Goal: Task Accomplishment & Management: Manage account settings

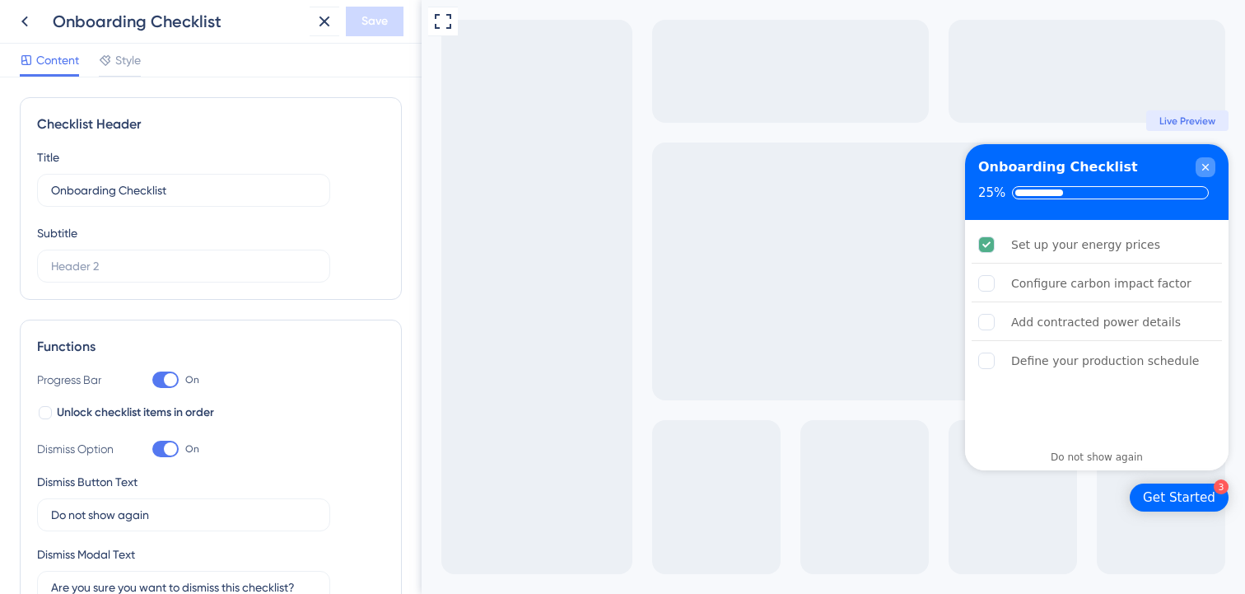
click at [1199, 165] on icon "Close Checklist" at bounding box center [1205, 167] width 13 height 13
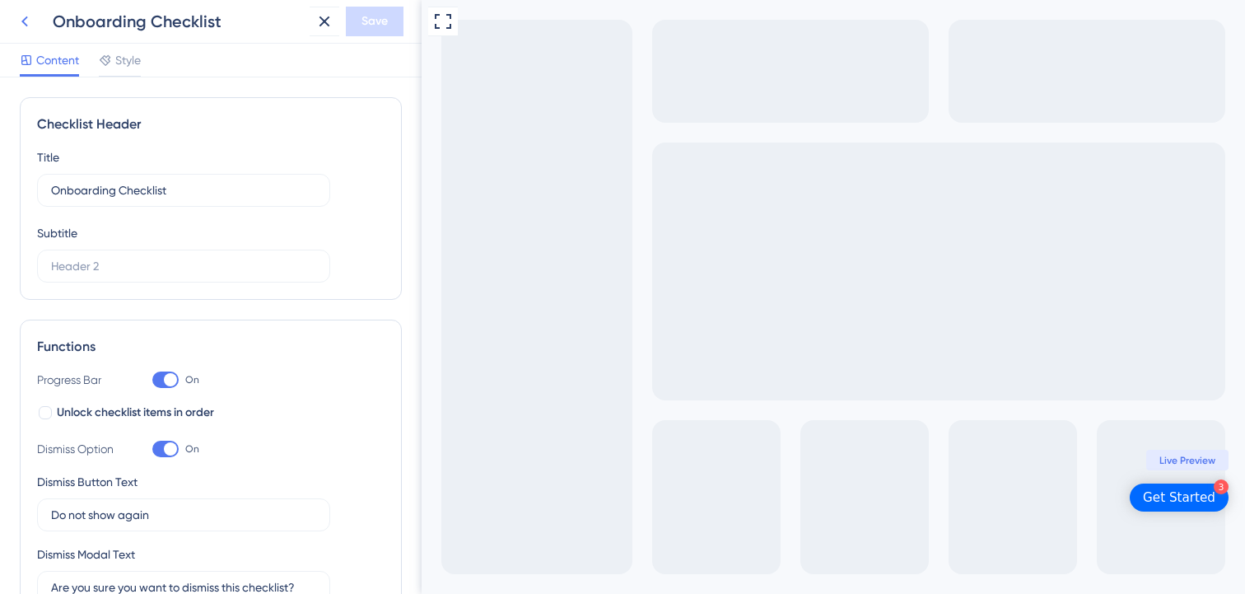
click at [26, 17] on icon at bounding box center [24, 21] width 7 height 11
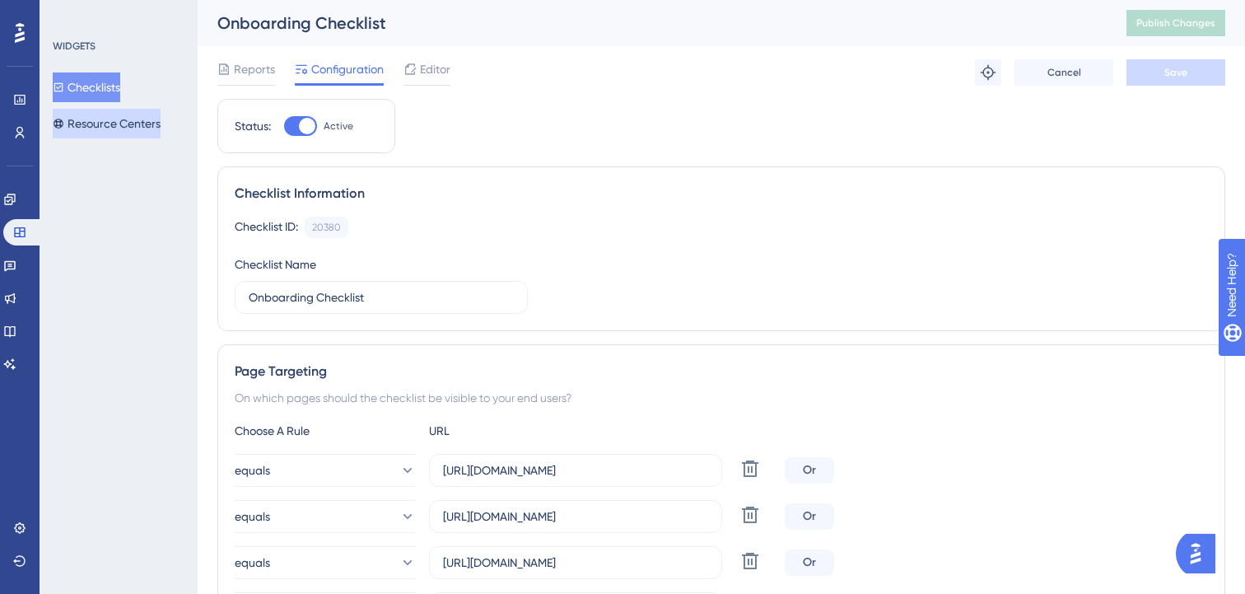
click at [104, 132] on button "Resource Centers" at bounding box center [107, 124] width 108 height 30
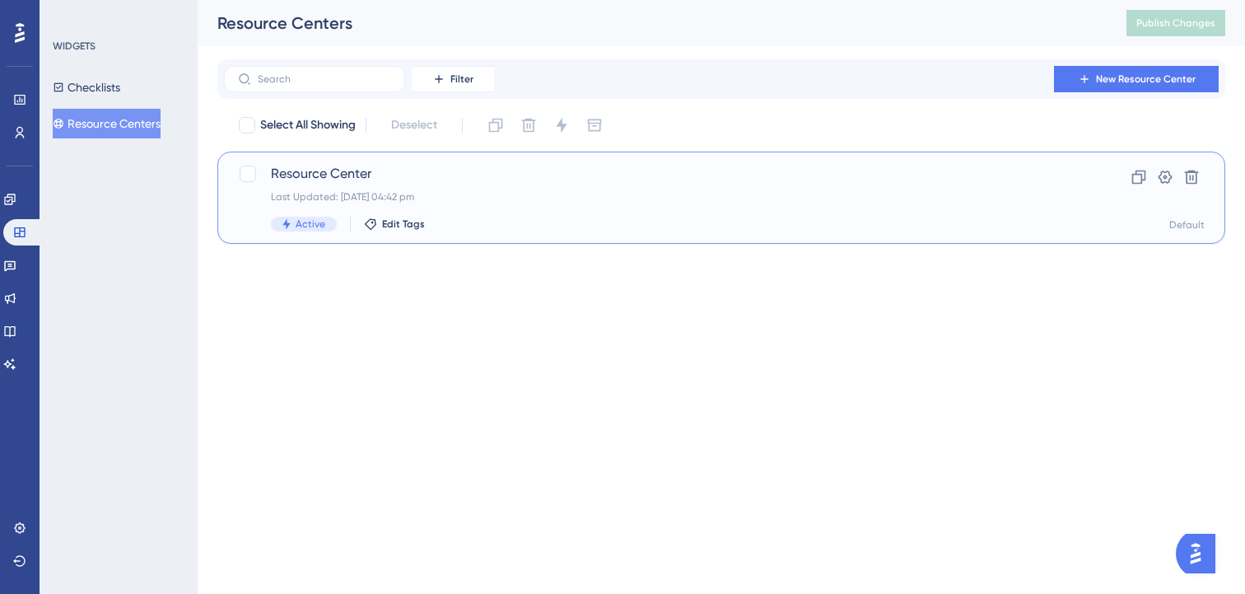
click at [546, 215] on div "Resource Center Last Updated: [DATE] 04:42 pm Active Edit Tags" at bounding box center [655, 198] width 769 height 68
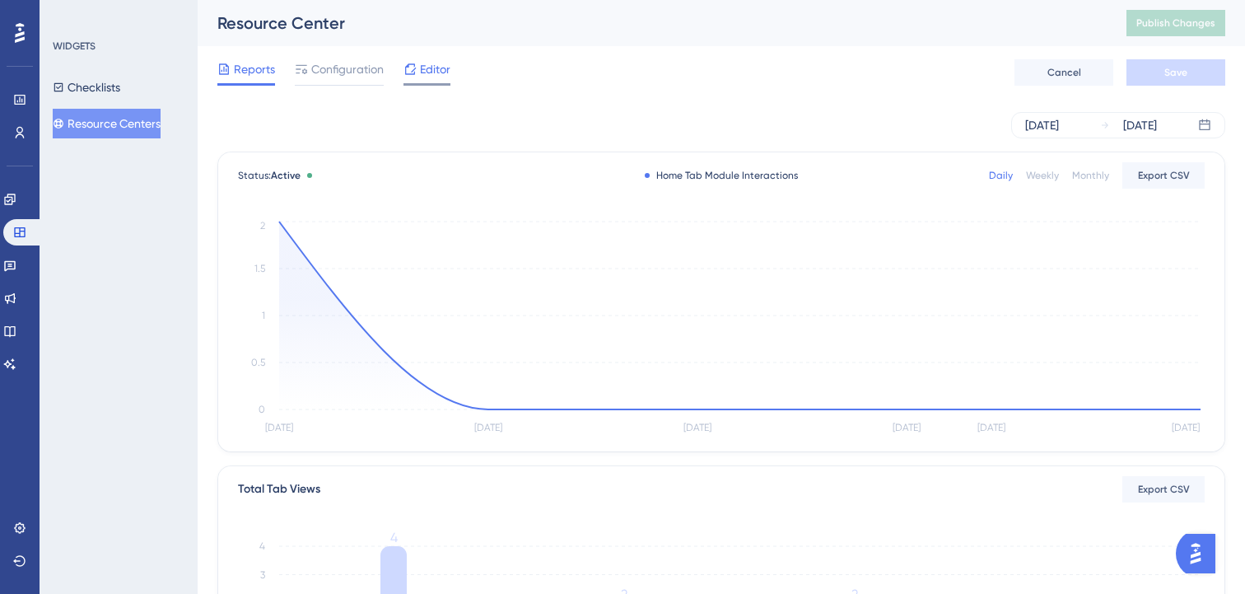
click at [423, 69] on span "Editor" at bounding box center [435, 69] width 30 height 20
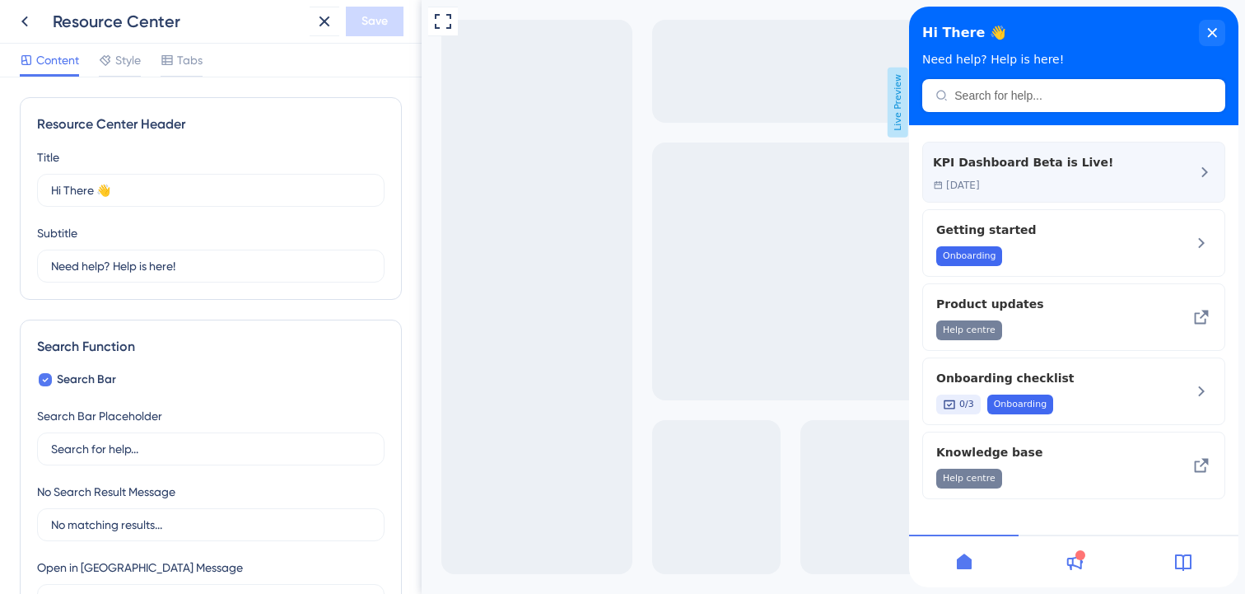
click at [1085, 179] on div "KPI Dashboard Beta is Live! [DATE]" at bounding box center [1073, 171] width 301 height 59
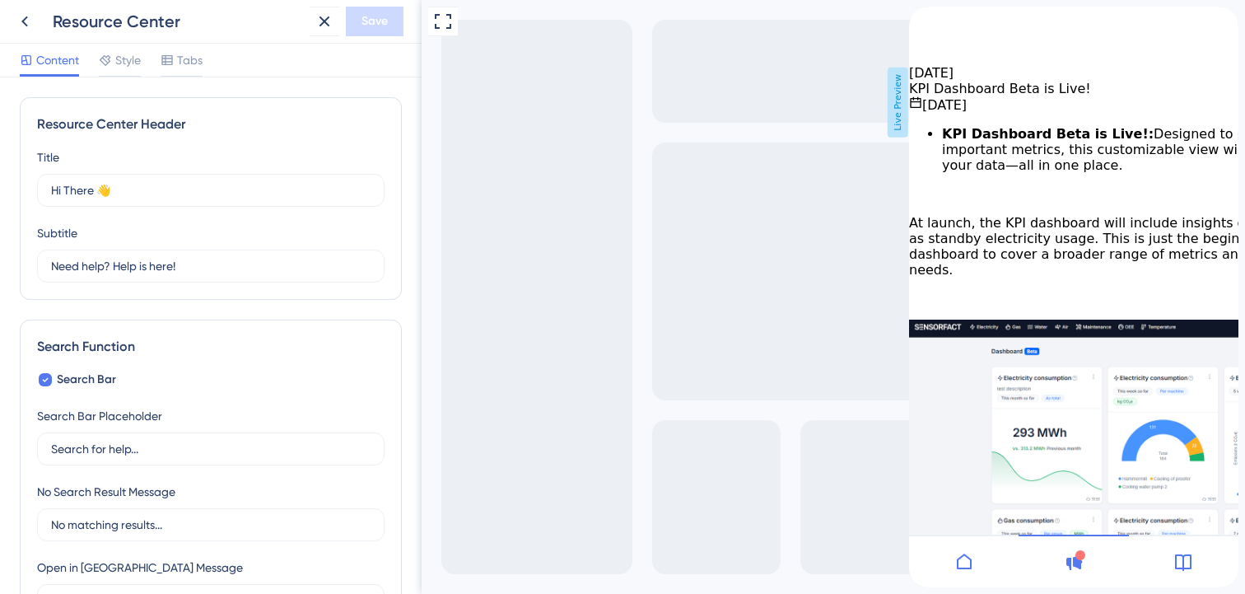
click at [921, 20] on icon "back to header" at bounding box center [916, 13] width 12 height 13
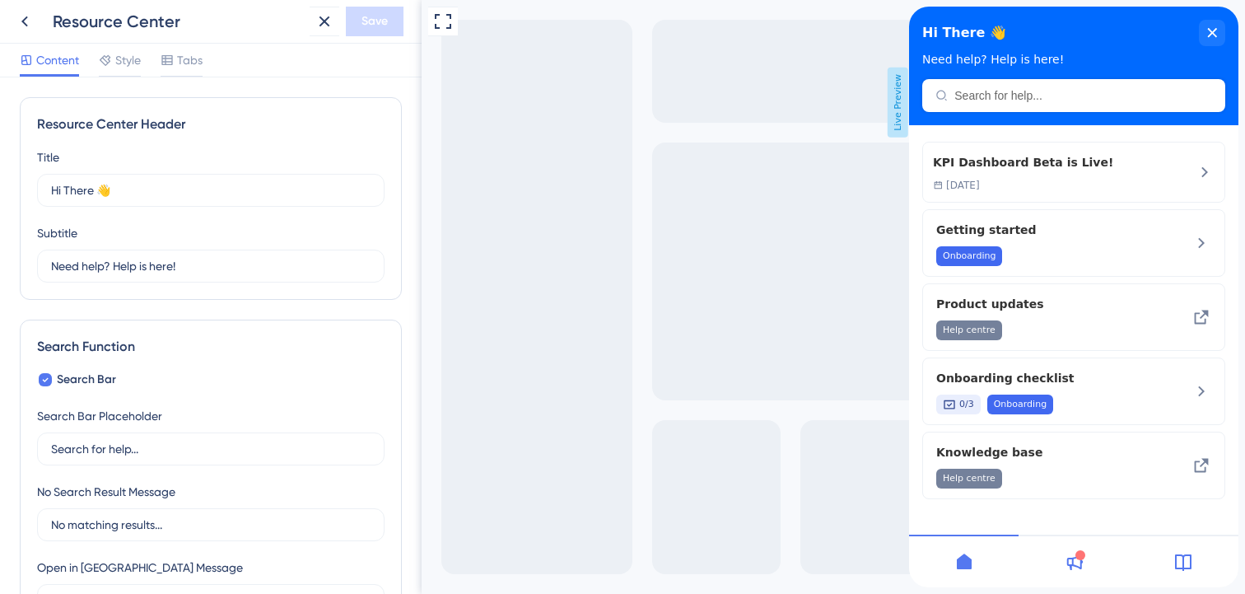
click at [1071, 566] on icon at bounding box center [1075, 562] width 16 height 16
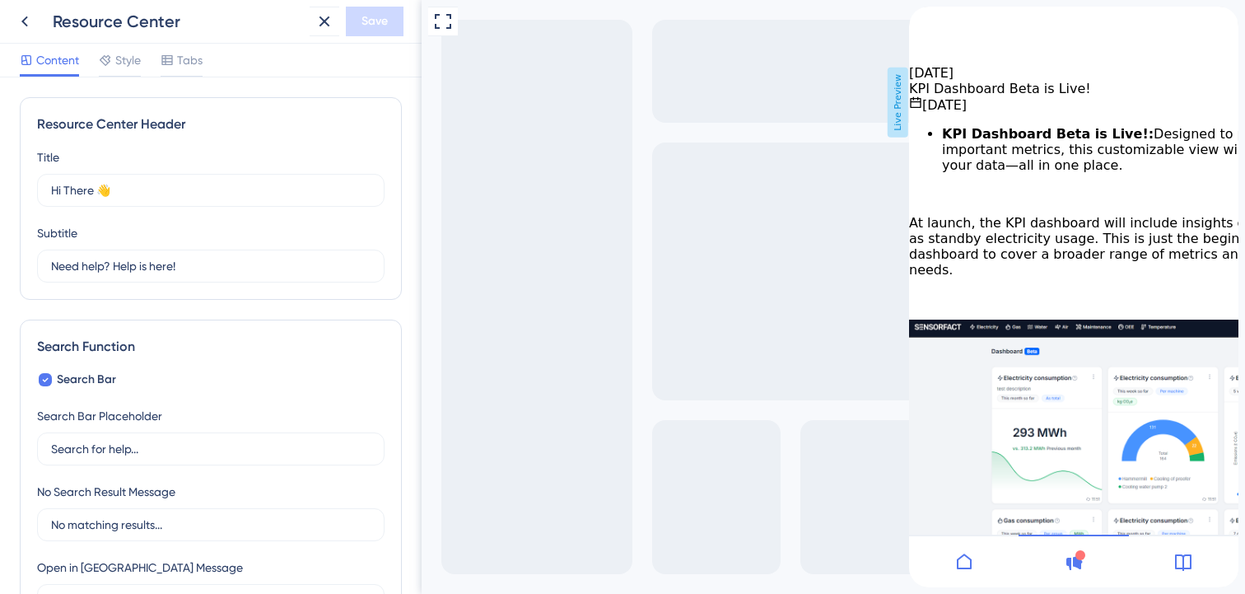
click at [922, 20] on icon "back to header" at bounding box center [915, 13] width 13 height 13
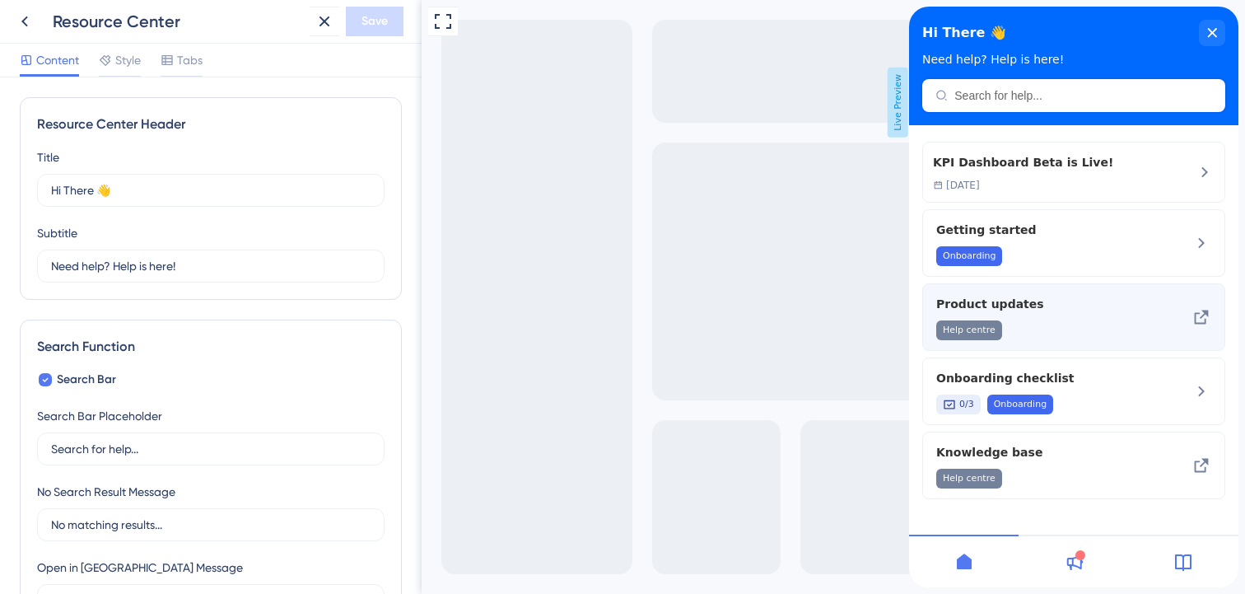
click at [1026, 330] on div "Help centre" at bounding box center [1046, 330] width 220 height 20
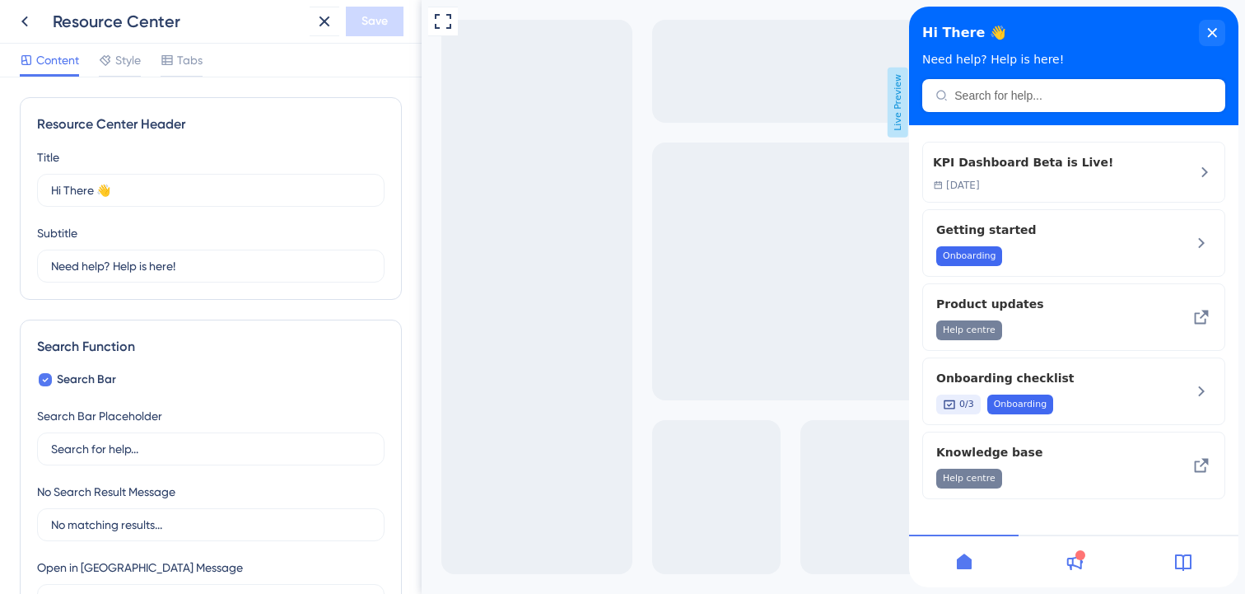
click at [1190, 566] on icon at bounding box center [1183, 562] width 16 height 16
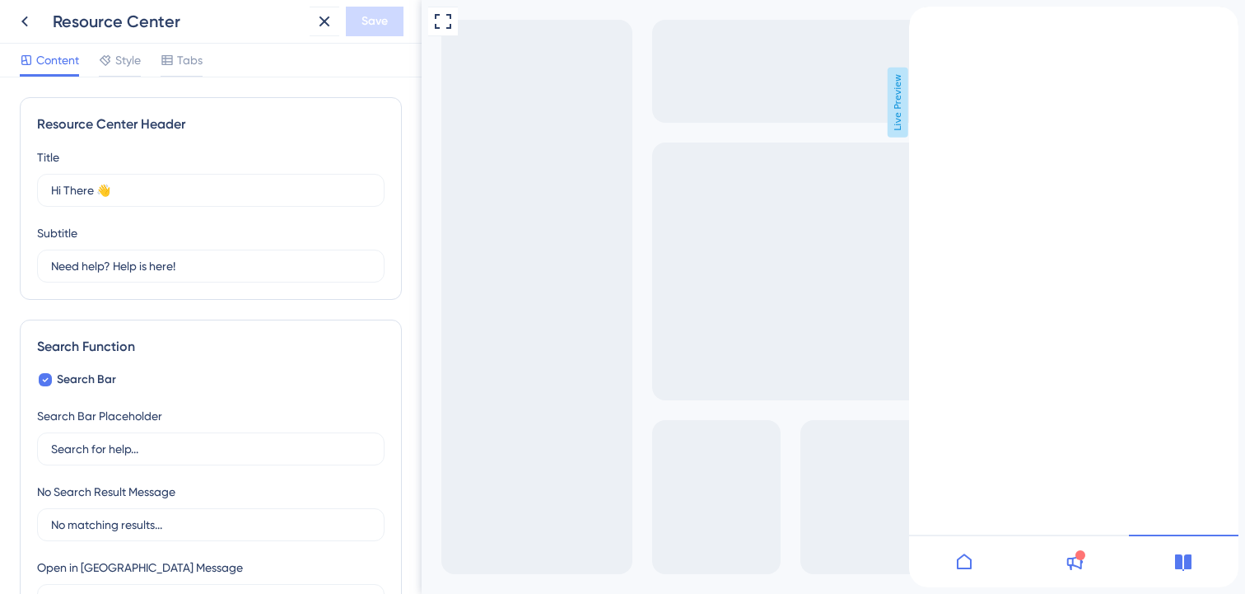
click at [921, 20] on icon "back to header" at bounding box center [916, 13] width 12 height 13
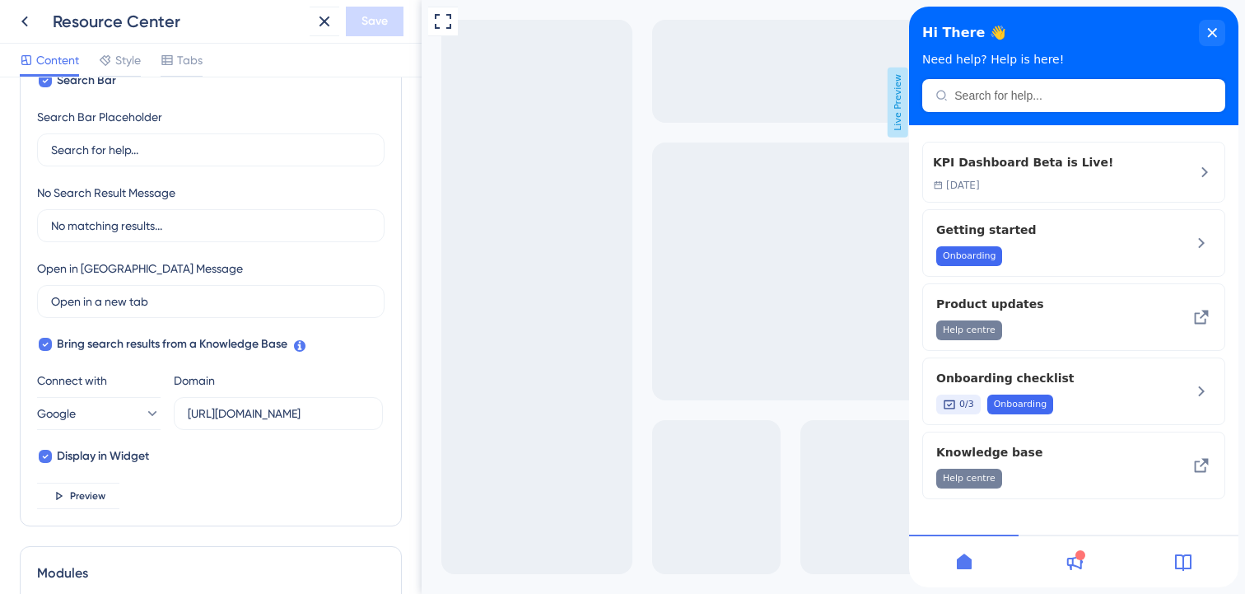
scroll to position [300, 0]
click at [48, 454] on icon at bounding box center [45, 454] width 7 height 13
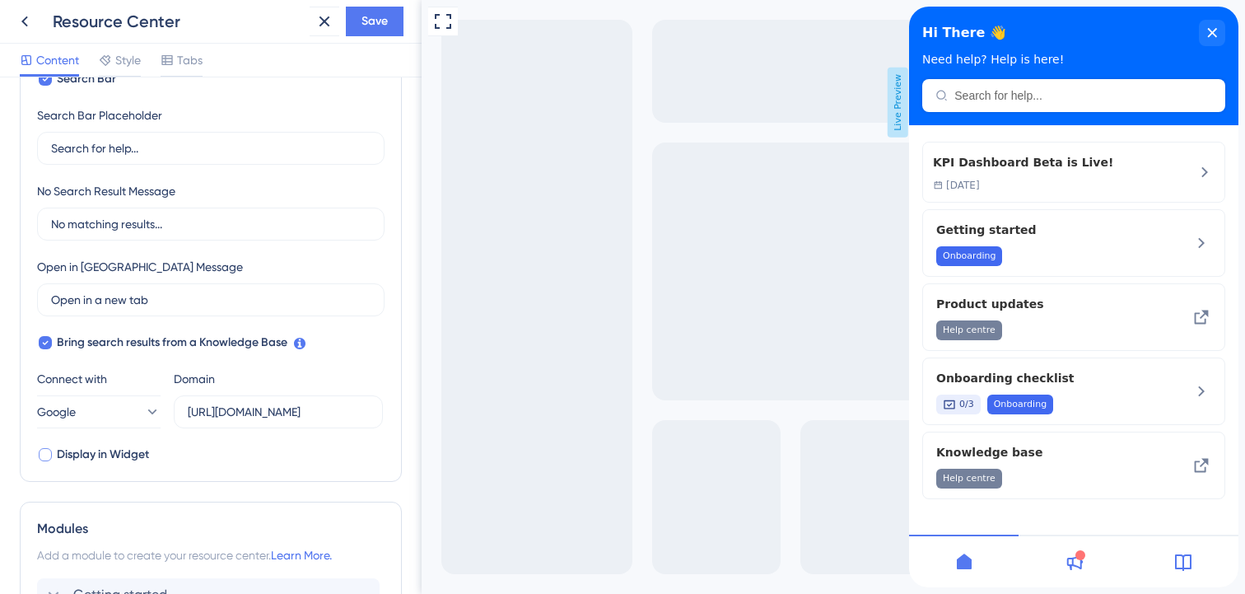
click at [48, 454] on div at bounding box center [45, 454] width 13 height 13
checkbox input "true"
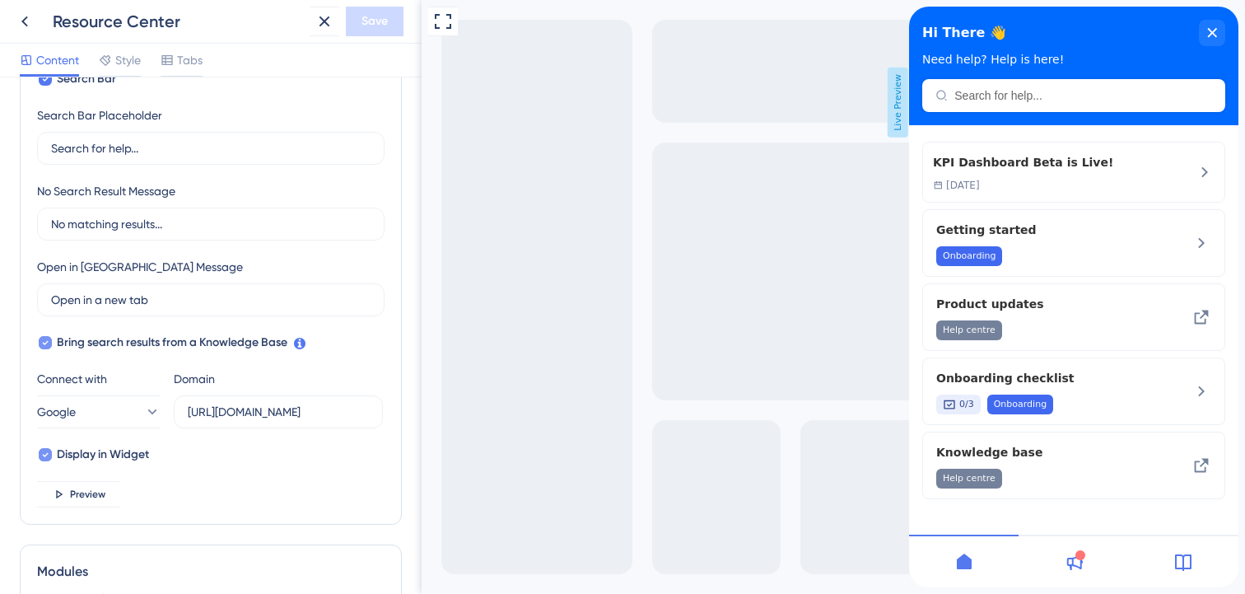
click at [52, 342] on div at bounding box center [45, 342] width 16 height 16
checkbox input "false"
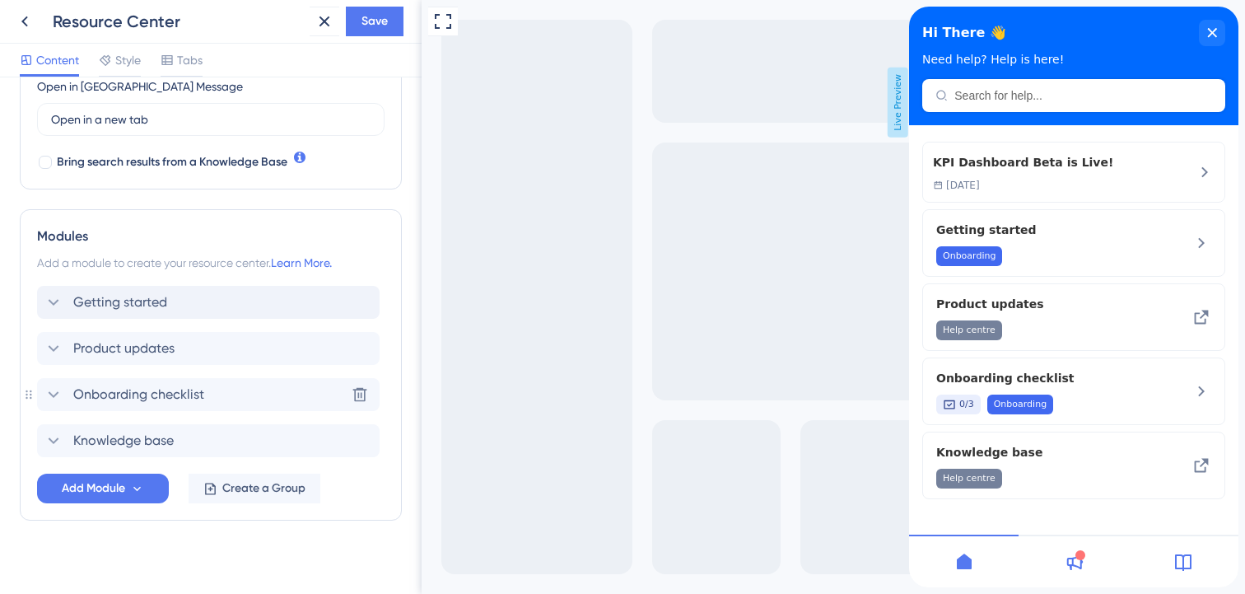
scroll to position [493, 0]
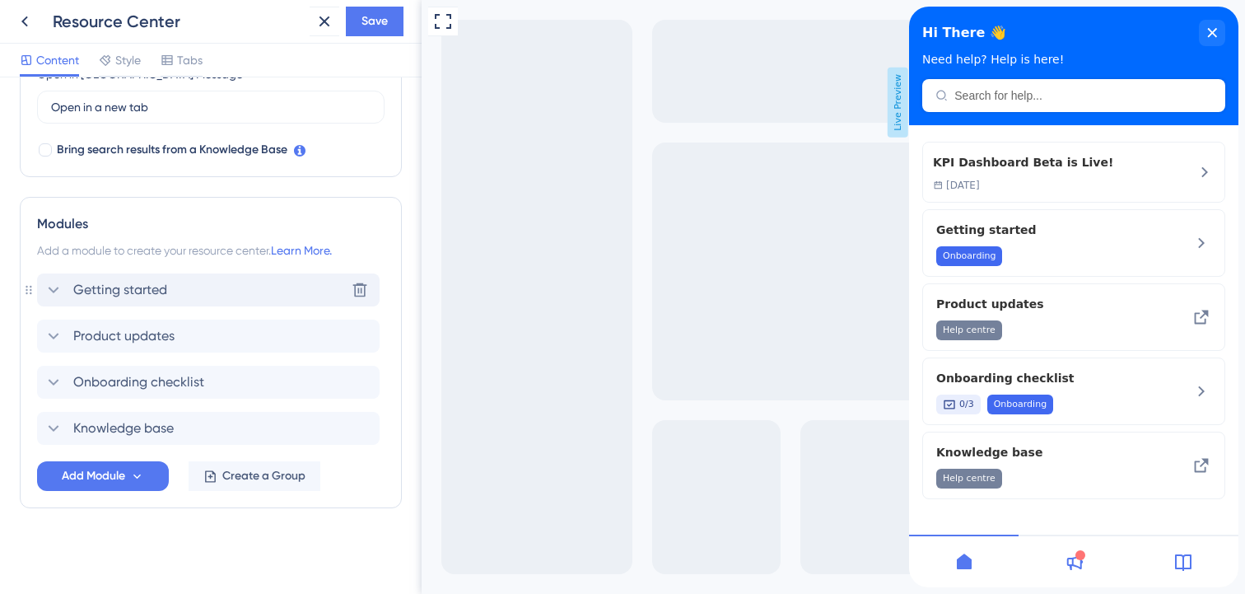
click at [56, 287] on icon at bounding box center [54, 290] width 20 height 20
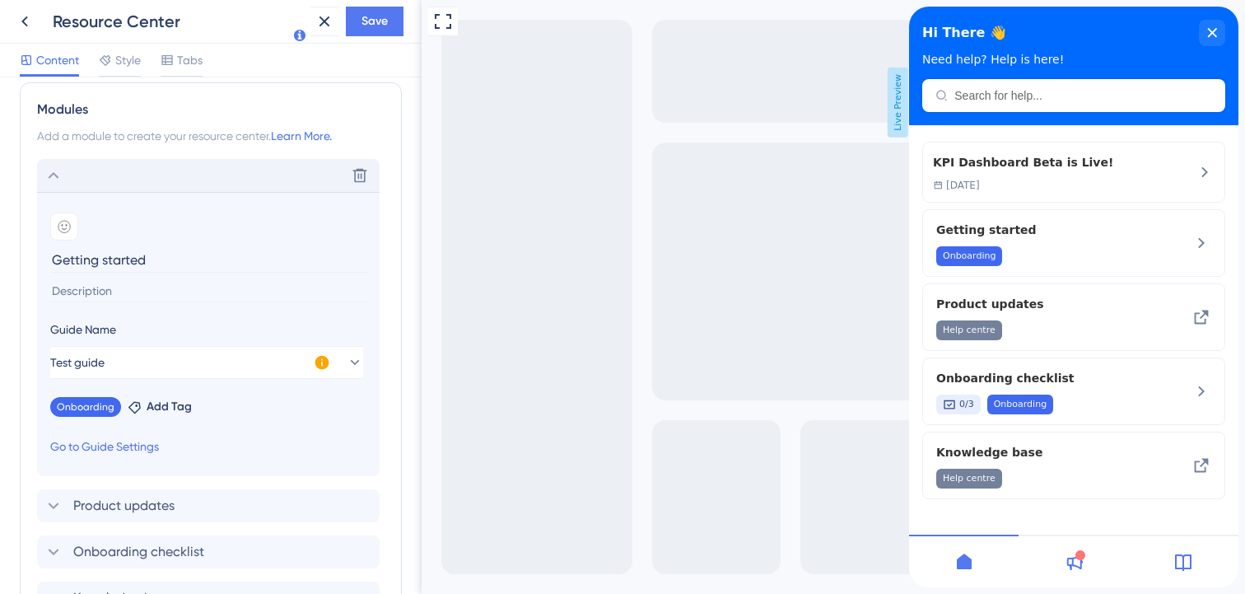
scroll to position [608, 0]
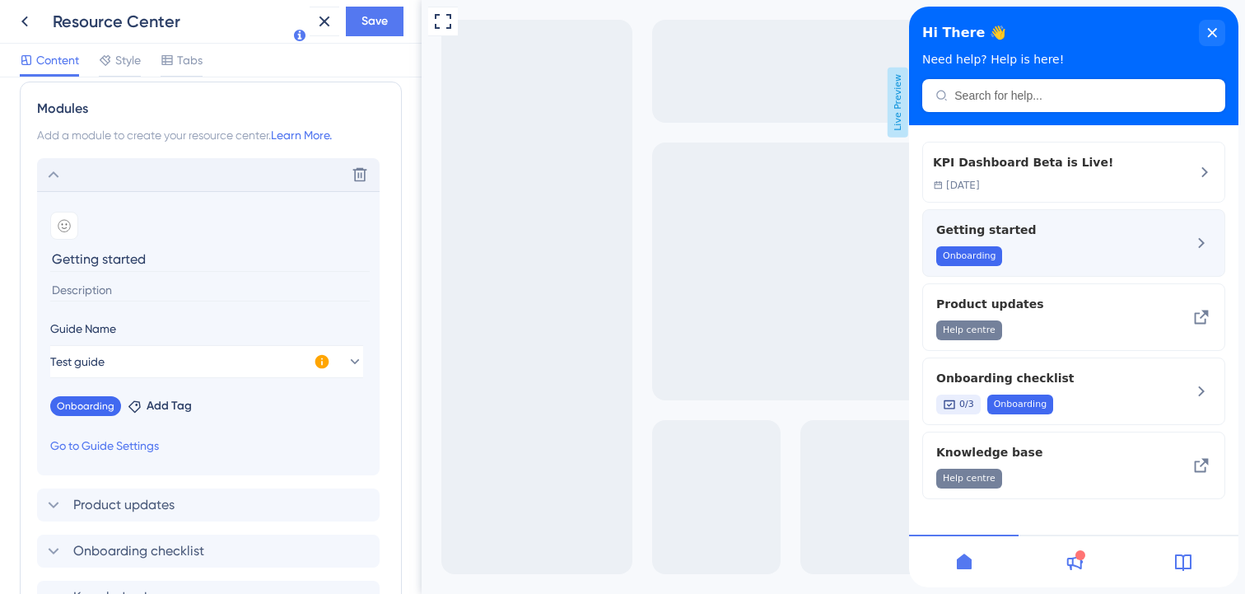
click at [1060, 238] on span "Getting started" at bounding box center [1046, 230] width 220 height 20
click at [1188, 235] on div "Getting started Onboarding" at bounding box center [1073, 243] width 303 height 68
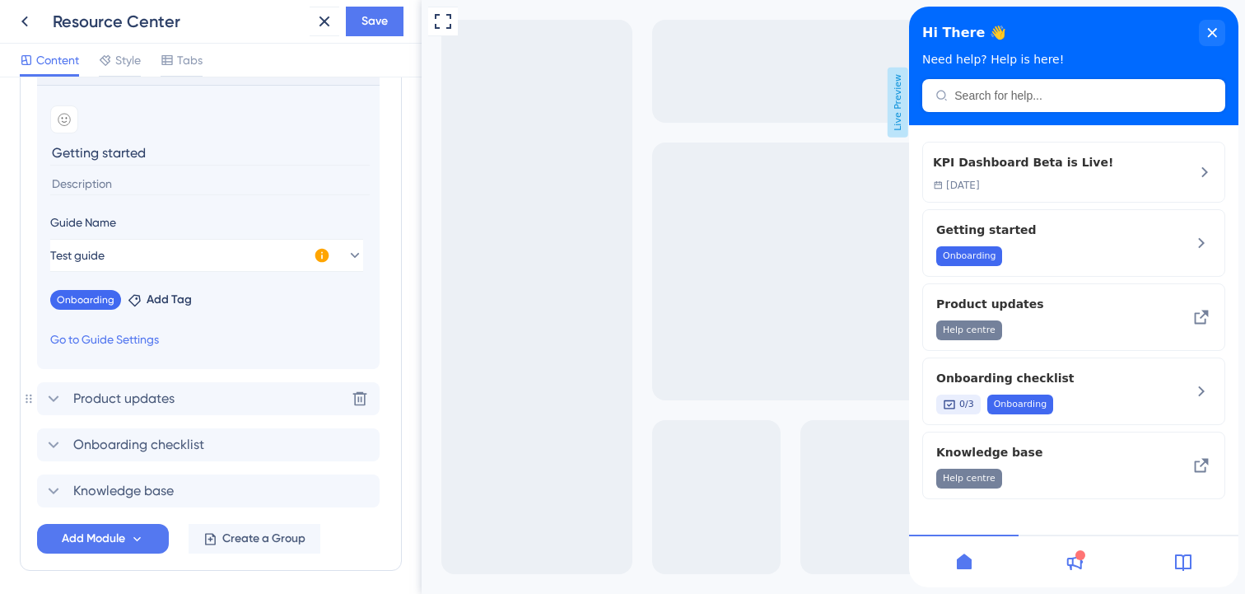
scroll to position [710, 0]
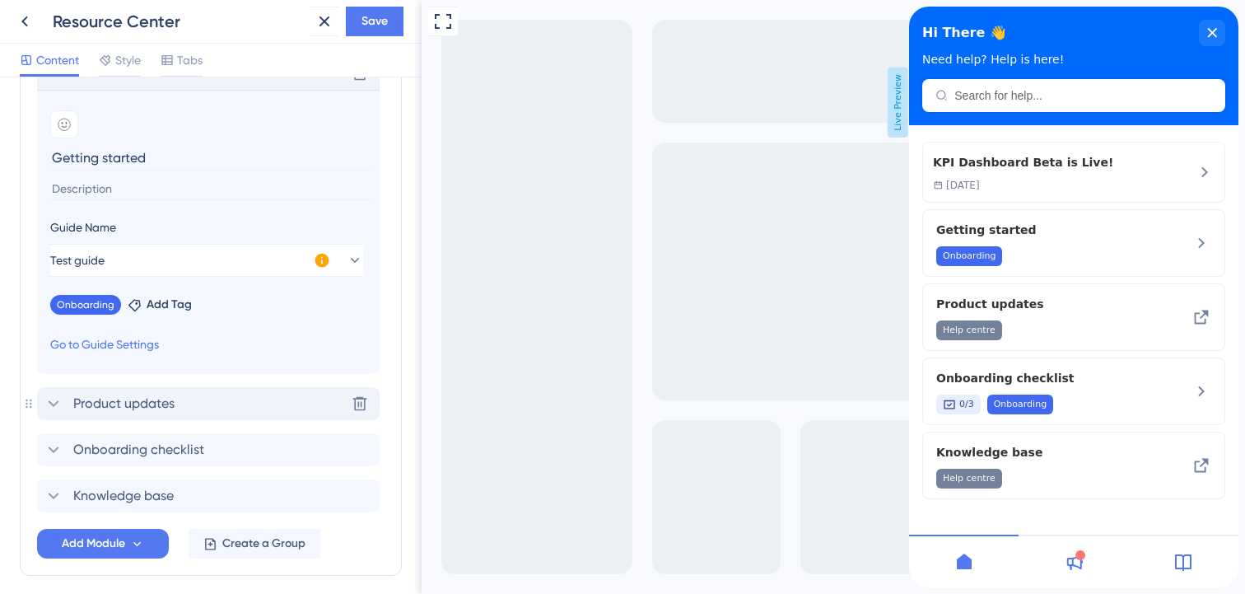
click at [89, 395] on span "Product updates" at bounding box center [123, 404] width 101 height 20
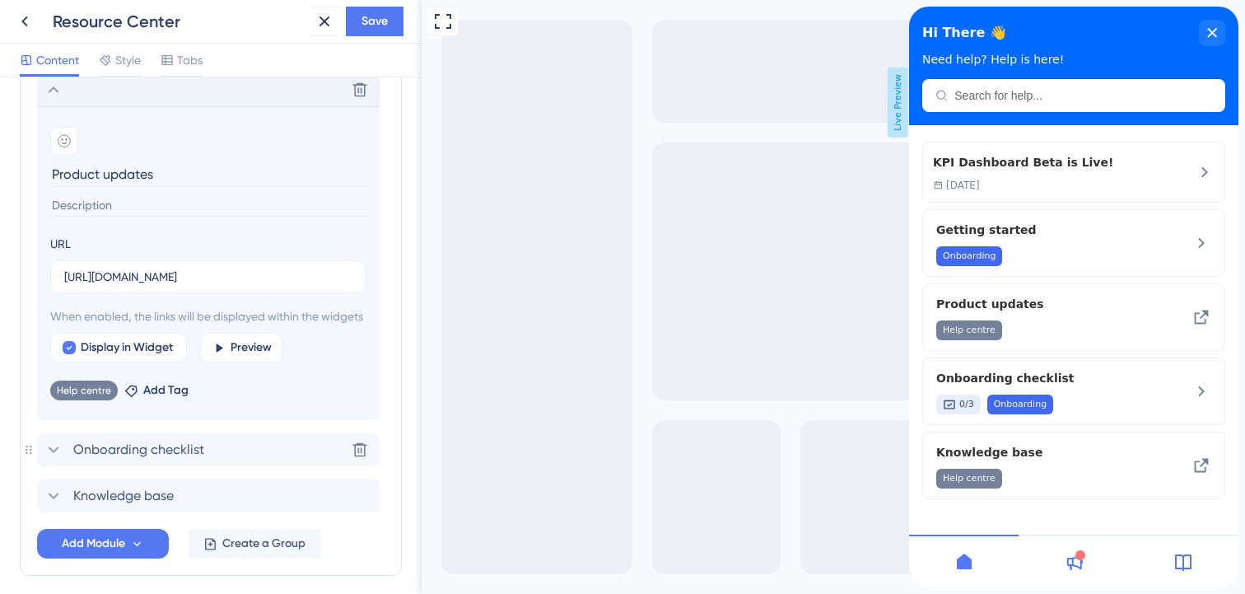
scroll to position [737, 0]
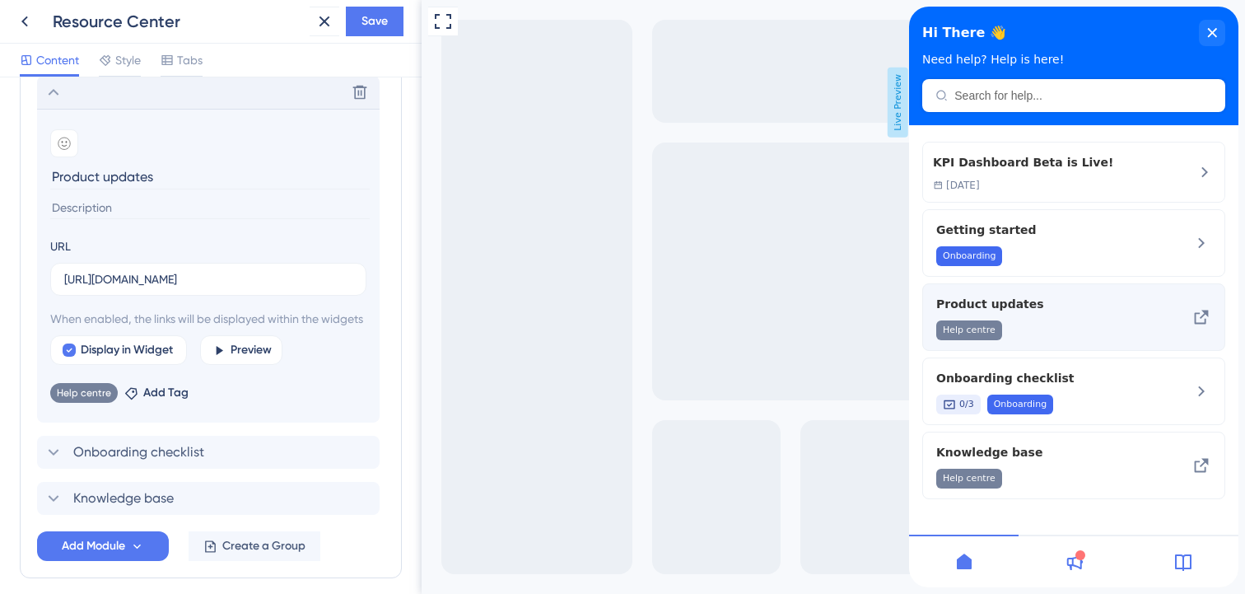
click at [1066, 317] on div "Product updates Help centre" at bounding box center [1046, 317] width 220 height 46
click at [1207, 316] on icon at bounding box center [1201, 317] width 20 height 20
click at [1070, 329] on div "Help centre" at bounding box center [1046, 330] width 220 height 20
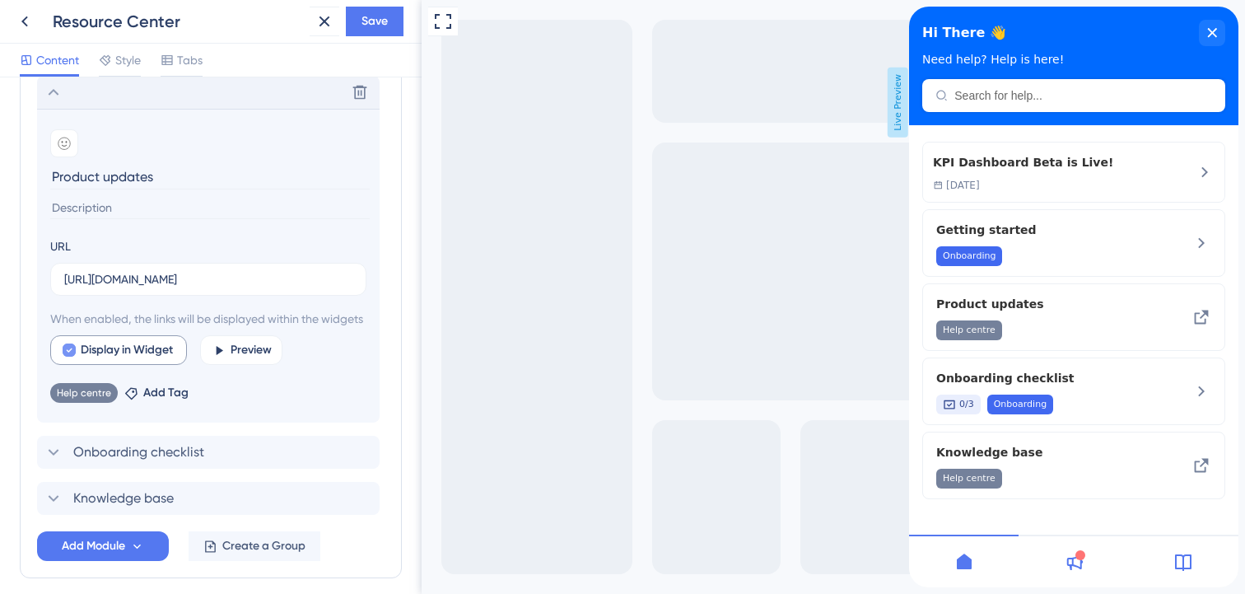
click at [70, 356] on icon at bounding box center [69, 349] width 7 height 13
click at [70, 356] on div at bounding box center [69, 349] width 13 height 13
checkbox input "true"
click at [226, 365] on button "Preview" at bounding box center [241, 350] width 82 height 30
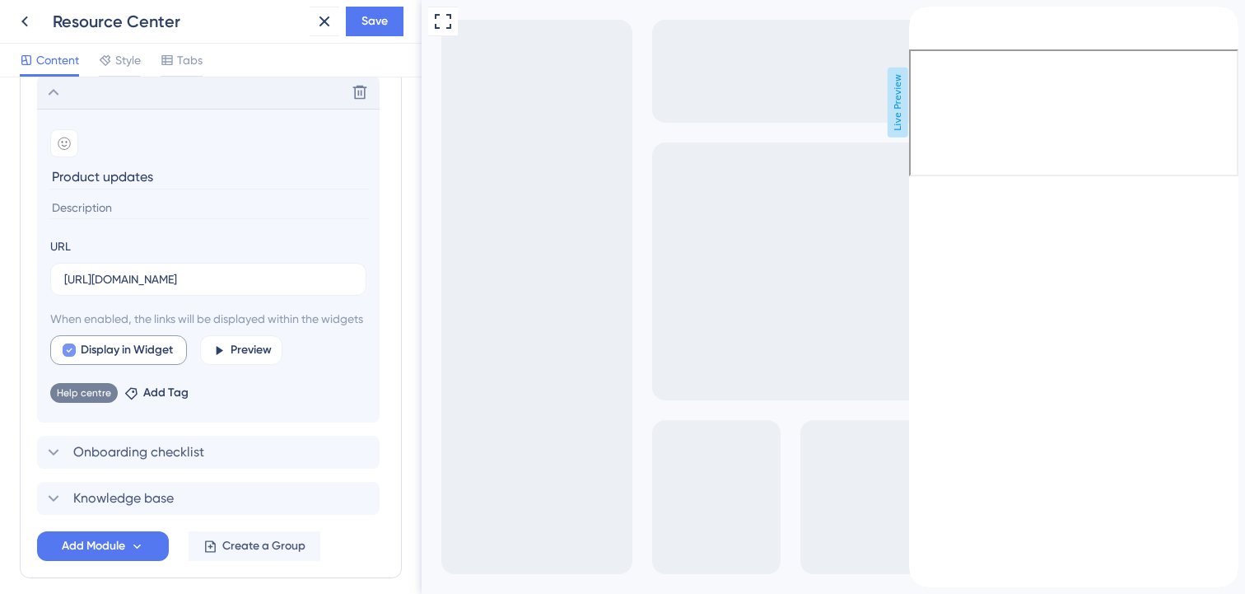
click at [922, 20] on icon "back to header" at bounding box center [915, 13] width 13 height 13
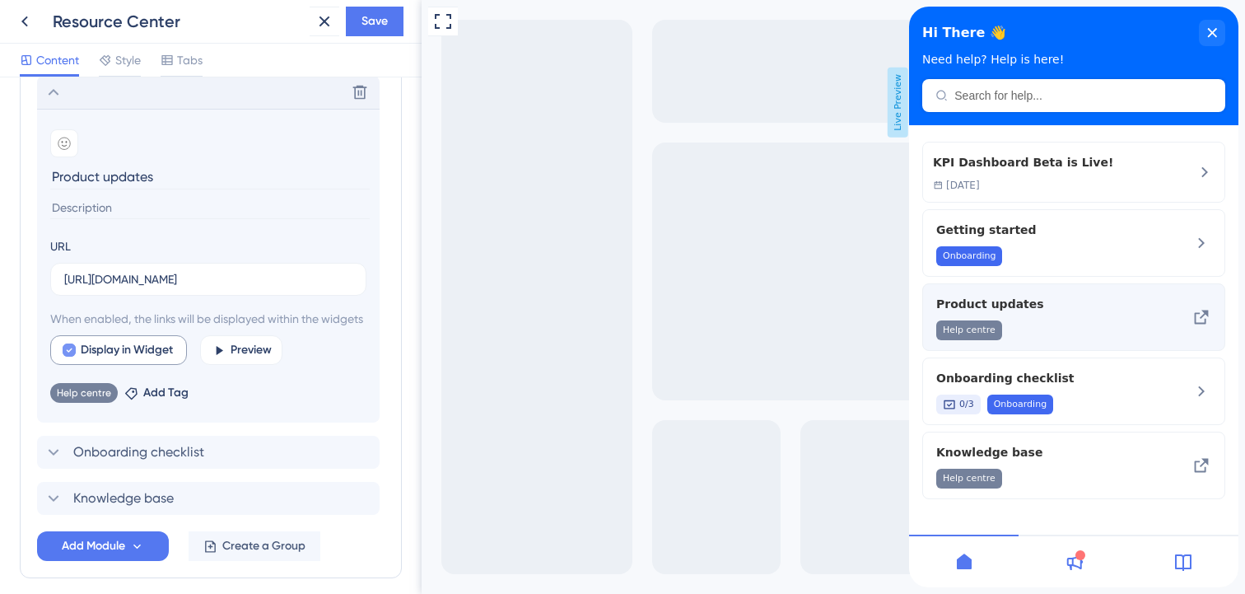
click at [1052, 315] on div "Product updates Help centre" at bounding box center [1046, 317] width 220 height 46
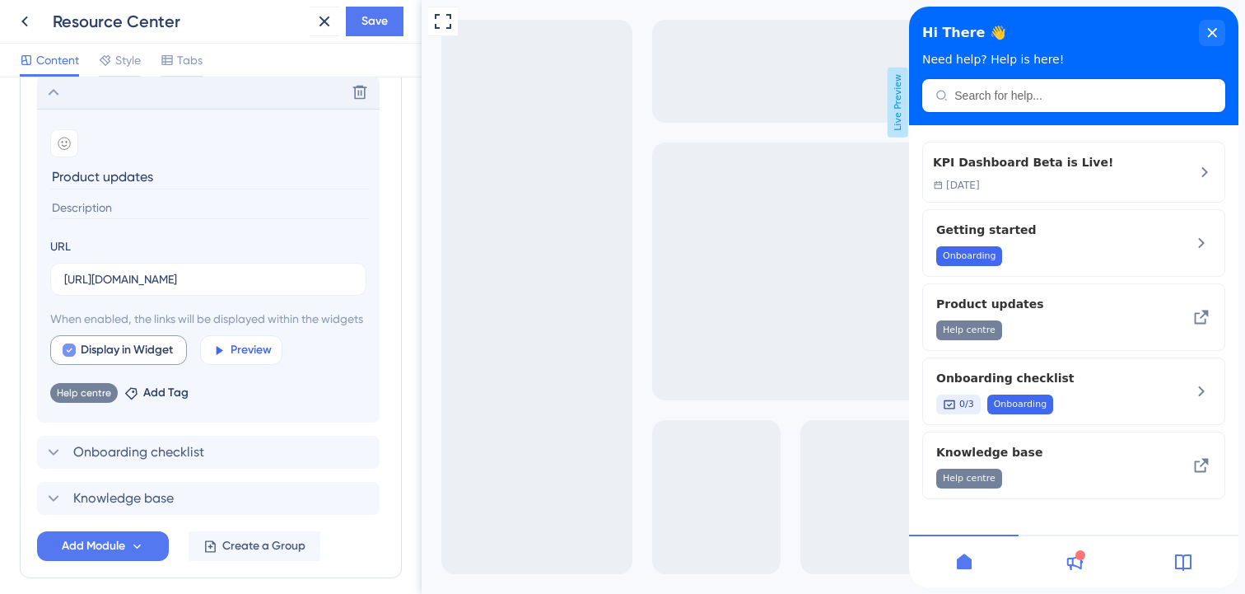
click at [237, 360] on span "Preview" at bounding box center [251, 350] width 41 height 20
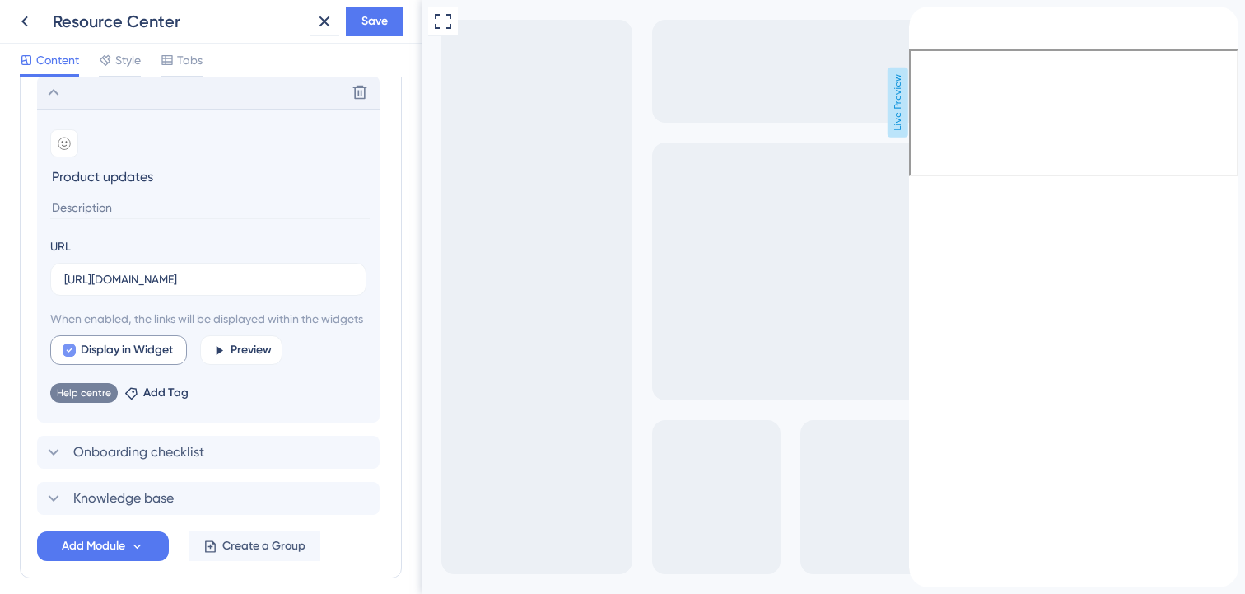
click at [922, 20] on icon "back to header" at bounding box center [915, 13] width 13 height 13
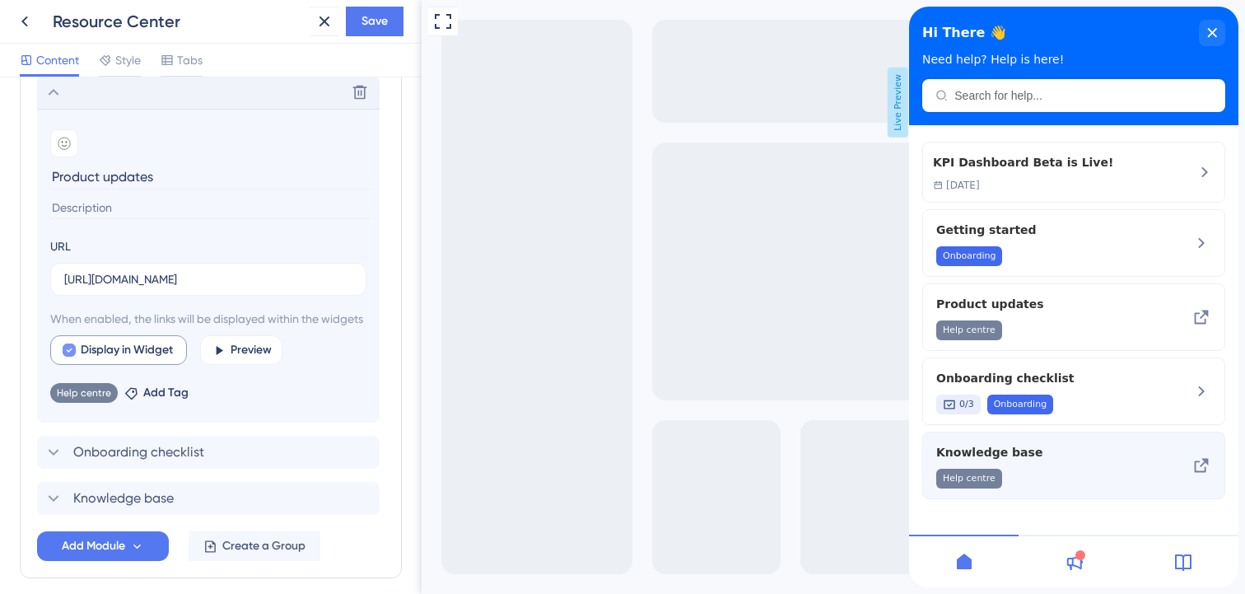
click at [1089, 454] on span "Knowledge base" at bounding box center [1046, 452] width 220 height 20
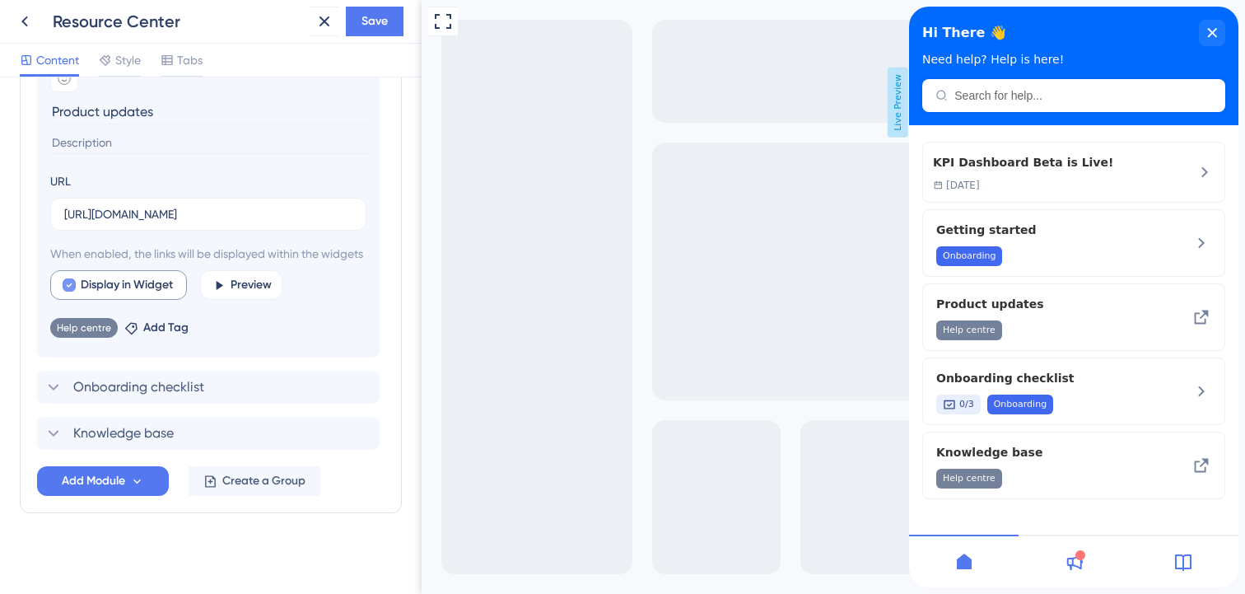
scroll to position [806, 0]
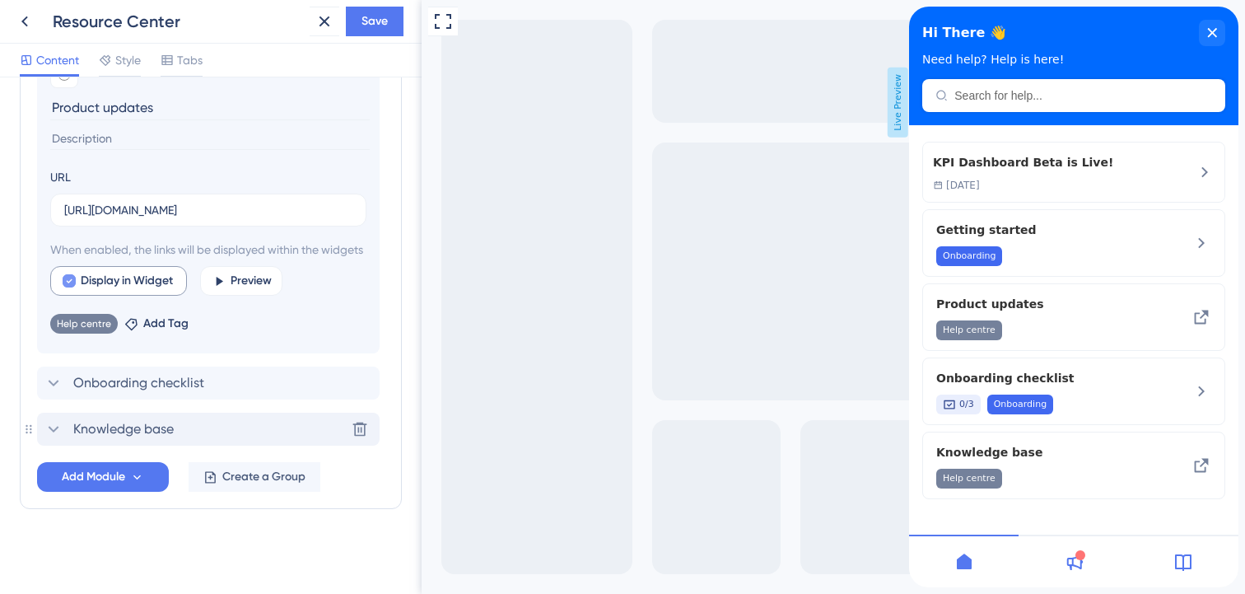
click at [50, 439] on icon at bounding box center [54, 429] width 20 height 20
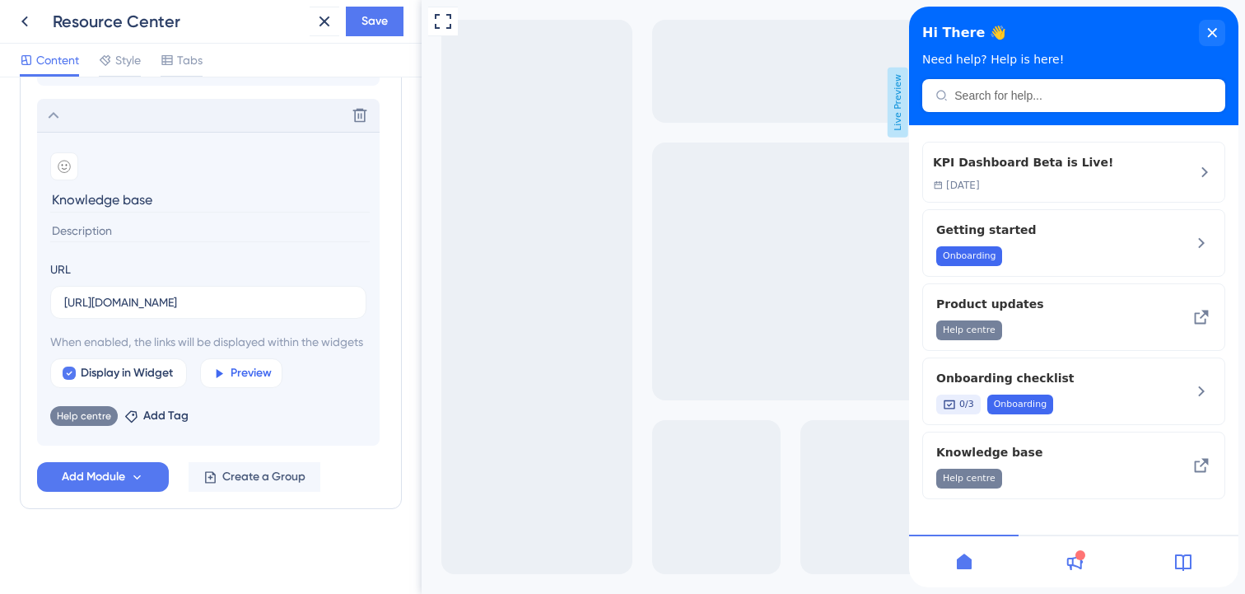
click at [227, 388] on button "Preview" at bounding box center [241, 373] width 82 height 30
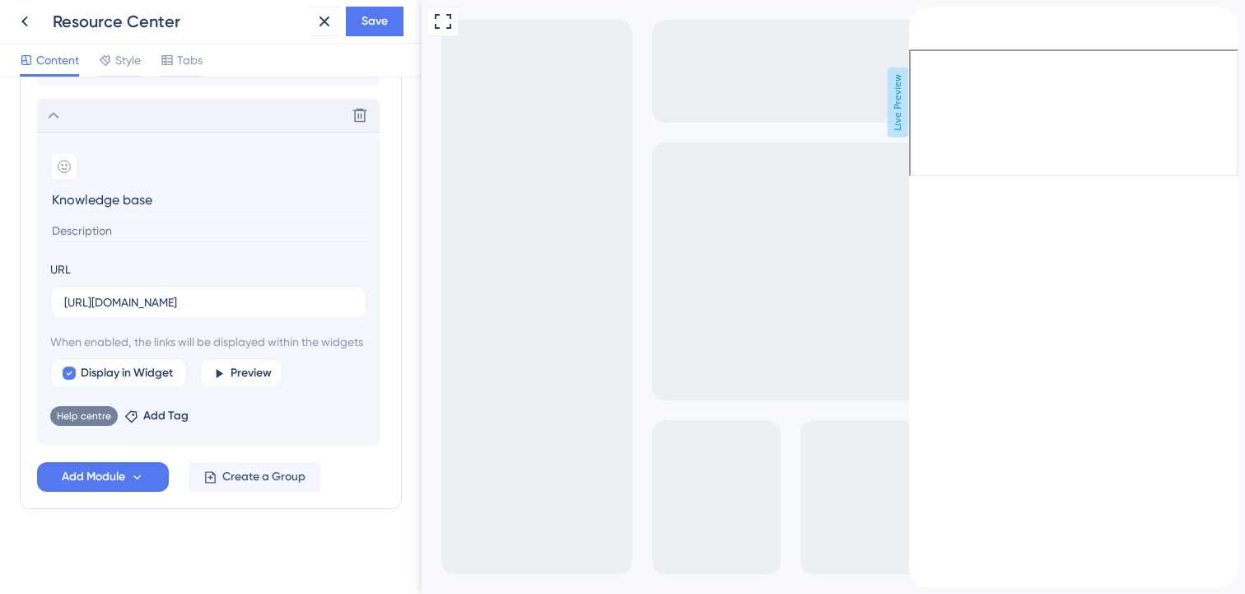
click at [940, 47] on div "Resource Center Header" at bounding box center [1073, 28] width 329 height 43
click at [921, 20] on icon "back to header" at bounding box center [916, 13] width 12 height 13
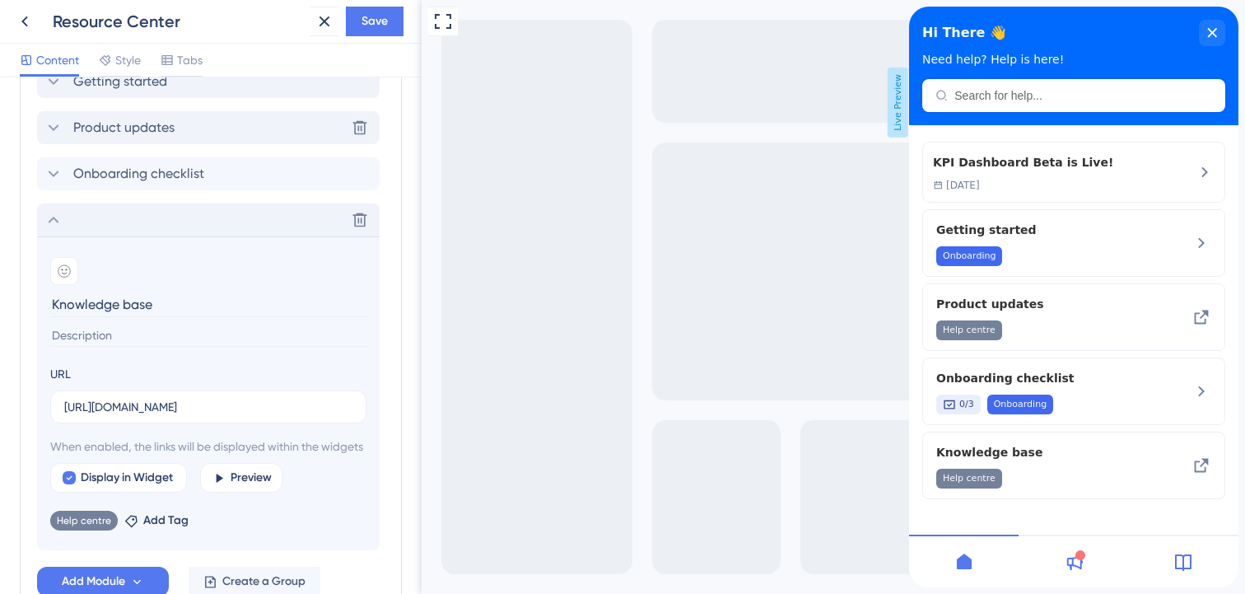
click at [58, 222] on icon at bounding box center [54, 220] width 20 height 20
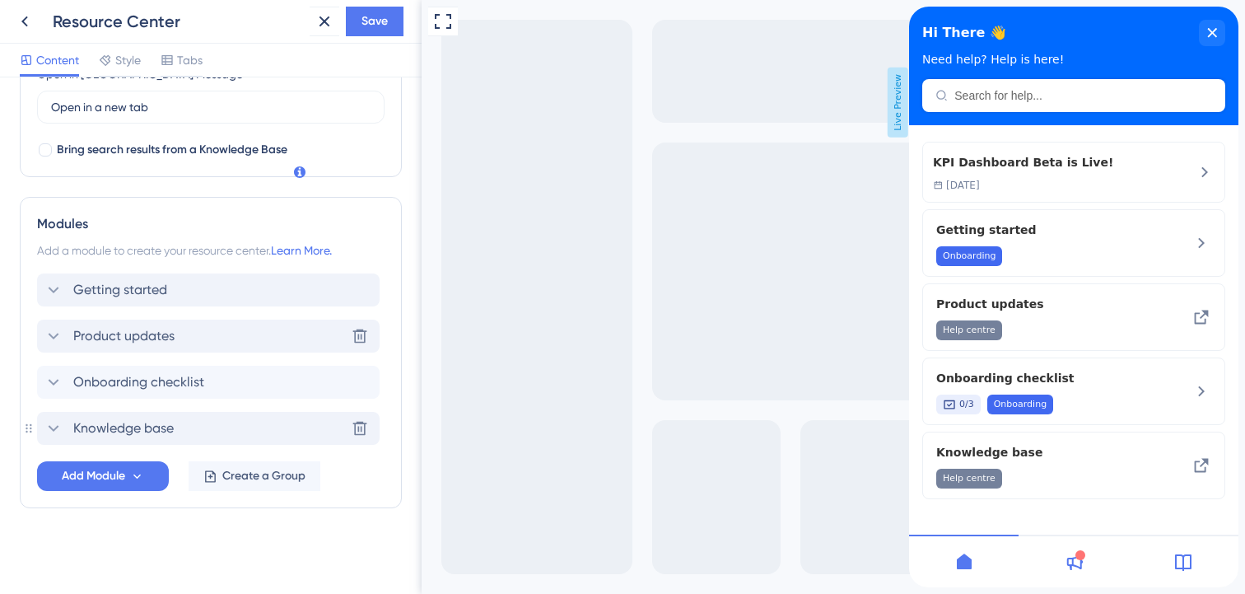
scroll to position [463, 0]
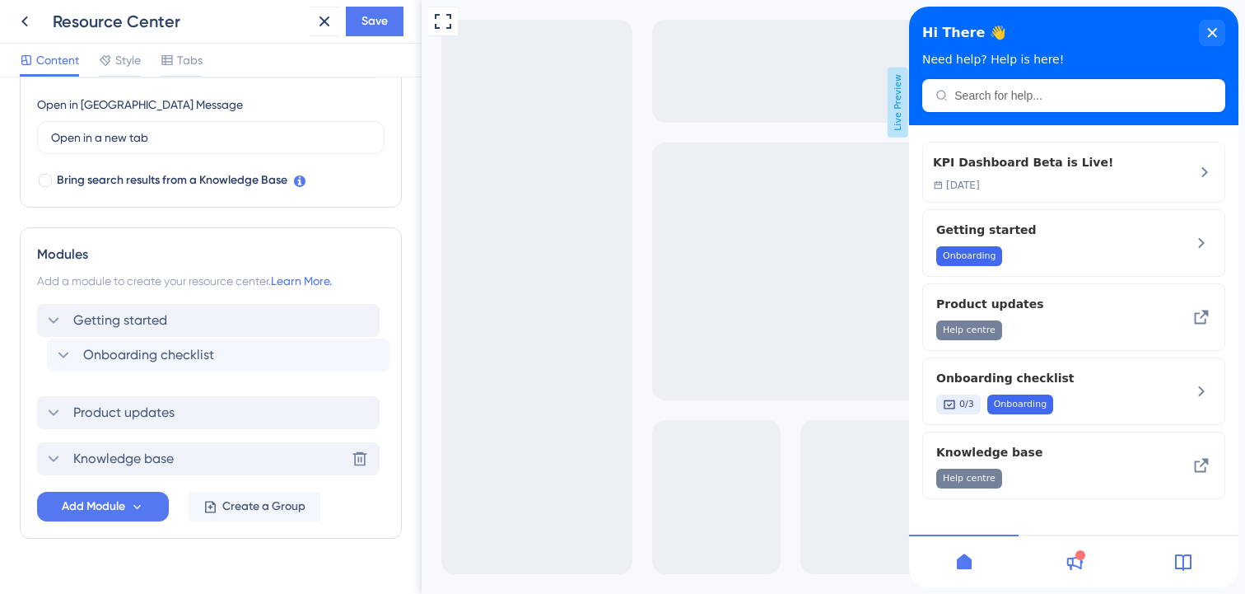
drag, startPoint x: 37, startPoint y: 412, endPoint x: 47, endPoint y: 347, distance: 65.8
click at [48, 347] on div "Getting started Product updates Onboarding checklist Knowledge base Delete" at bounding box center [210, 389] width 347 height 171
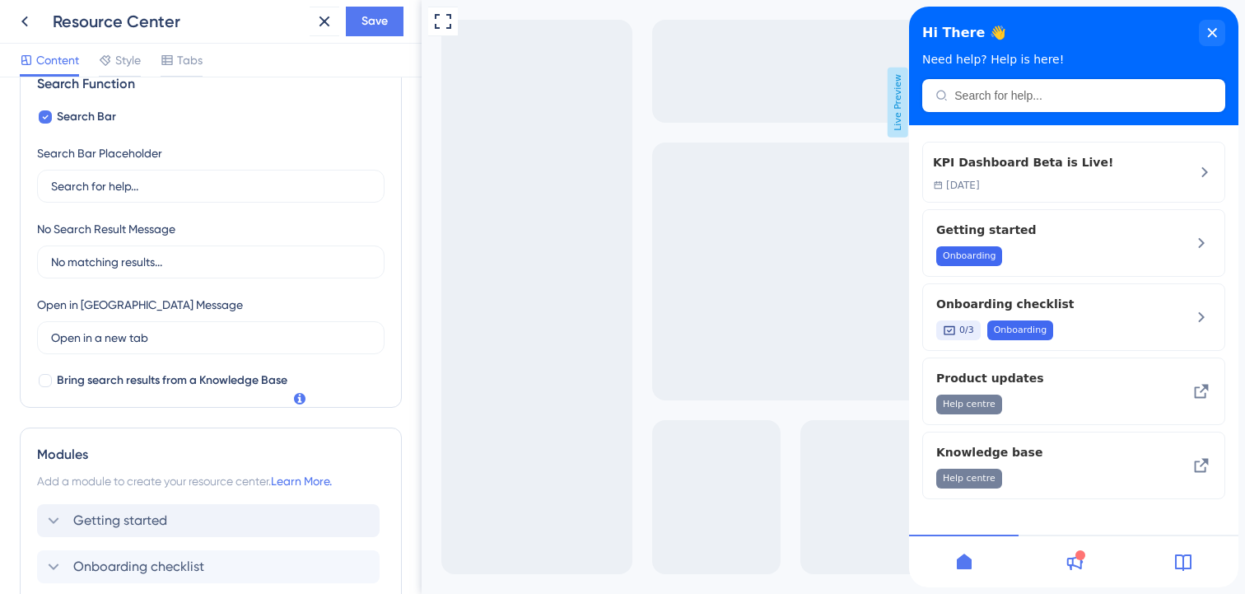
scroll to position [239, 0]
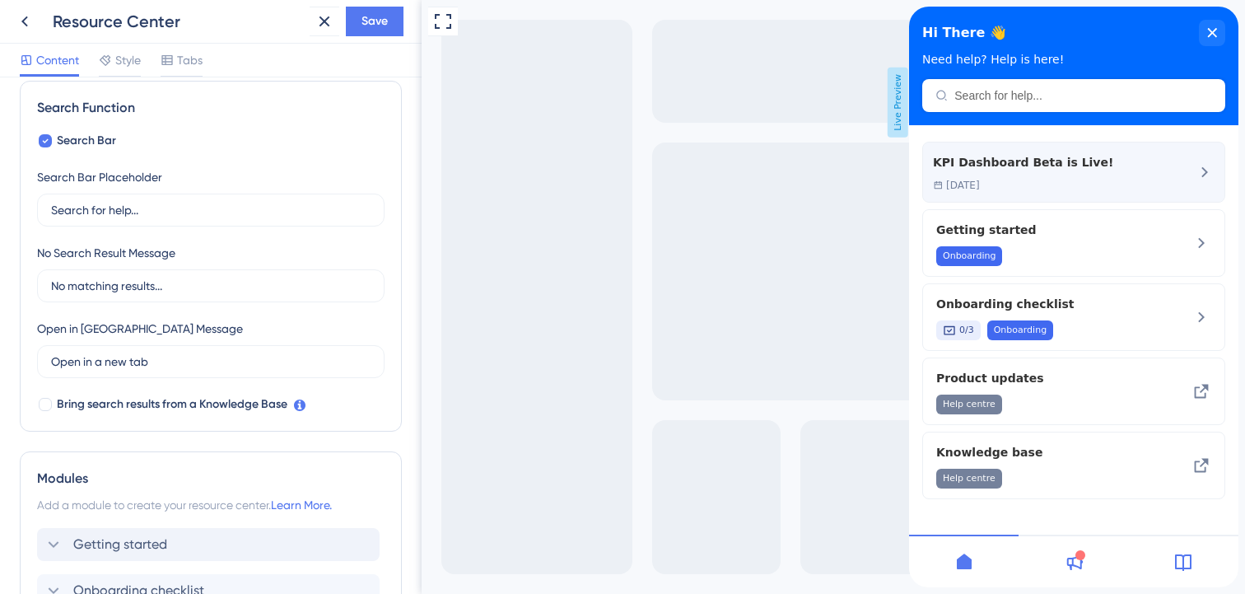
click at [1074, 175] on div "KPI Dashboard Beta is Live! [DATE]" at bounding box center [1023, 172] width 180 height 40
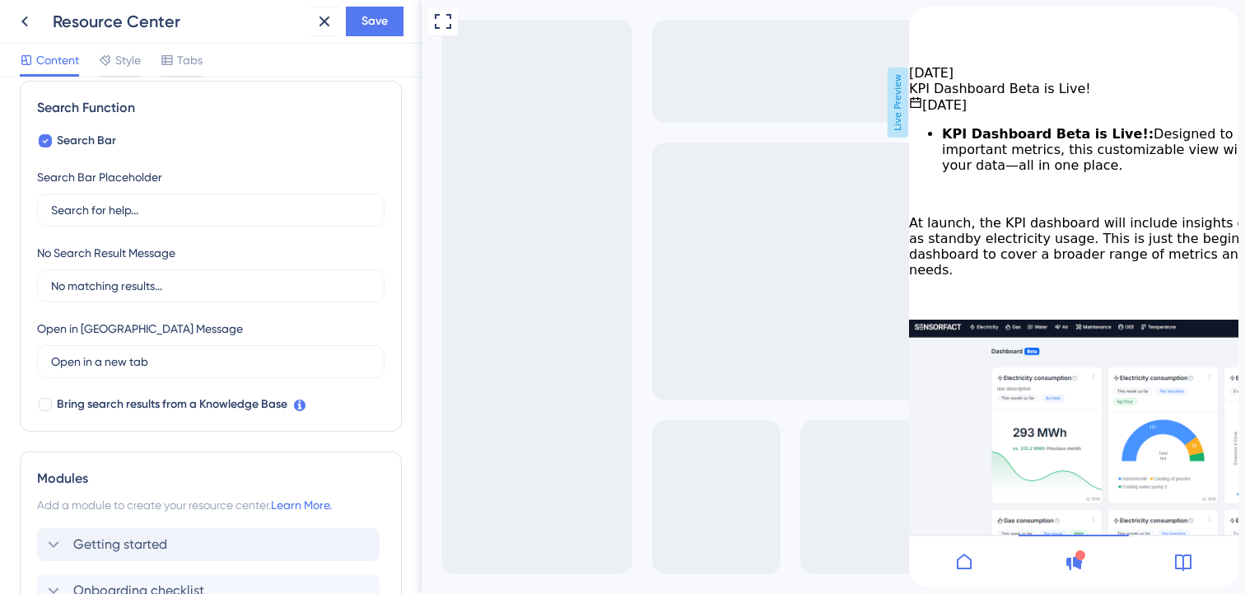
click at [921, 20] on icon "back to header" at bounding box center [916, 13] width 12 height 13
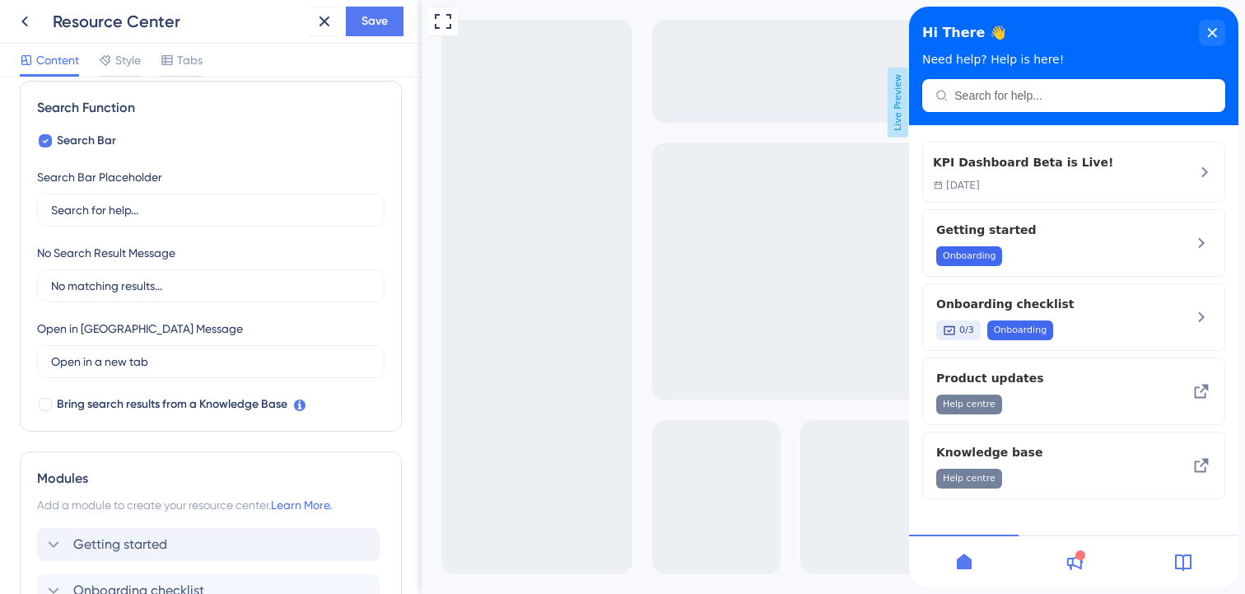
click at [1078, 571] on div at bounding box center [1072, 560] width 109 height 53
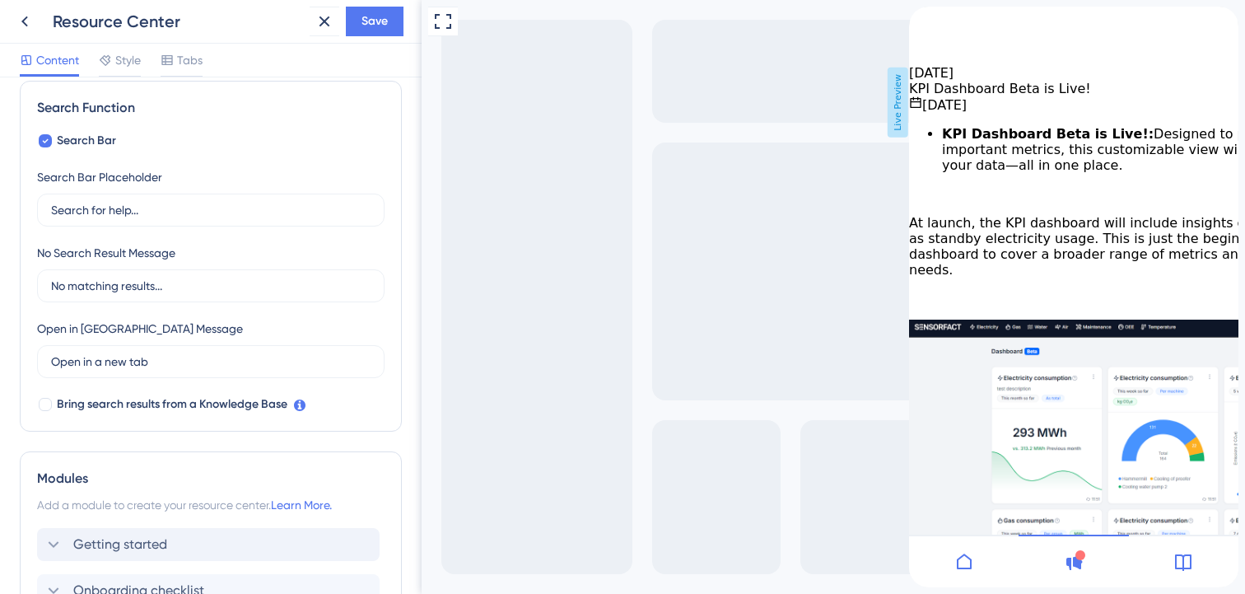
click at [1190, 566] on icon at bounding box center [1183, 562] width 16 height 16
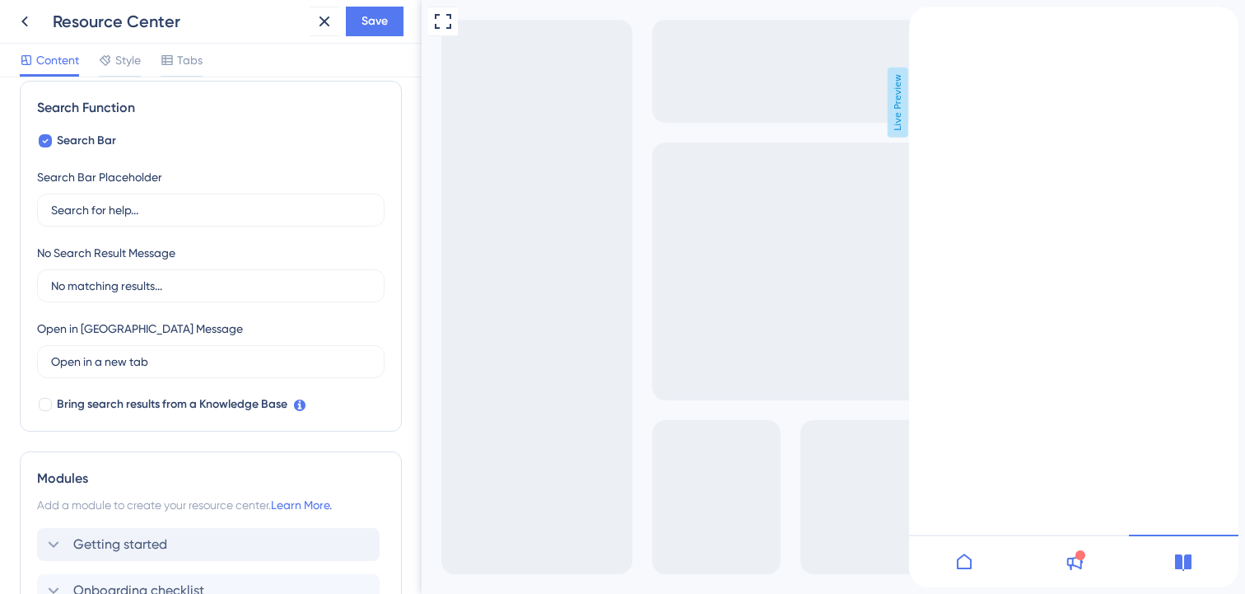
click at [966, 564] on icon at bounding box center [964, 562] width 20 height 20
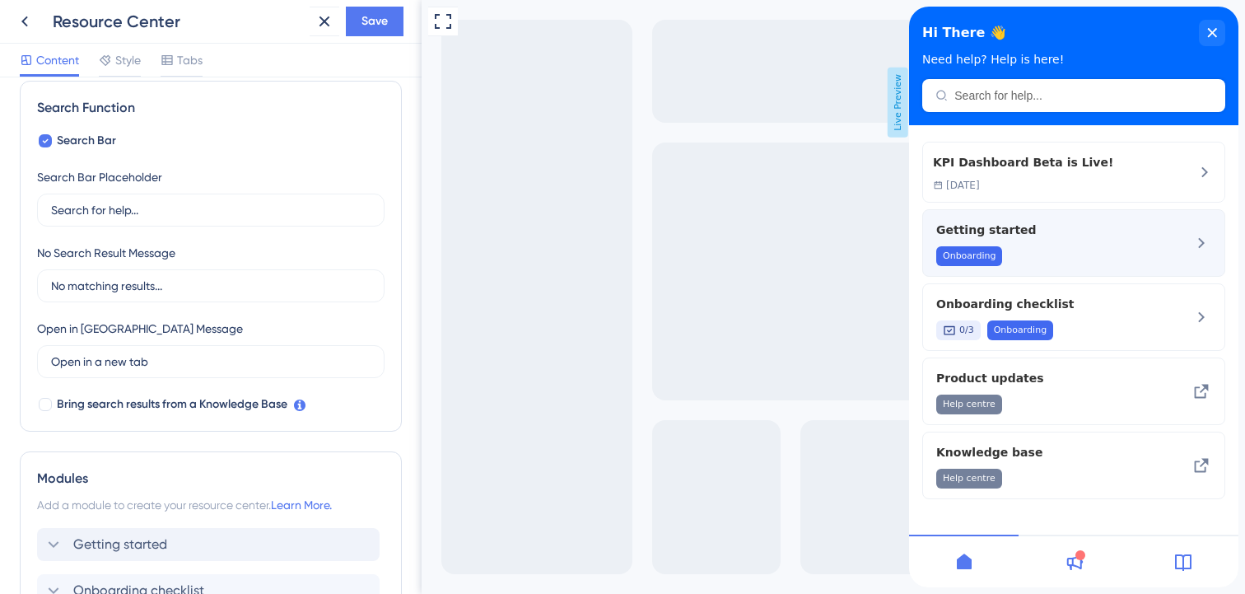
click at [1109, 249] on div "Onboarding" at bounding box center [1046, 256] width 220 height 20
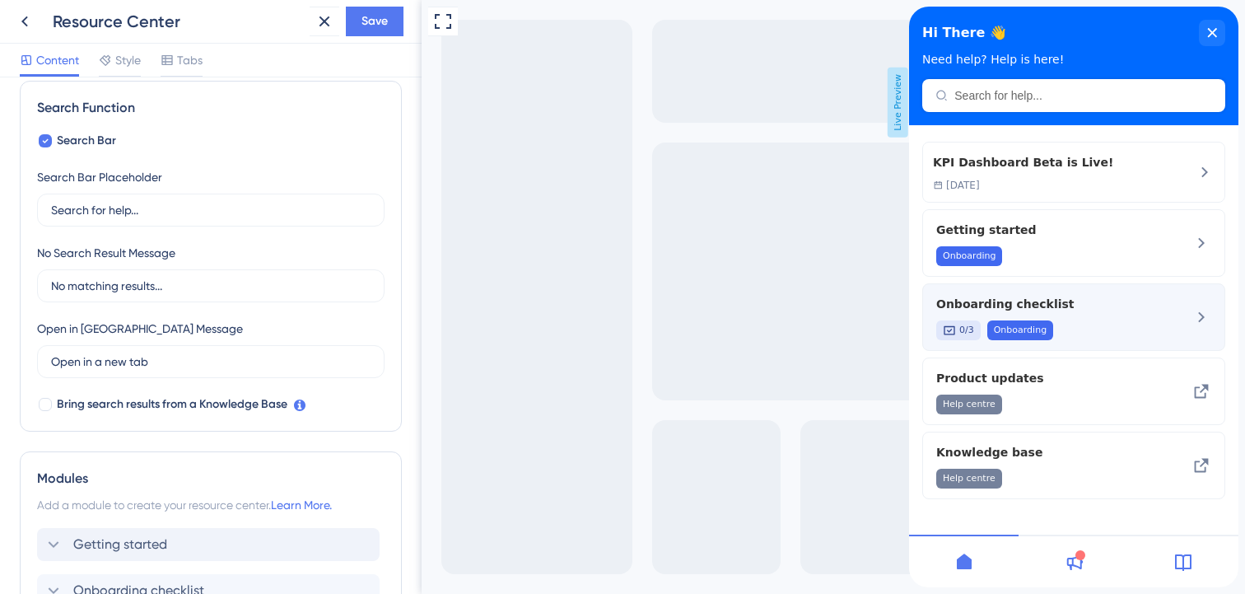
click at [1125, 321] on div "0/3 Onboarding" at bounding box center [1046, 330] width 220 height 20
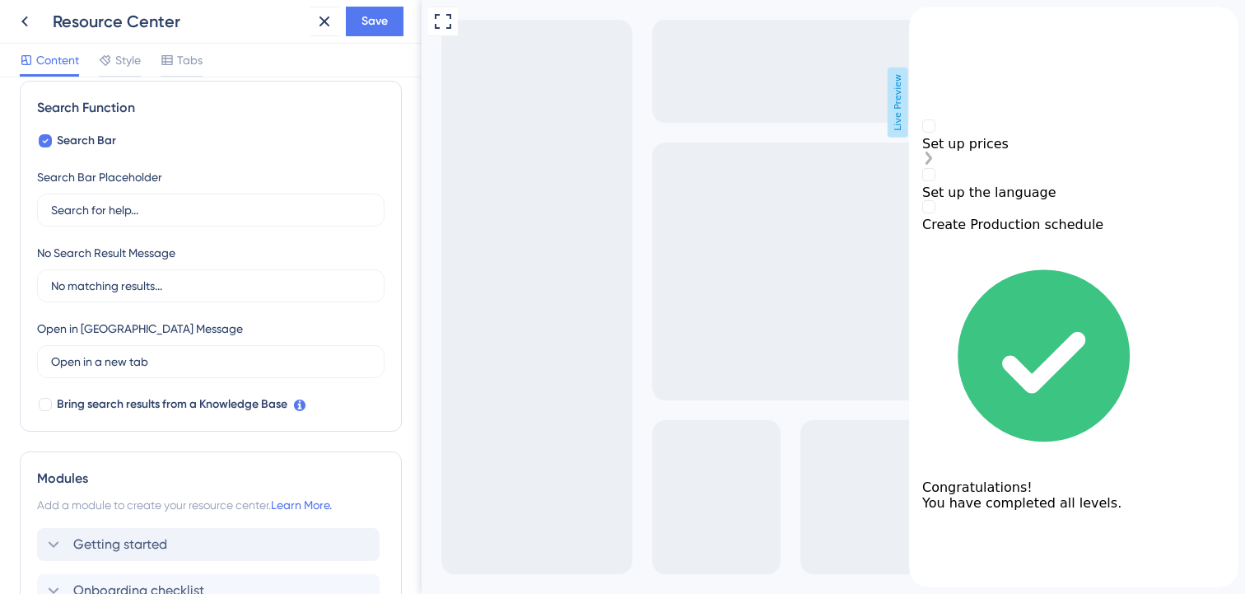
click at [999, 151] on div "Set up prices" at bounding box center [1073, 144] width 303 height 16
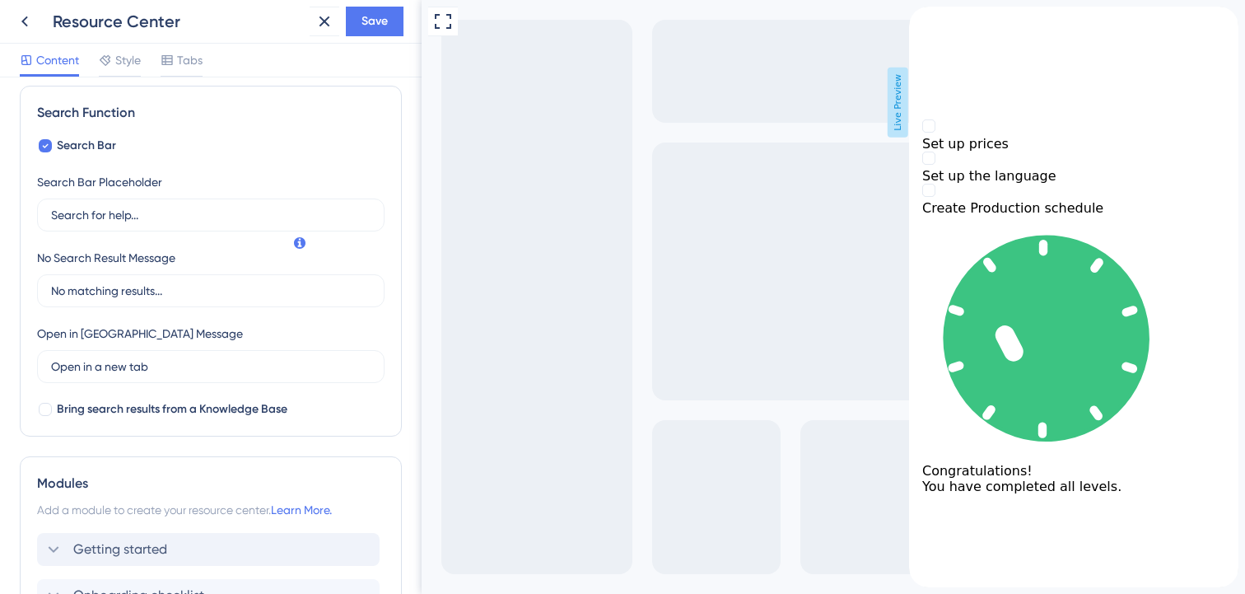
scroll to position [0, 0]
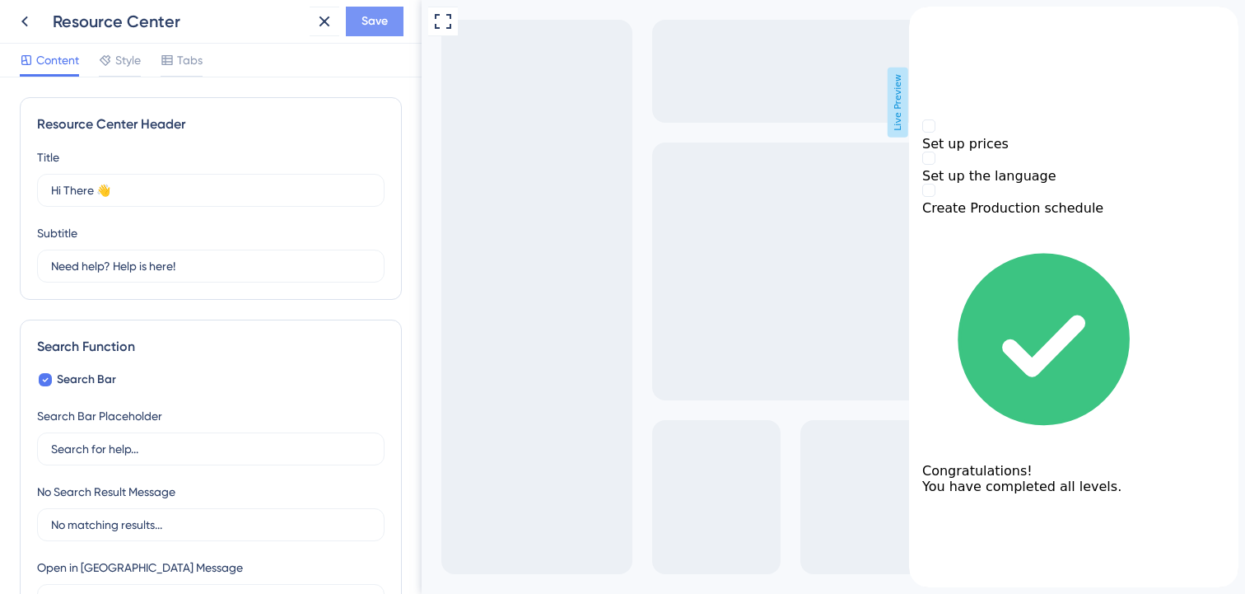
click at [379, 17] on span "Save" at bounding box center [374, 22] width 26 height 20
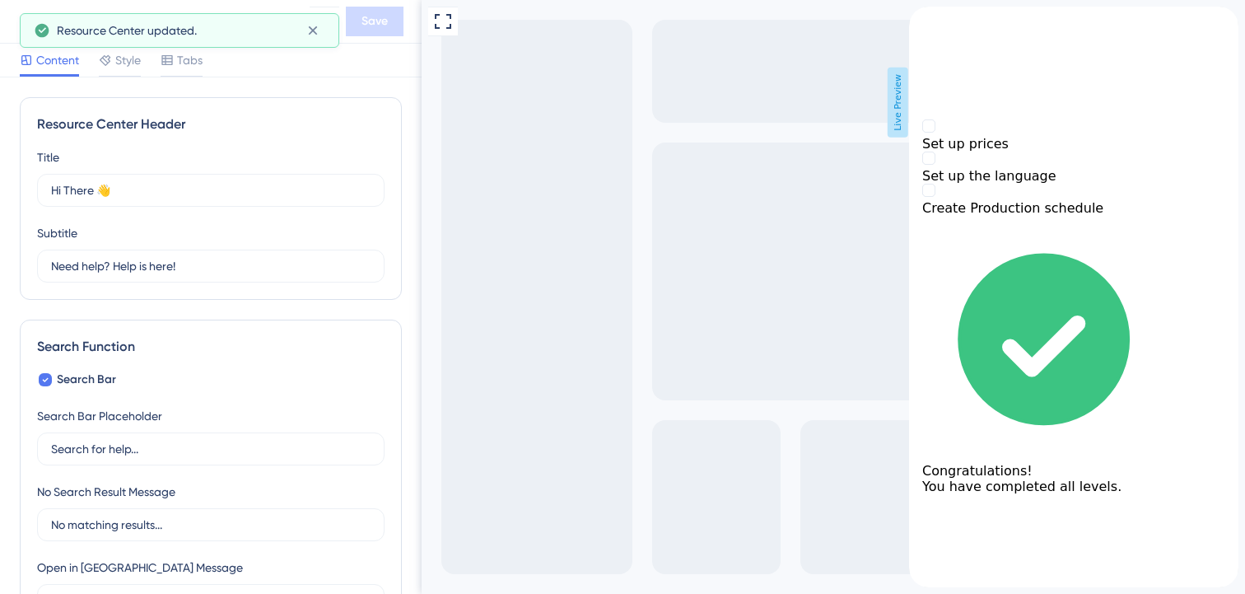
click at [922, 20] on icon "back to header" at bounding box center [915, 13] width 13 height 13
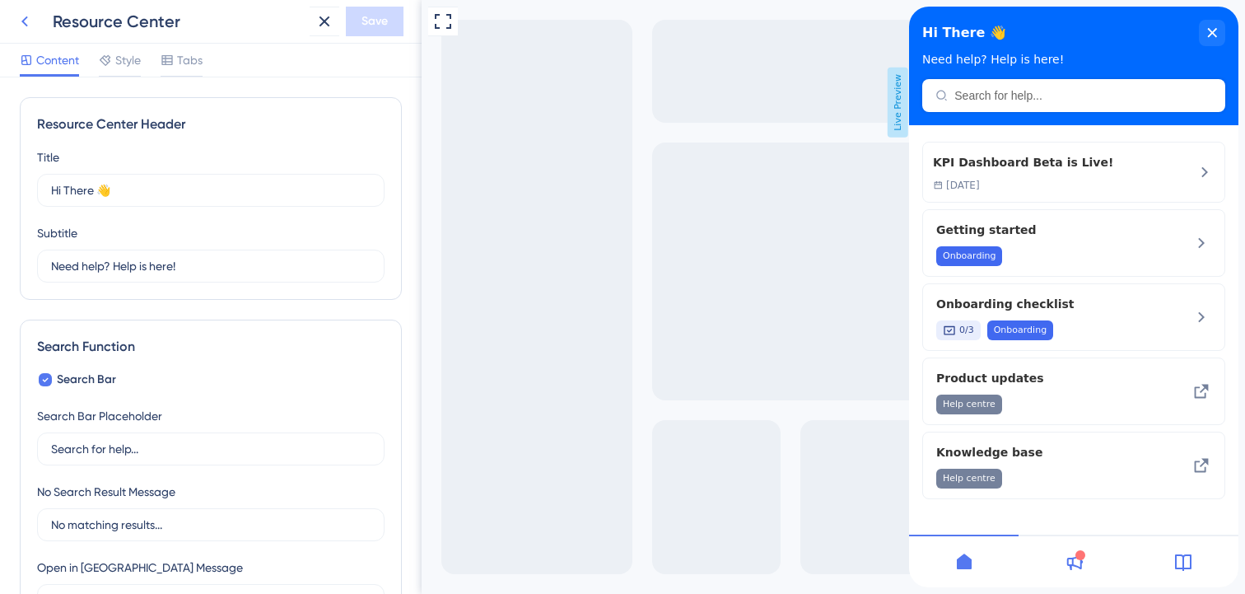
click at [30, 23] on icon at bounding box center [25, 22] width 20 height 20
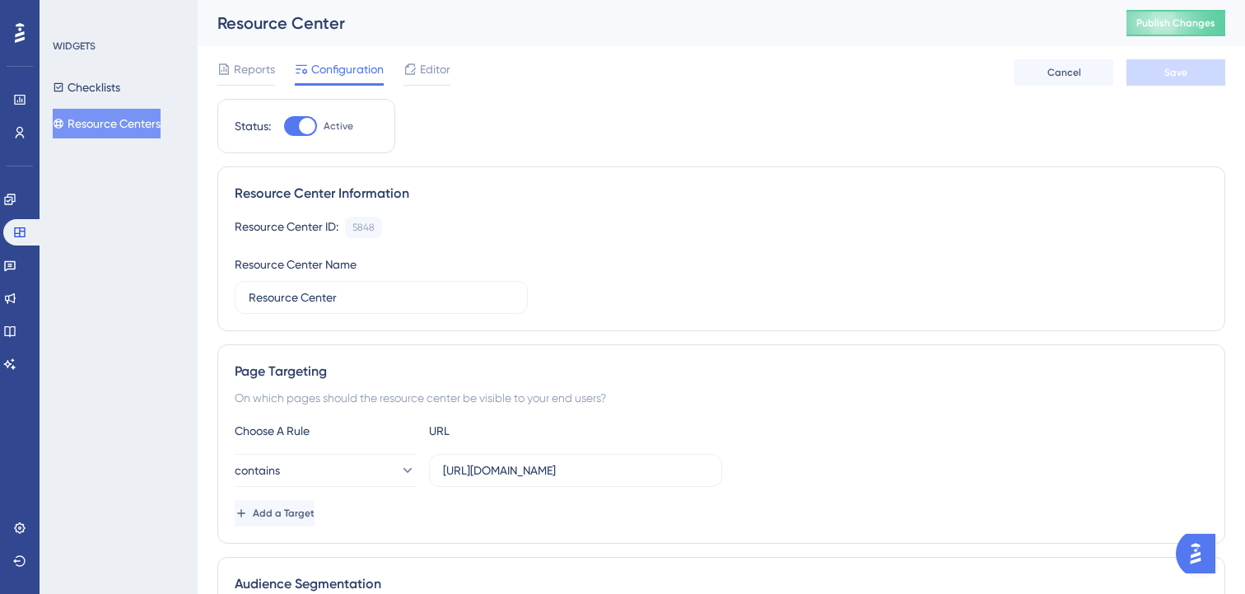
click at [308, 131] on div at bounding box center [307, 126] width 16 height 16
click at [284, 127] on input "Active" at bounding box center [283, 126] width 1 height 1
click at [305, 124] on div at bounding box center [300, 126] width 33 height 20
click at [284, 126] on input "Inactive" at bounding box center [283, 126] width 1 height 1
checkbox input "true"
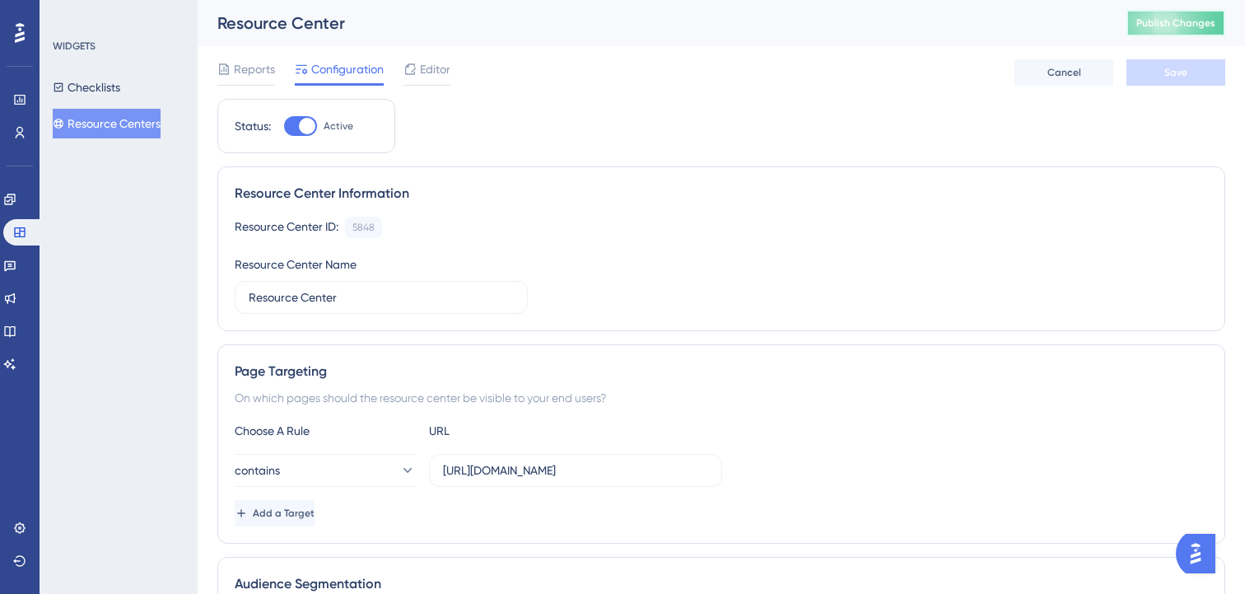
click at [1173, 22] on span "Publish Changes" at bounding box center [1175, 22] width 79 height 13
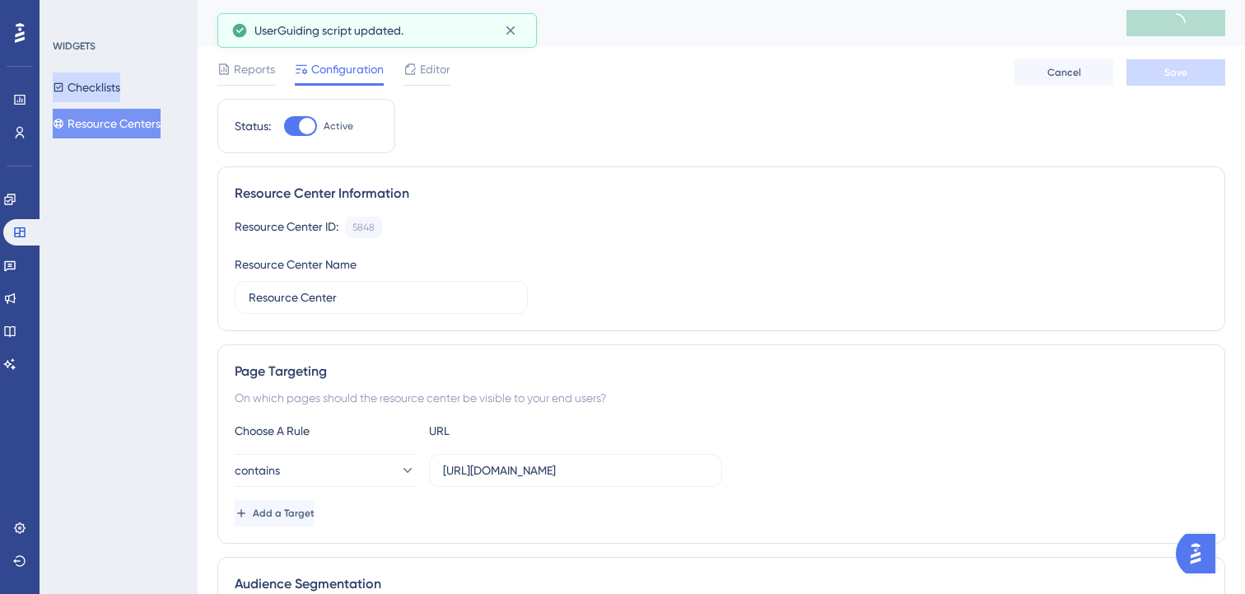
click at [120, 85] on button "Checklists" at bounding box center [87, 87] width 68 height 30
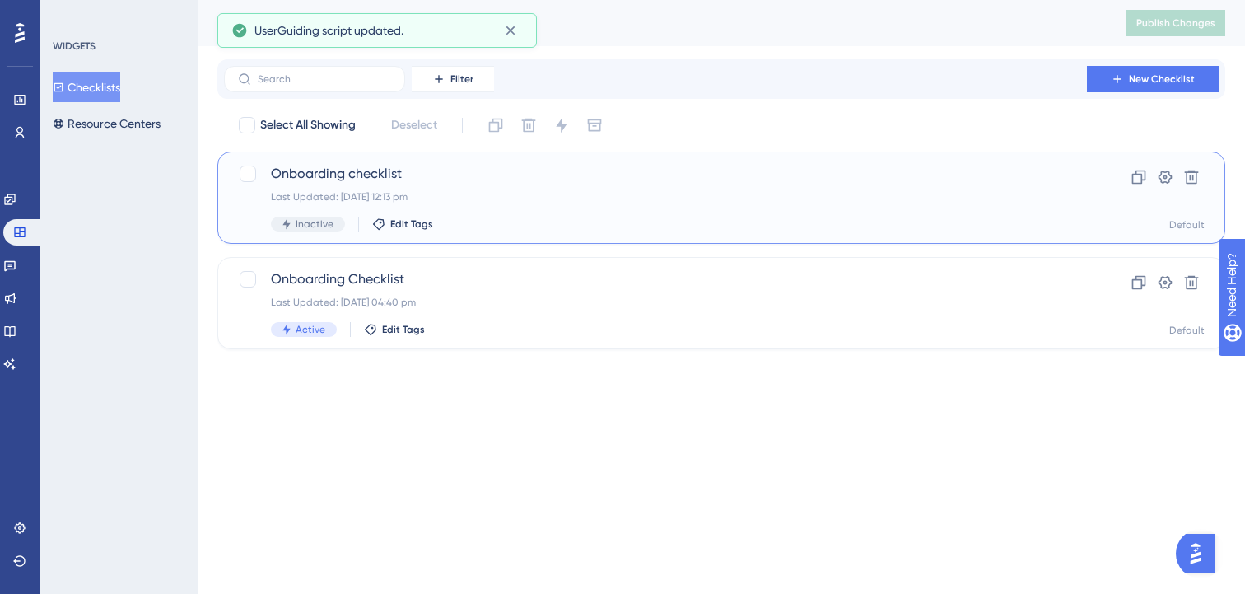
click at [459, 221] on div "Inactive Edit Tags" at bounding box center [655, 224] width 769 height 15
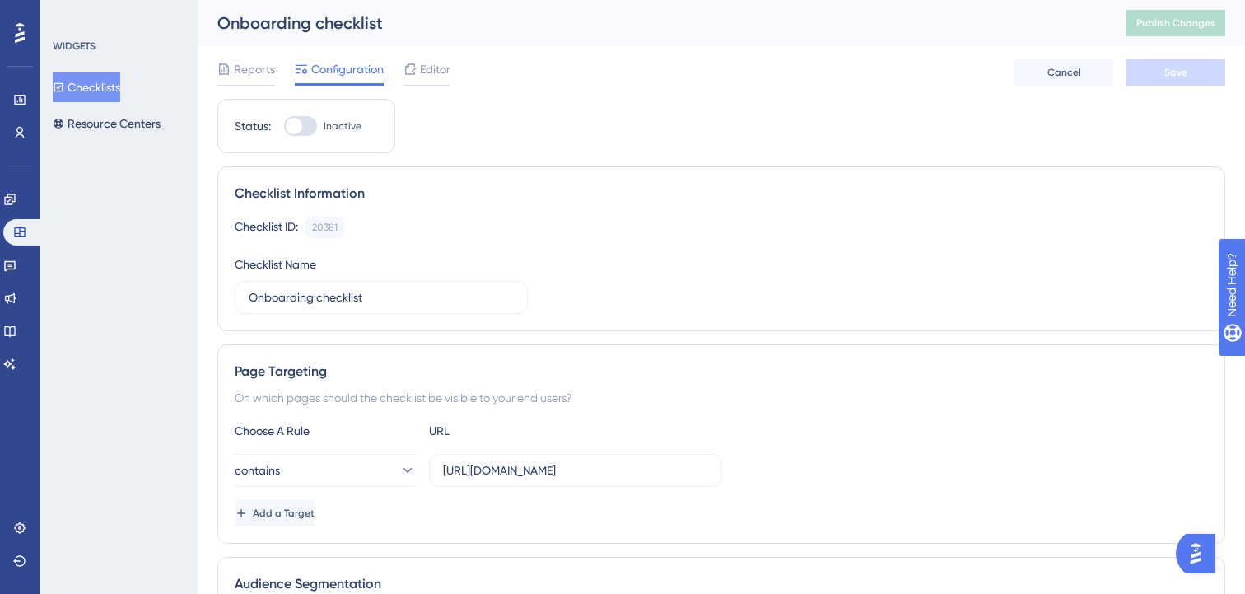
click at [305, 126] on div at bounding box center [300, 126] width 33 height 20
click at [284, 126] on input "Inactive" at bounding box center [283, 126] width 1 height 1
checkbox input "true"
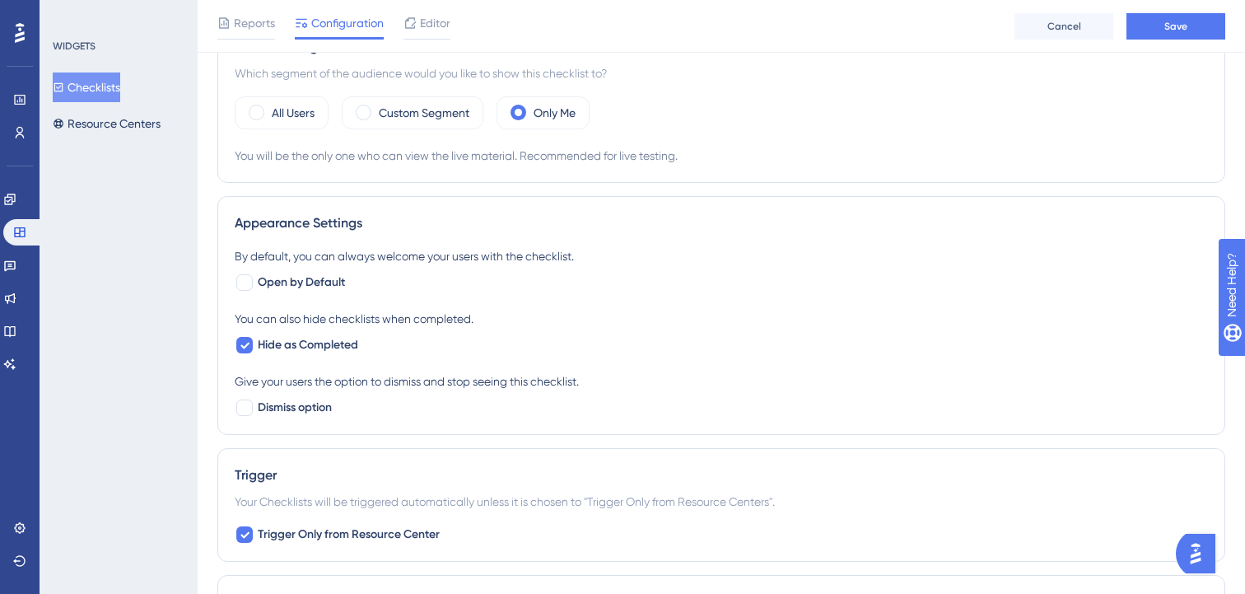
scroll to position [585, 0]
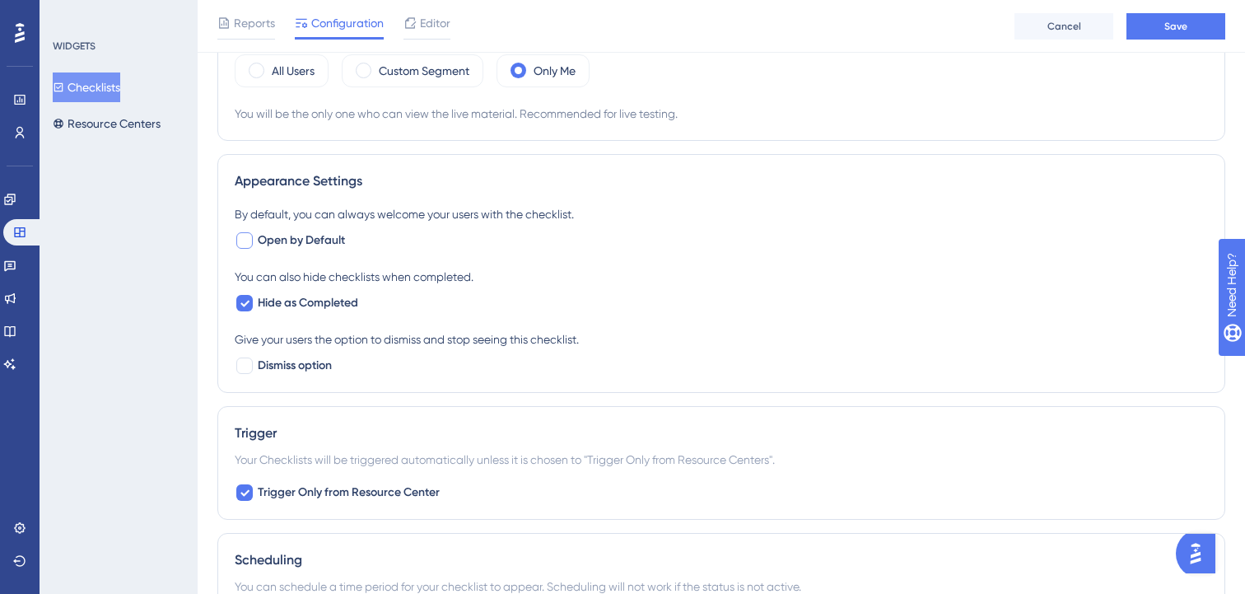
click at [245, 235] on div at bounding box center [244, 240] width 16 height 16
checkbox input "true"
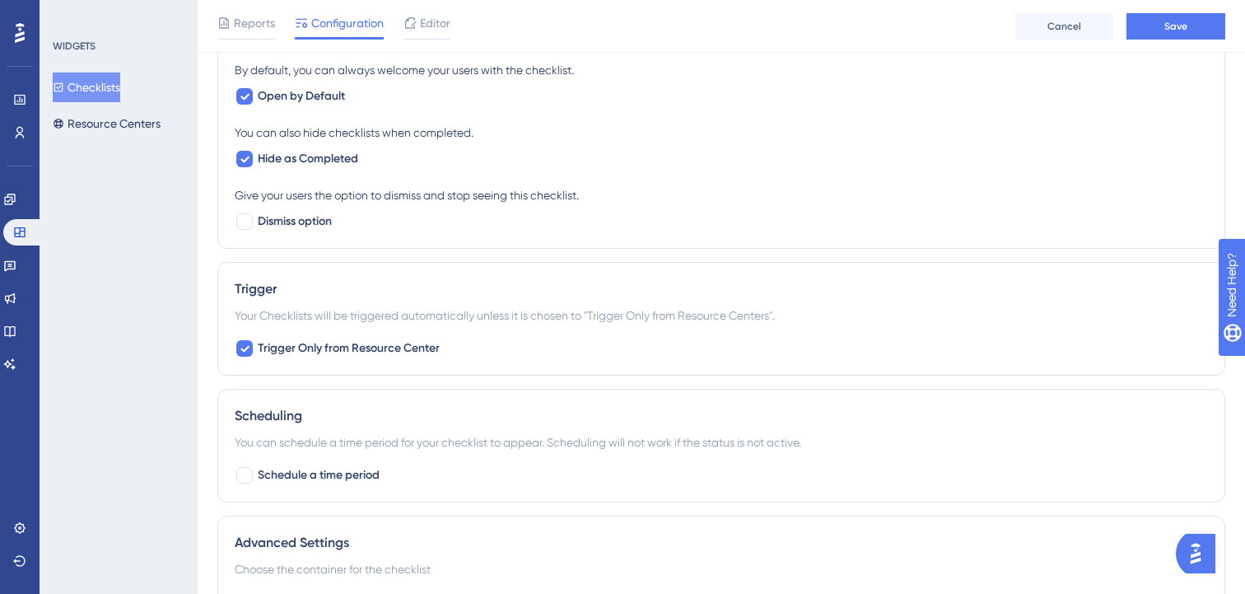
scroll to position [715, 0]
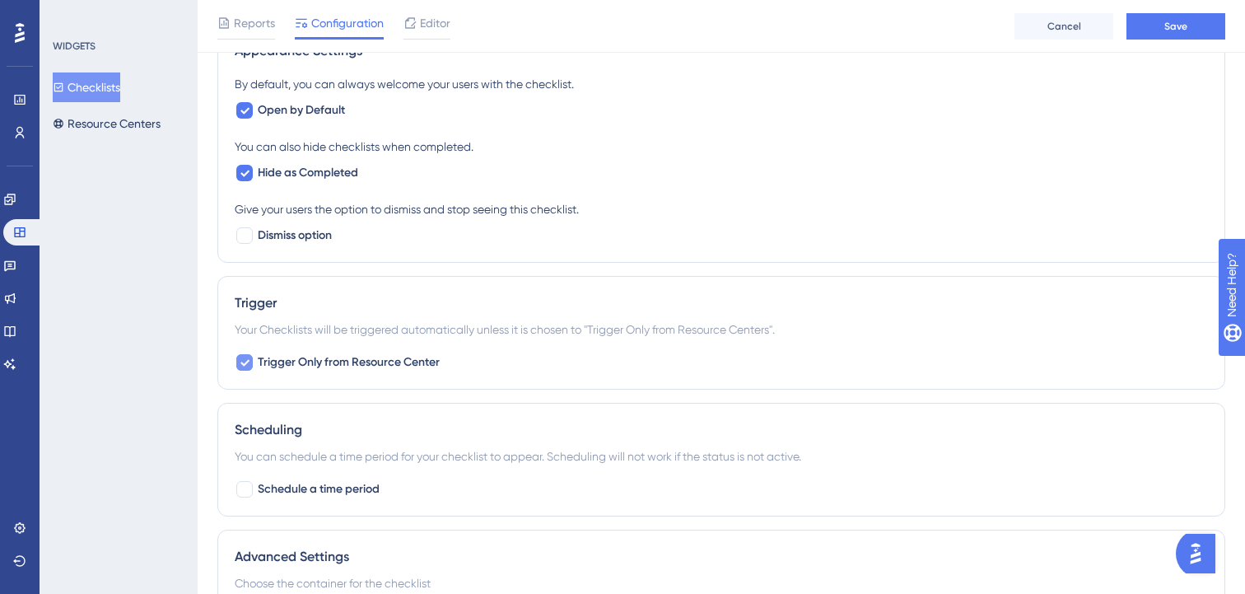
click at [248, 361] on icon at bounding box center [244, 363] width 9 height 7
checkbox input "false"
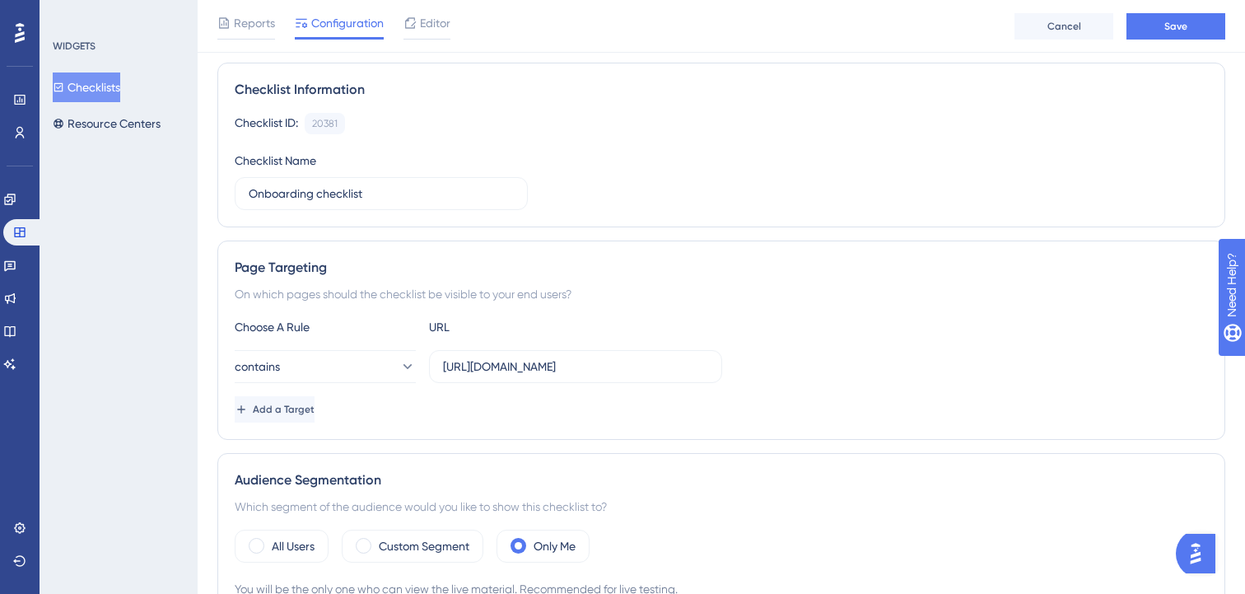
scroll to position [0, 0]
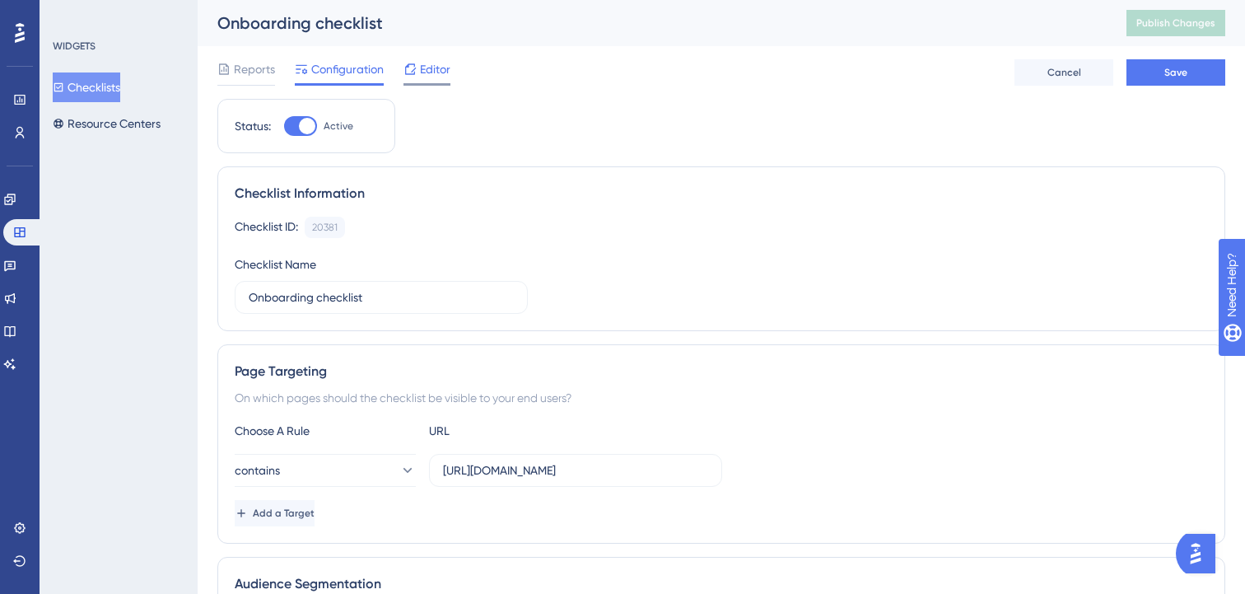
click at [432, 68] on span "Editor" at bounding box center [435, 69] width 30 height 20
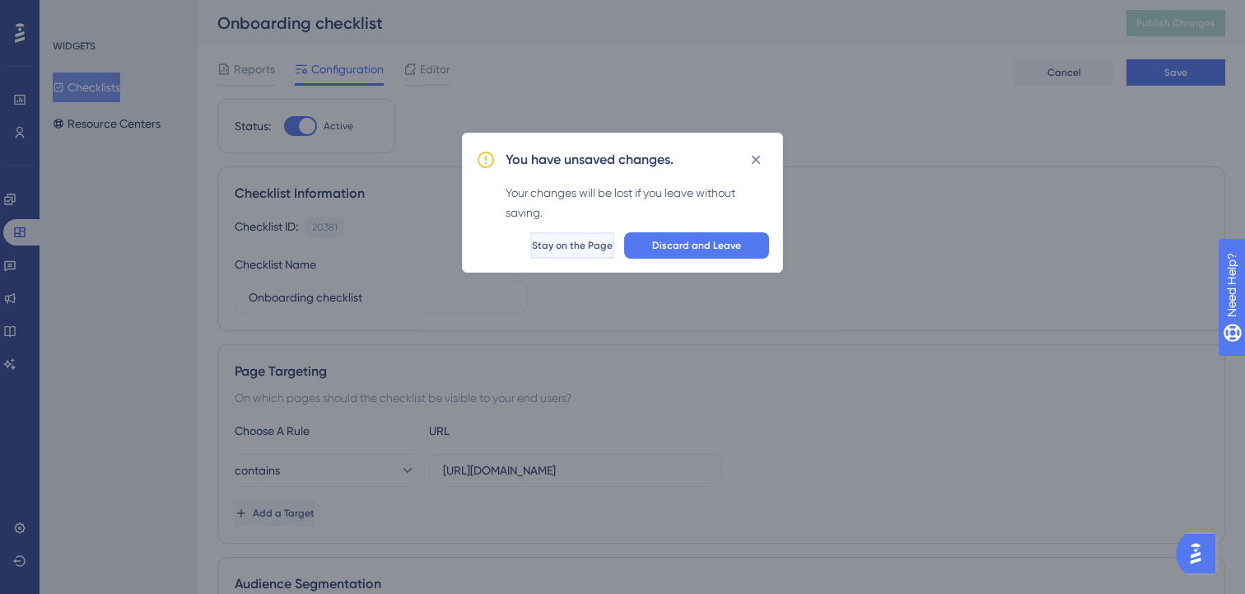
click at [569, 251] on span "Stay on the Page" at bounding box center [572, 245] width 81 height 13
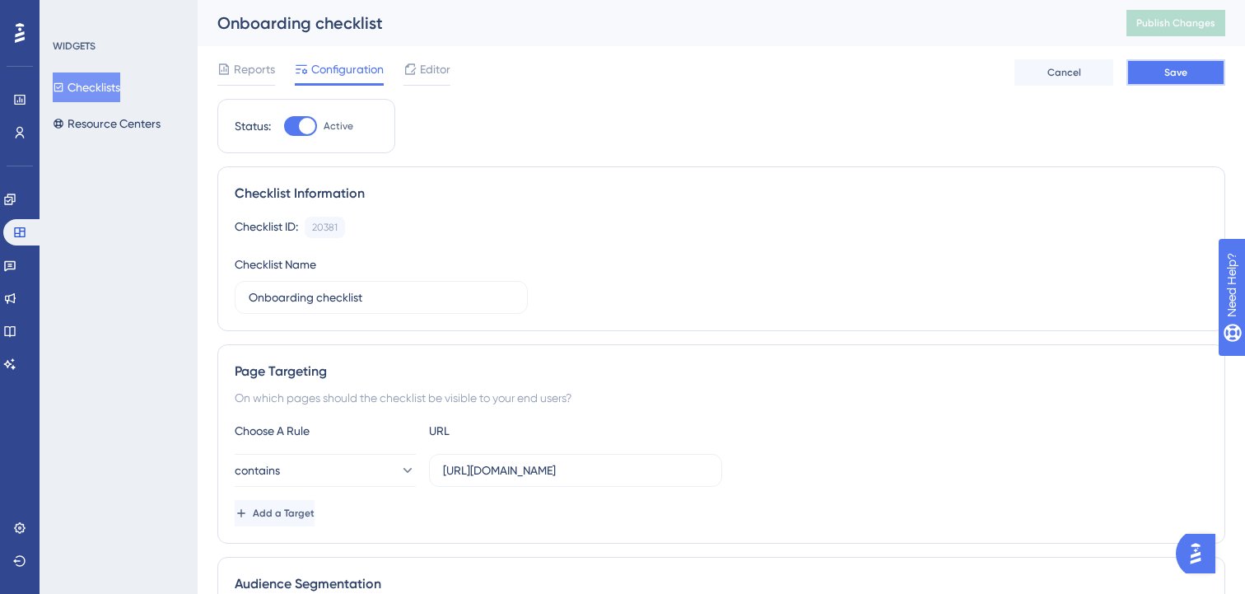
click at [1152, 76] on button "Save" at bounding box center [1175, 72] width 99 height 26
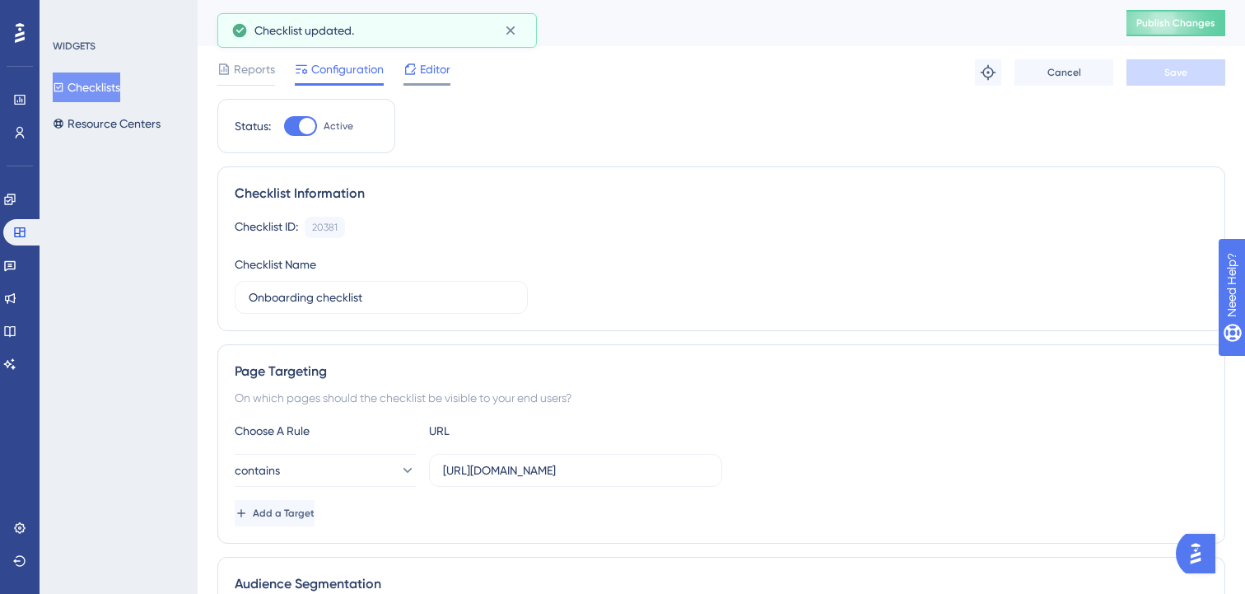
click at [417, 72] on div "Editor" at bounding box center [426, 69] width 47 height 20
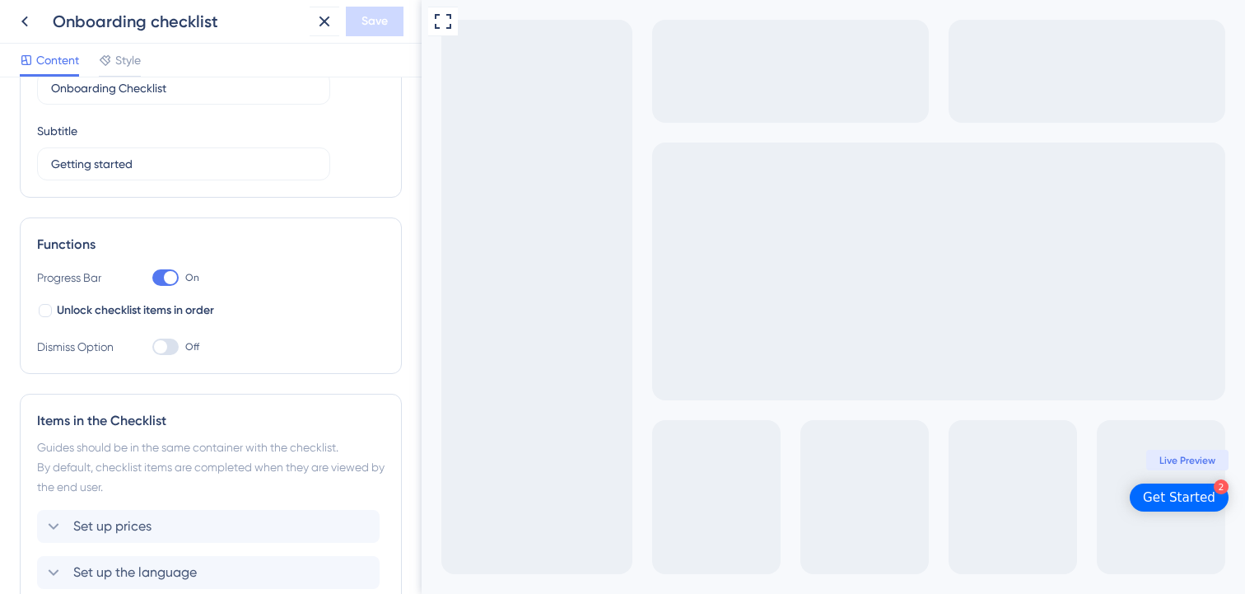
scroll to position [98, 0]
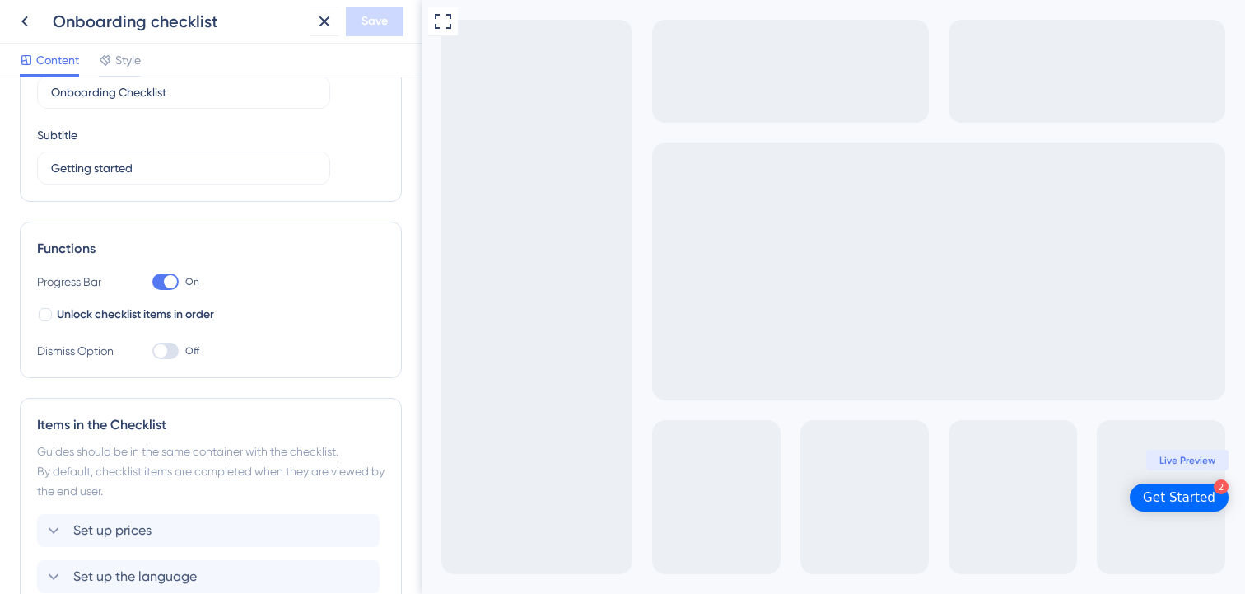
click at [1179, 494] on div "Get Started" at bounding box center [1179, 497] width 72 height 16
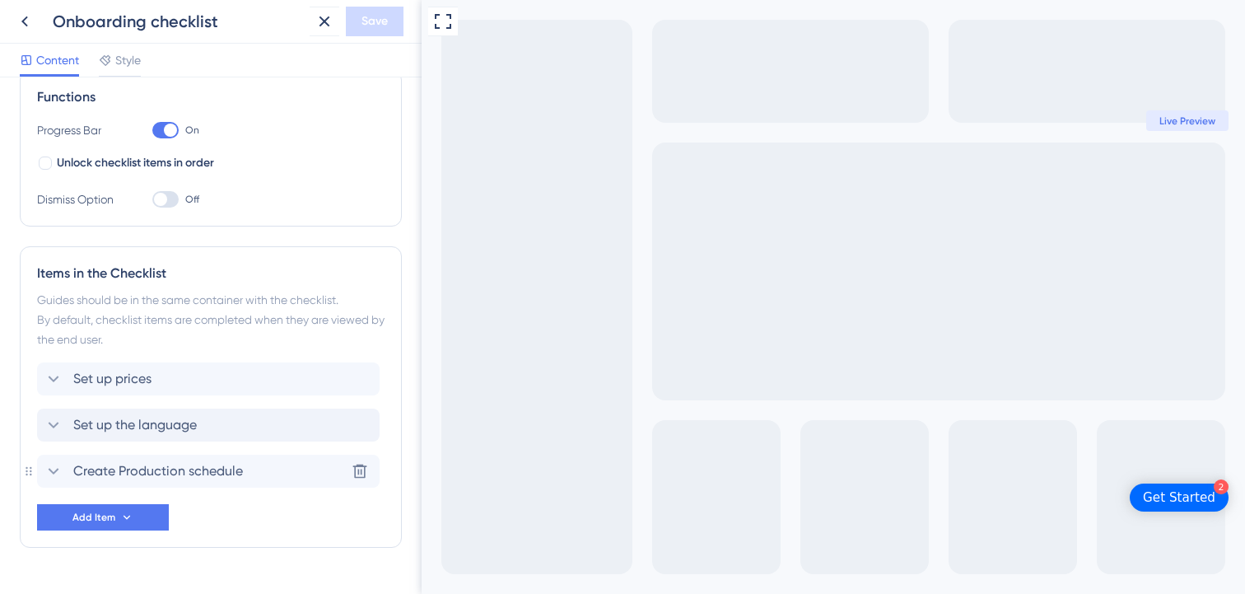
scroll to position [285, 0]
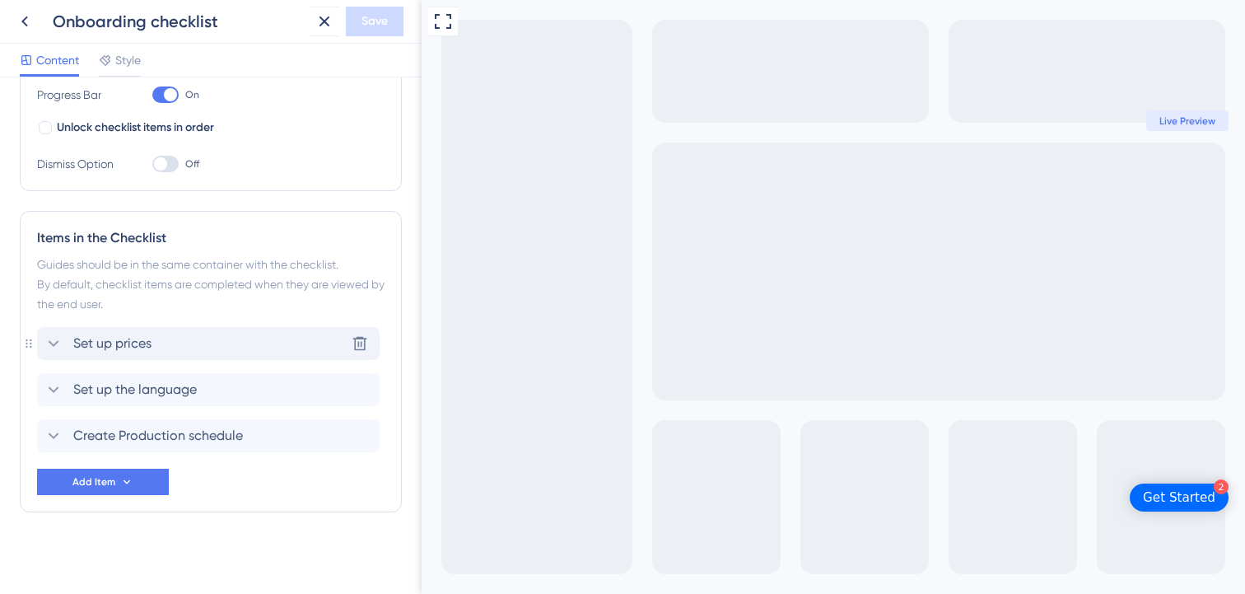
click at [52, 341] on icon at bounding box center [54, 343] width 20 height 20
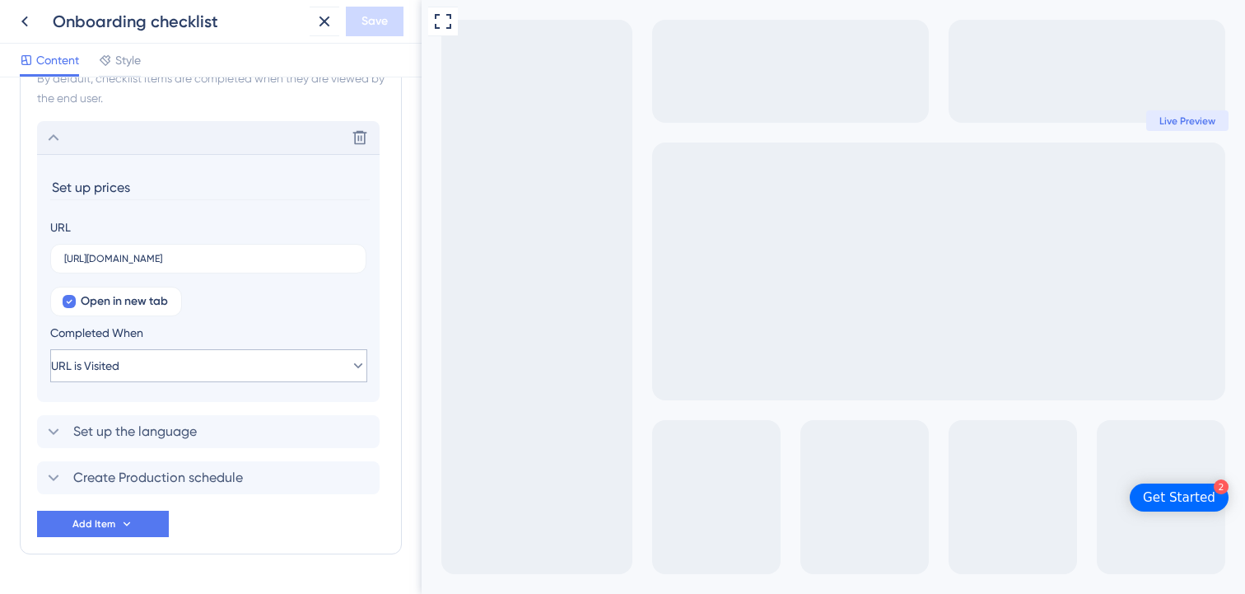
scroll to position [473, 0]
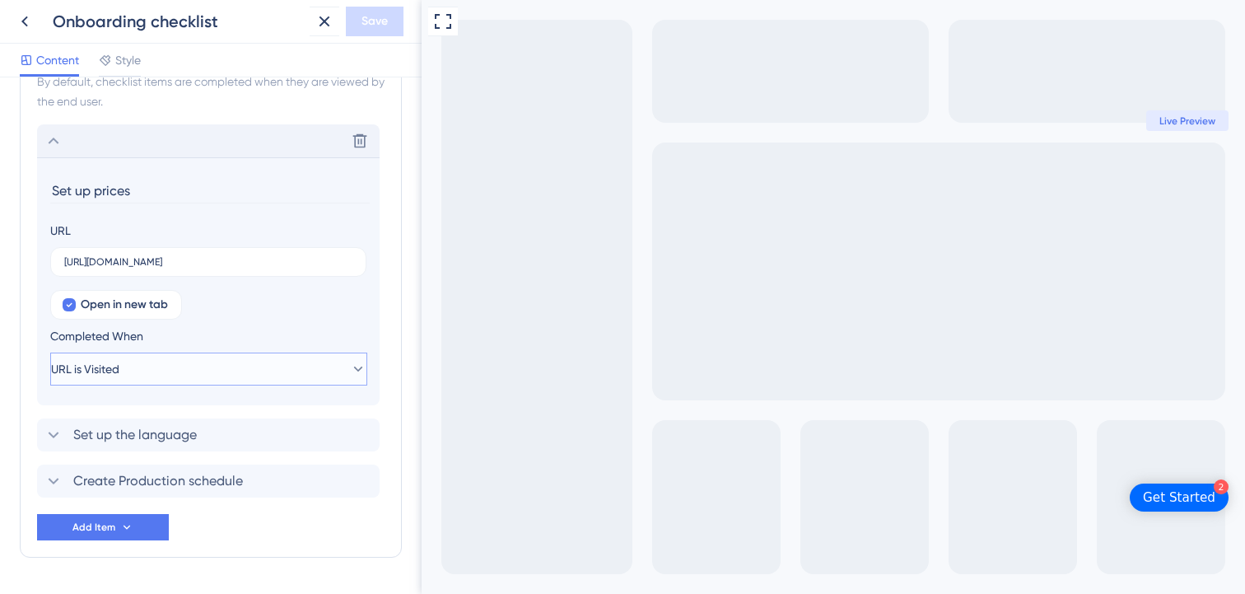
click at [169, 380] on button "URL is Visited" at bounding box center [208, 368] width 317 height 33
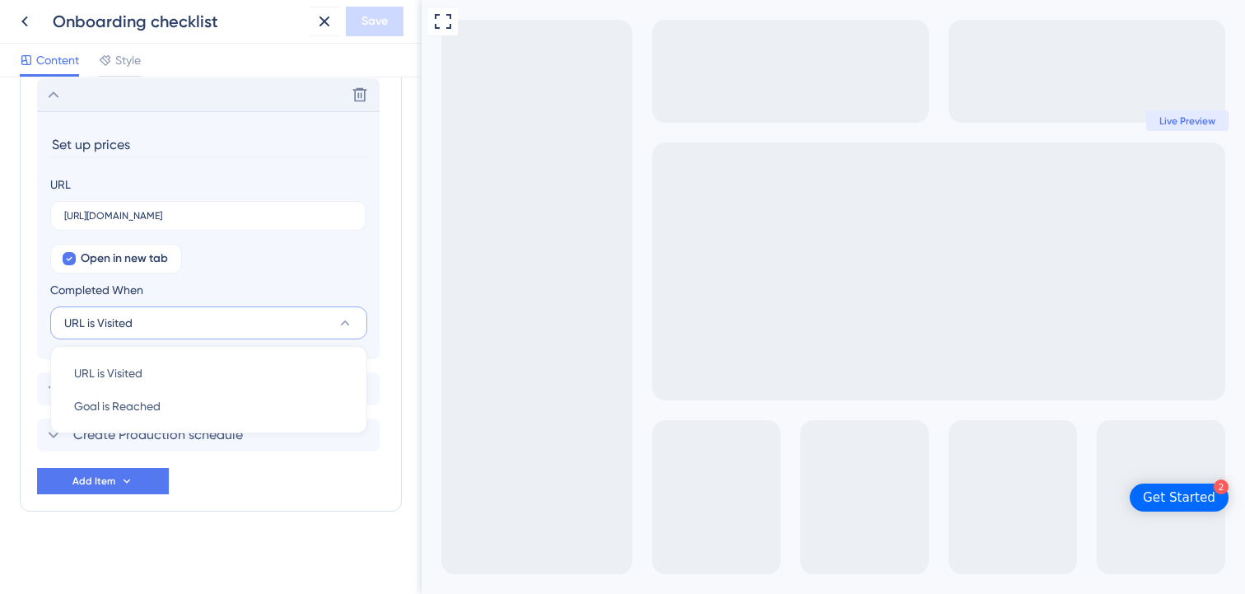
scroll to position [537, 0]
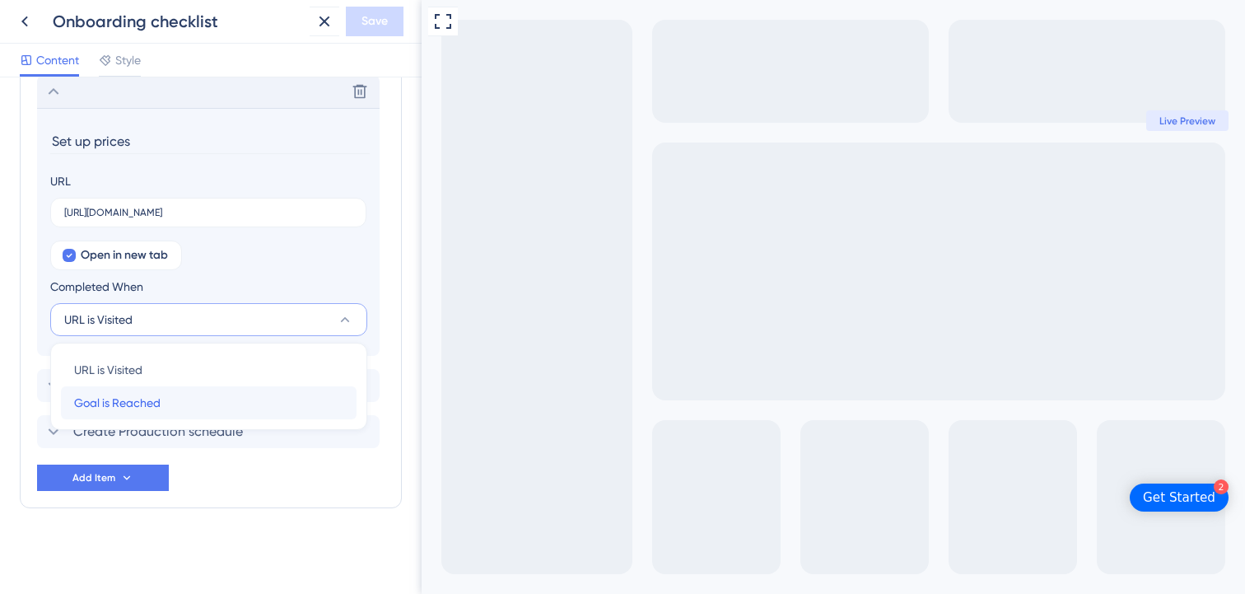
click at [167, 411] on div "Goal is Reached Goal is Reached" at bounding box center [208, 402] width 269 height 33
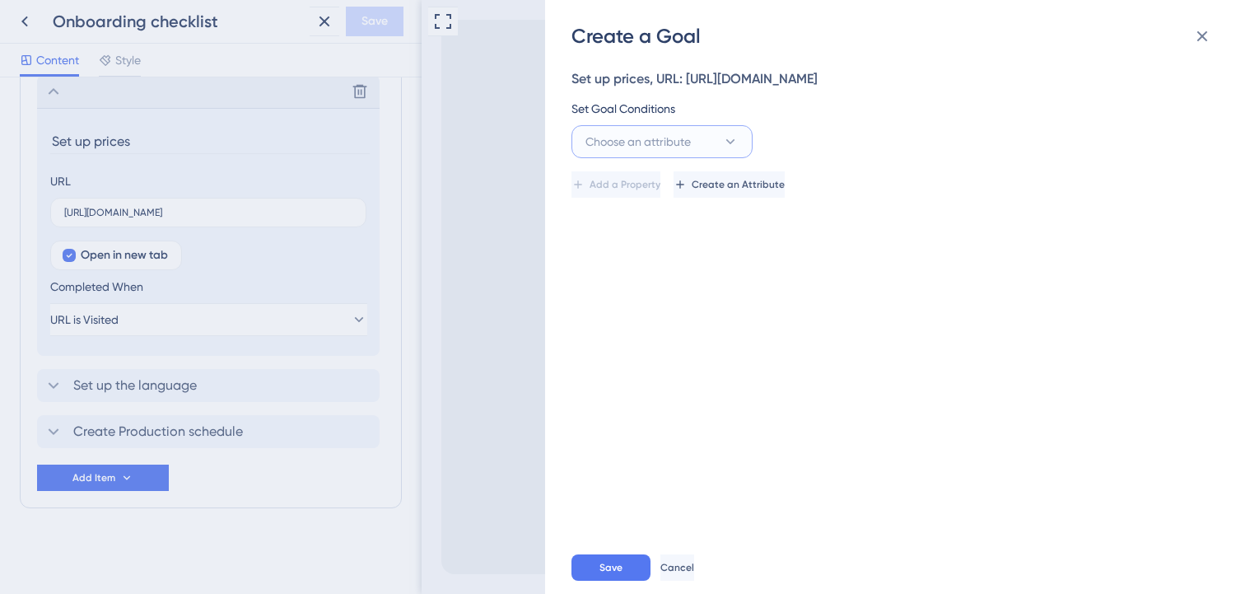
click at [734, 142] on icon at bounding box center [730, 141] width 16 height 16
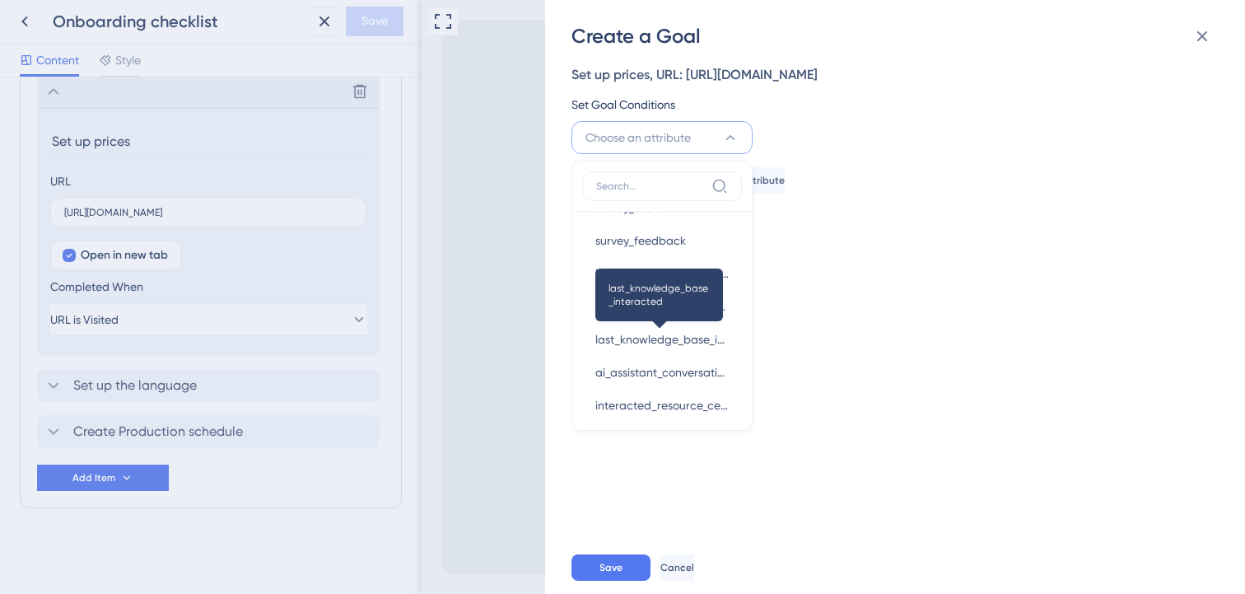
scroll to position [358, 0]
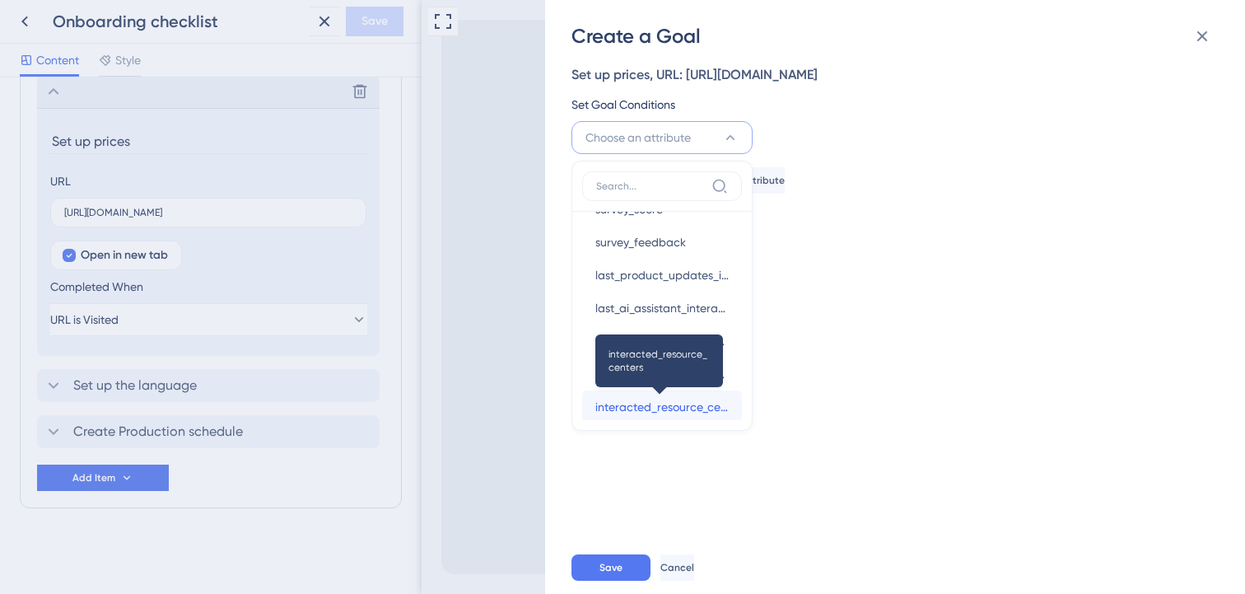
click at [700, 404] on span "interacted_resource_centers" at bounding box center [661, 407] width 133 height 20
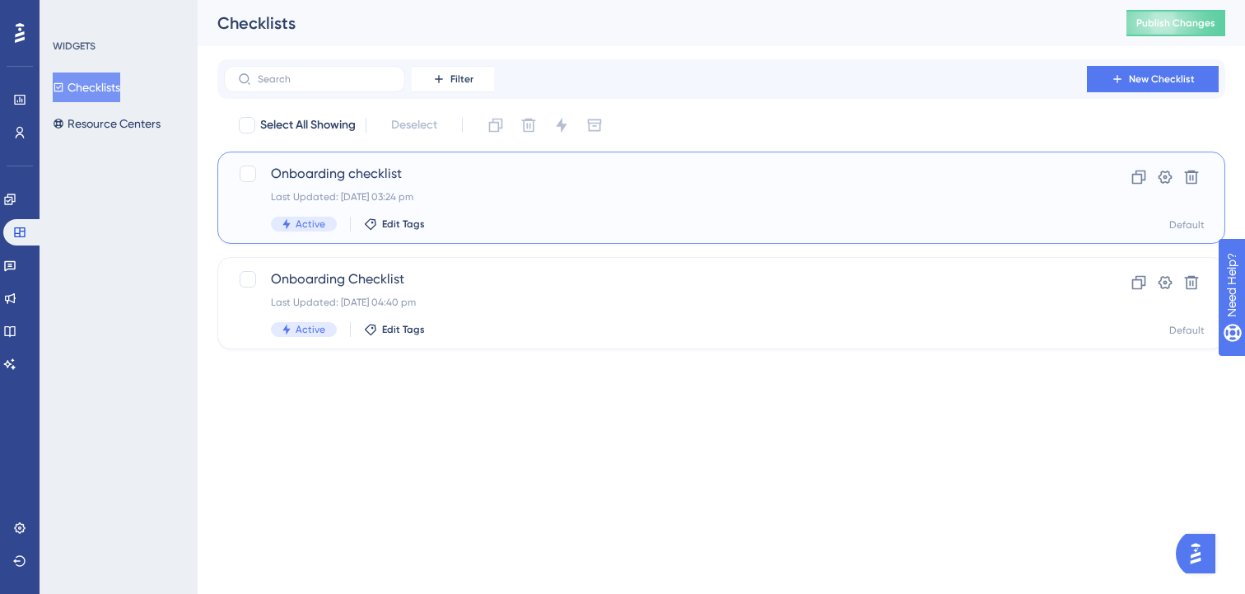
click at [460, 198] on div "Last Updated: 12 Aug 2025 03:24 pm" at bounding box center [655, 196] width 769 height 13
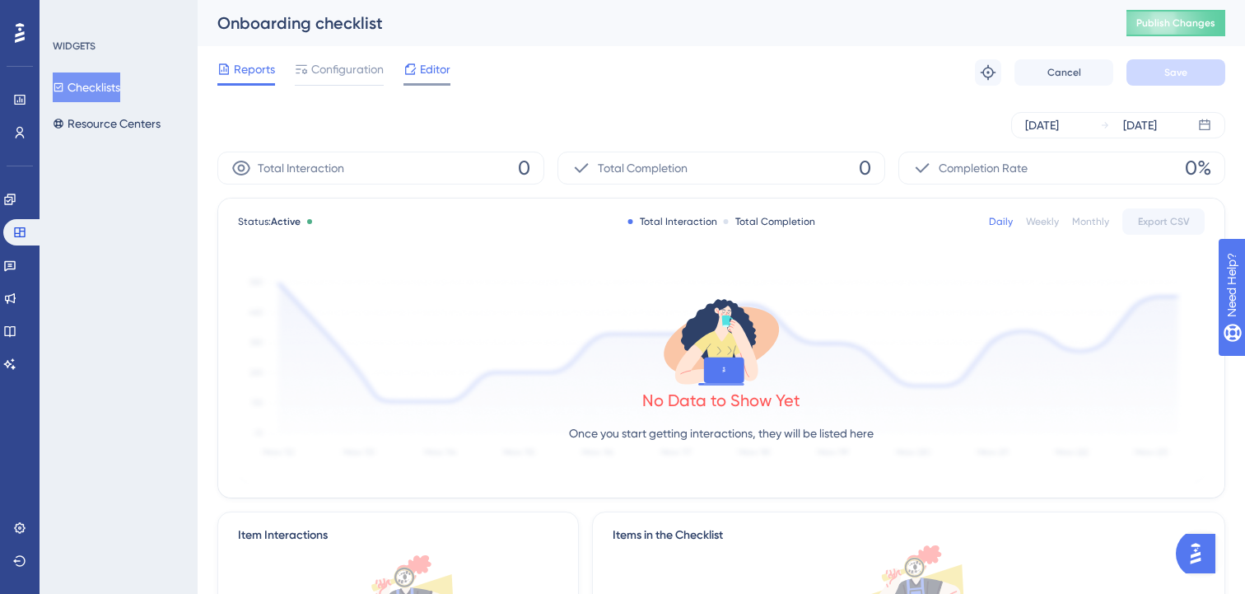
click at [428, 74] on span "Editor" at bounding box center [435, 69] width 30 height 20
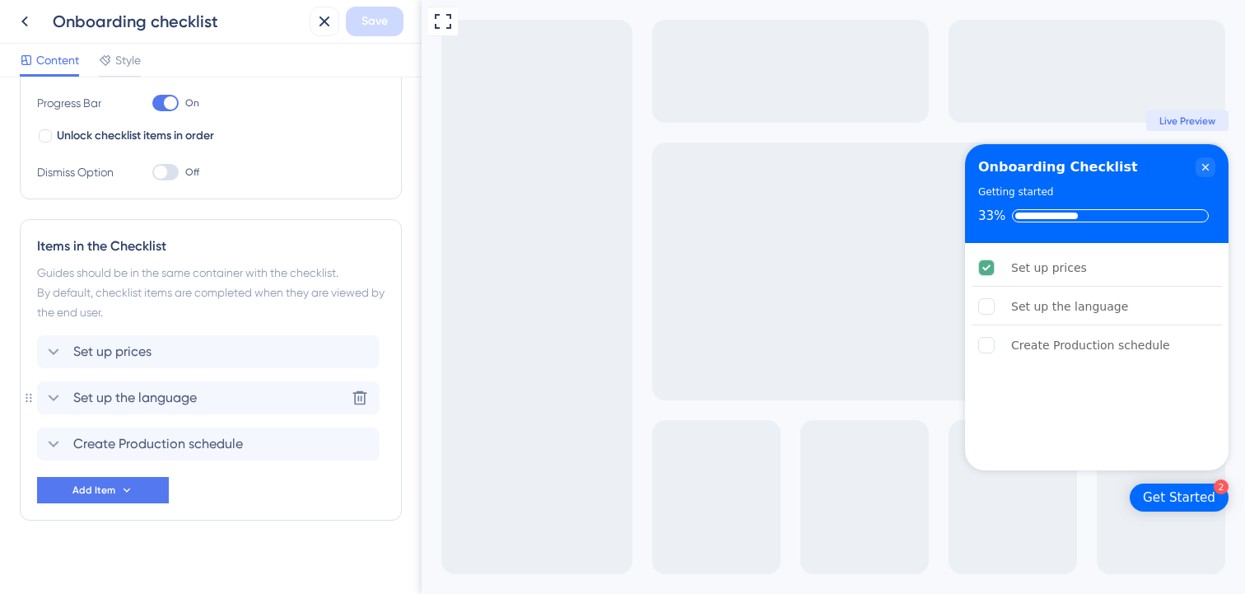
scroll to position [289, 0]
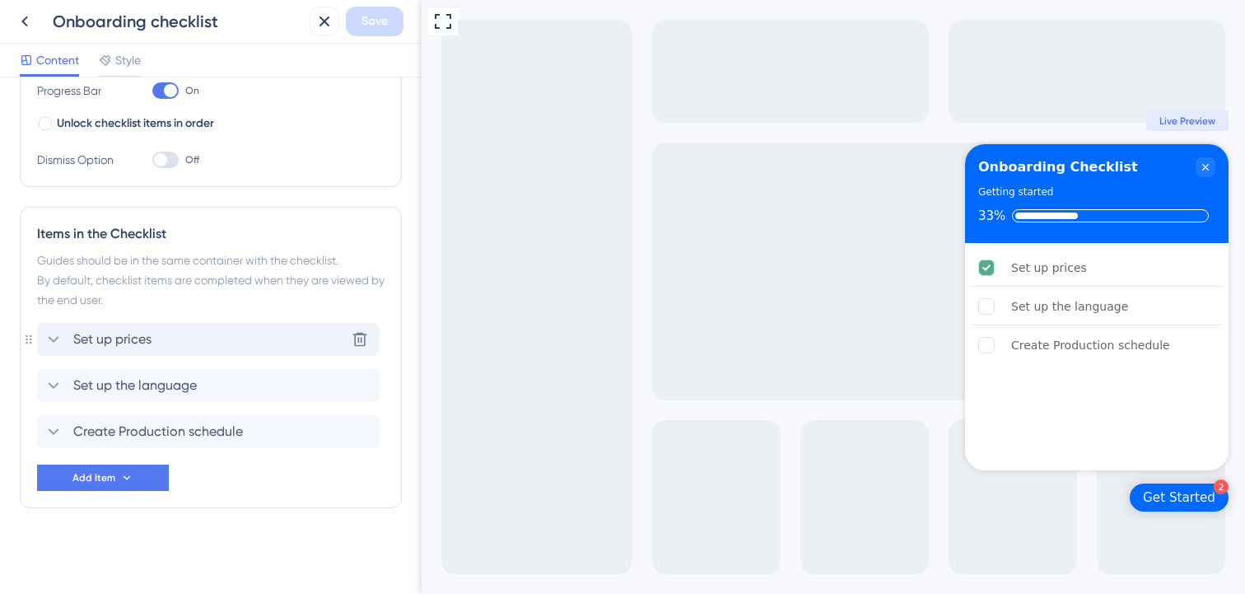
click at [258, 341] on div "Set up prices Delete" at bounding box center [208, 339] width 342 height 33
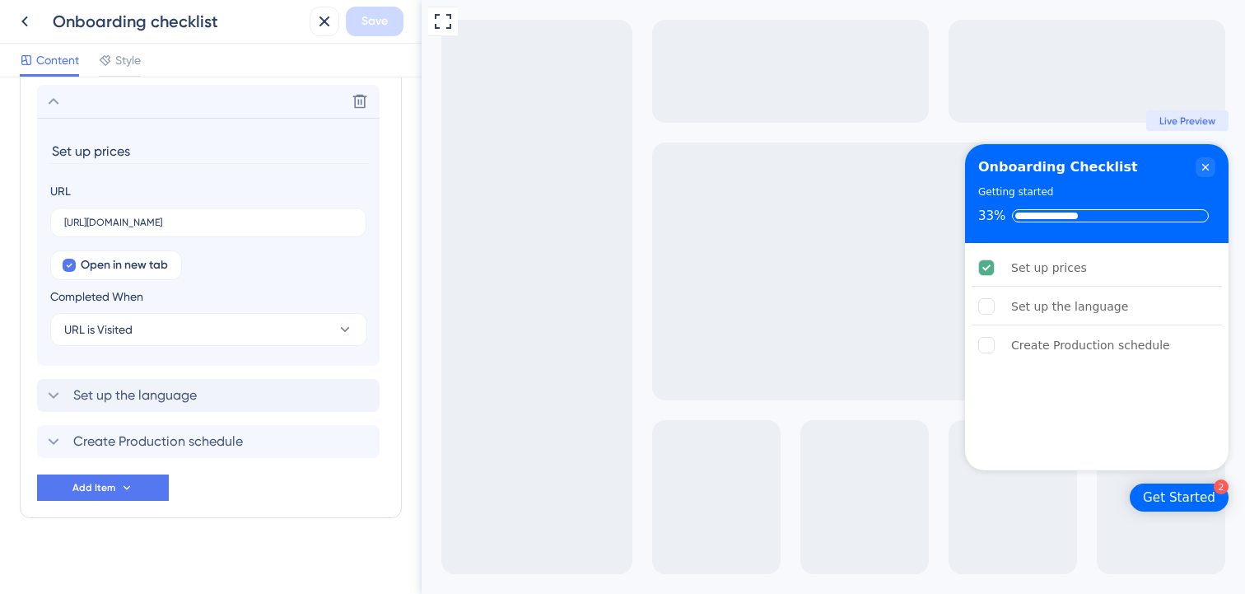
scroll to position [534, 0]
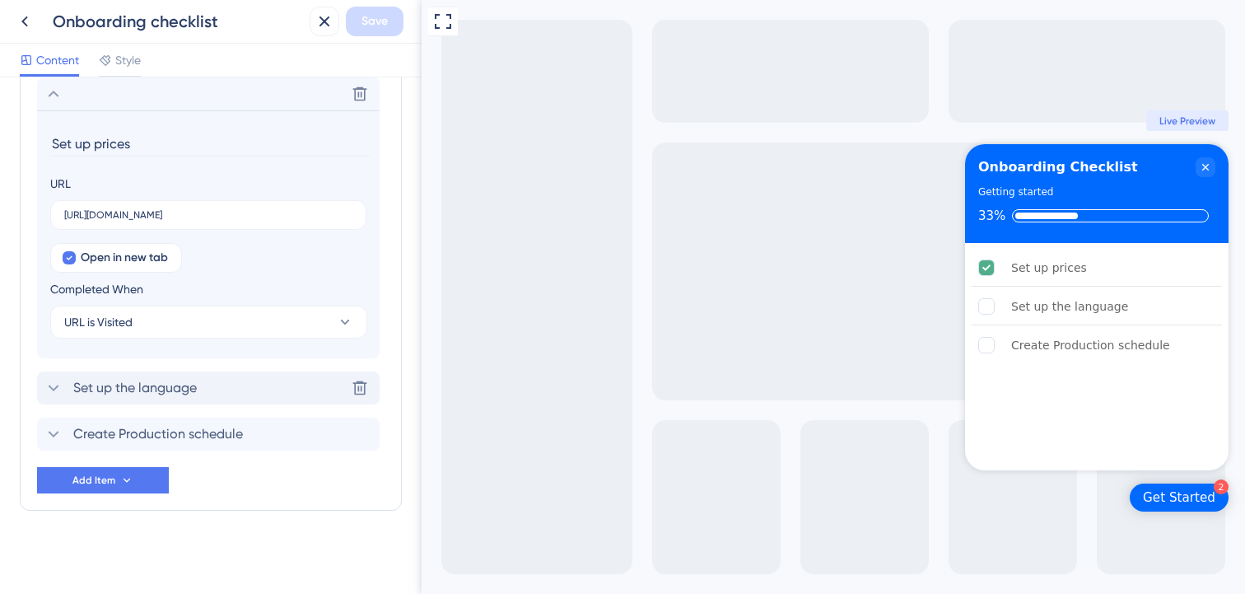
click at [158, 389] on span "Set up the language" at bounding box center [134, 388] width 123 height 20
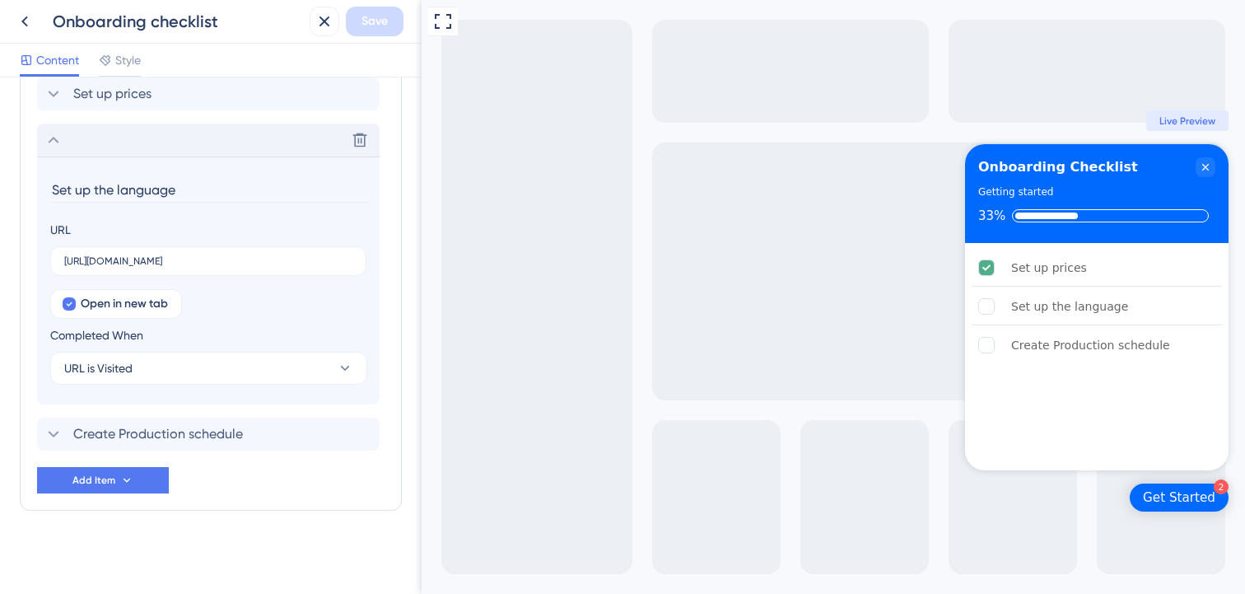
scroll to position [537, 0]
click at [185, 366] on button "URL is Visited" at bounding box center [208, 365] width 317 height 33
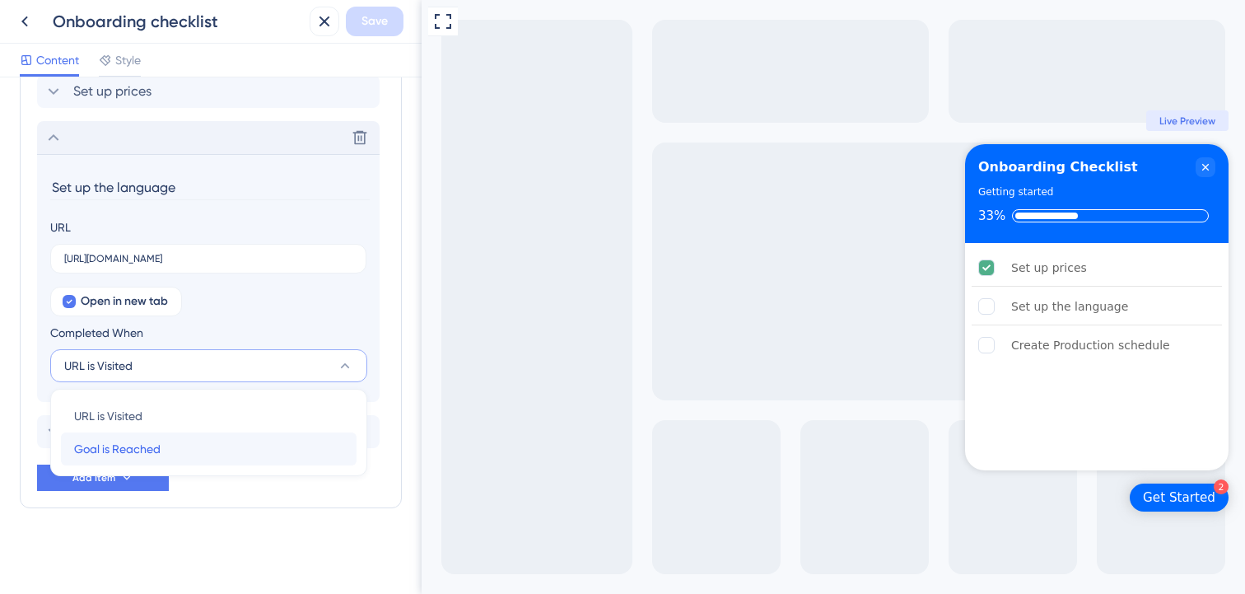
click at [134, 445] on span "Goal is Reached" at bounding box center [117, 449] width 86 height 20
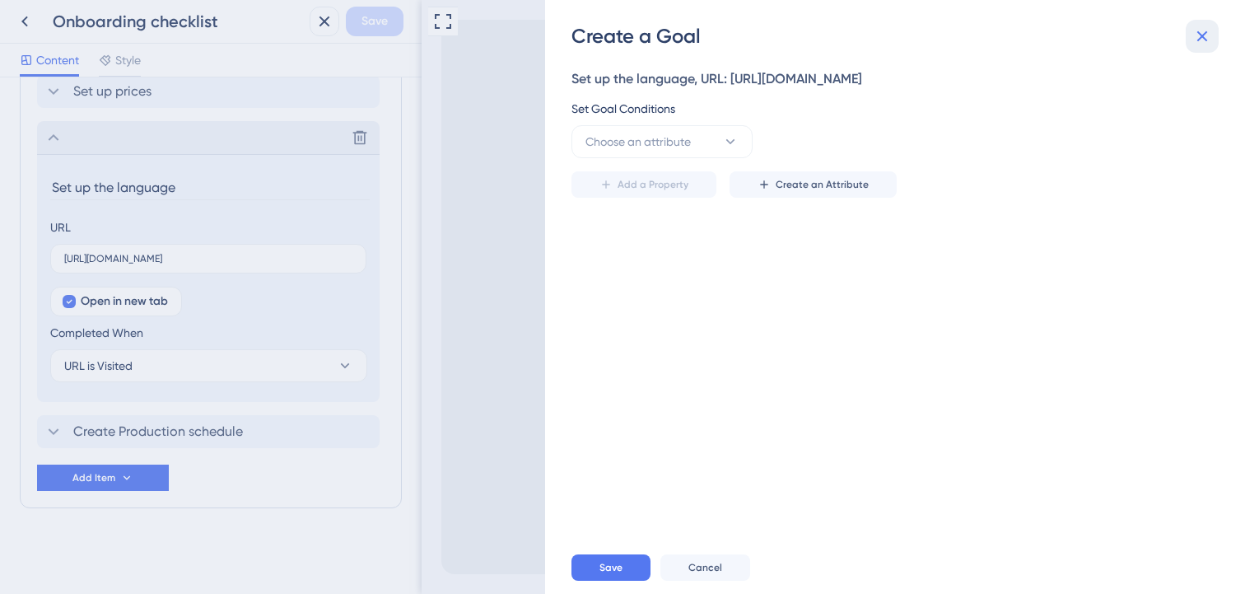
click at [1203, 37] on icon at bounding box center [1202, 36] width 11 height 11
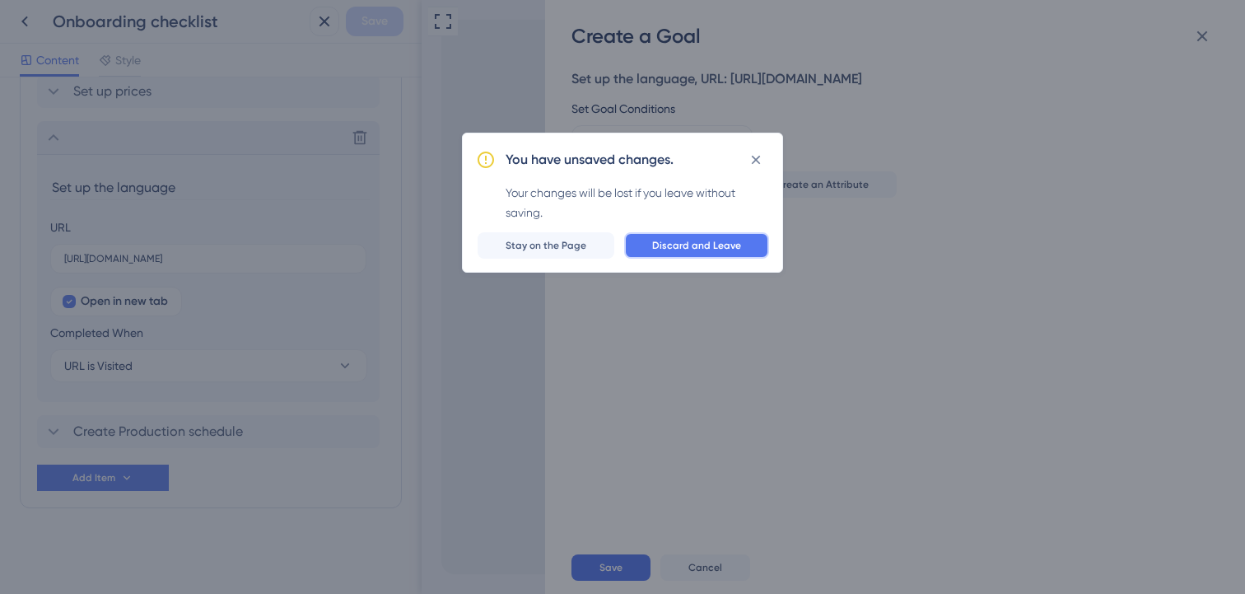
drag, startPoint x: 682, startPoint y: 250, endPoint x: 258, endPoint y: 256, distance: 423.2
click at [682, 250] on span "Discard and Leave" at bounding box center [696, 245] width 89 height 13
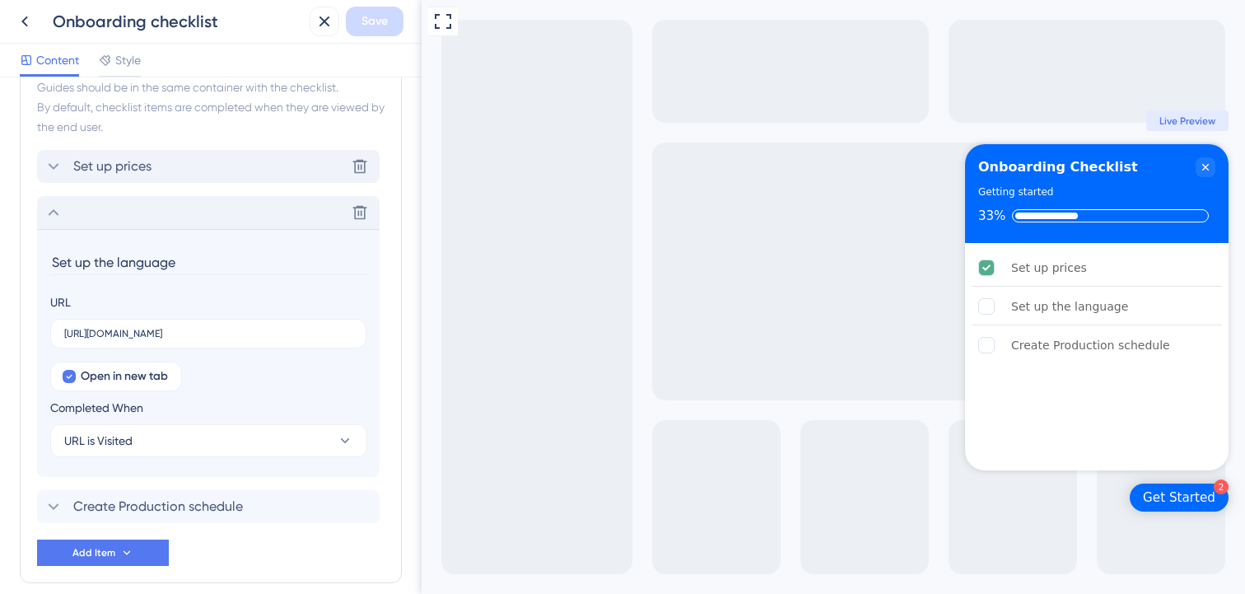
click at [135, 179] on div "Set up prices Delete" at bounding box center [208, 166] width 342 height 33
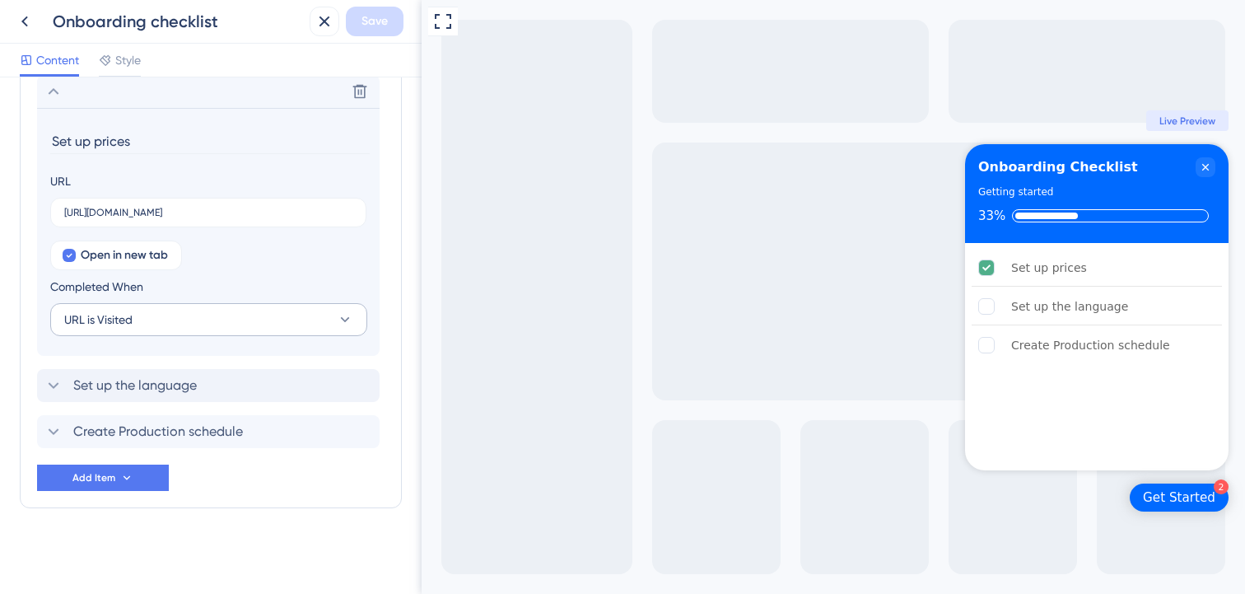
scroll to position [536, 0]
click at [191, 322] on button "URL is Visited" at bounding box center [208, 320] width 317 height 33
click at [149, 398] on span "Goal is Reached" at bounding box center [117, 404] width 86 height 20
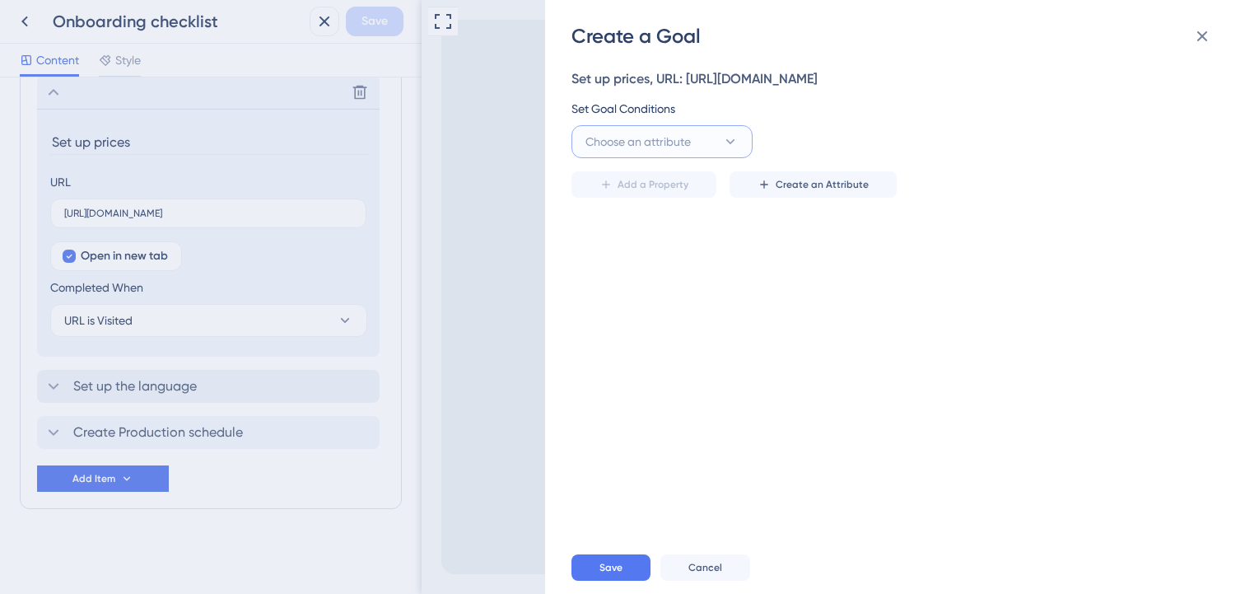
click at [671, 142] on span "Choose an attribute" at bounding box center [637, 142] width 105 height 20
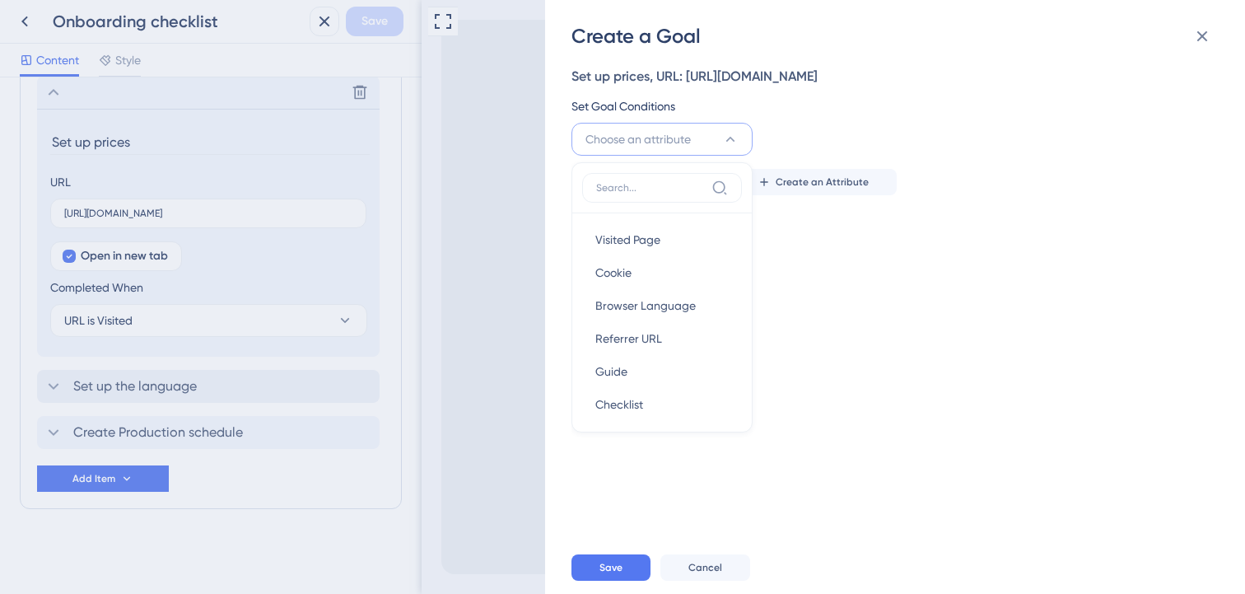
click at [844, 304] on div "Set up prices, URL: https://app.sensorfact.nl/settings/main/price Set Goal Cond…" at bounding box center [903, 294] width 664 height 491
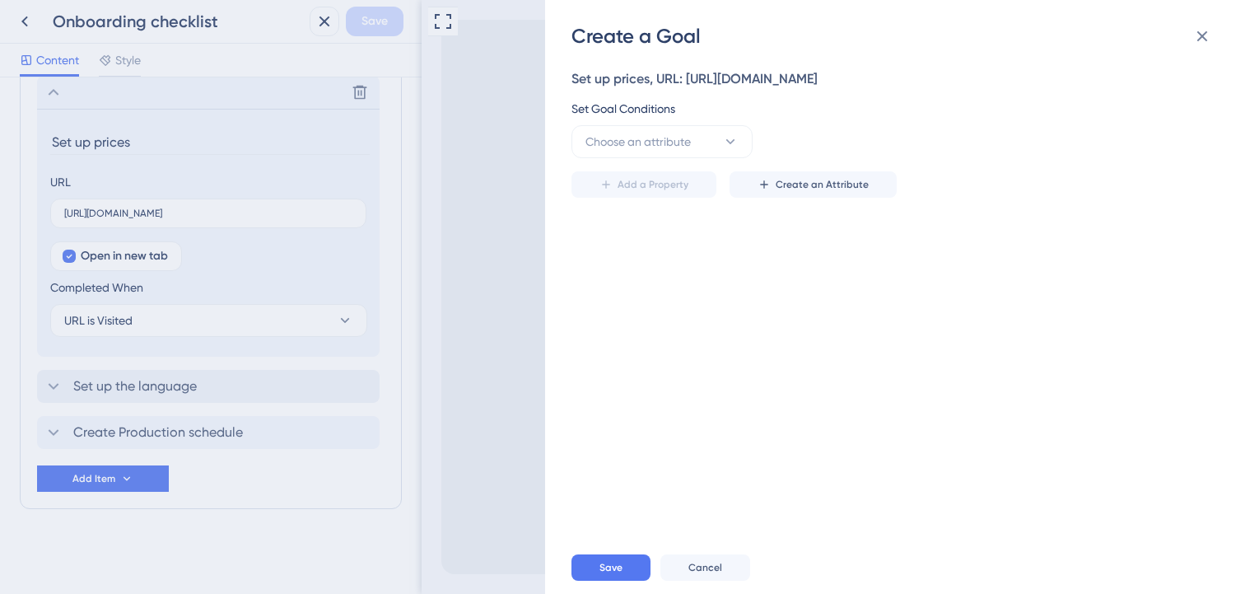
scroll to position [0, 0]
click at [810, 184] on span "Create an Attribute" at bounding box center [821, 184] width 93 height 13
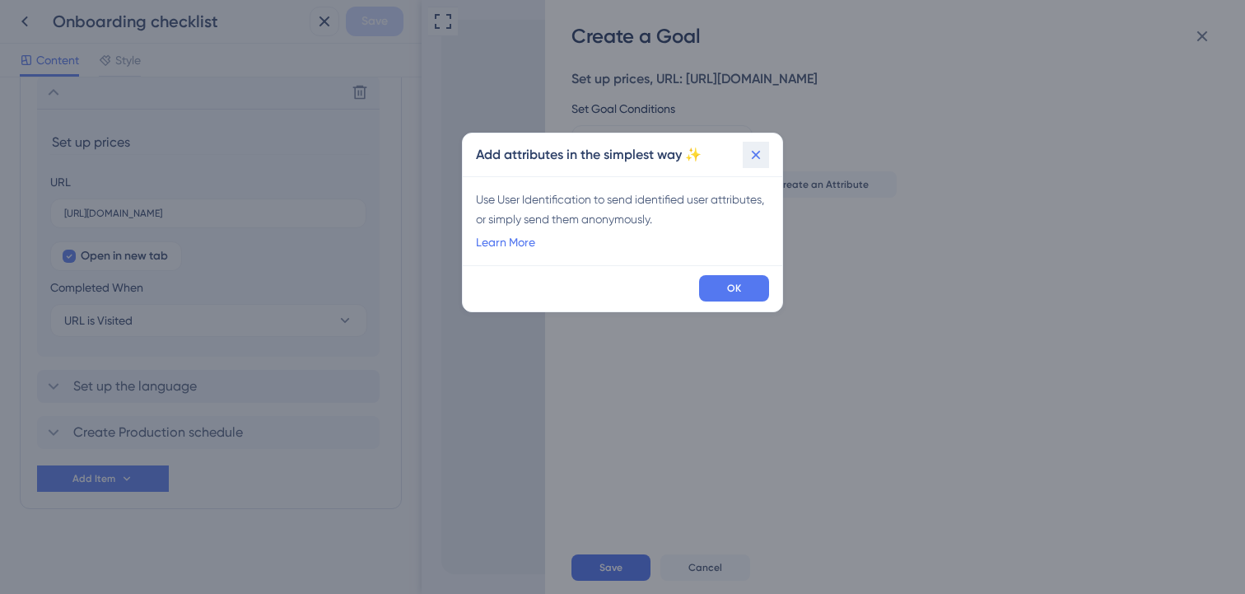
click at [758, 156] on icon at bounding box center [756, 154] width 9 height 9
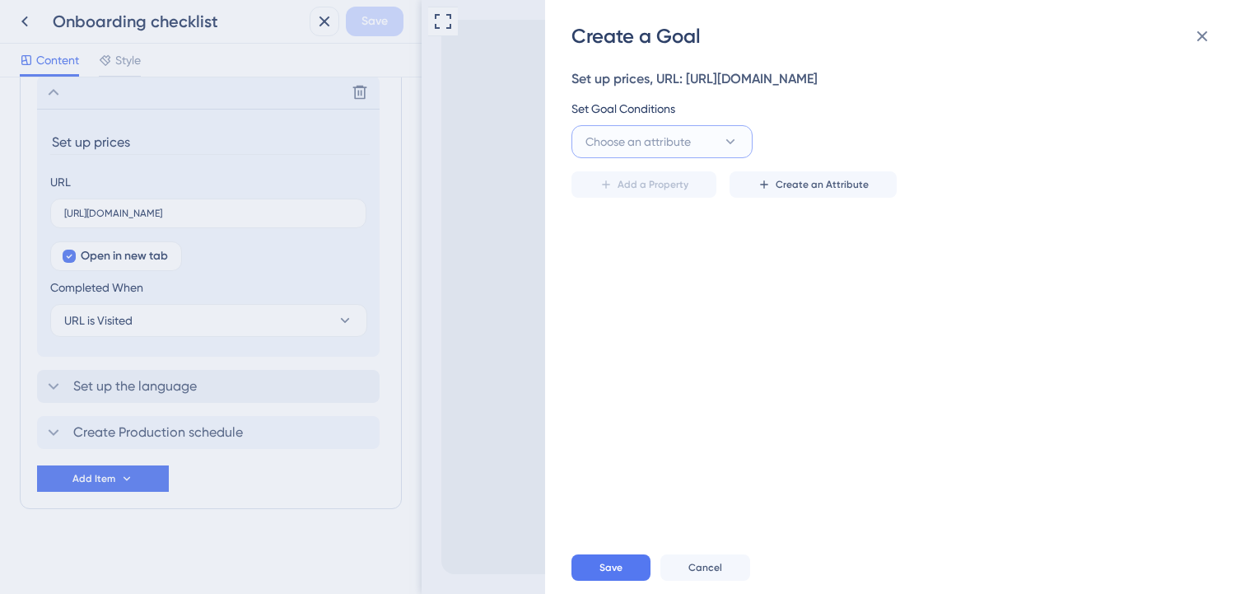
click at [682, 143] on span "Choose an attribute" at bounding box center [637, 142] width 105 height 20
click at [822, 292] on div "Set up prices, URL: https://app.sensorfact.nl/settings/main/price Set Goal Cond…" at bounding box center [903, 294] width 664 height 491
click at [813, 197] on button "Create an Attribute" at bounding box center [812, 184] width 167 height 26
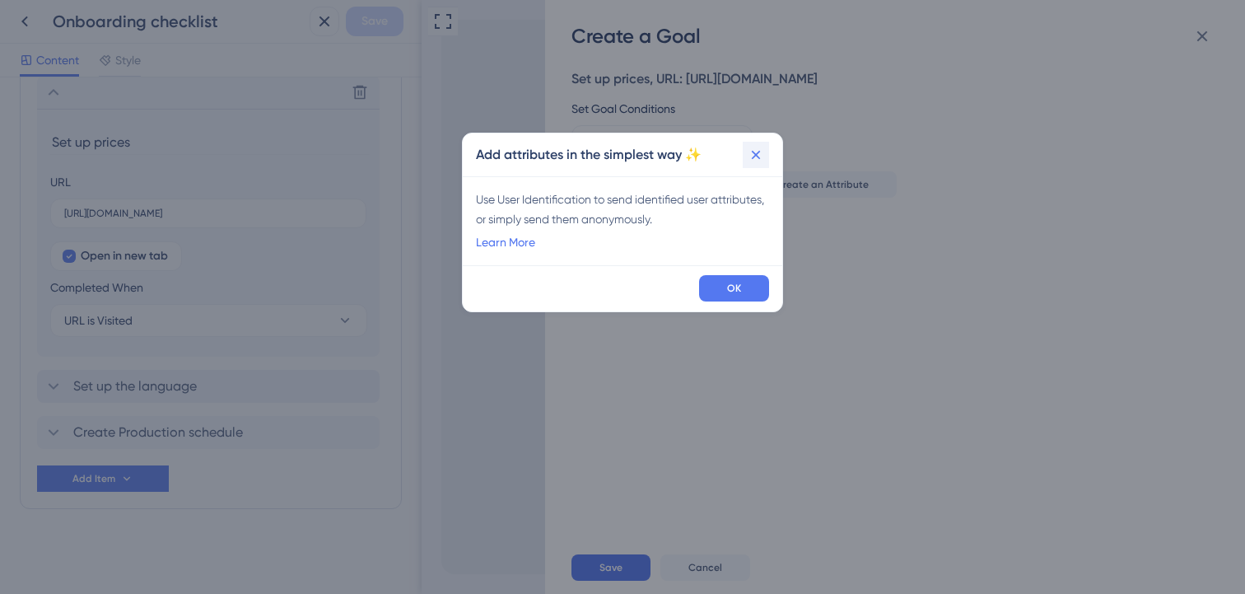
click at [757, 151] on icon at bounding box center [756, 155] width 16 height 16
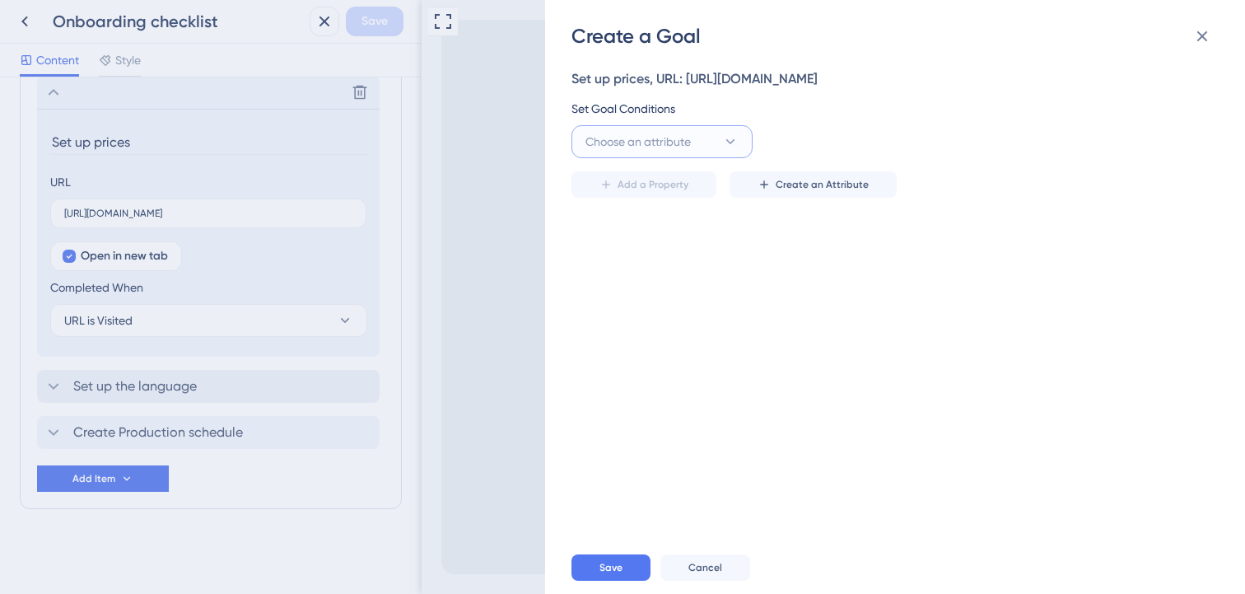
click at [701, 154] on button "Choose an attribute" at bounding box center [661, 141] width 181 height 33
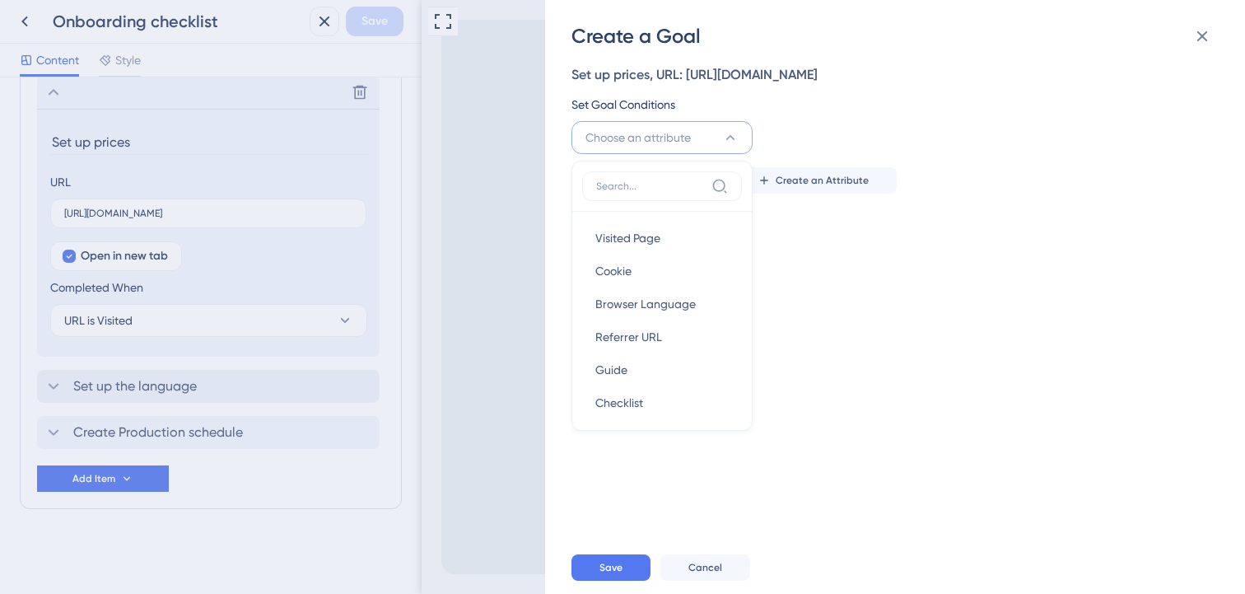
click at [119, 319] on div "Create a Goal Set up prices, URL: https://app.sensorfact.nl/settings/main/price…" at bounding box center [622, 297] width 1245 height 594
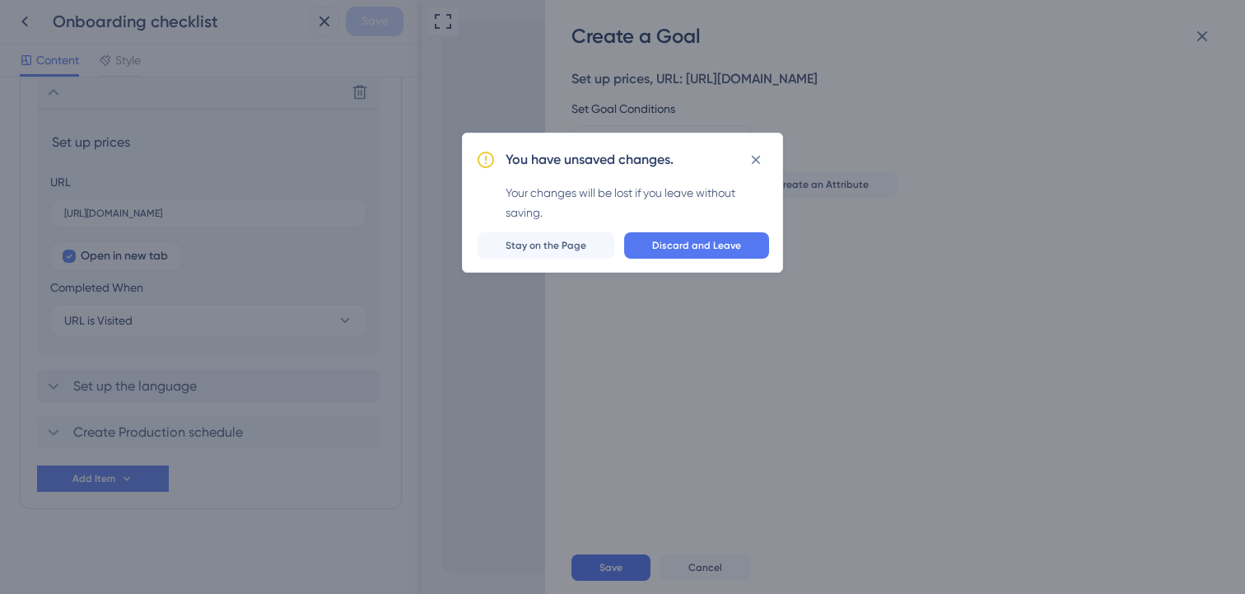
scroll to position [0, 0]
click at [704, 239] on span "Discard and Leave" at bounding box center [696, 245] width 89 height 13
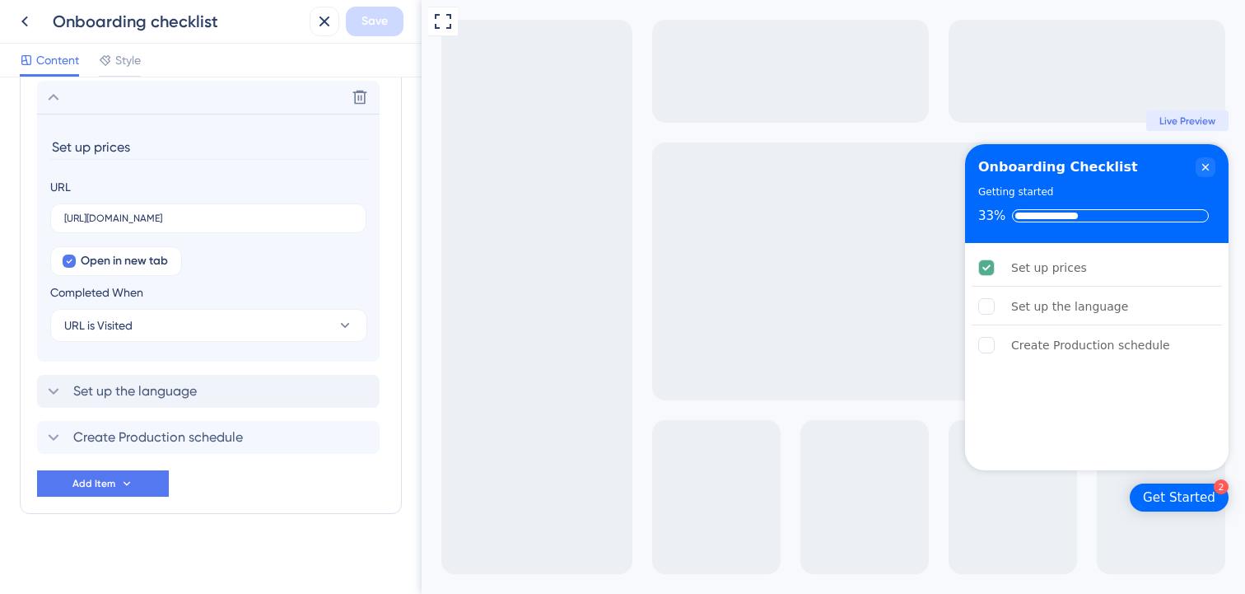
scroll to position [537, 0]
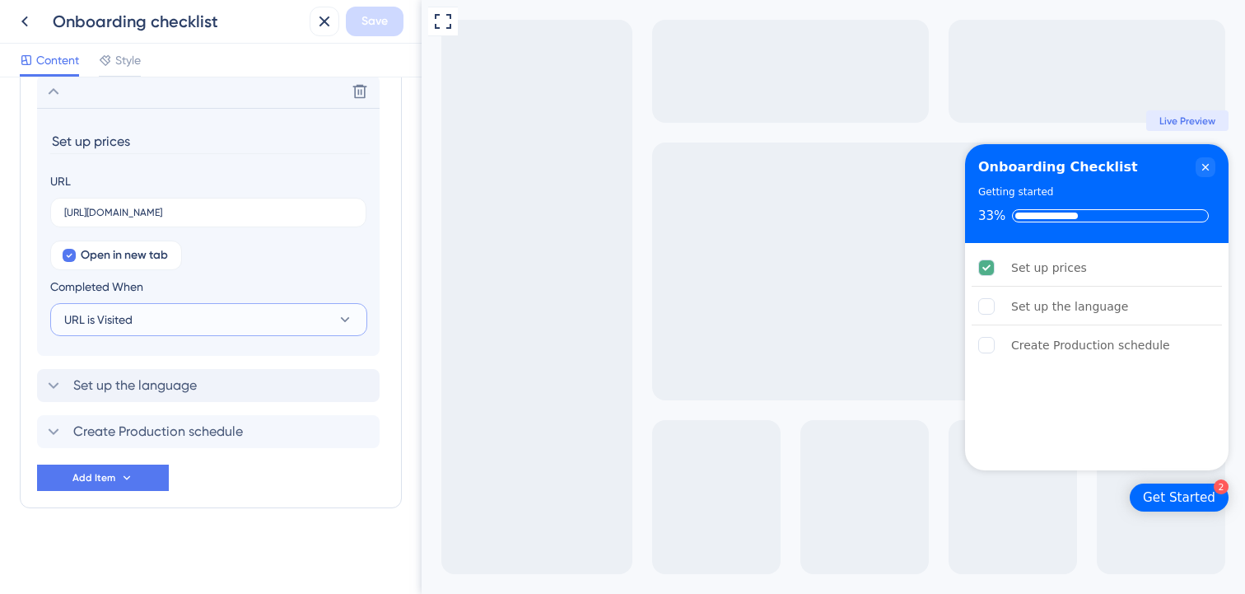
click at [203, 304] on button "URL is Visited" at bounding box center [208, 319] width 317 height 33
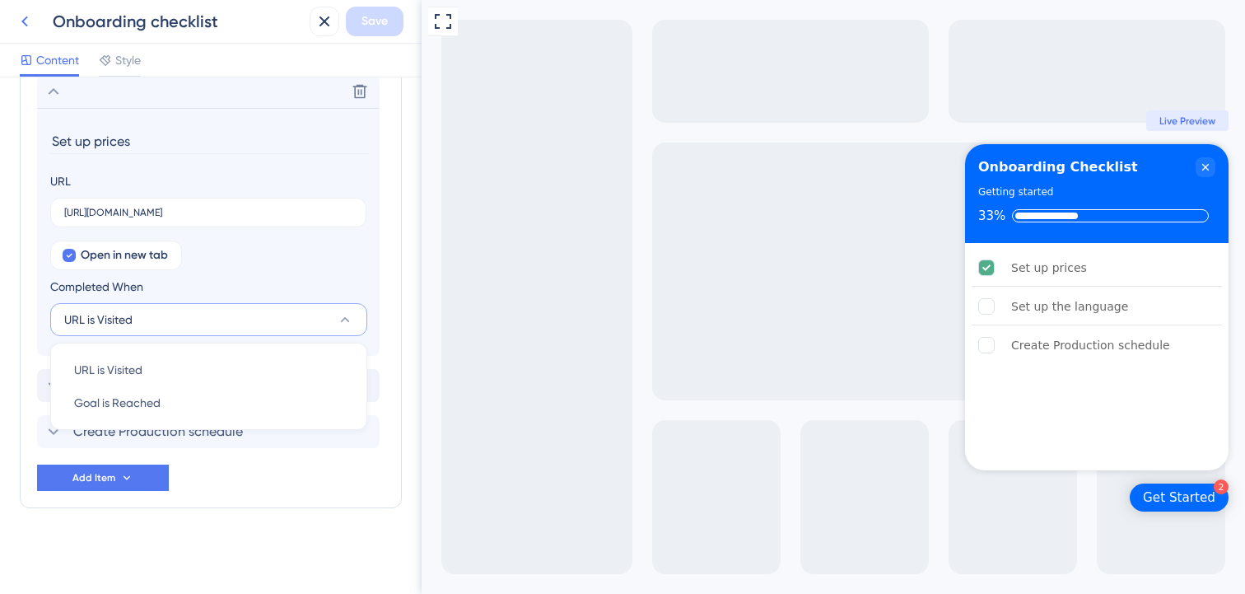
click at [20, 30] on icon at bounding box center [25, 22] width 20 height 20
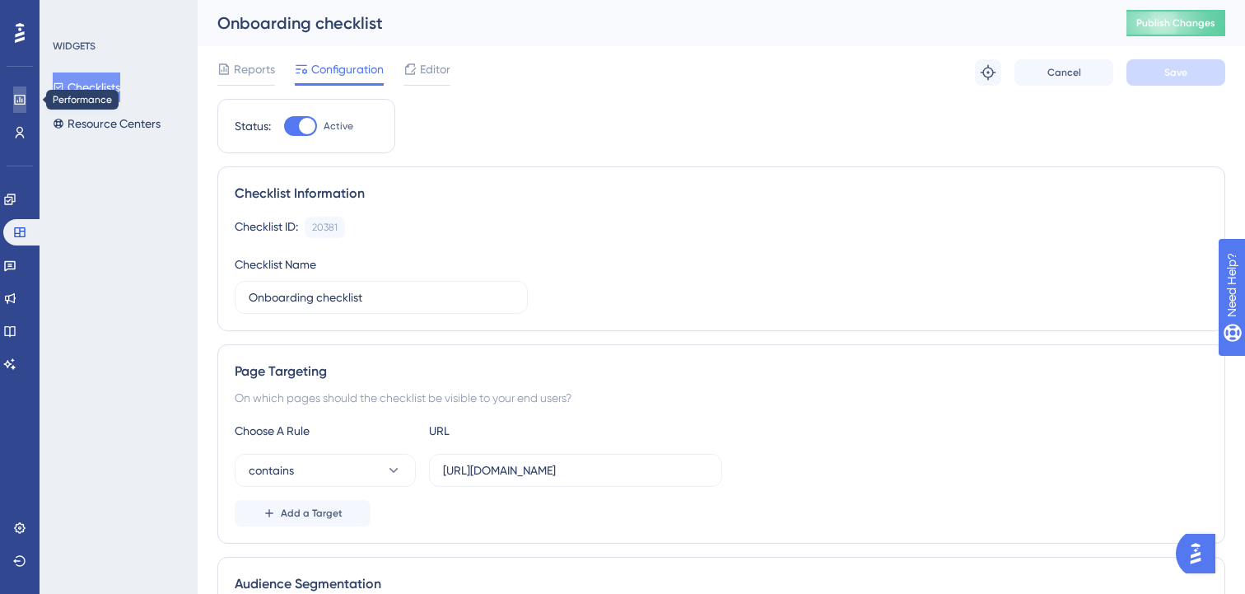
click at [18, 105] on icon at bounding box center [19, 99] width 13 height 13
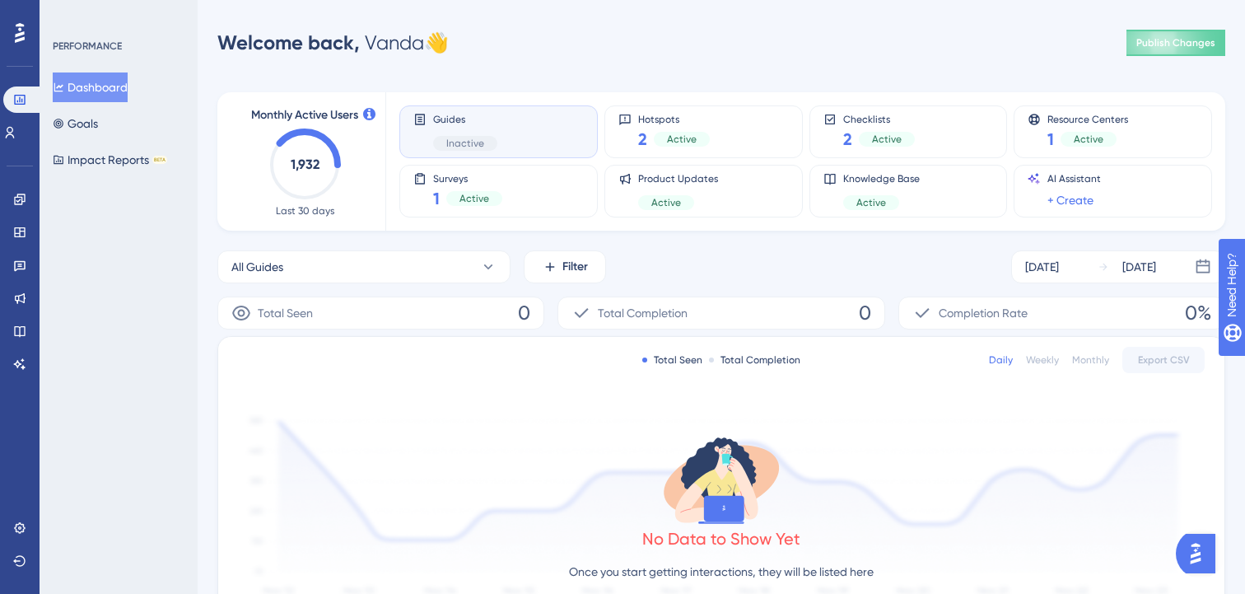
click at [1213, 543] on button "Open AI Assistant Launcher" at bounding box center [1196, 553] width 40 height 40
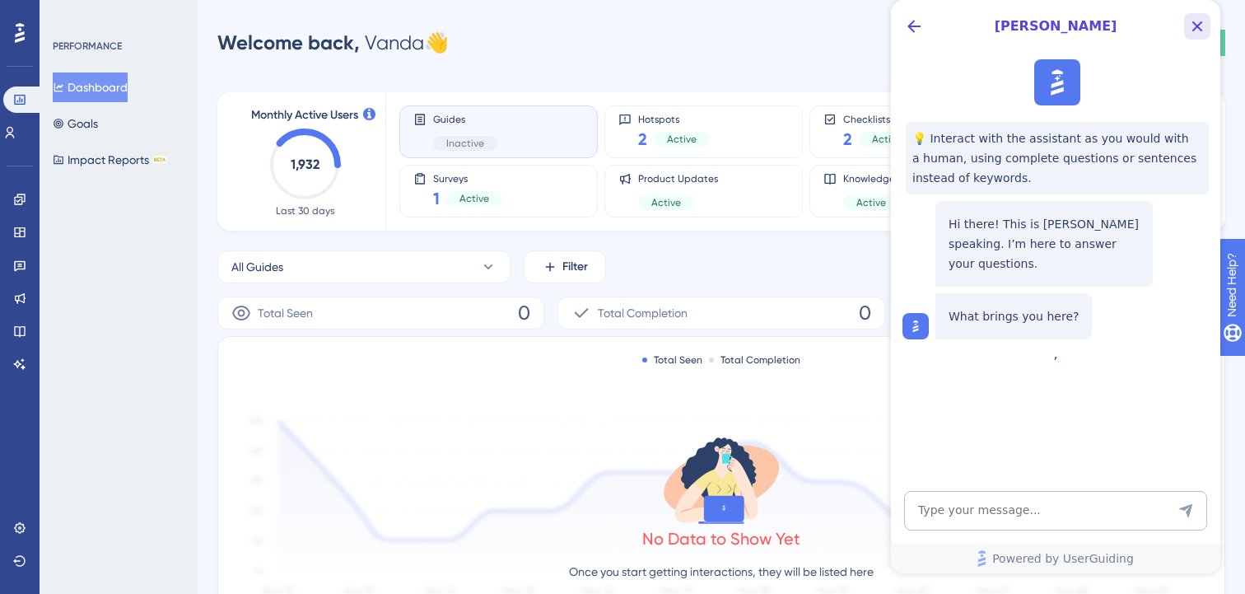
click at [1187, 30] on icon "Close Button" at bounding box center [1197, 26] width 20 height 20
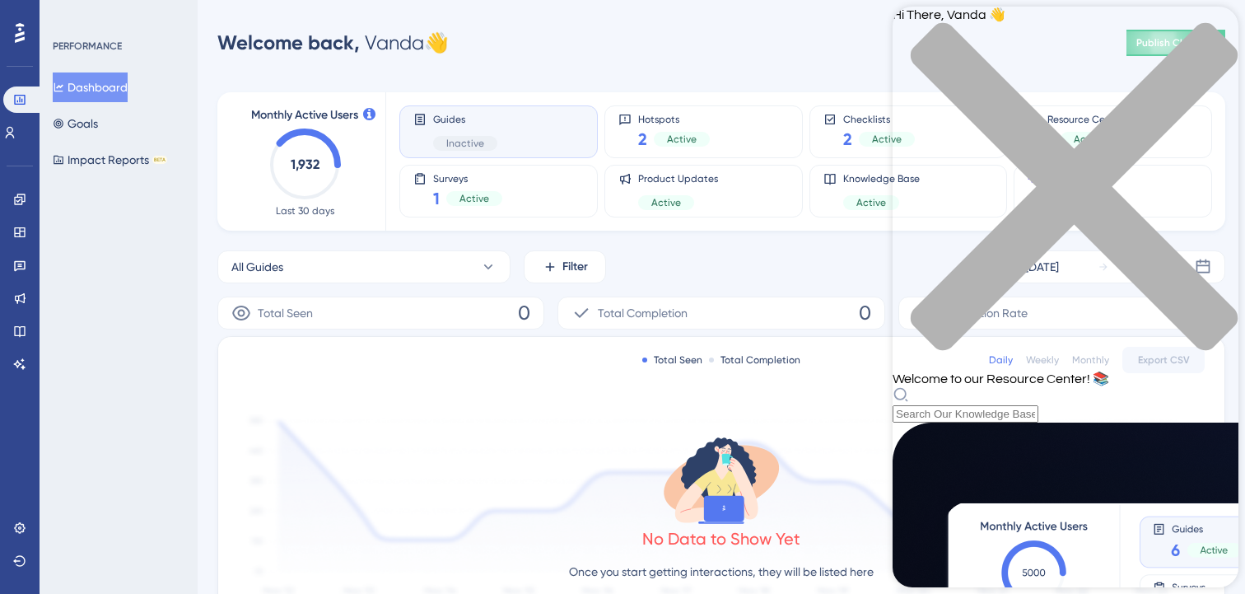
scroll to position [245, 0]
click at [1215, 35] on icon "close resource center" at bounding box center [1065, 195] width 346 height 346
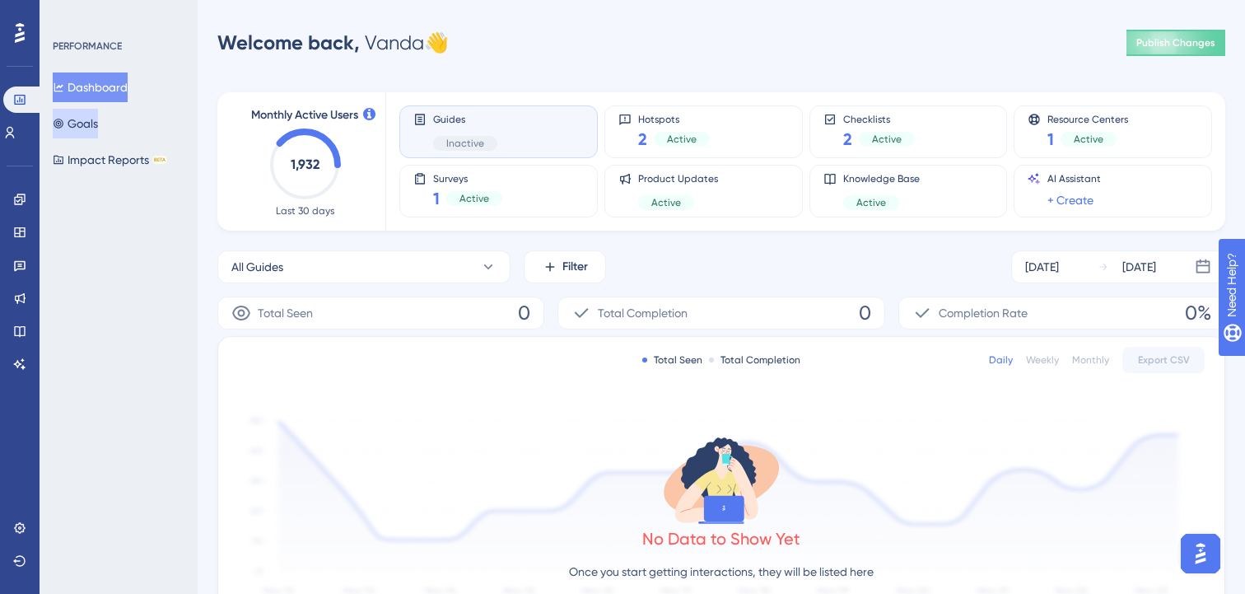
click at [95, 116] on button "Goals" at bounding box center [75, 124] width 45 height 30
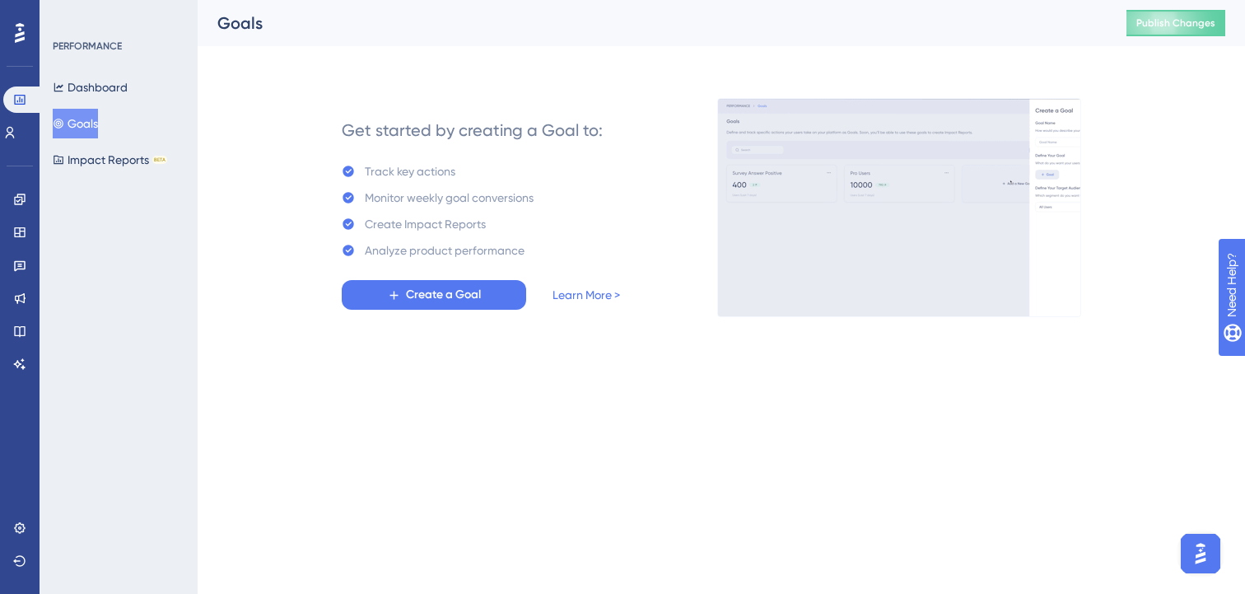
click at [395, 0] on html "Performance Users Engagement Widgets Feedback Product Updates Knowledge Base AI…" at bounding box center [622, 0] width 1245 height 0
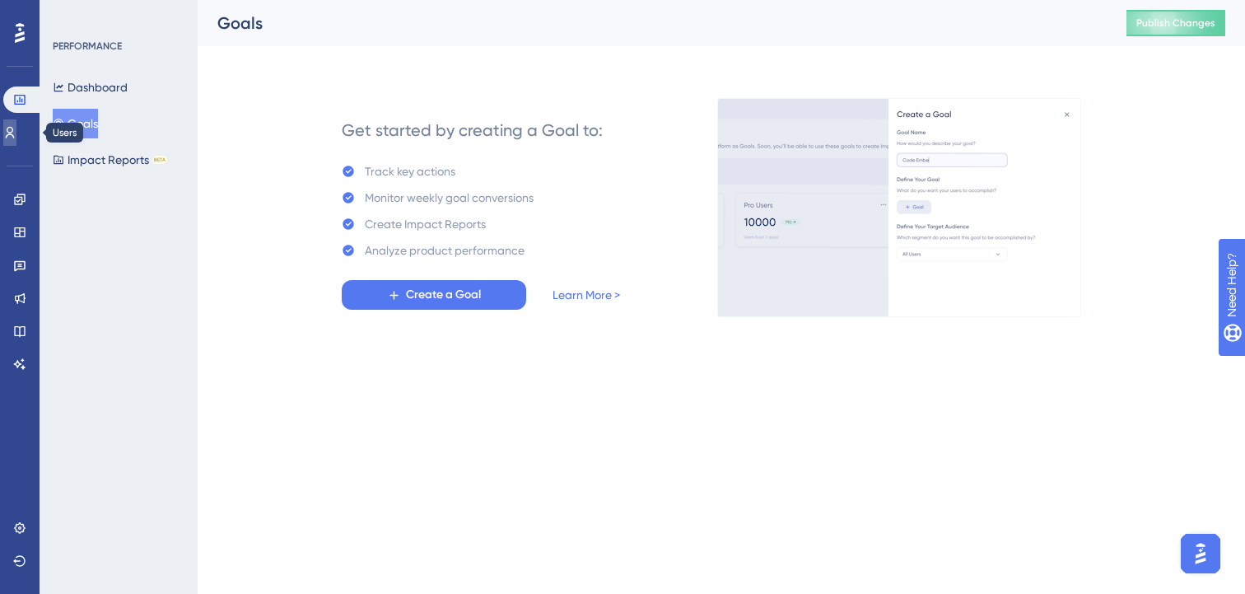
click at [16, 136] on icon at bounding box center [9, 132] width 13 height 13
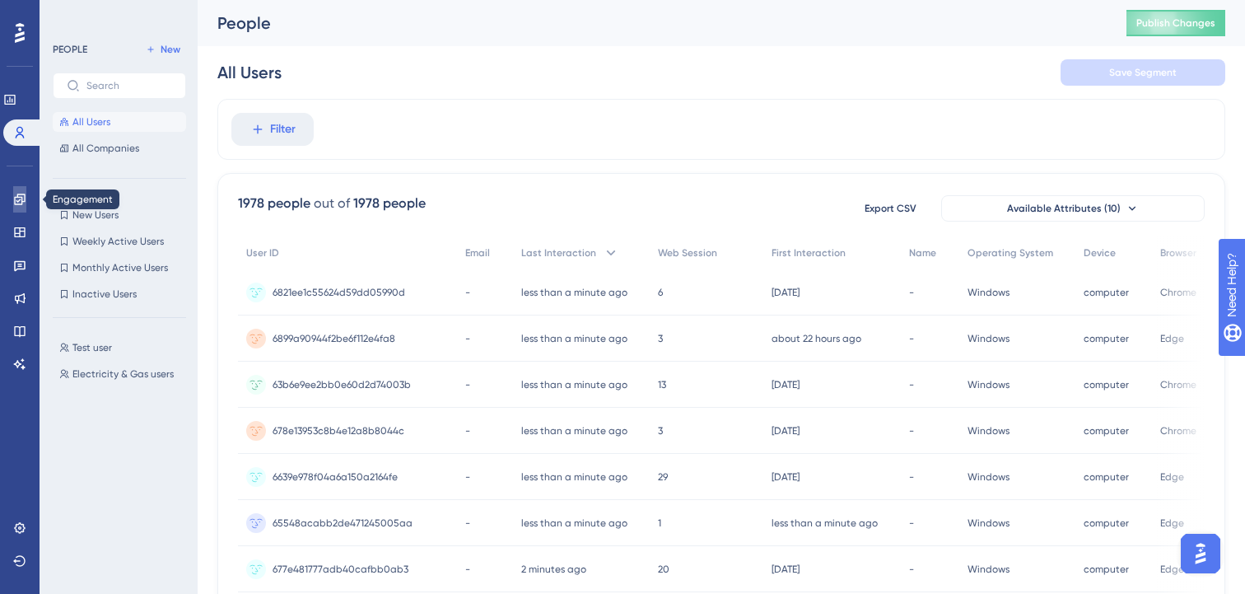
click at [18, 197] on icon at bounding box center [19, 198] width 11 height 11
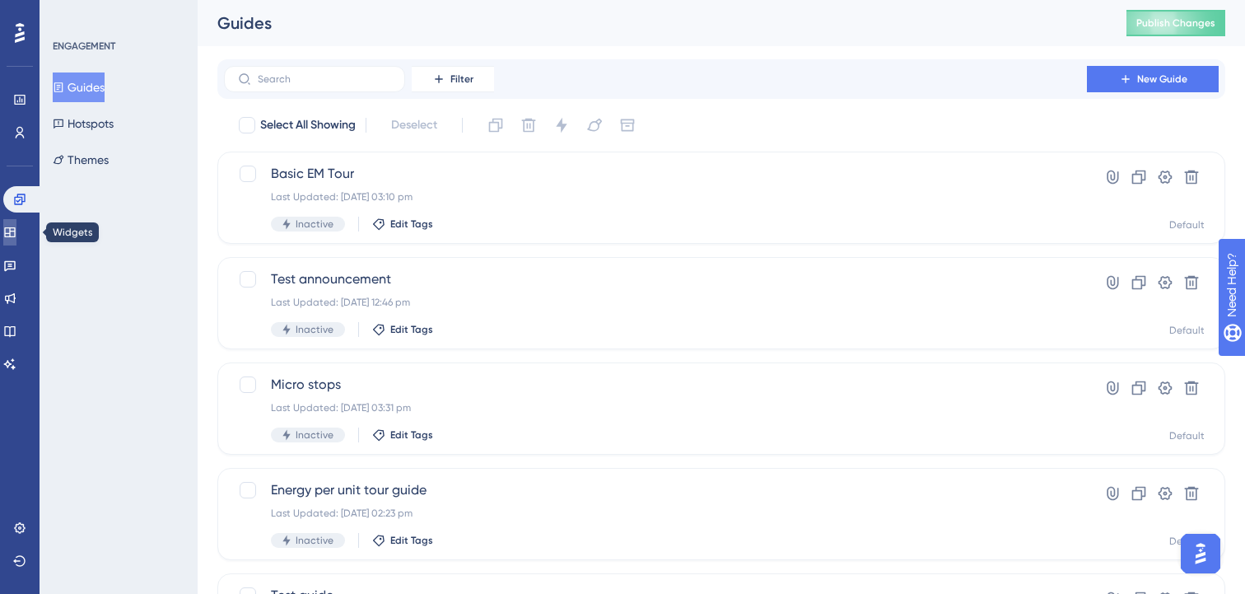
click at [16, 238] on icon at bounding box center [9, 232] width 13 height 13
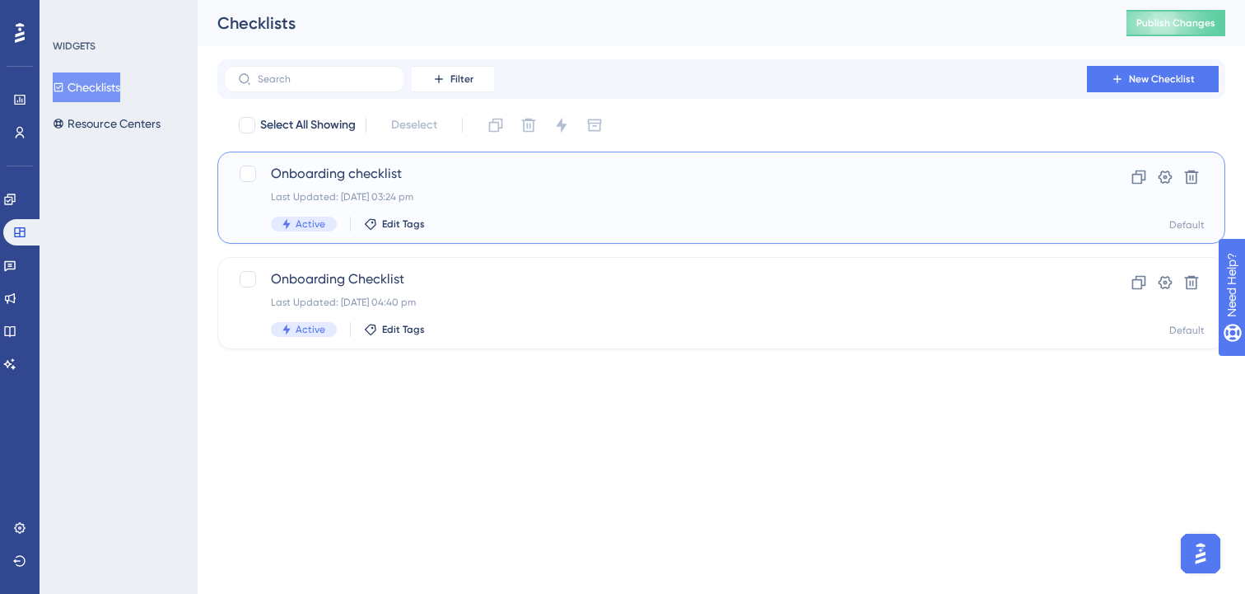
click at [582, 200] on div "Last Updated: 12 Aug 2025 03:24 pm" at bounding box center [655, 196] width 769 height 13
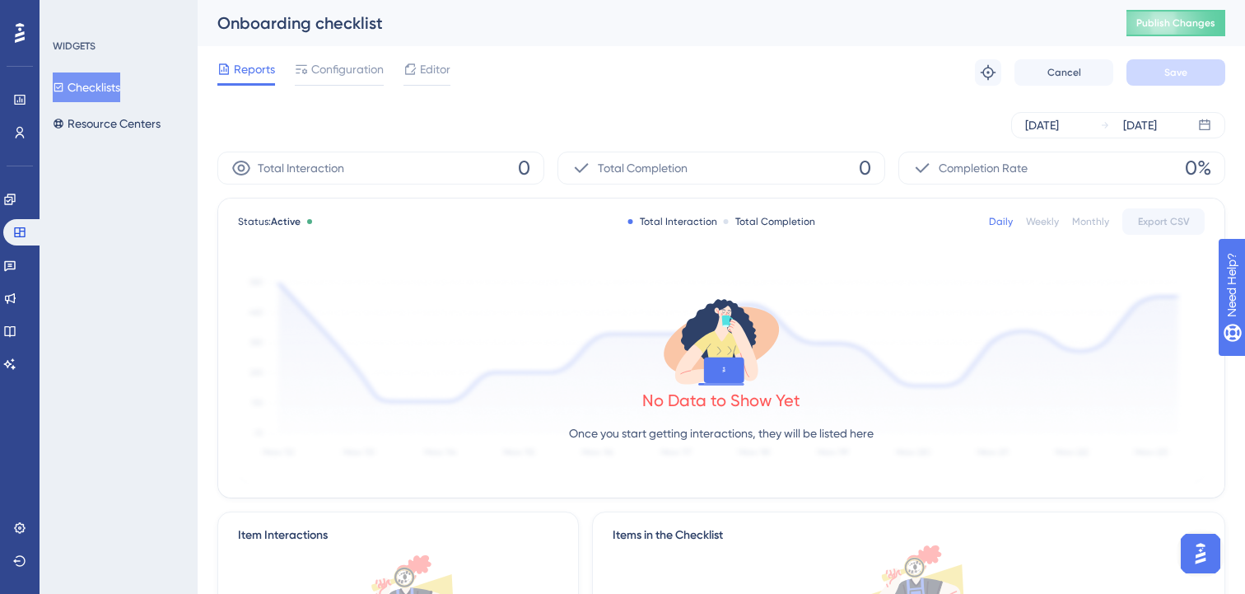
click at [440, 56] on div "Reports Configuration Editor Troubleshoot Cancel Save" at bounding box center [721, 72] width 1008 height 53
click at [439, 69] on span "Editor" at bounding box center [435, 69] width 30 height 20
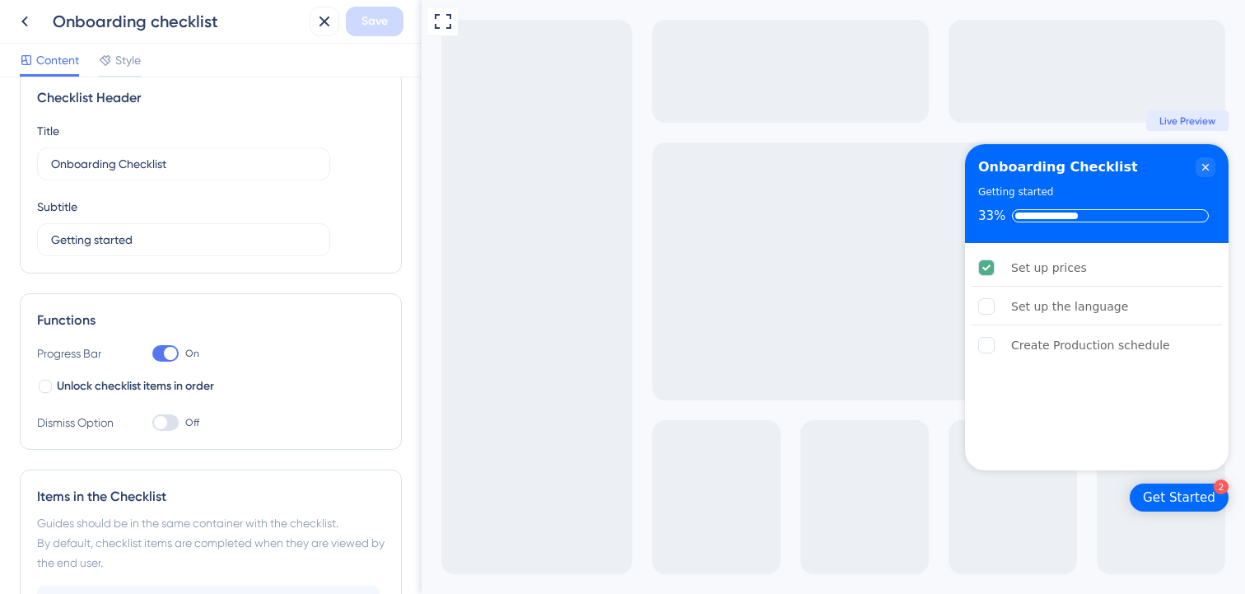
scroll to position [22, 0]
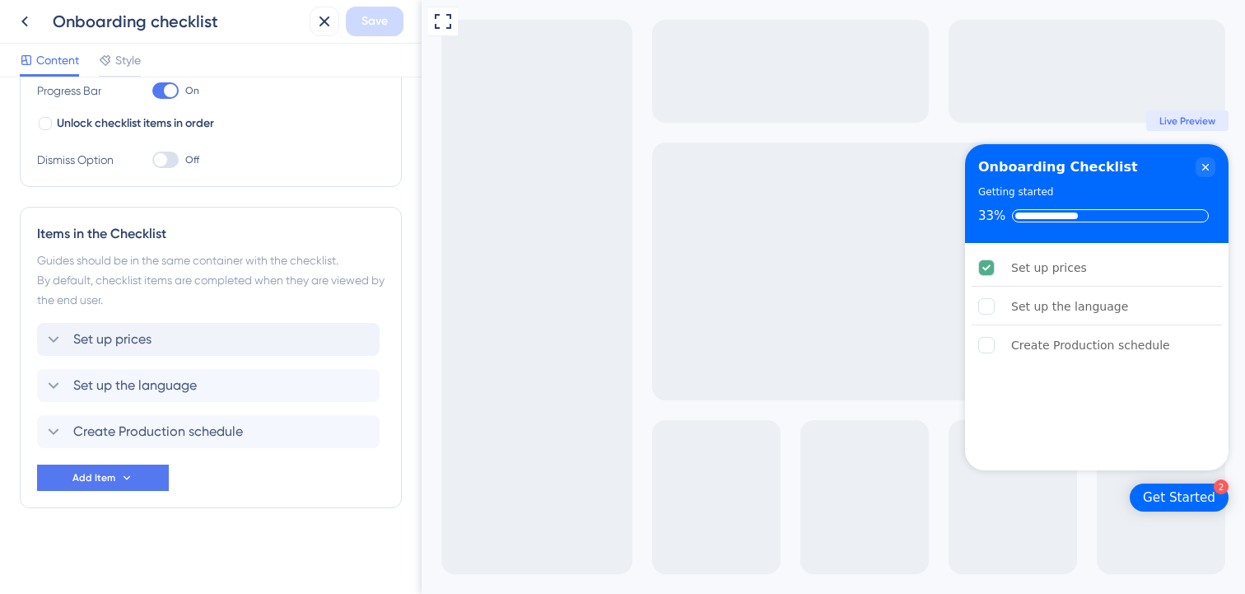
click at [210, 333] on div "Set up prices" at bounding box center [208, 339] width 342 height 33
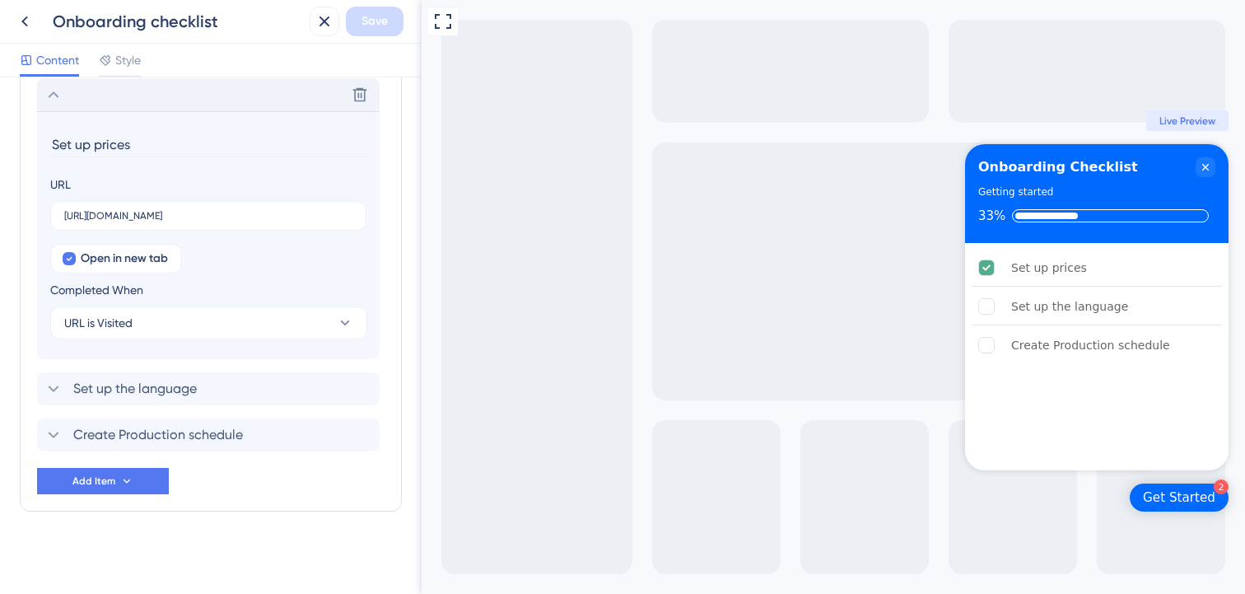
scroll to position [533, 0]
click at [218, 321] on button "URL is Visited" at bounding box center [208, 322] width 317 height 33
click at [158, 406] on span "Goal is Reached" at bounding box center [117, 406] width 86 height 20
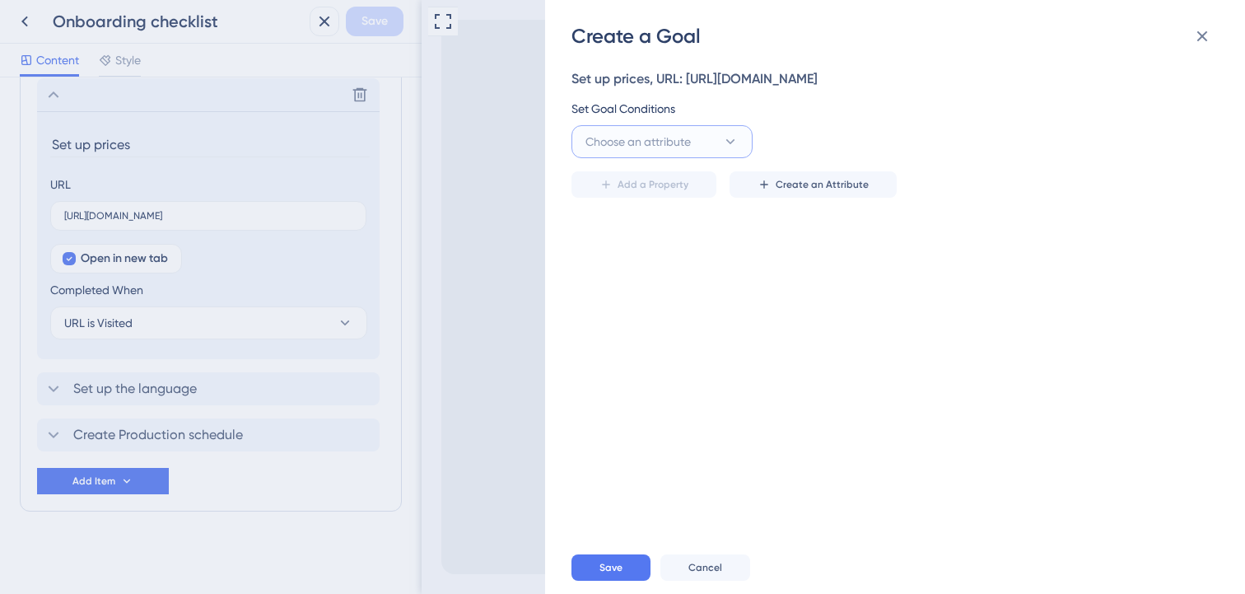
click at [706, 137] on button "Choose an attribute" at bounding box center [661, 141] width 181 height 33
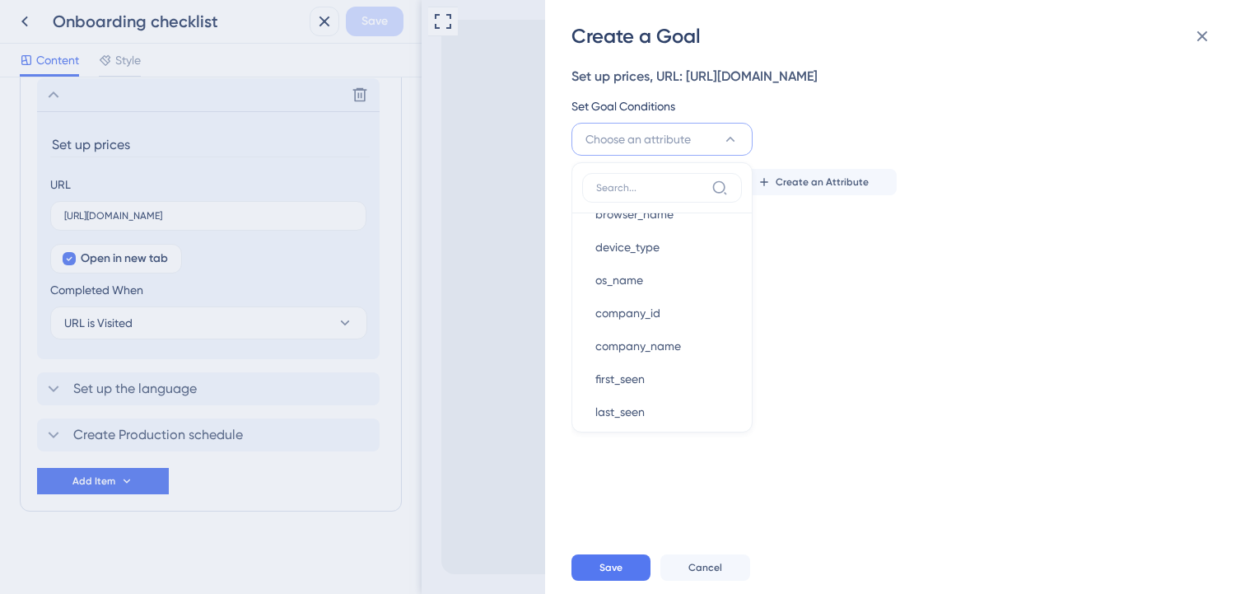
scroll to position [734, 0]
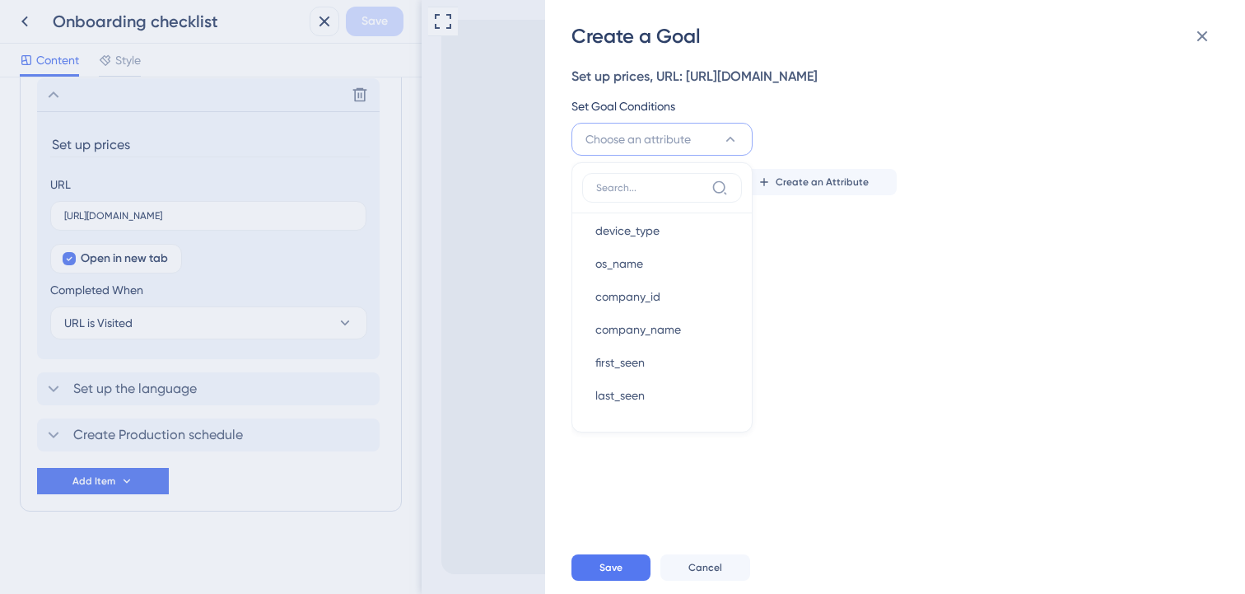
click at [456, 290] on div "Create a Goal Set up prices, URL: https://app.sensorfact.nl/settings/main/price…" at bounding box center [622, 297] width 1245 height 594
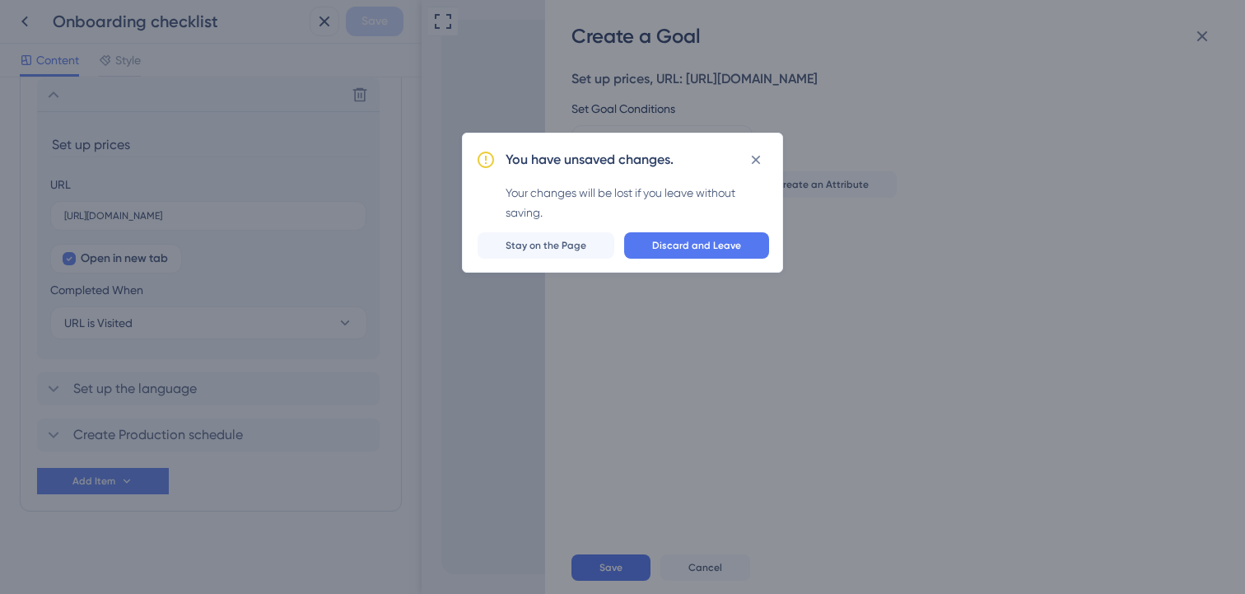
scroll to position [0, 0]
click at [723, 246] on span "Discard and Leave" at bounding box center [696, 245] width 89 height 13
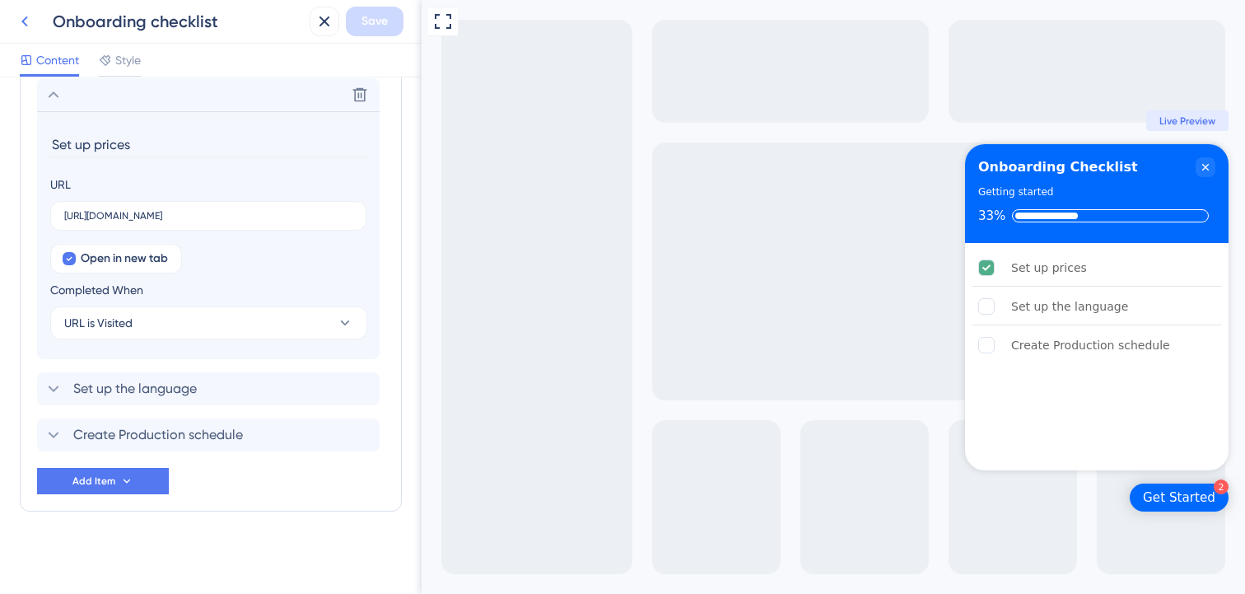
click at [24, 20] on icon at bounding box center [24, 21] width 7 height 11
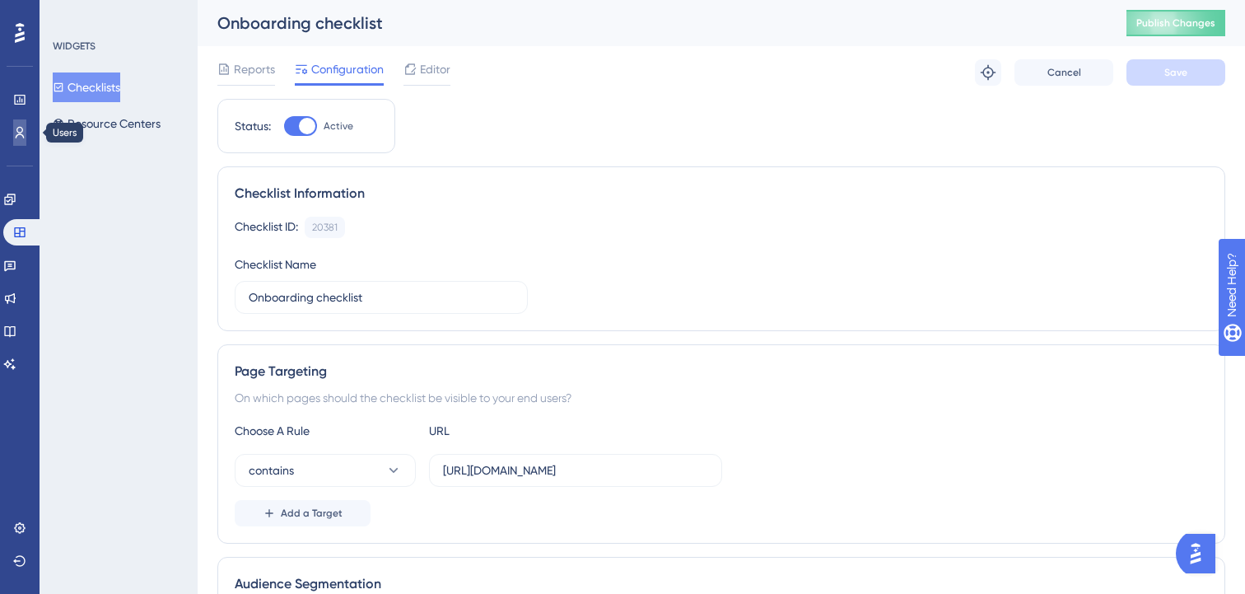
click at [25, 126] on icon at bounding box center [19, 132] width 13 height 13
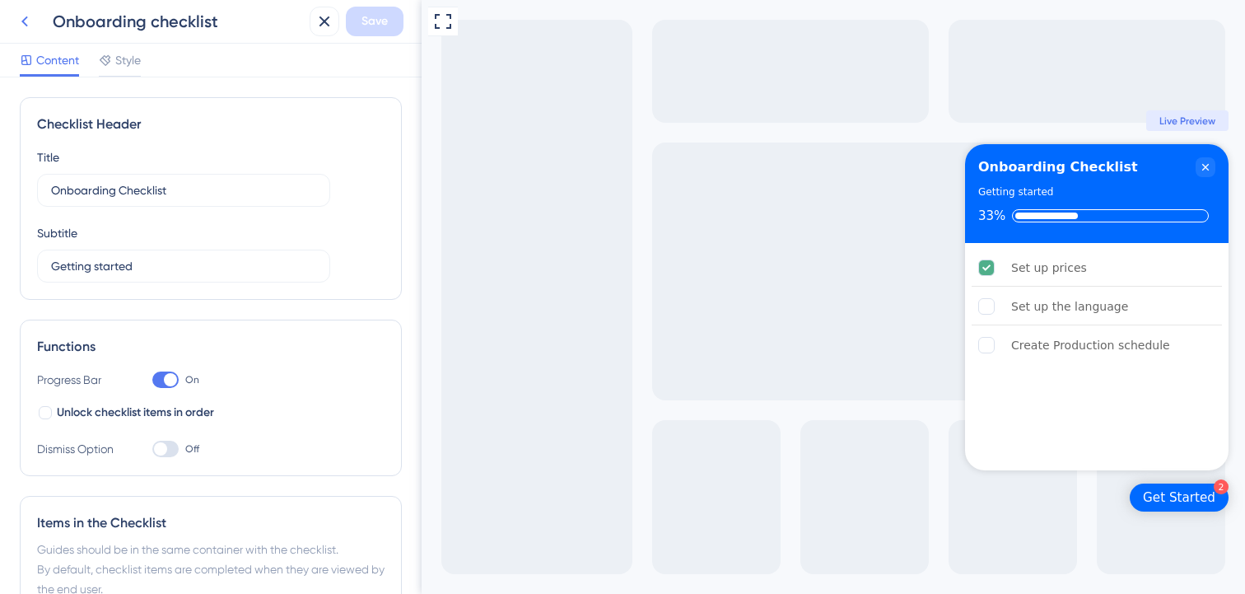
click at [24, 25] on icon at bounding box center [25, 22] width 20 height 20
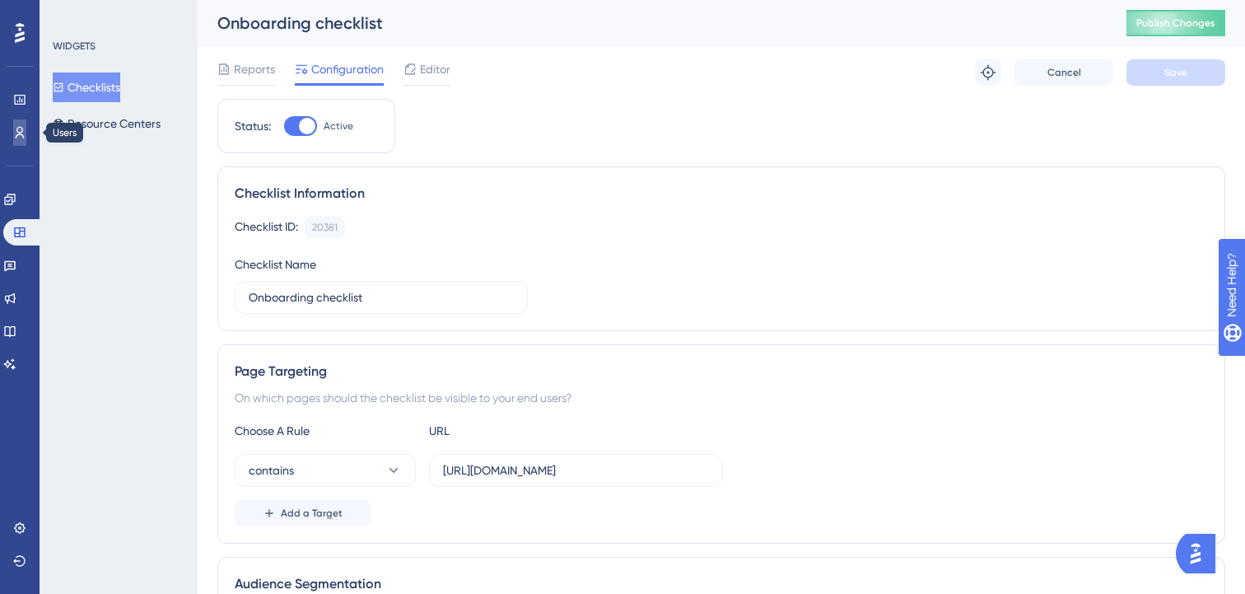
click at [14, 123] on link at bounding box center [19, 132] width 13 height 26
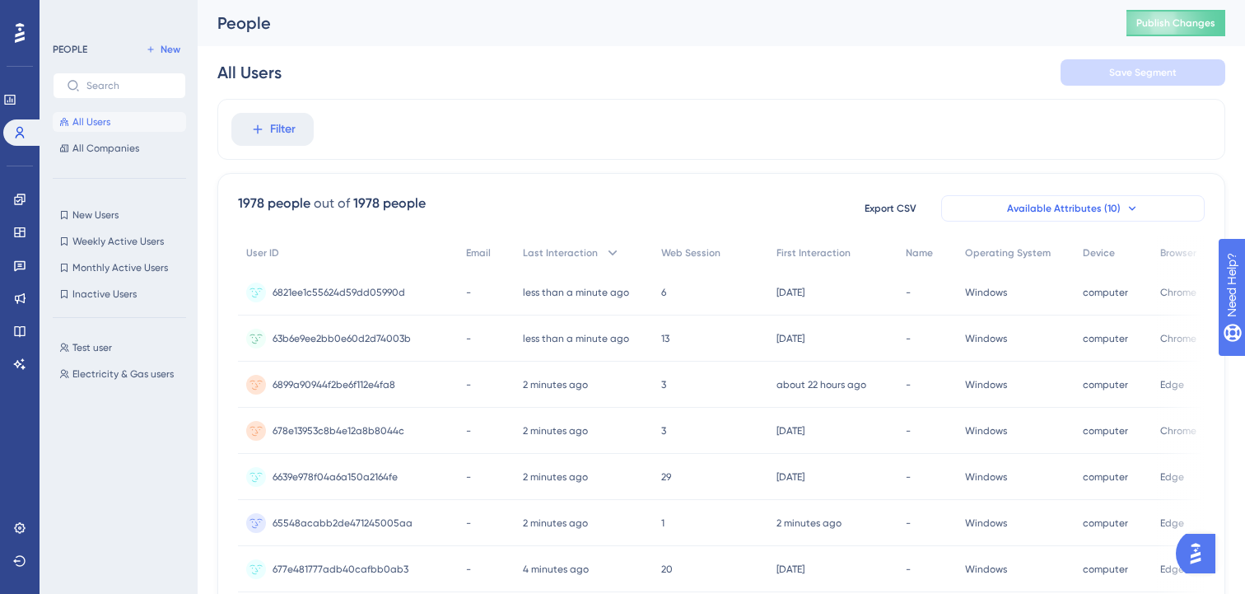
click at [1039, 208] on span "Available Attributes (10)" at bounding box center [1064, 208] width 114 height 13
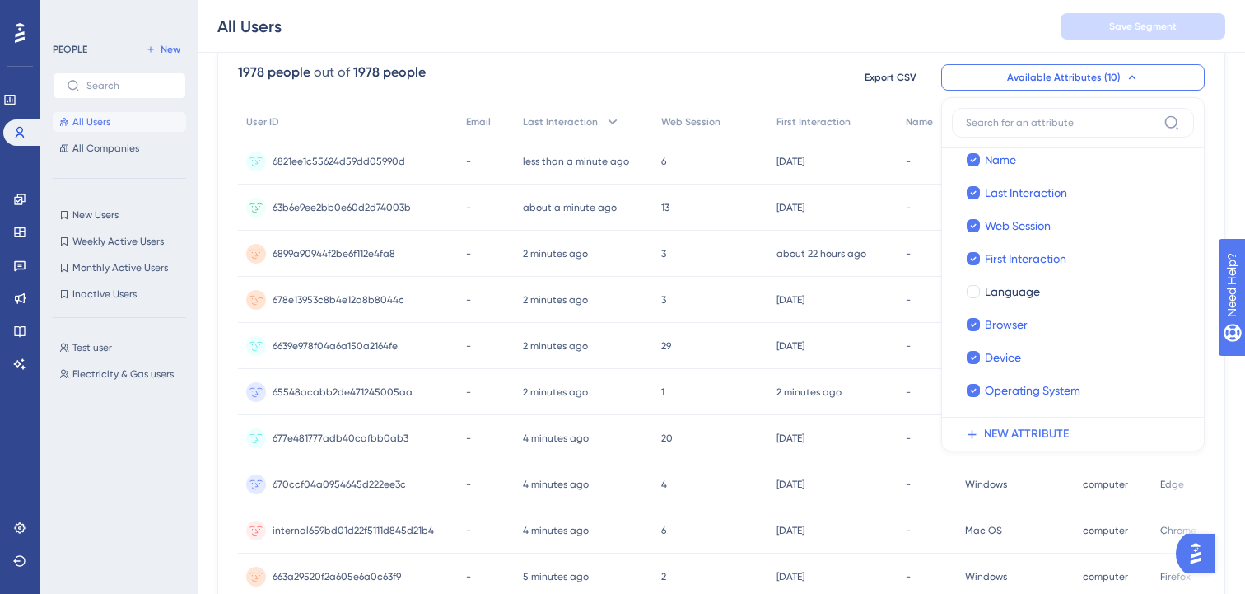
scroll to position [141, 0]
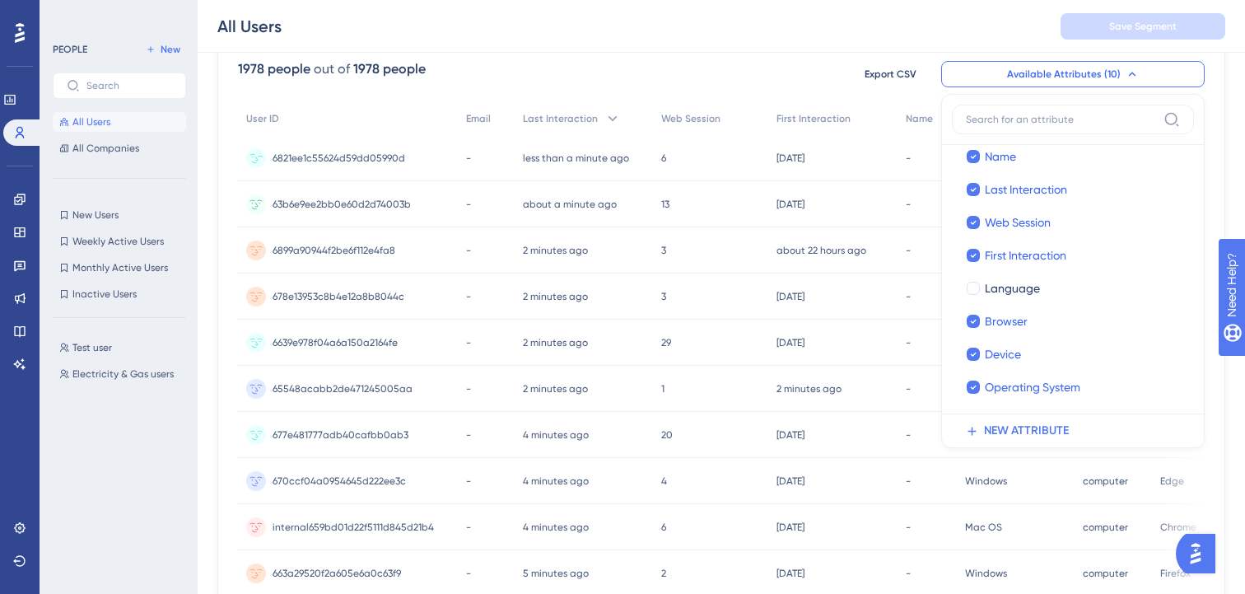
click at [361, 159] on span "6821ee1c55624d59dd05990d" at bounding box center [338, 157] width 133 height 13
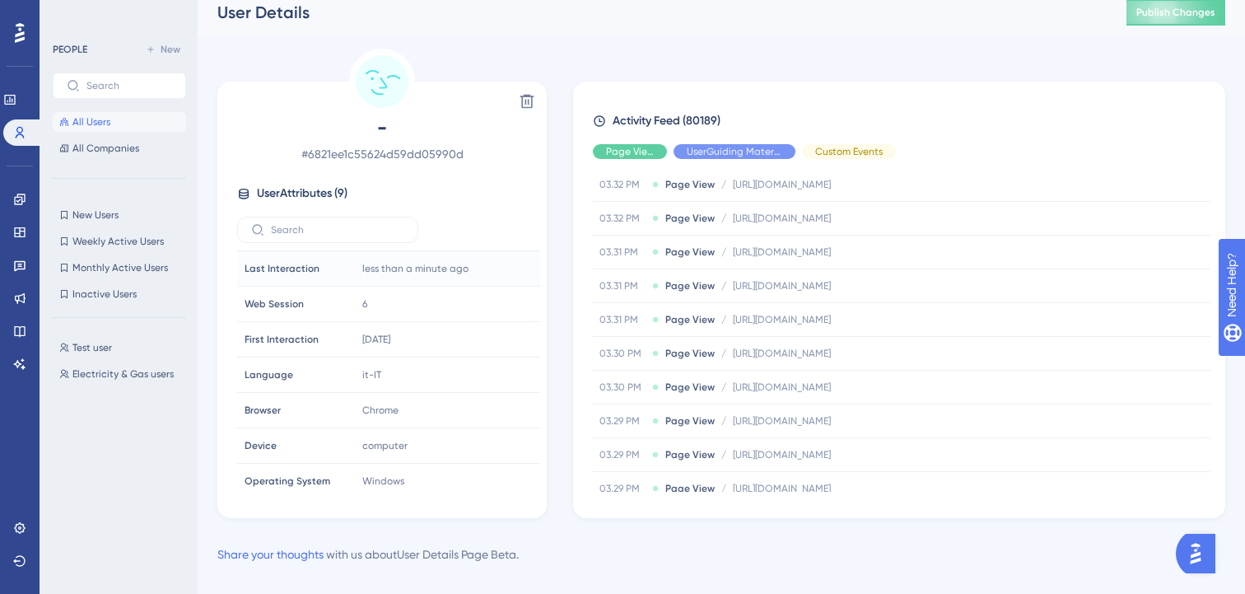
scroll to position [77, 0]
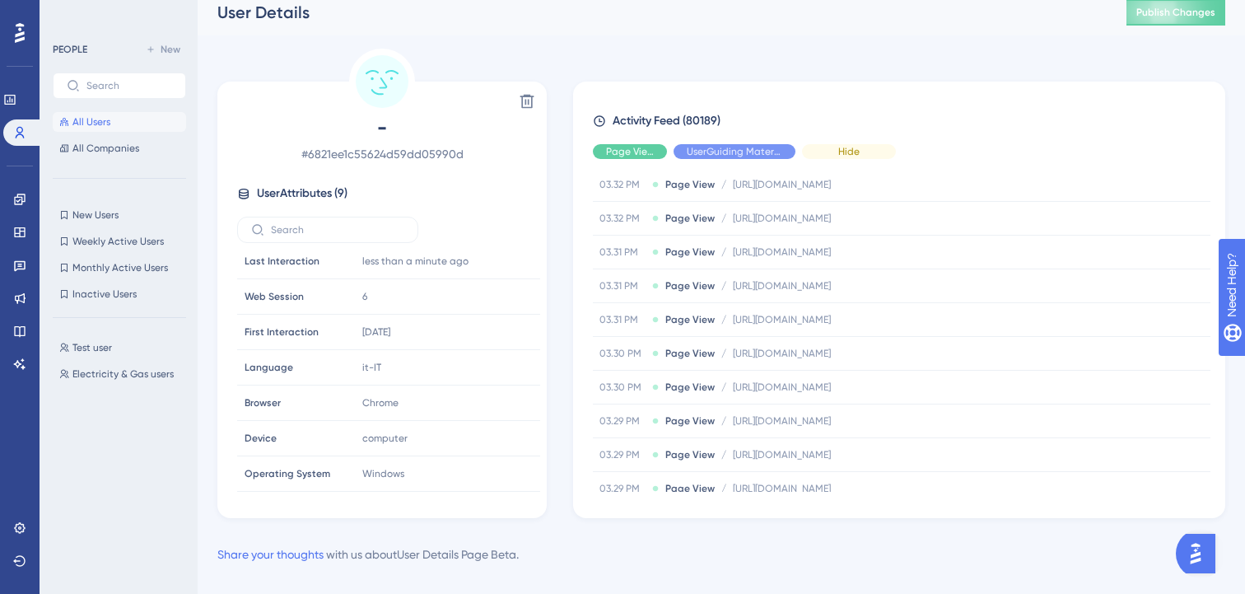
click at [829, 153] on div "Hide" at bounding box center [849, 151] width 94 height 15
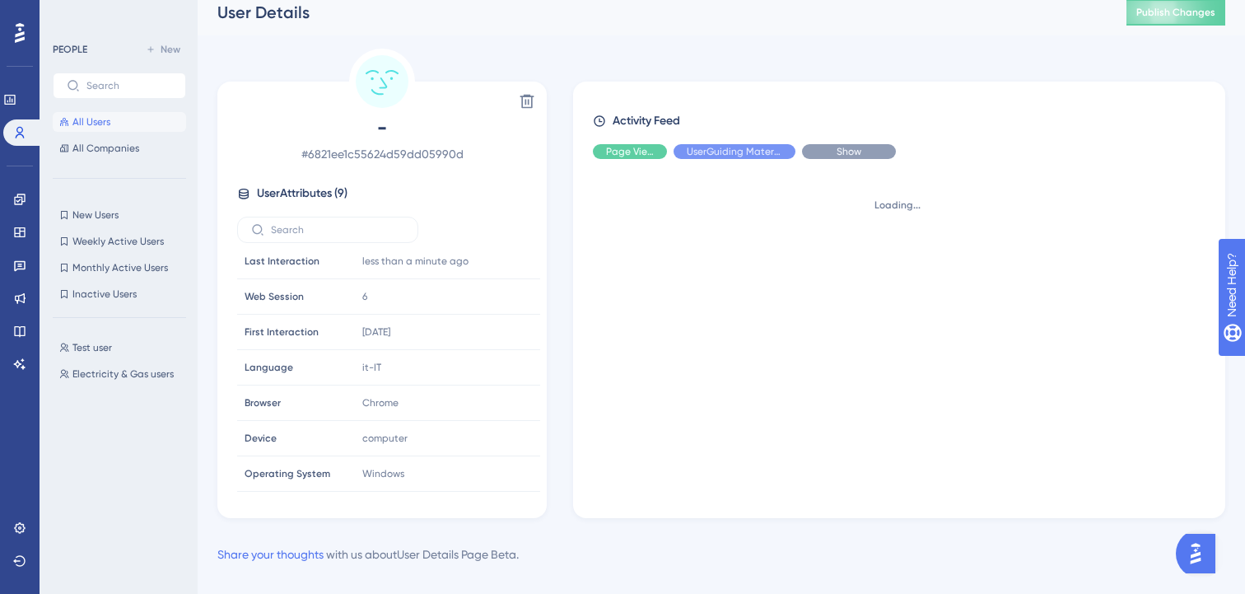
scroll to position [0, 0]
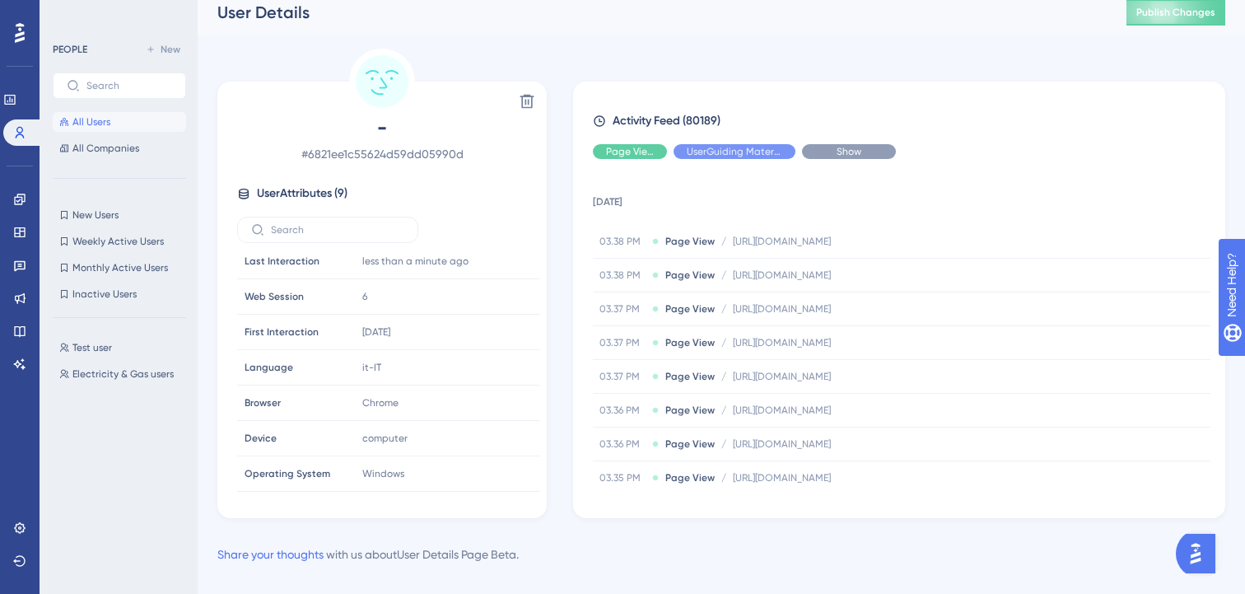
click at [829, 153] on div "Show" at bounding box center [849, 151] width 94 height 15
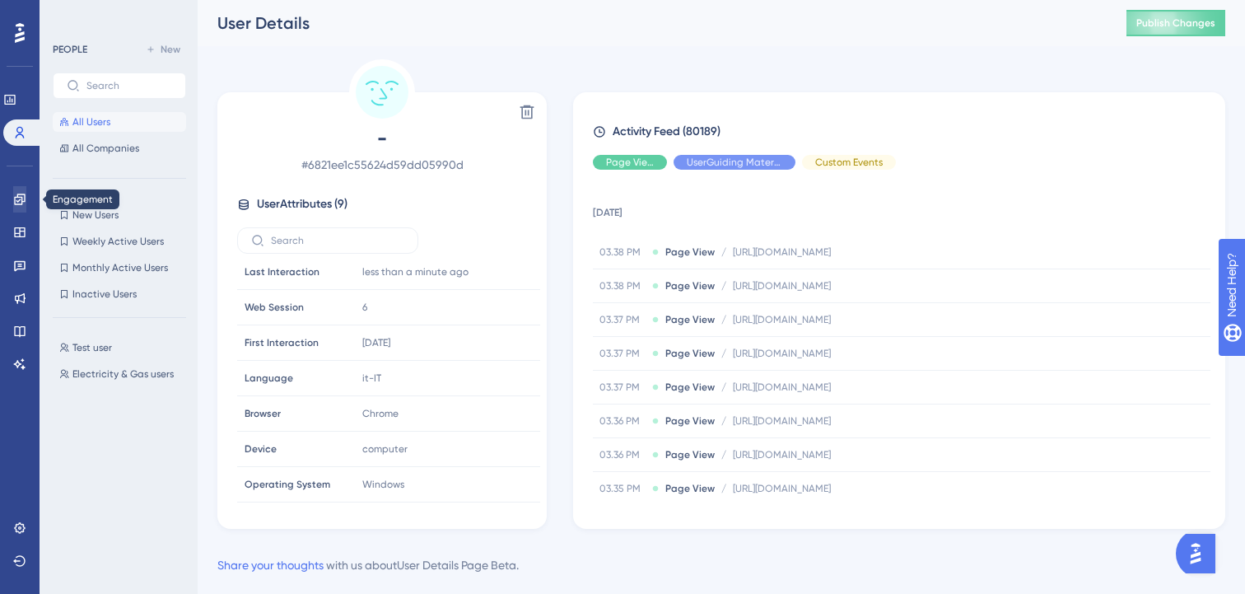
scroll to position [34, 0]
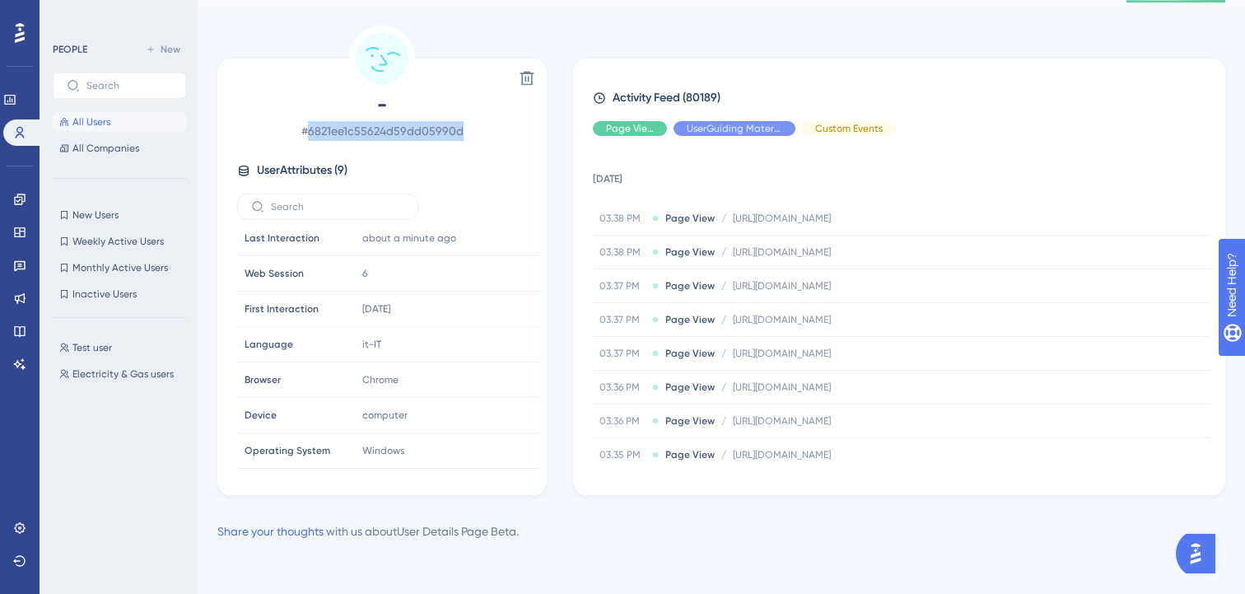
drag, startPoint x: 468, startPoint y: 132, endPoint x: 307, endPoint y: 127, distance: 161.4
click at [307, 127] on span "# 6821ee1c55624d59dd05990d" at bounding box center [382, 131] width 290 height 20
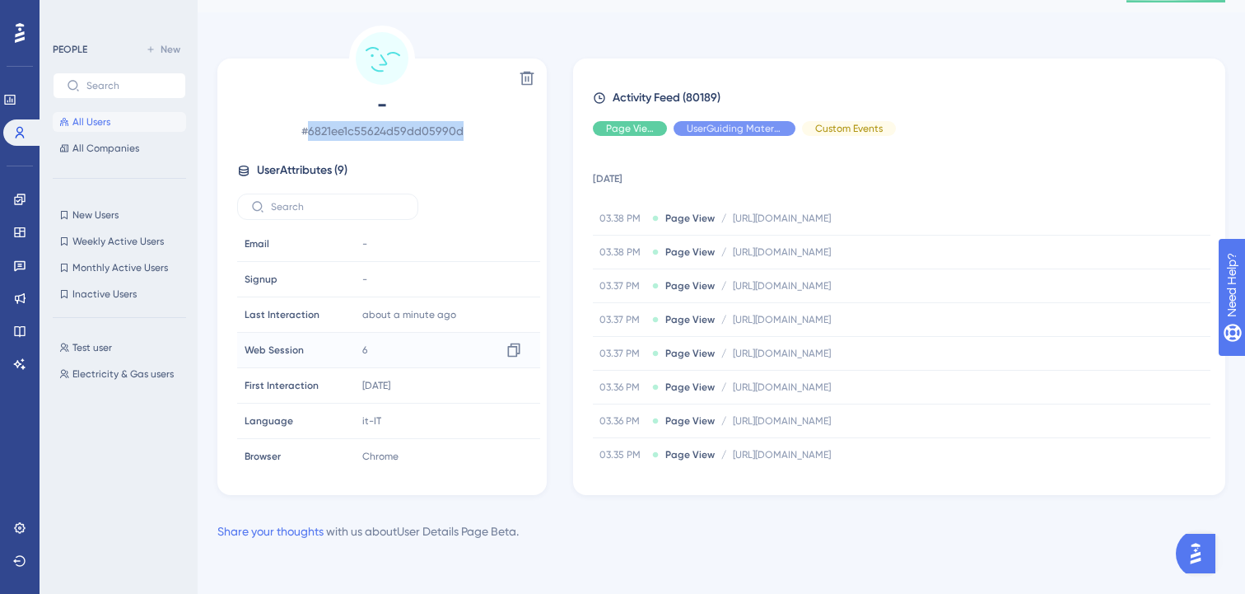
scroll to position [77, 0]
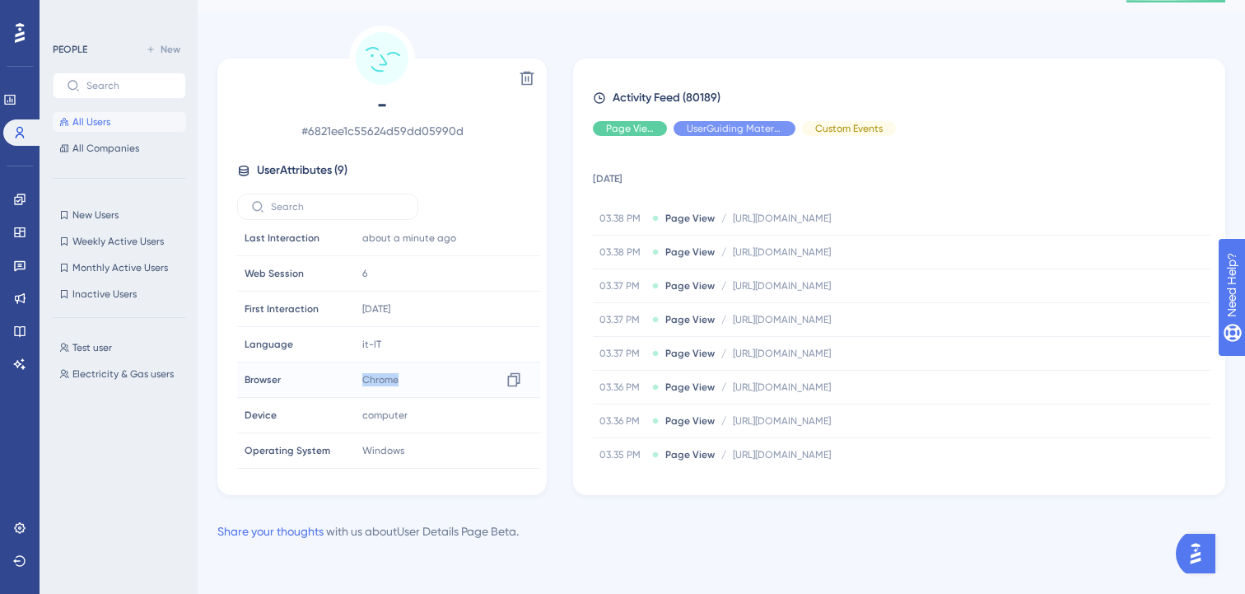
drag, startPoint x: 360, startPoint y: 380, endPoint x: 411, endPoint y: 380, distance: 51.0
click at [411, 380] on div "Chrome Copy Chrome" at bounding box center [445, 379] width 178 height 33
click at [23, 199] on icon at bounding box center [19, 199] width 13 height 13
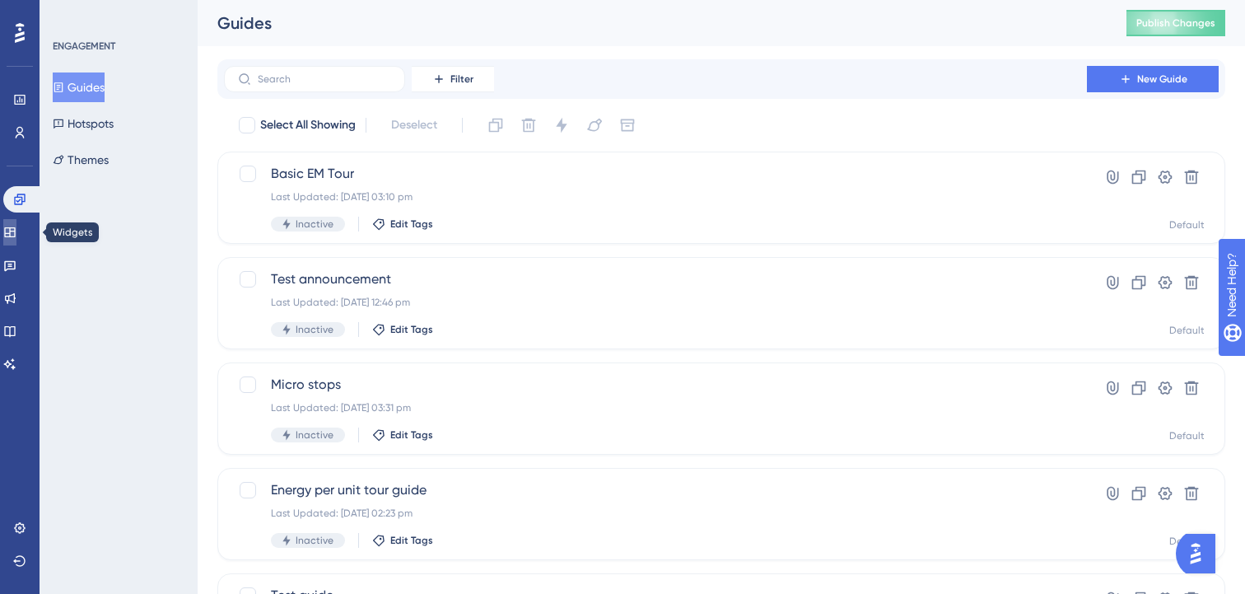
click at [16, 229] on icon at bounding box center [9, 232] width 13 height 13
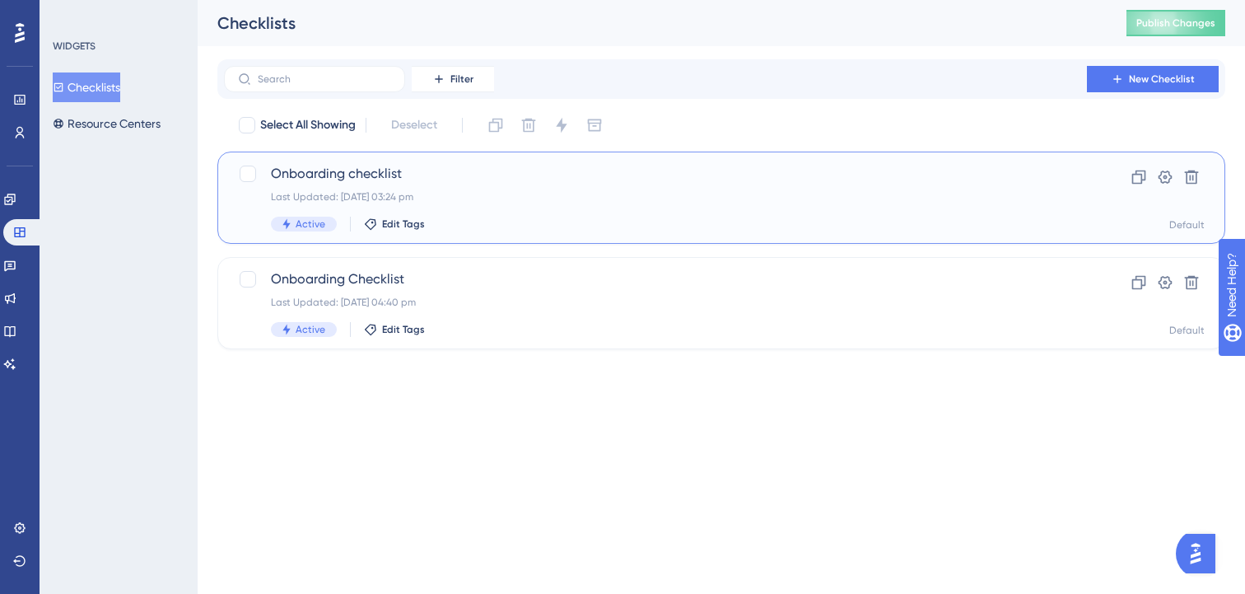
click at [514, 190] on div "Last Updated: 12 Aug 2025 03:24 pm" at bounding box center [655, 196] width 769 height 13
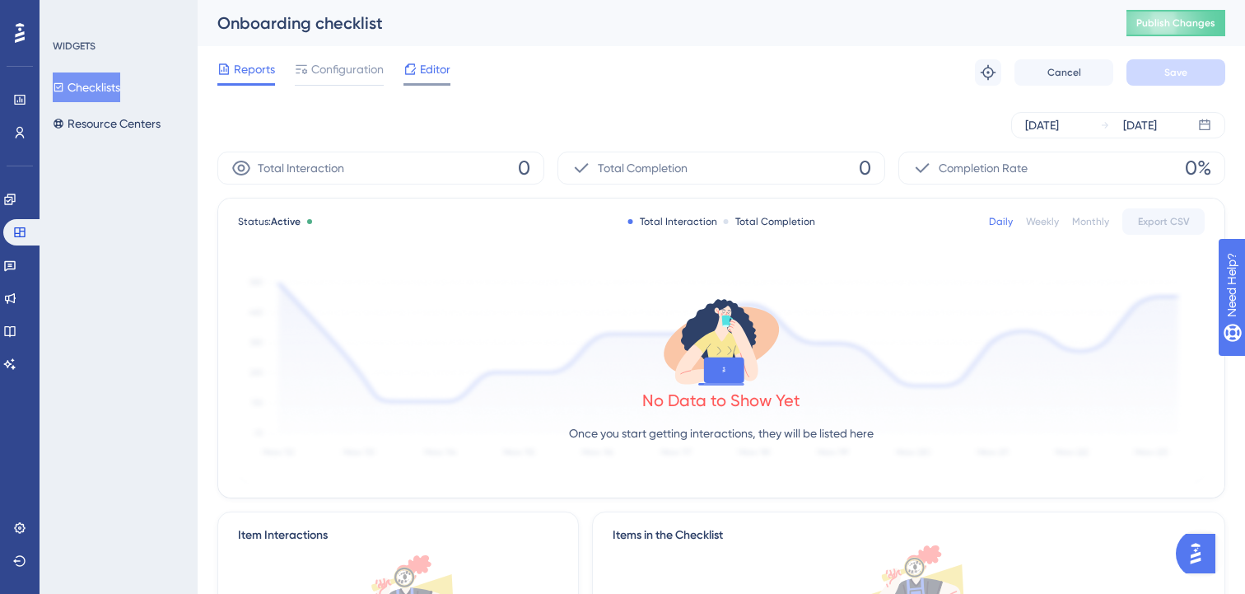
click at [434, 75] on span "Editor" at bounding box center [435, 69] width 30 height 20
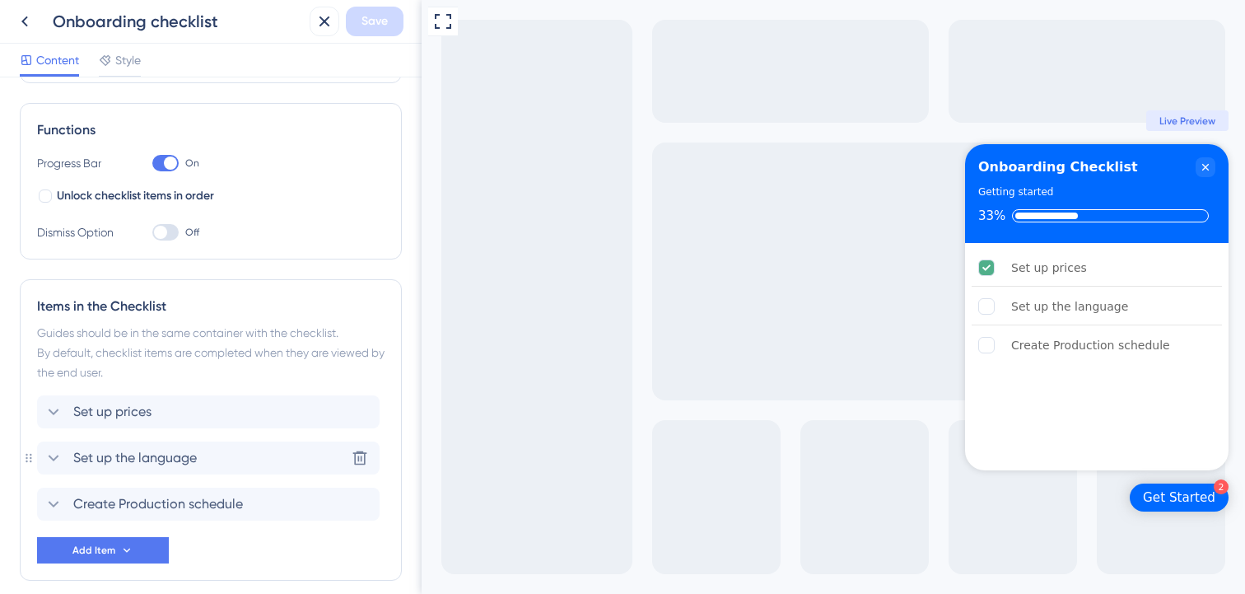
scroll to position [289, 0]
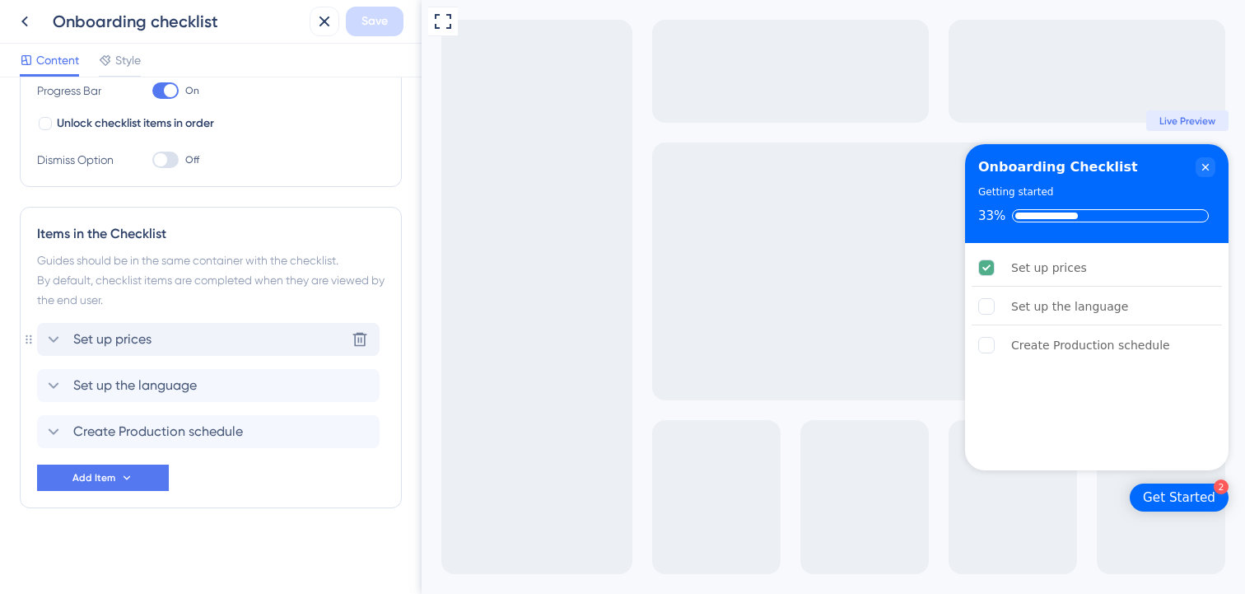
click at [169, 335] on div "Set up prices Delete" at bounding box center [208, 339] width 342 height 33
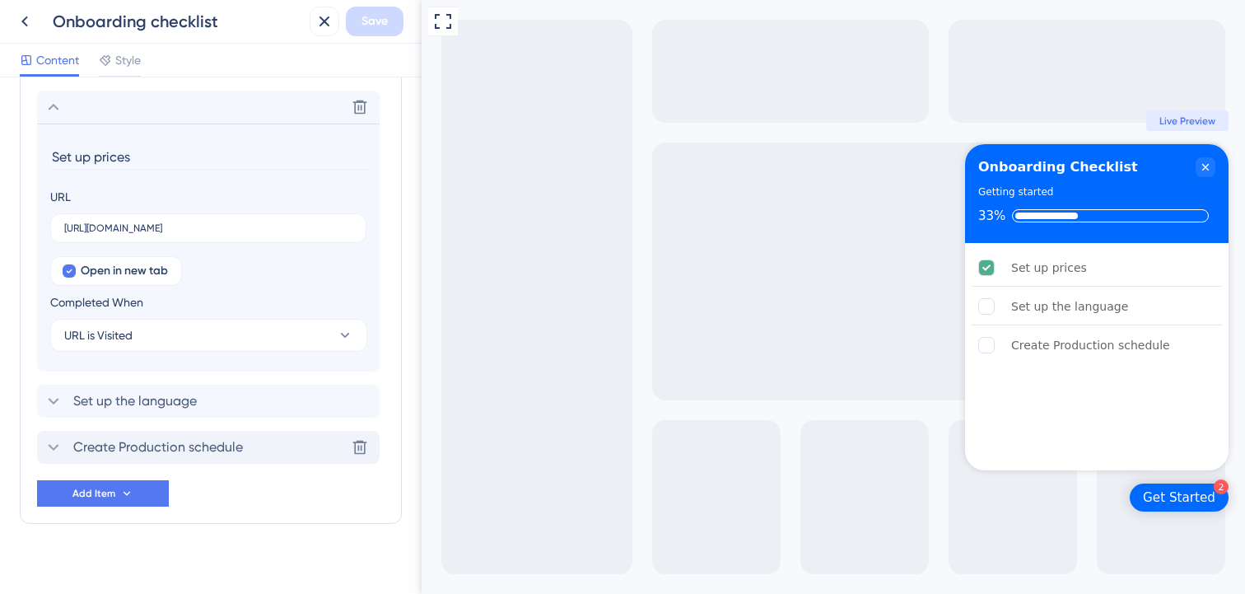
scroll to position [534, 0]
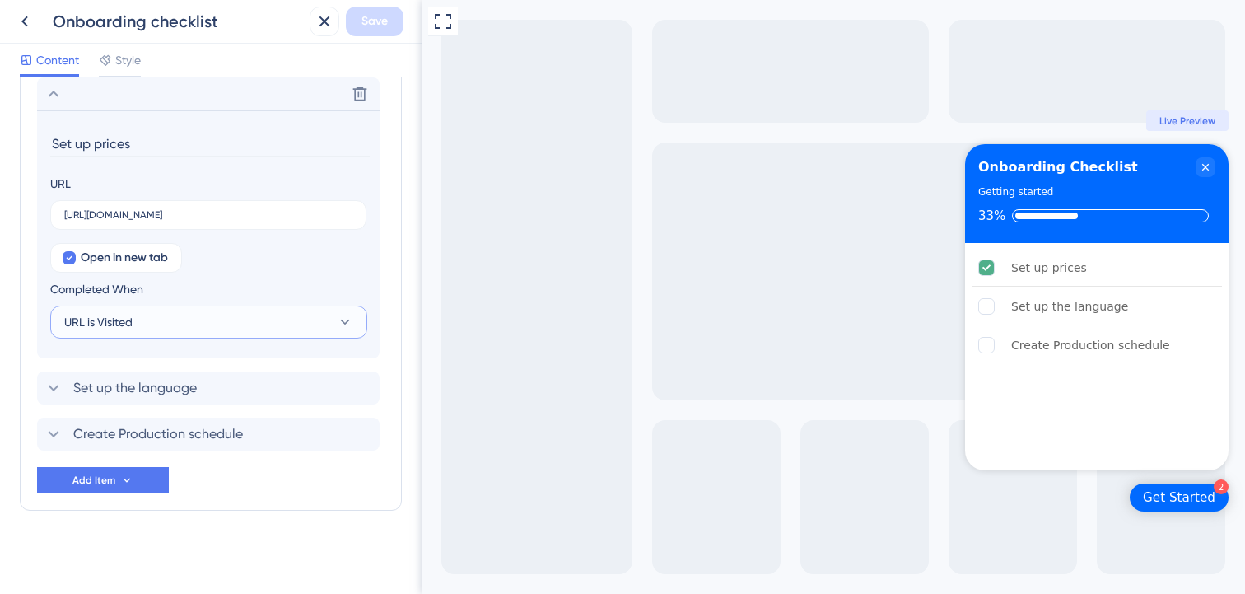
click at [151, 324] on button "URL is Visited" at bounding box center [208, 321] width 317 height 33
click at [134, 397] on span "Goal is Reached" at bounding box center [117, 405] width 86 height 20
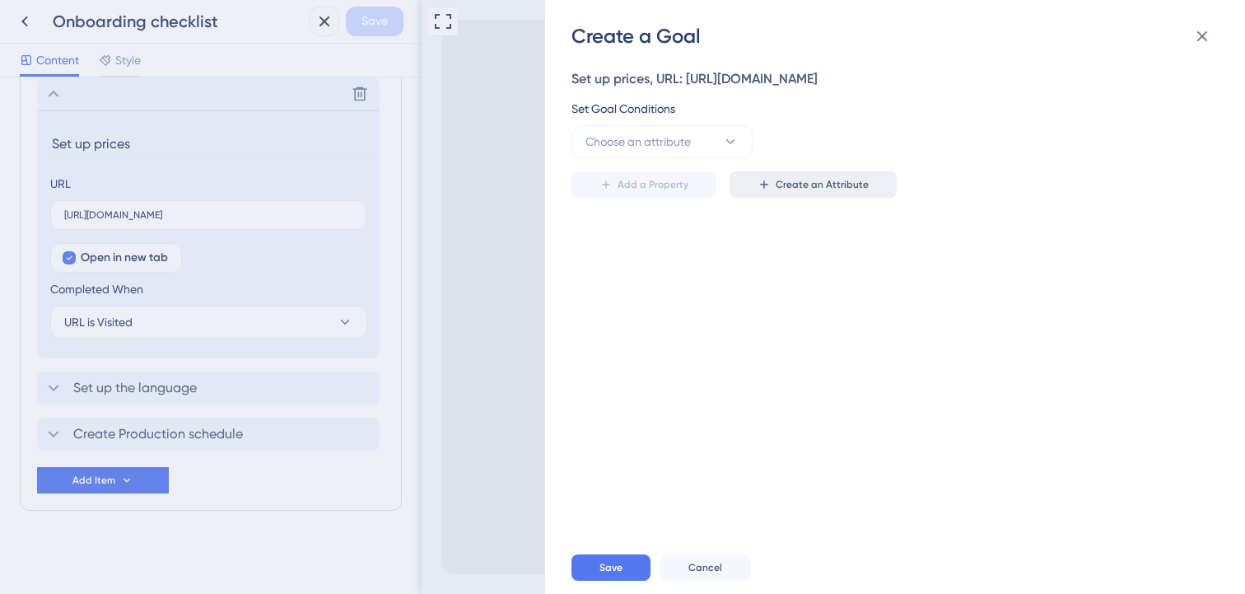
click at [822, 182] on span "Create an Attribute" at bounding box center [821, 184] width 93 height 13
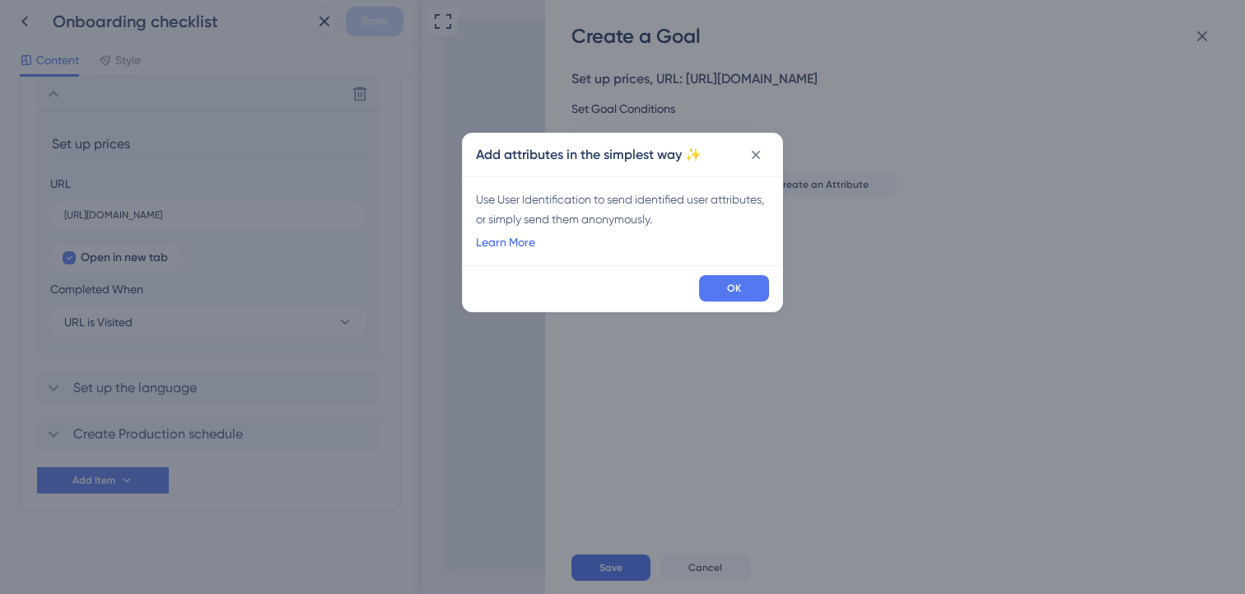
click at [507, 245] on link "Learn More" at bounding box center [505, 242] width 59 height 20
click at [762, 153] on icon at bounding box center [756, 155] width 16 height 16
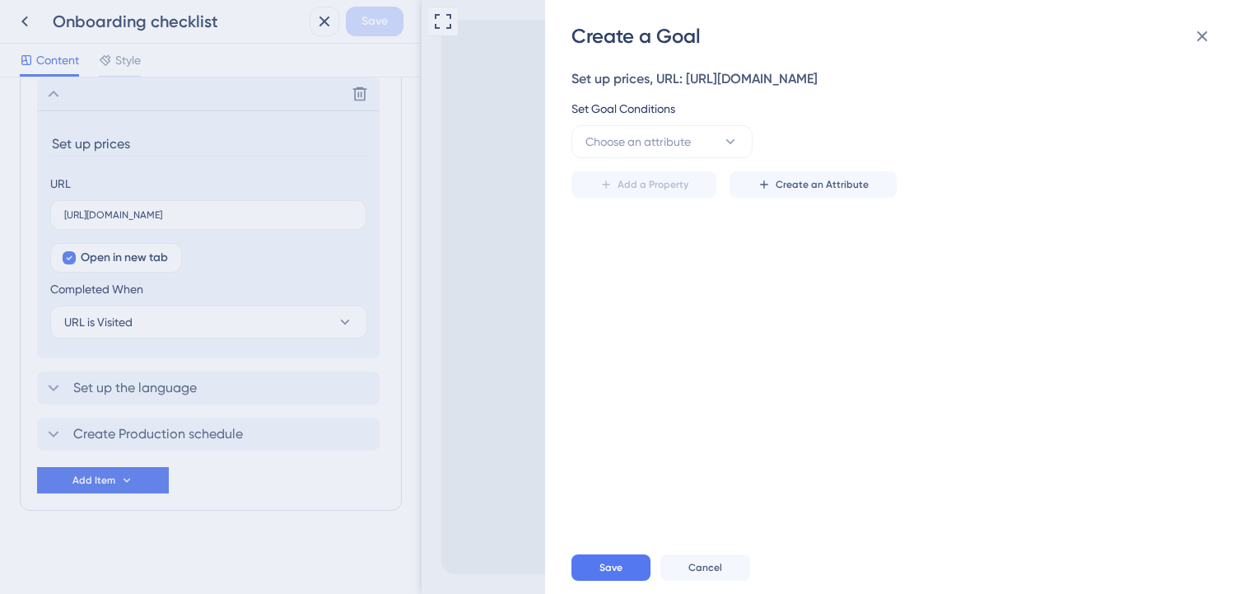
click at [633, 115] on div "Set Goal Conditions" at bounding box center [889, 109] width 637 height 20
click at [633, 136] on span "Choose an attribute" at bounding box center [637, 142] width 105 height 20
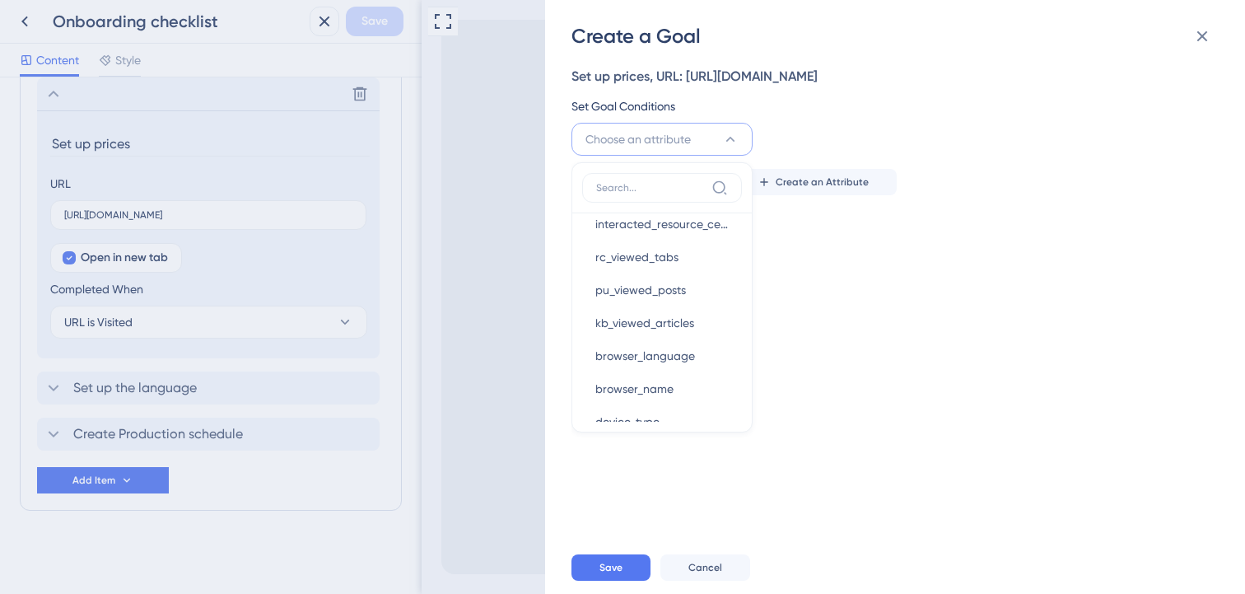
scroll to position [734, 0]
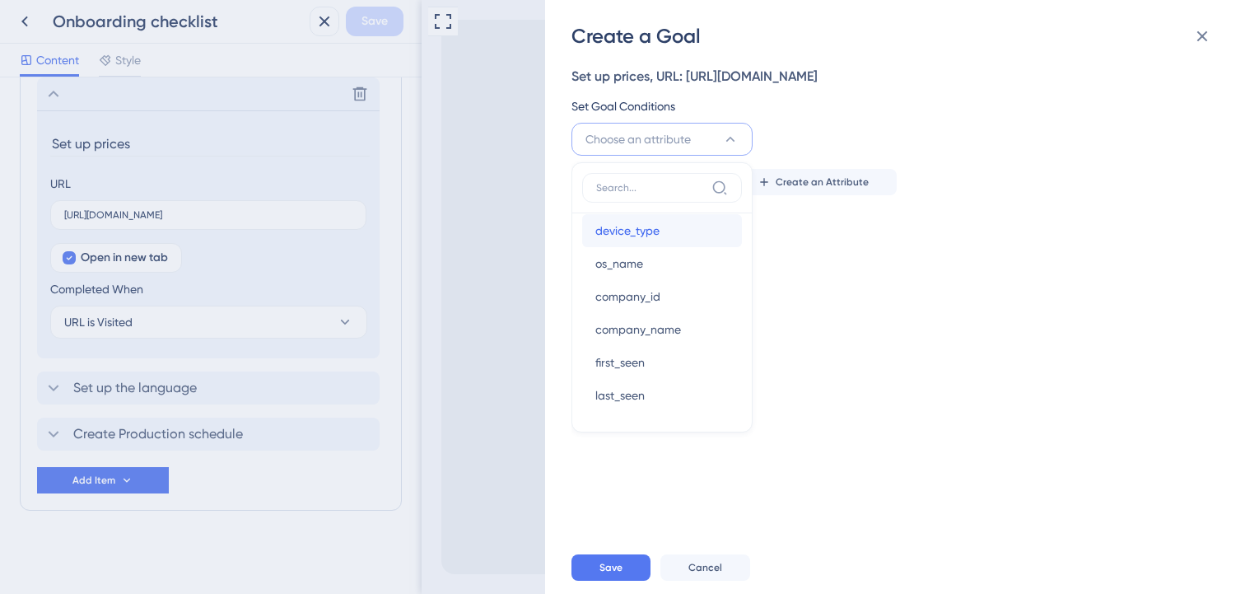
click at [635, 238] on span "device_type" at bounding box center [627, 231] width 64 height 20
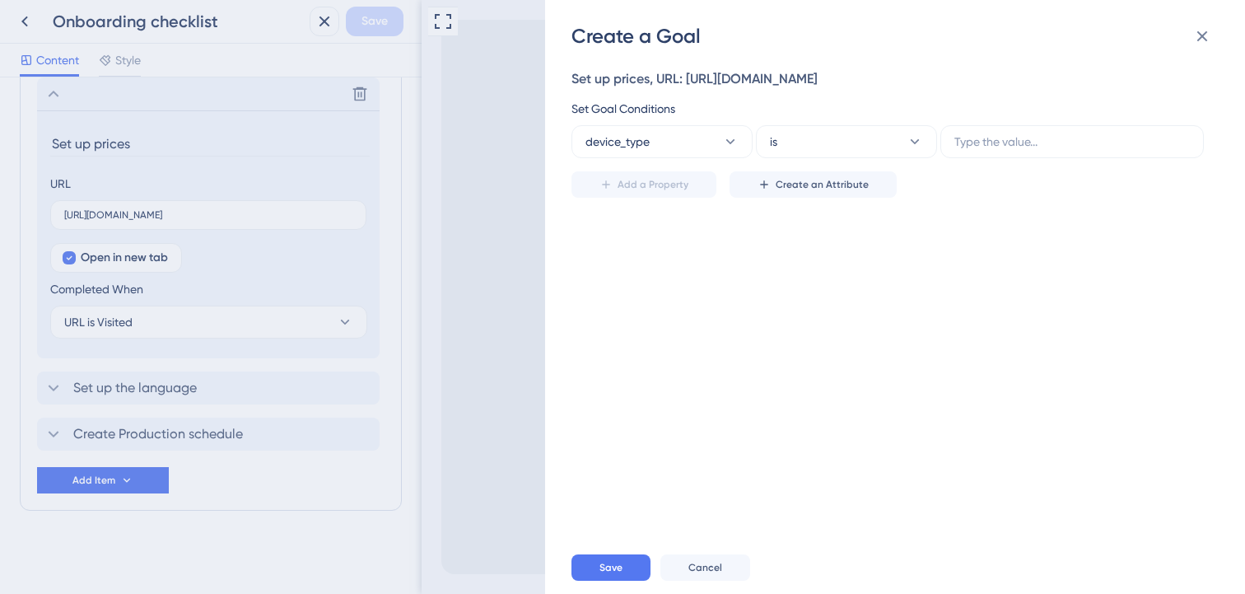
scroll to position [0, 0]
click at [980, 154] on label at bounding box center [1071, 141] width 263 height 33
click at [980, 151] on input "text" at bounding box center [1071, 142] width 235 height 18
click at [630, 153] on button "device_type" at bounding box center [661, 141] width 181 height 33
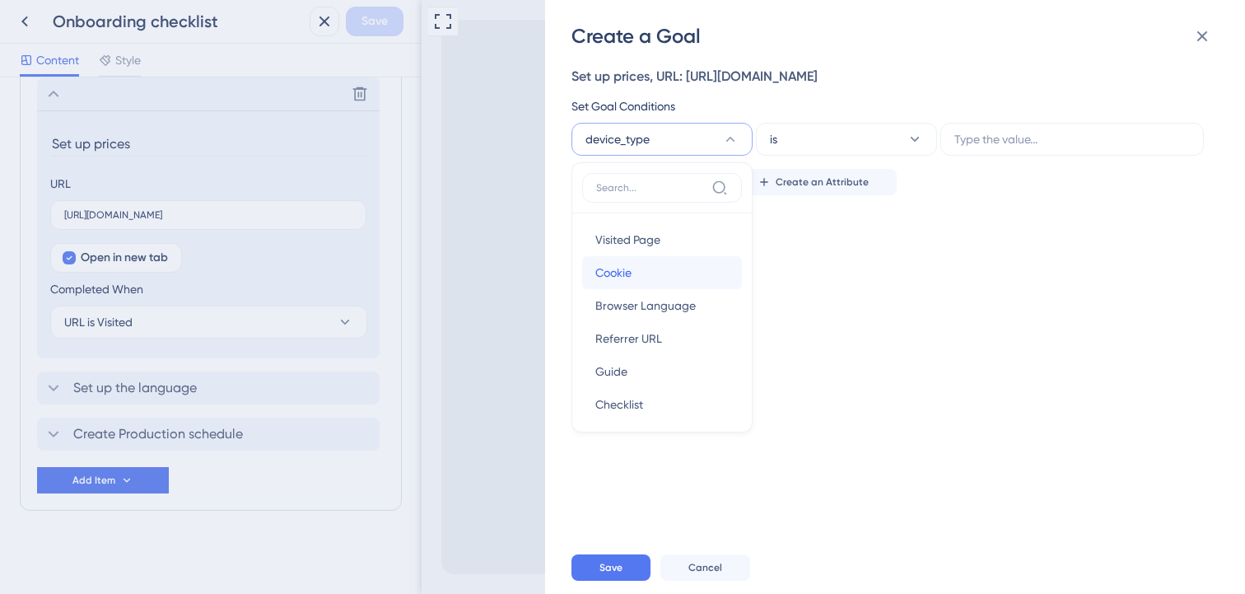
click at [640, 271] on div "Cookie Cookie" at bounding box center [661, 272] width 133 height 33
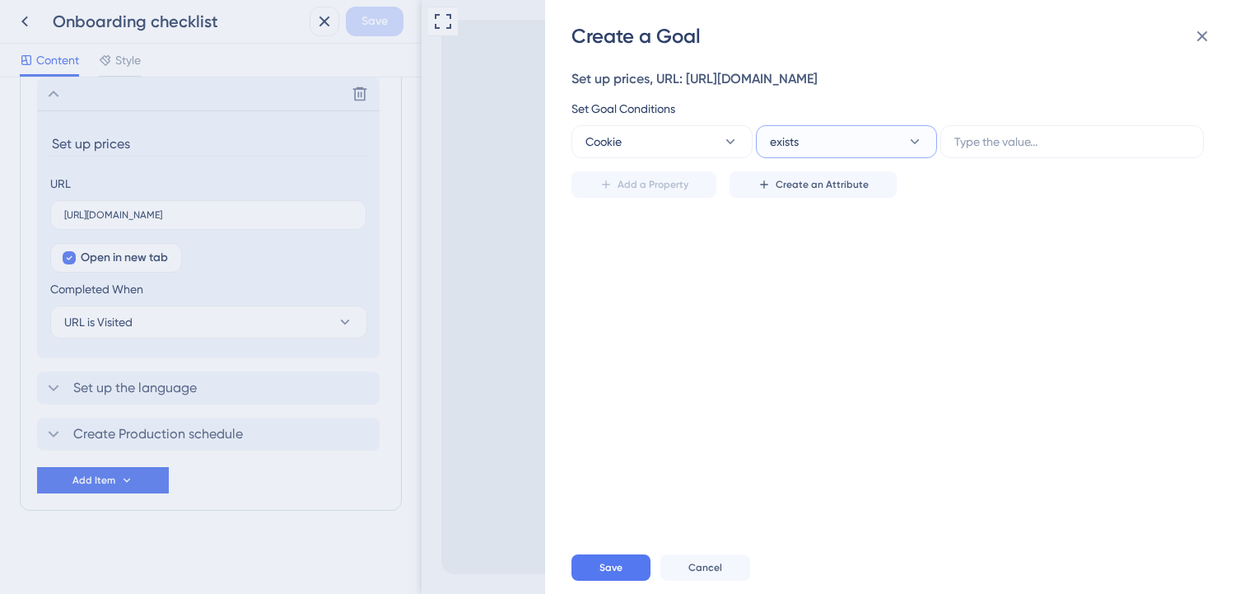
click at [802, 135] on button "exists" at bounding box center [846, 141] width 181 height 33
click at [644, 137] on button "Cookie" at bounding box center [661, 141] width 181 height 33
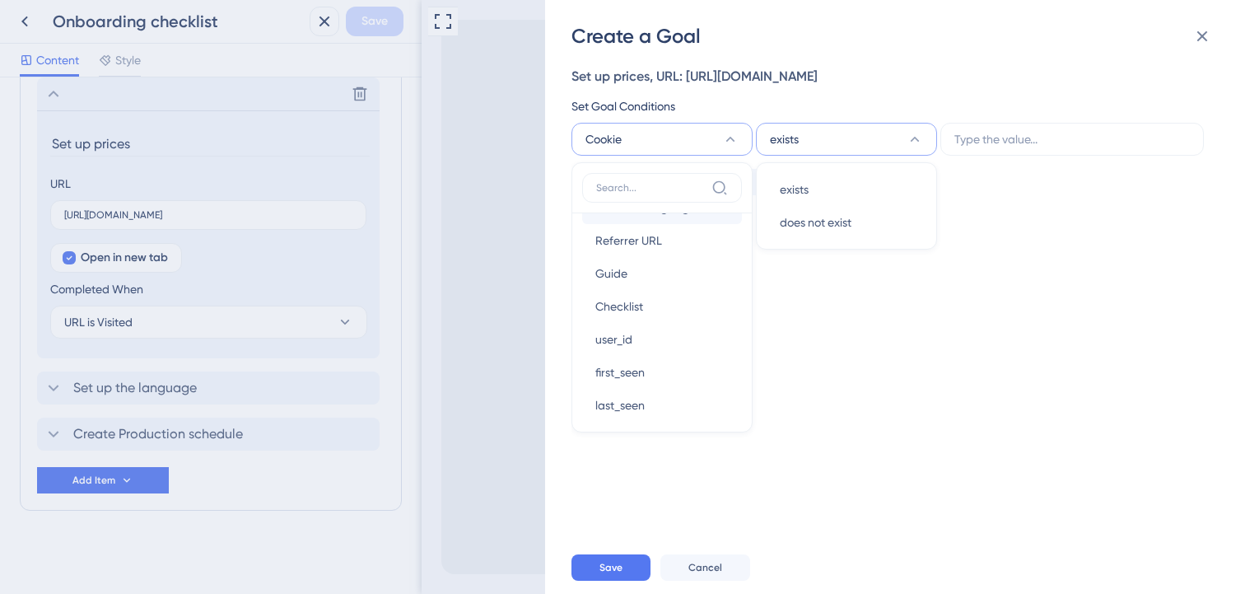
scroll to position [103, 0]
click at [615, 272] on span "Guide" at bounding box center [611, 268] width 32 height 20
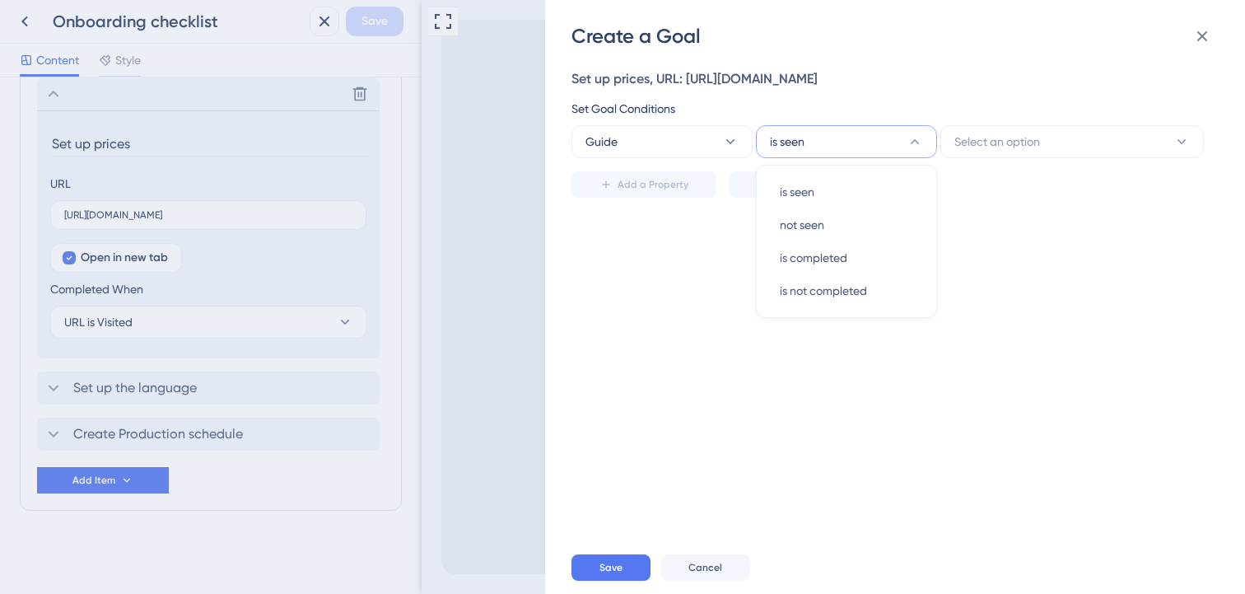
scroll to position [0, 0]
click at [852, 227] on div "not seen not seen" at bounding box center [846, 224] width 133 height 33
click at [995, 137] on span "Select an option" at bounding box center [997, 142] width 86 height 20
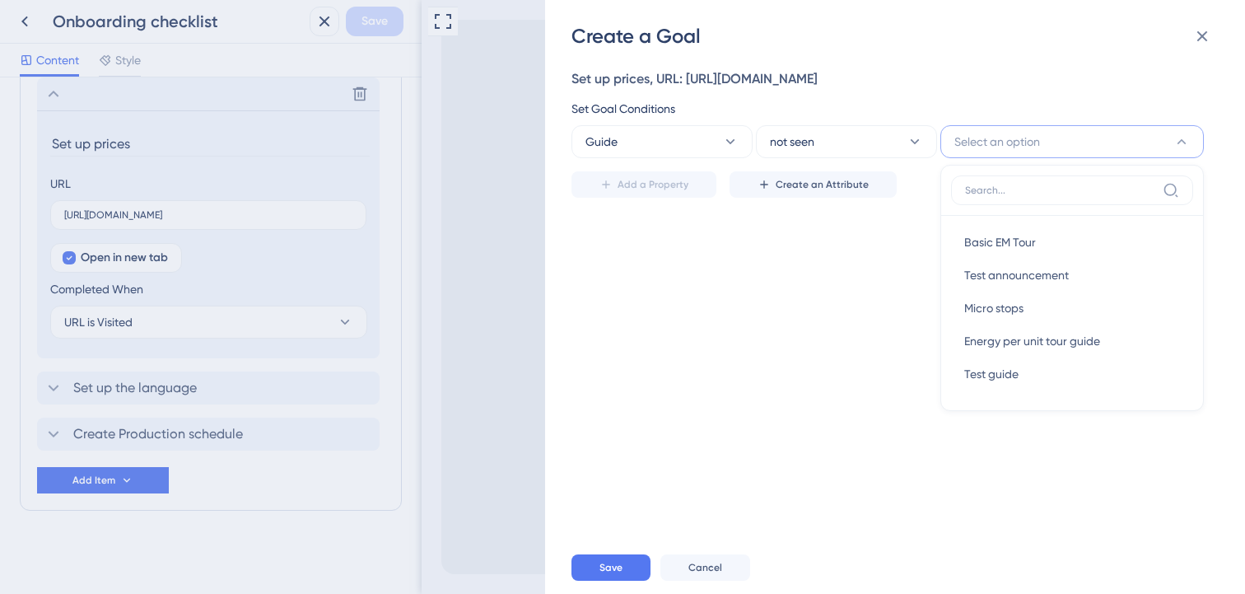
click at [794, 252] on div "Set up prices, URL: https://app.sensorfact.nl/settings/main/price Set Goal Cond…" at bounding box center [903, 294] width 664 height 491
click at [717, 134] on button "Guide" at bounding box center [661, 141] width 181 height 33
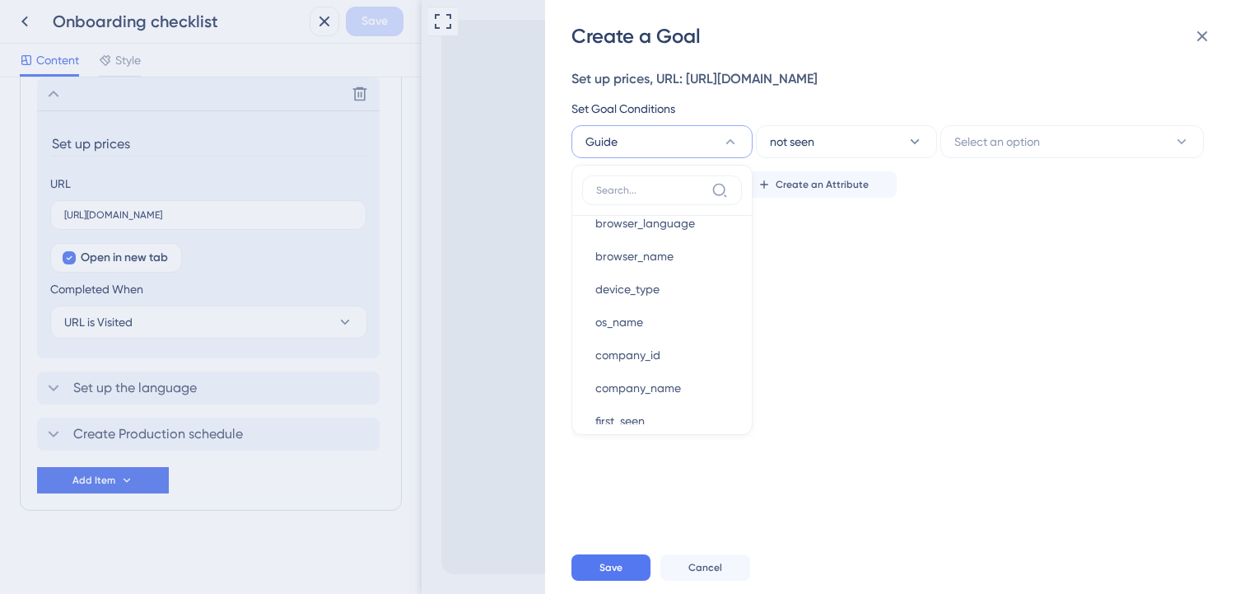
scroll to position [734, 0]
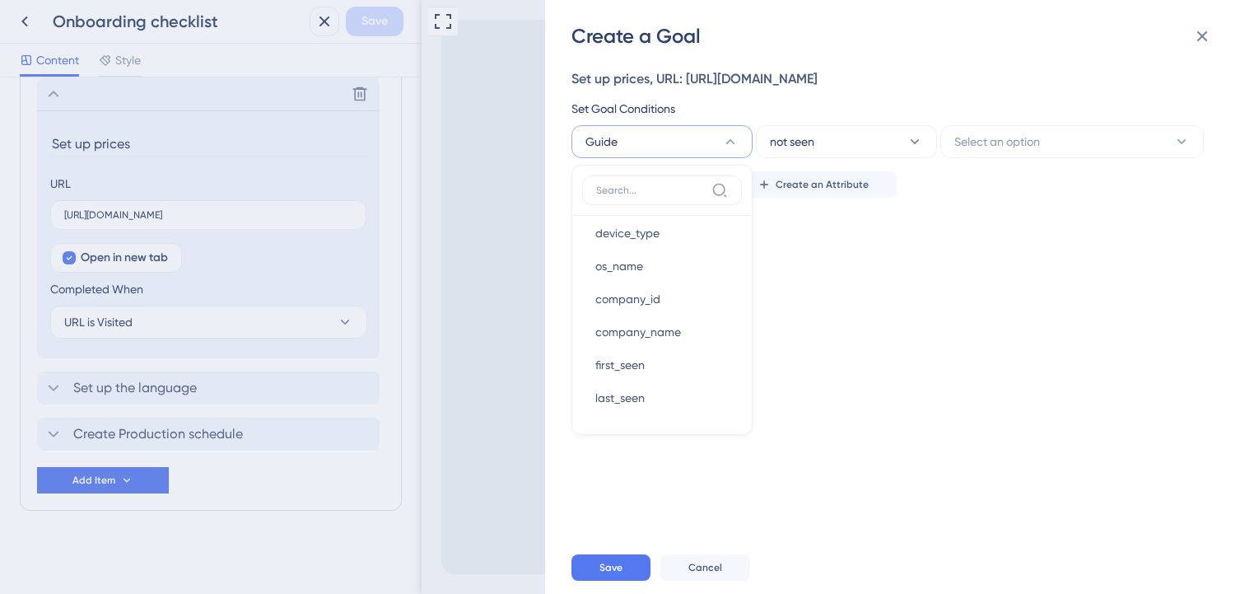
click at [182, 322] on div "Create a Goal Set up prices, URL: https://app.sensorfact.nl/settings/main/price…" at bounding box center [622, 297] width 1245 height 594
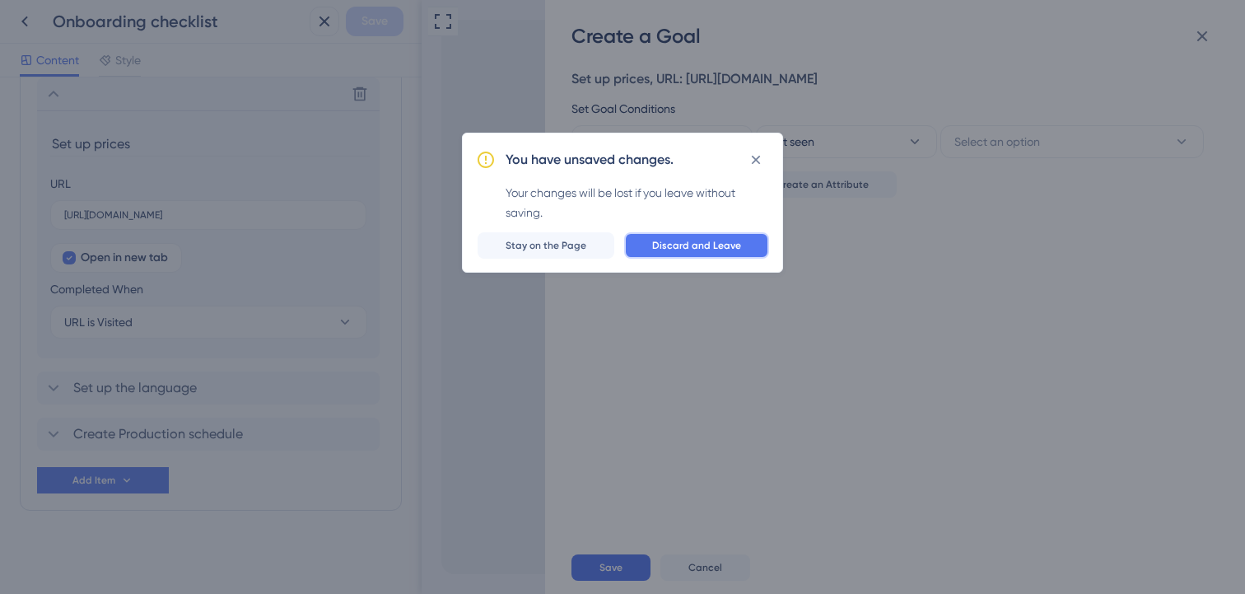
drag, startPoint x: 748, startPoint y: 243, endPoint x: 78, endPoint y: 347, distance: 678.2
click at [748, 243] on button "Discard and Leave" at bounding box center [696, 245] width 145 height 26
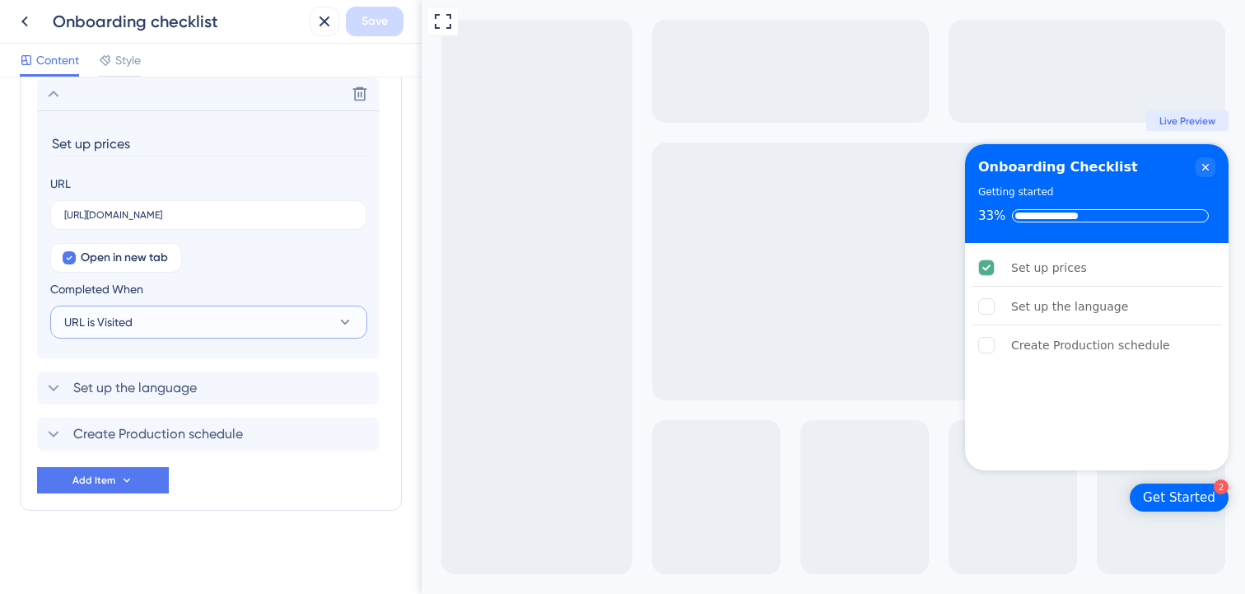
click at [121, 327] on span "URL is Visited" at bounding box center [98, 322] width 68 height 20
click at [135, 406] on span "Goal is Reached" at bounding box center [117, 405] width 86 height 20
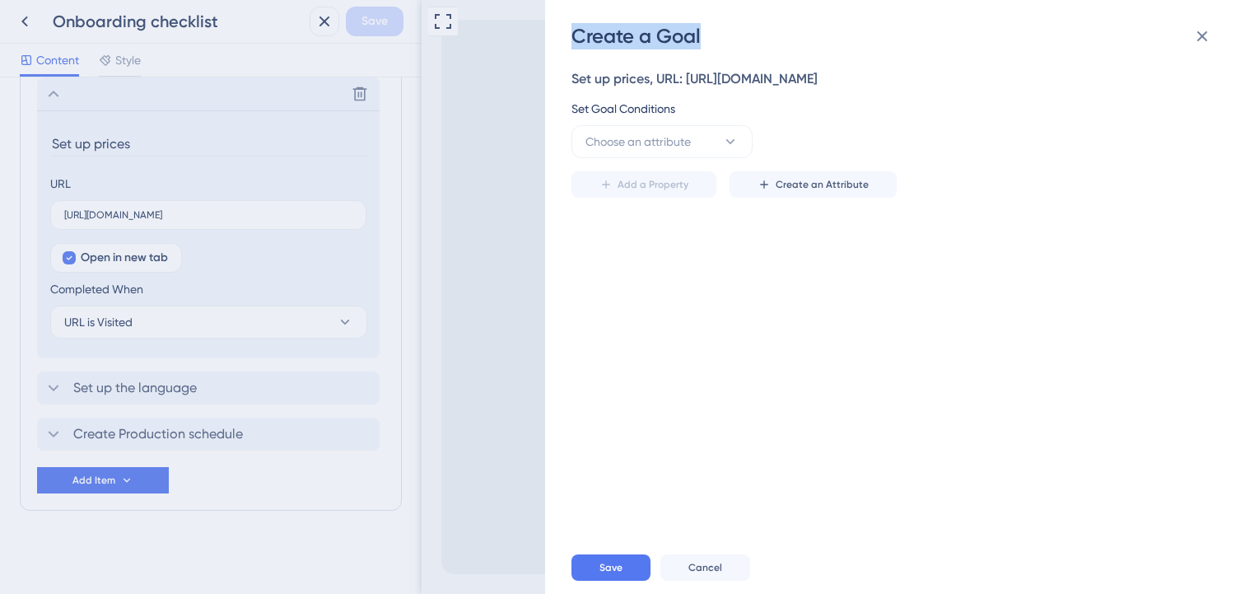
drag, startPoint x: 710, startPoint y: 27, endPoint x: 521, endPoint y: 36, distance: 188.7
click at [521, 36] on div "Create a Goal Set up prices, URL: https://app.sensorfact.nl/settings/main/price…" at bounding box center [622, 297] width 1245 height 594
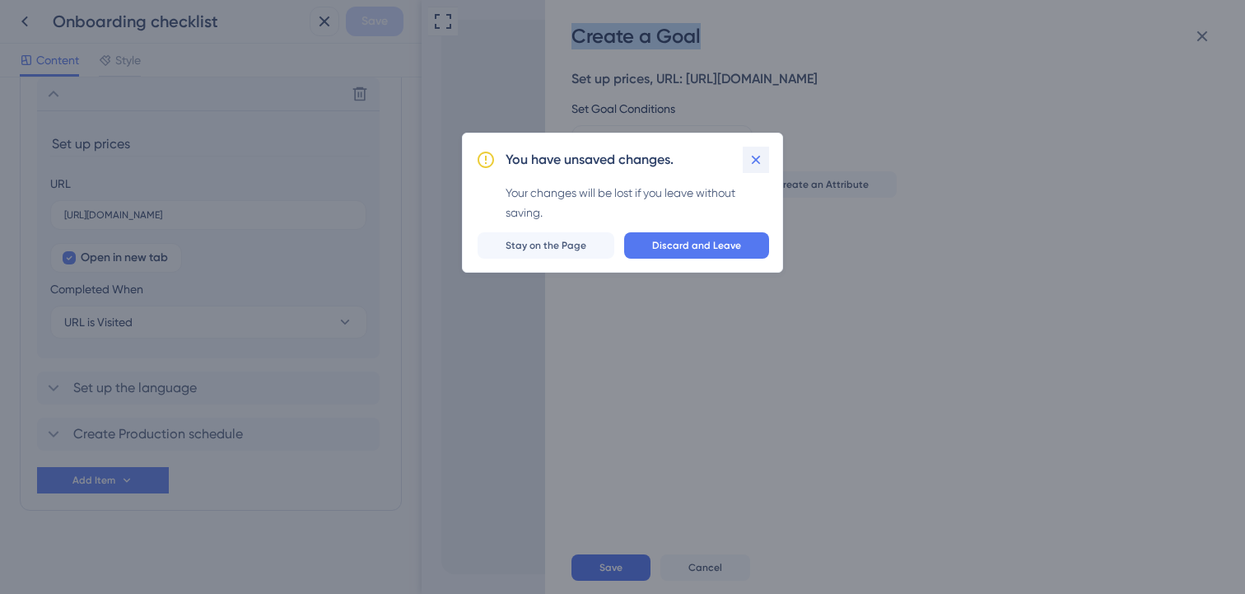
click at [758, 160] on icon at bounding box center [756, 159] width 16 height 16
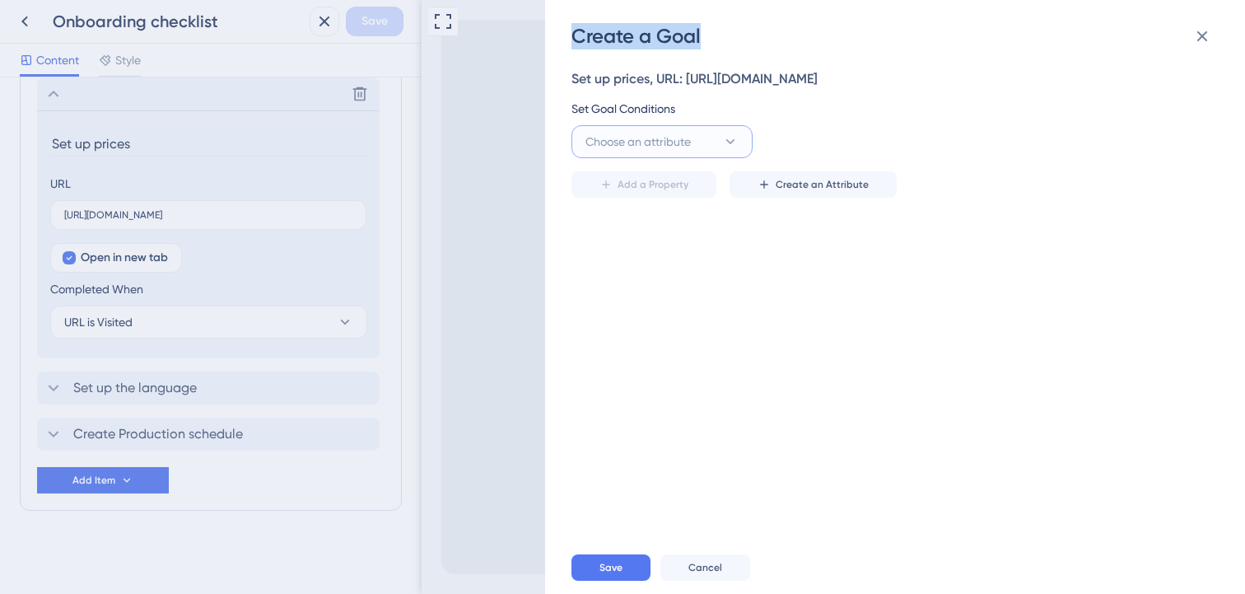
click at [603, 144] on span "Choose an attribute" at bounding box center [637, 142] width 105 height 20
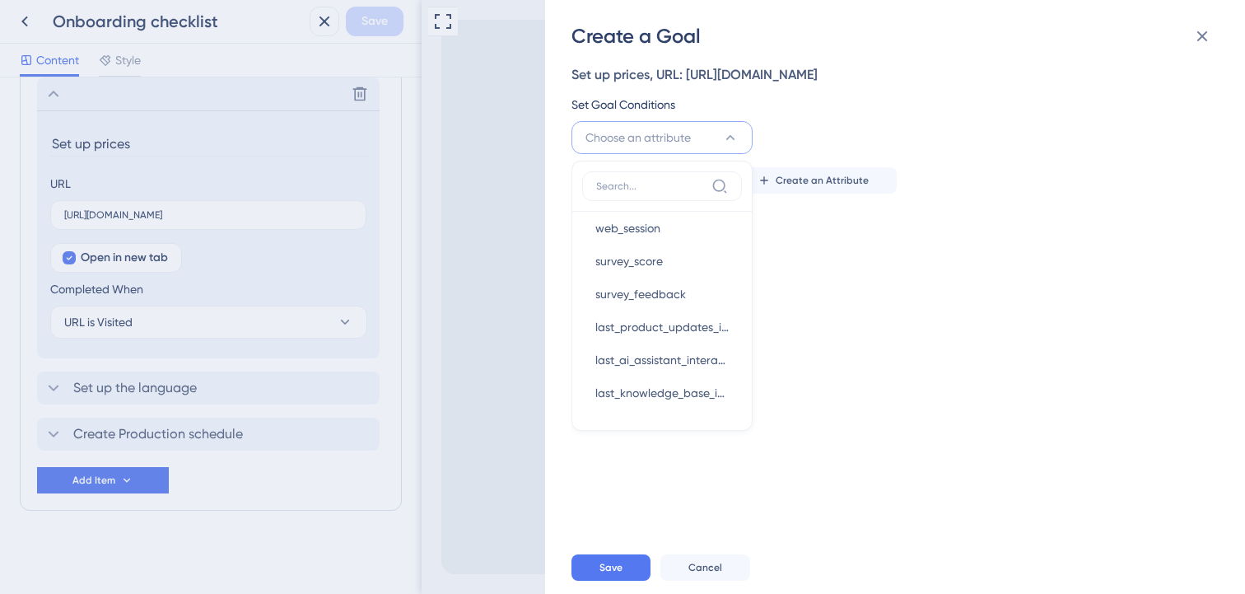
scroll to position [90, 0]
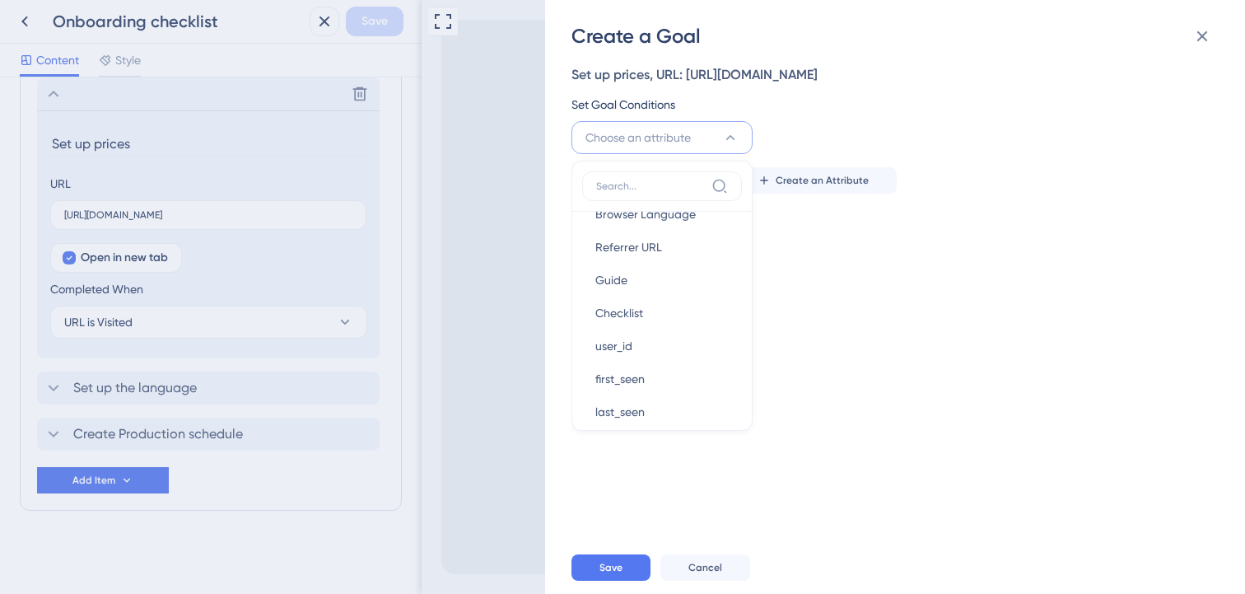
click at [822, 312] on div "Set up prices, URL: https://app.sensorfact.nl/settings/main/price Set Goal Cond…" at bounding box center [903, 294] width 664 height 491
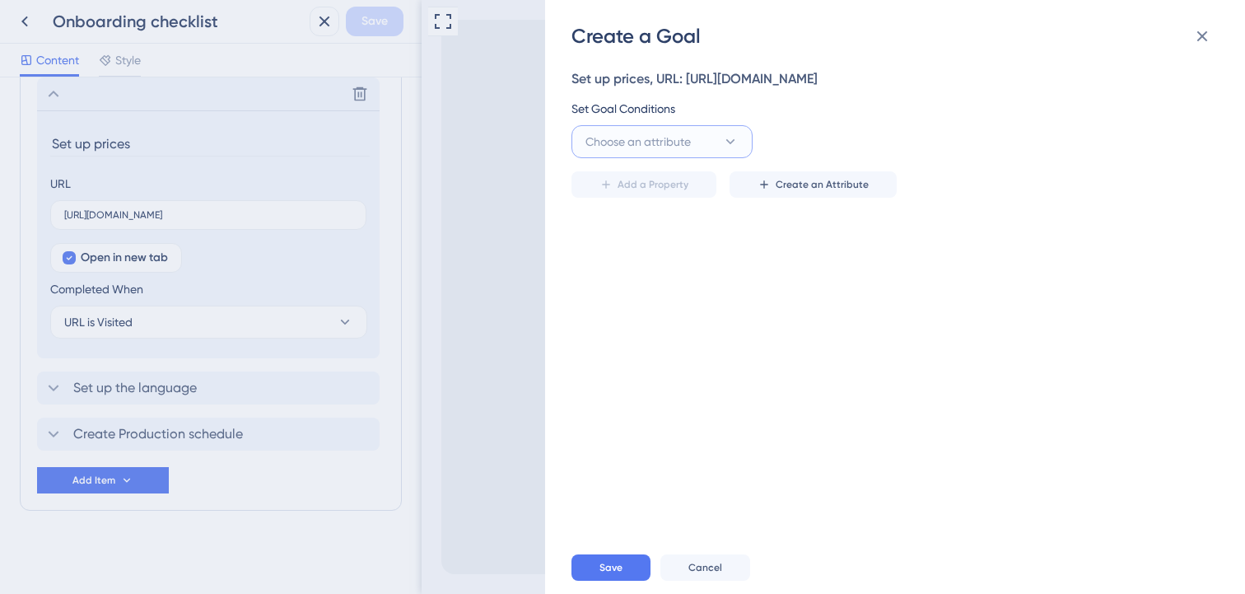
click at [624, 142] on span "Choose an attribute" at bounding box center [637, 142] width 105 height 20
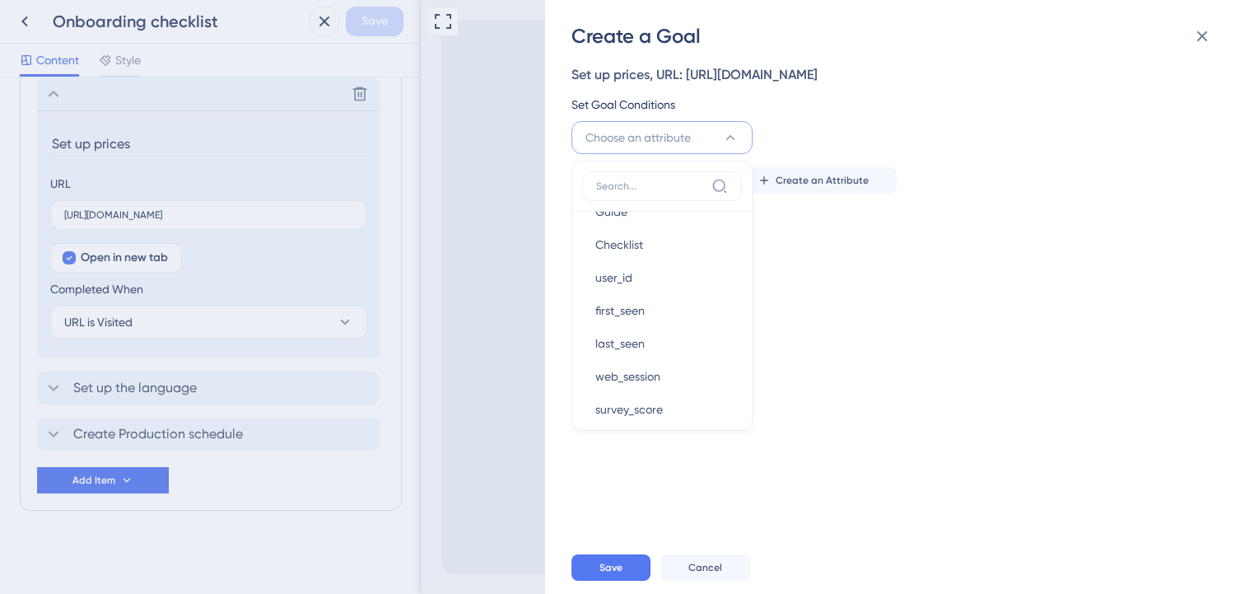
scroll to position [282, 0]
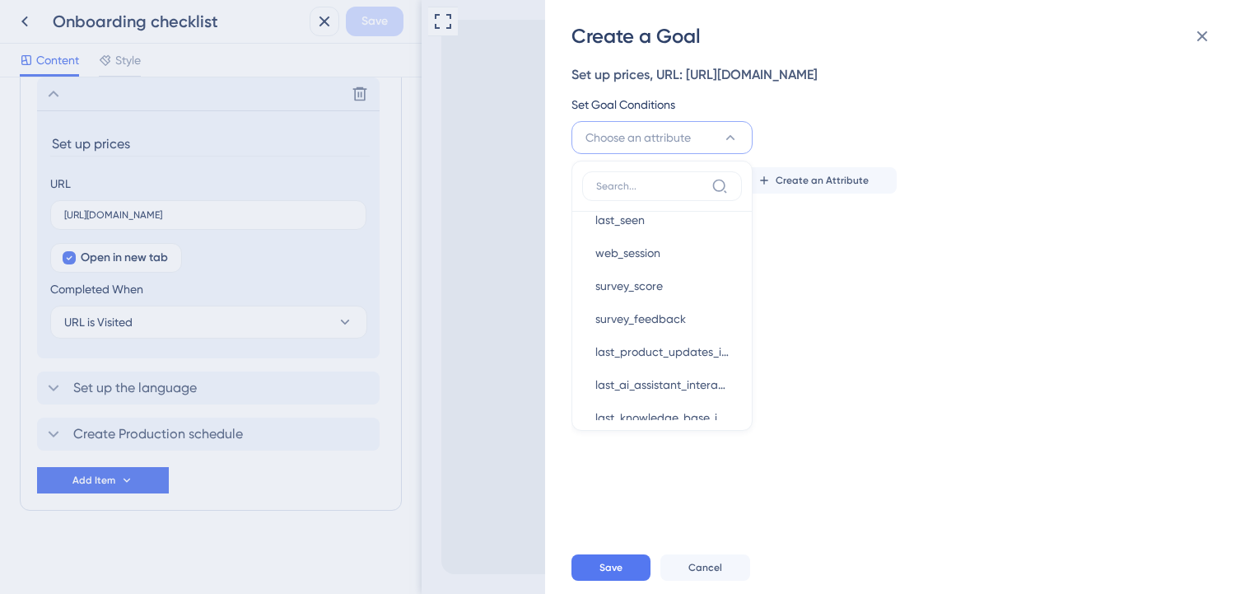
click at [805, 307] on div "Set up prices, URL: https://app.sensorfact.nl/settings/main/price Set Goal Cond…" at bounding box center [903, 294] width 664 height 491
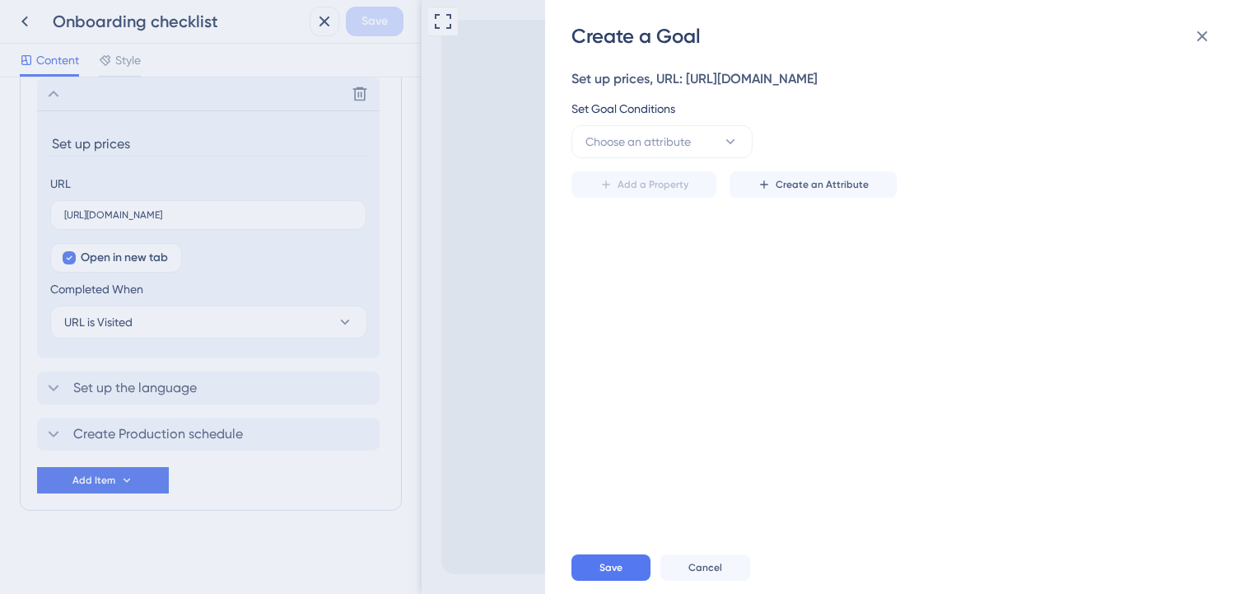
scroll to position [0, 0]
click at [825, 189] on span "Create an Attribute" at bounding box center [821, 184] width 93 height 13
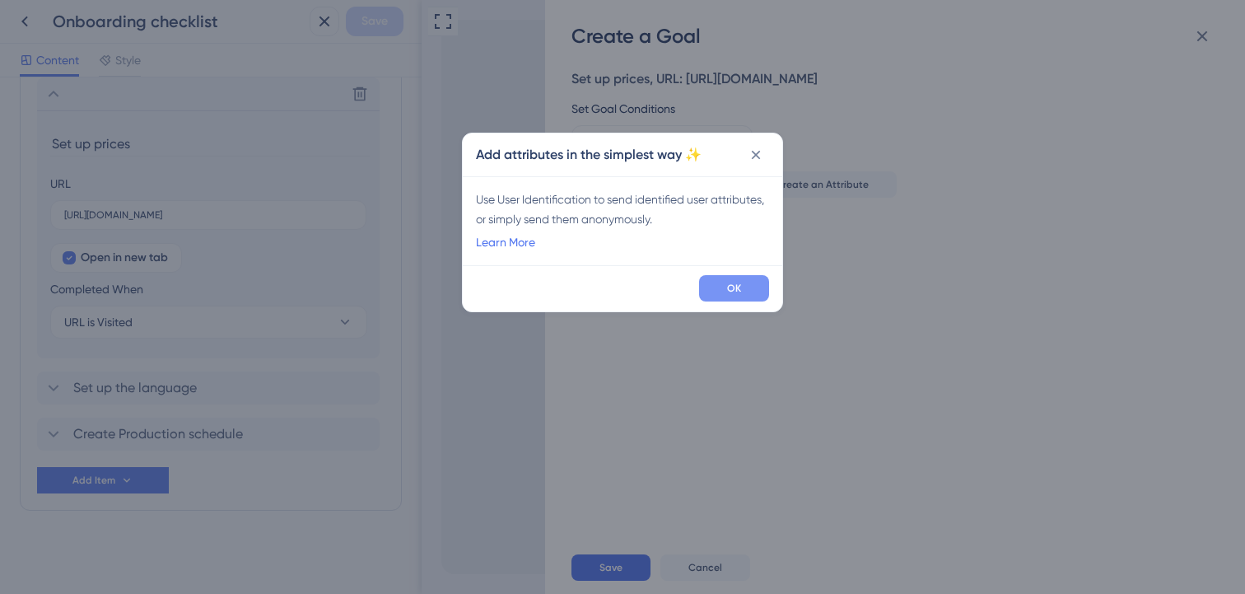
click at [742, 291] on button "OK" at bounding box center [734, 288] width 70 height 26
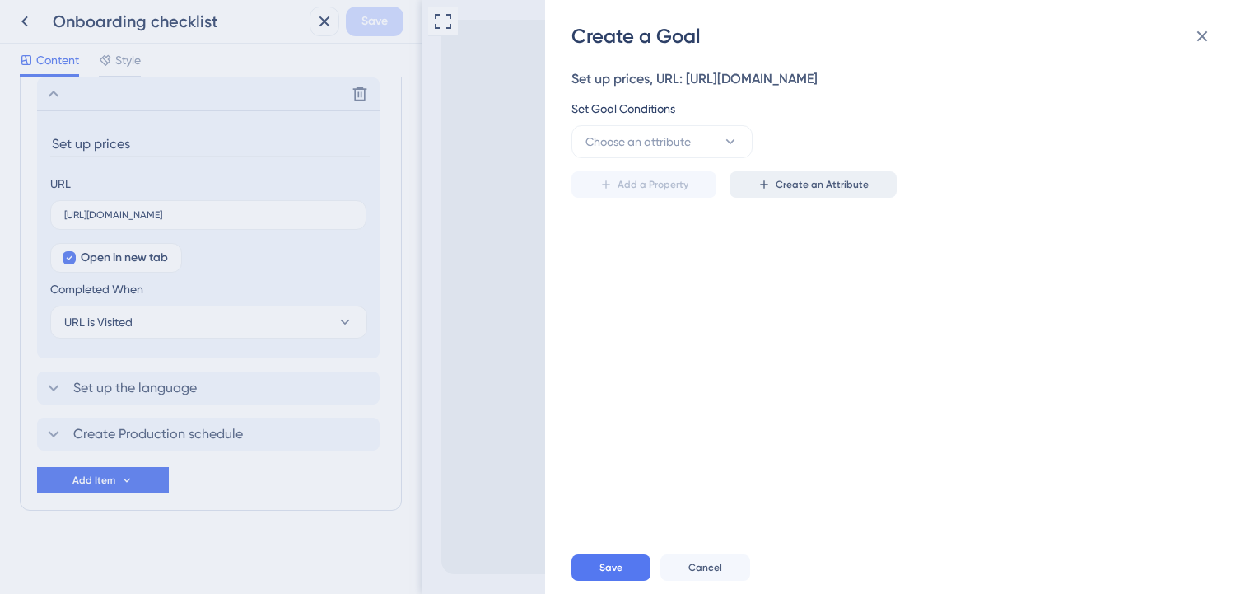
click at [808, 181] on span "Create an Attribute" at bounding box center [821, 184] width 93 height 13
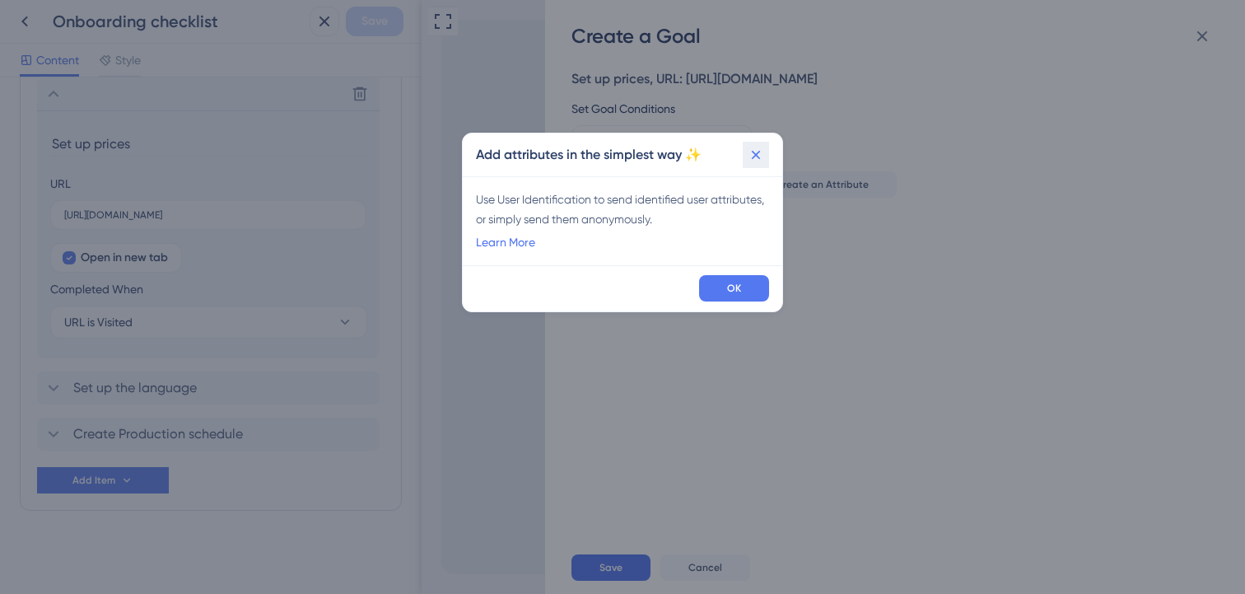
click at [747, 151] on button at bounding box center [756, 155] width 26 height 26
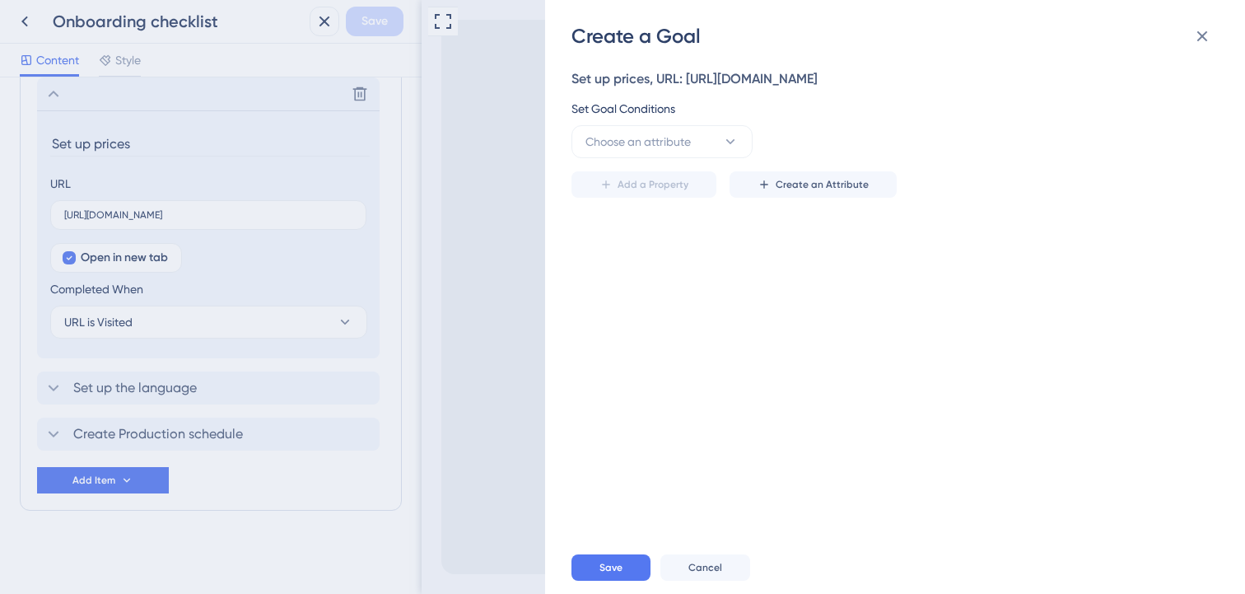
click at [494, 325] on div "Create a Goal Set up prices, URL: https://app.sensorfact.nl/settings/main/price…" at bounding box center [622, 297] width 1245 height 594
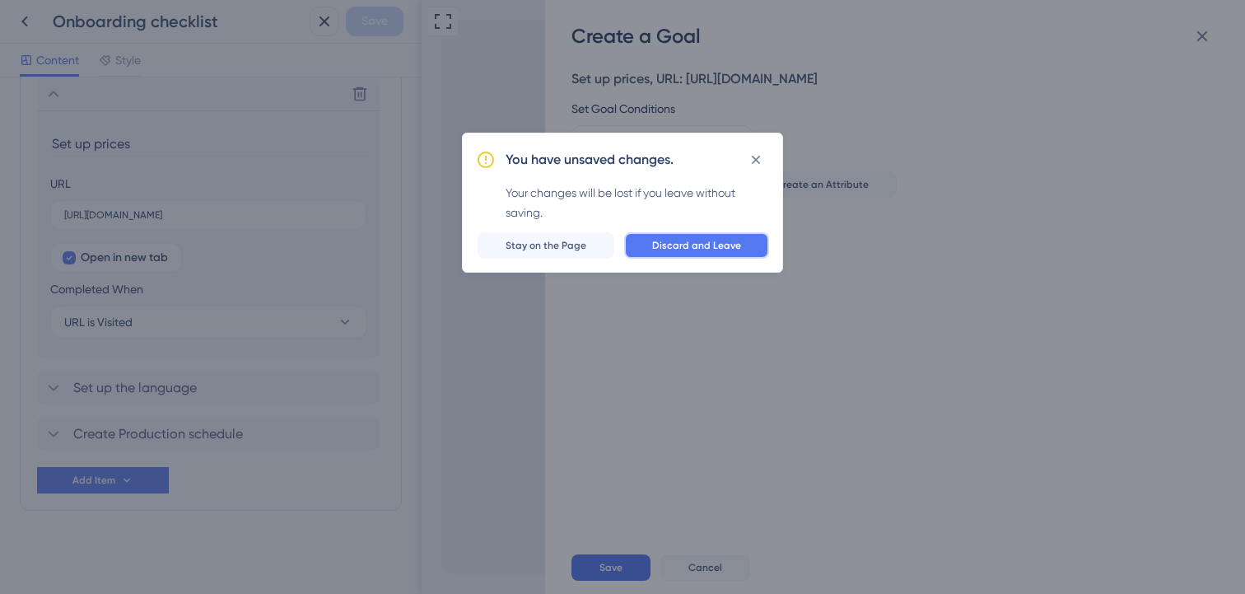
click at [676, 239] on span "Discard and Leave" at bounding box center [696, 245] width 89 height 13
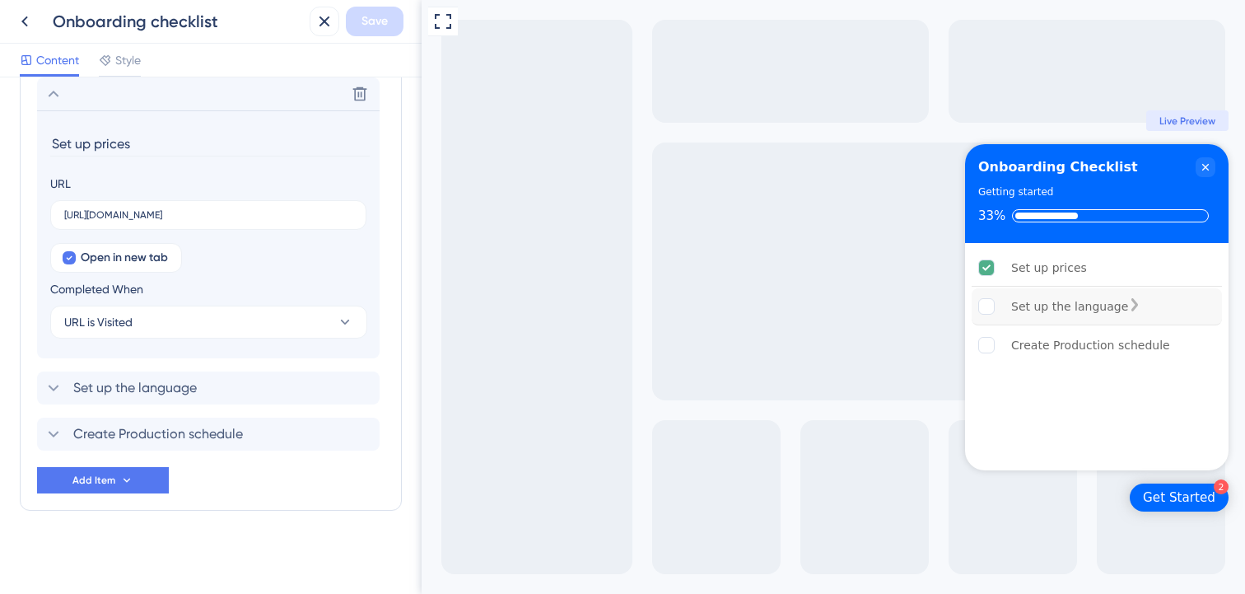
click at [1091, 296] on div "Set up the language" at bounding box center [1069, 306] width 117 height 20
click at [1090, 342] on div "Create Production schedule" at bounding box center [1090, 345] width 159 height 20
click at [323, 23] on icon at bounding box center [324, 21] width 11 height 11
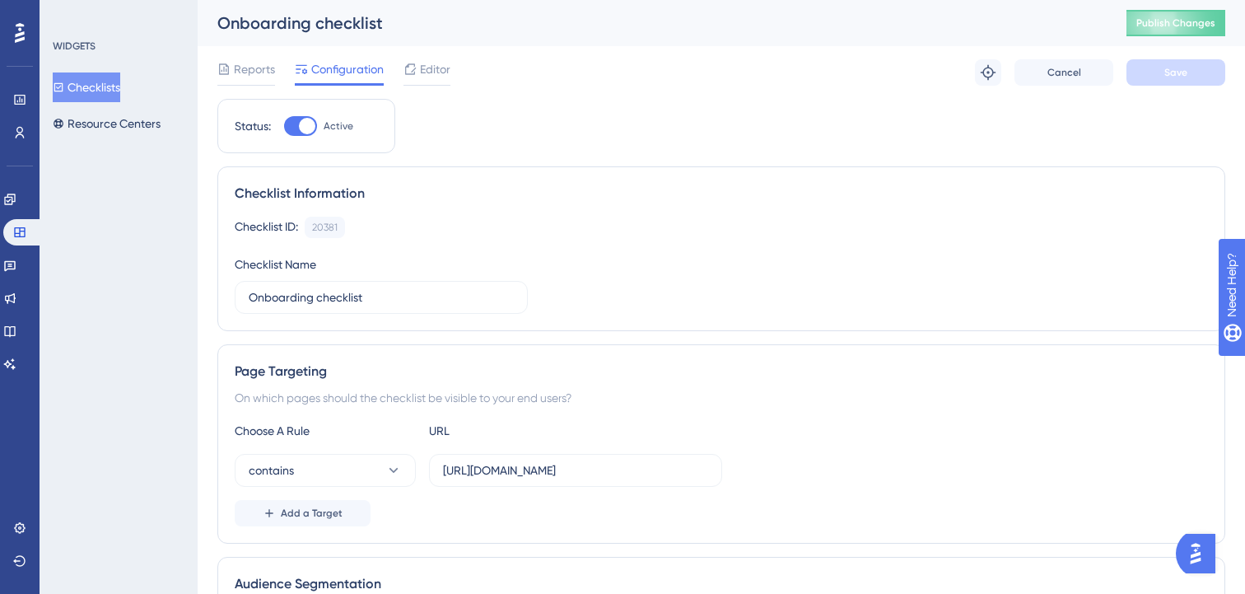
click at [314, 129] on div at bounding box center [307, 126] width 16 height 16
click at [284, 127] on input "Active" at bounding box center [283, 126] width 1 height 1
checkbox input "false"
click at [1162, 71] on button "Save" at bounding box center [1175, 72] width 99 height 26
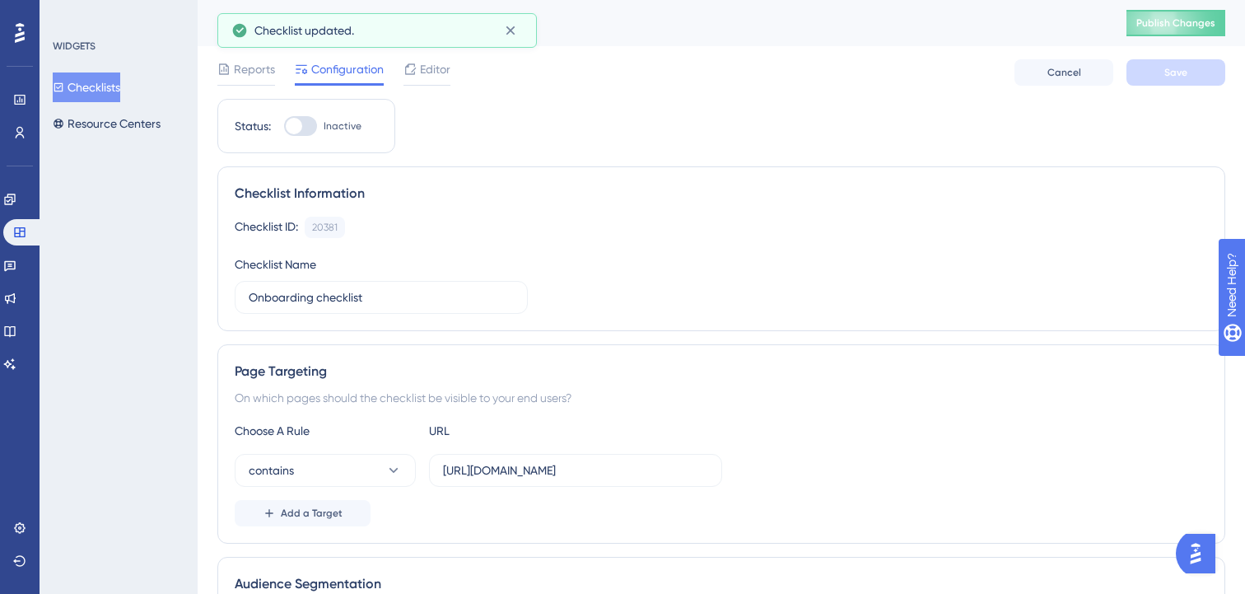
click at [91, 86] on button "Checklists" at bounding box center [87, 87] width 68 height 30
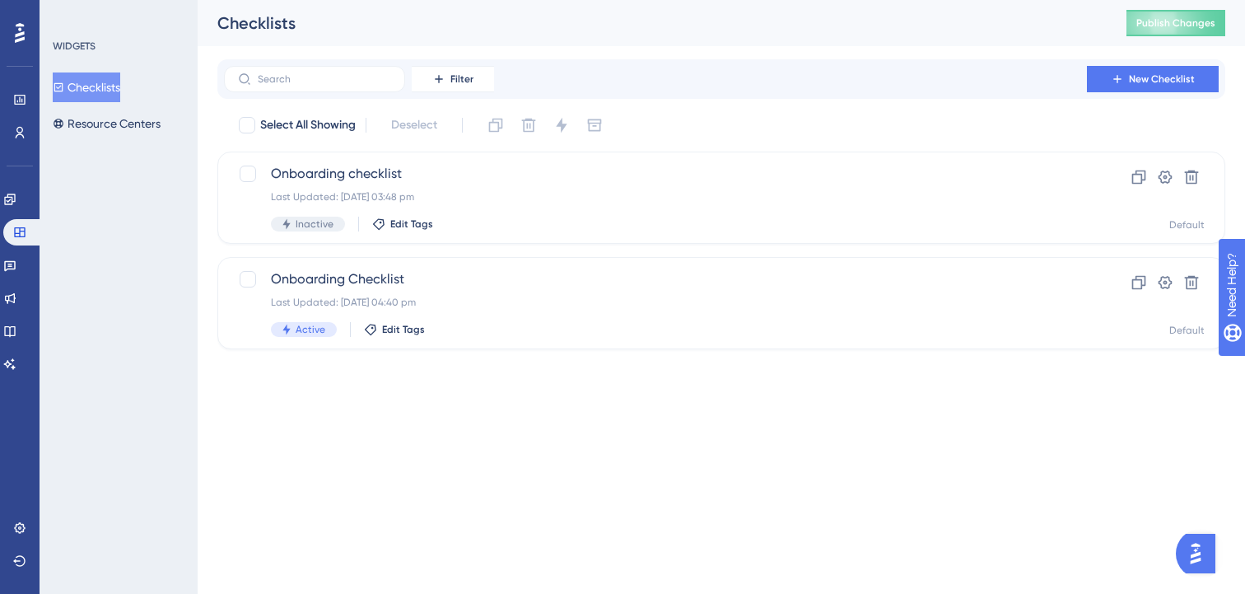
click at [1155, 39] on div "Checklists Publish Changes" at bounding box center [721, 23] width 1047 height 46
click at [1155, 26] on span "Publish Changes" at bounding box center [1175, 22] width 79 height 13
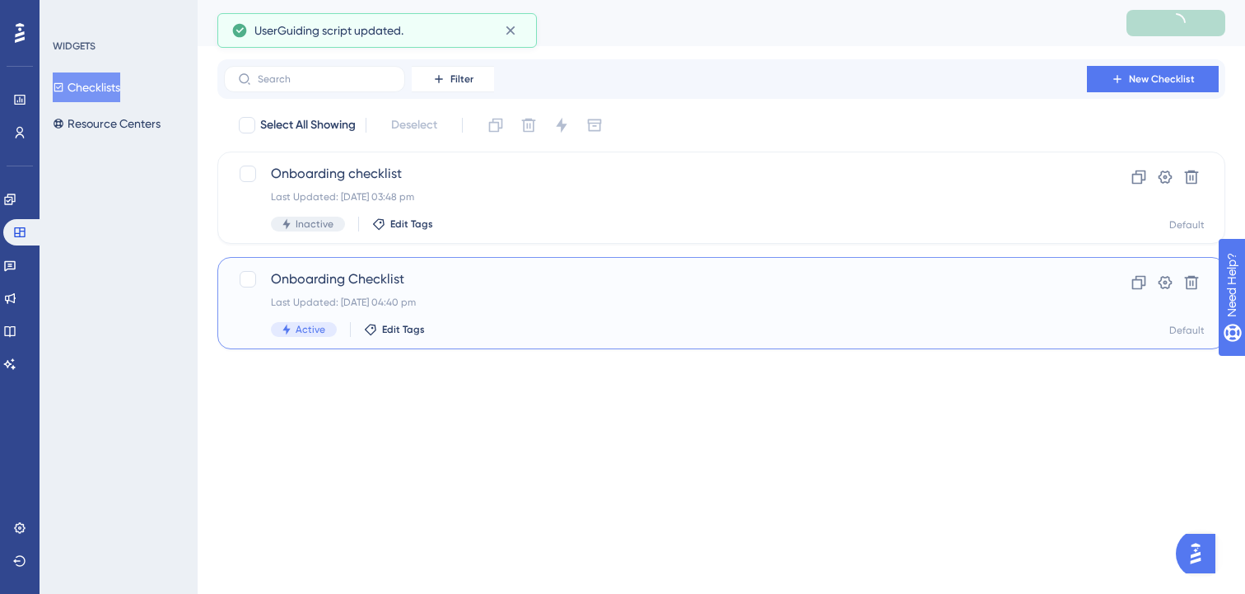
click at [742, 282] on span "Onboarding Checklist" at bounding box center [655, 279] width 769 height 20
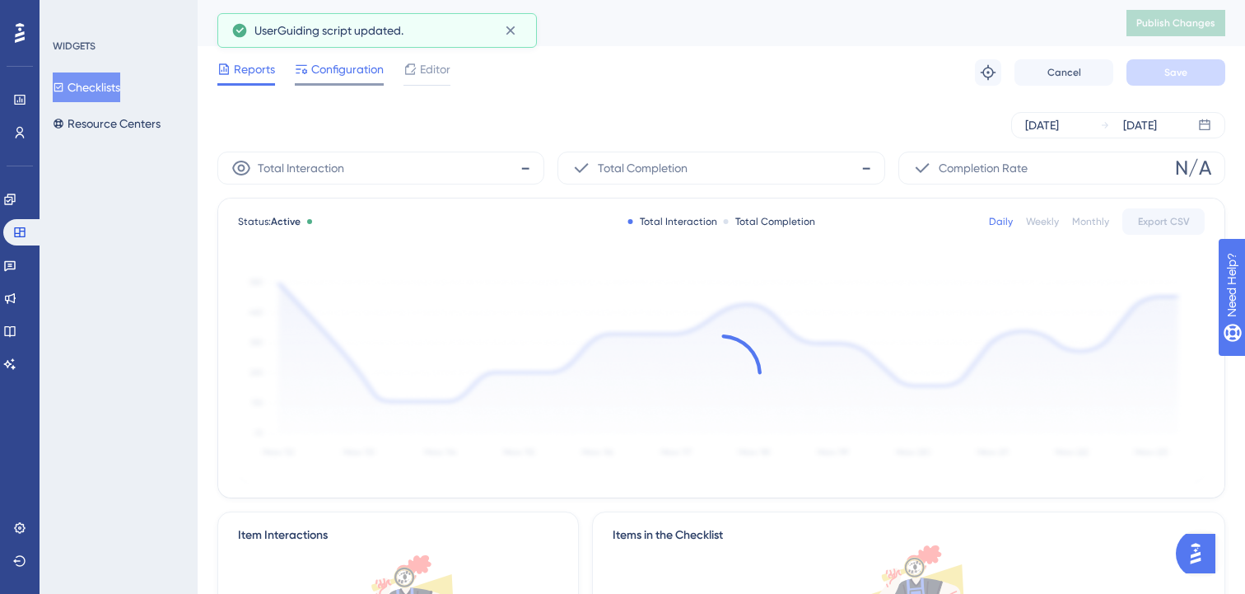
click at [356, 69] on span "Configuration" at bounding box center [347, 69] width 72 height 20
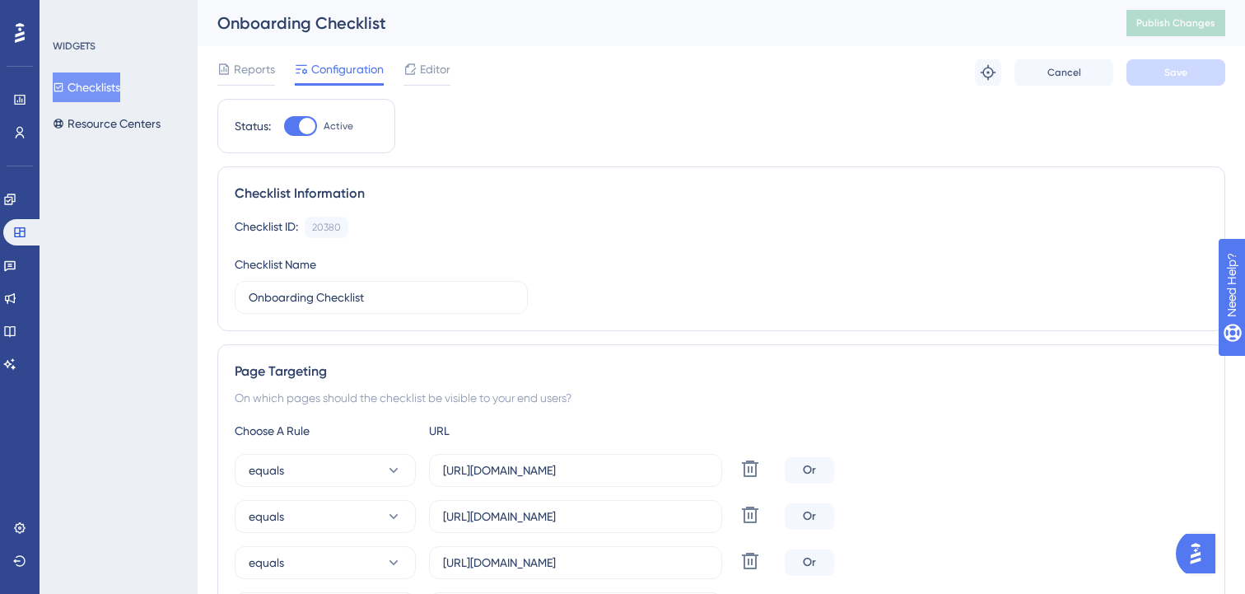
click at [305, 119] on div at bounding box center [307, 126] width 16 height 16
click at [284, 126] on input "Active" at bounding box center [283, 126] width 1 height 1
checkbox input "false"
click at [1193, 70] on button "Save" at bounding box center [1175, 72] width 99 height 26
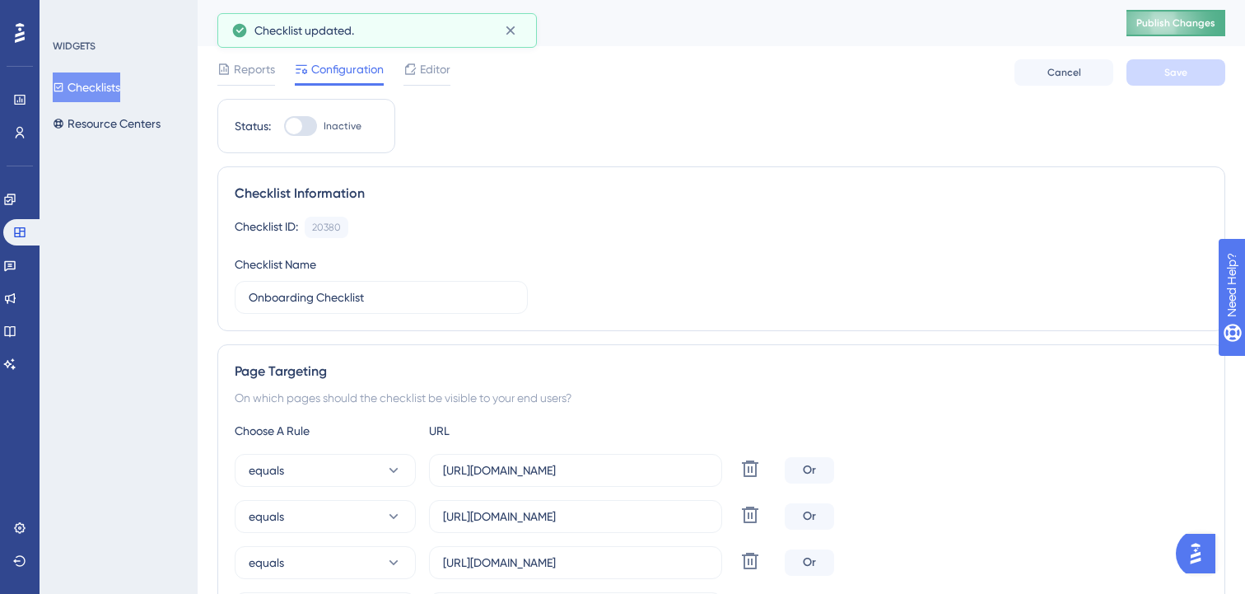
click at [1178, 23] on span "Publish Changes" at bounding box center [1175, 22] width 79 height 13
click at [246, 73] on span "Reports" at bounding box center [254, 69] width 41 height 20
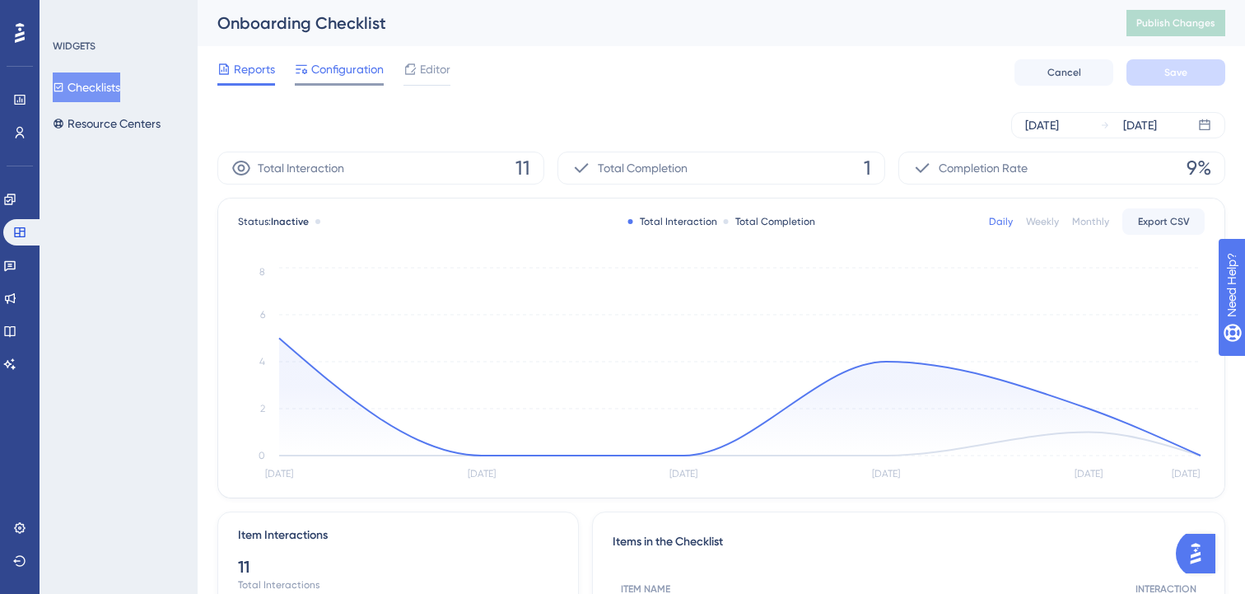
click at [338, 78] on span "Configuration" at bounding box center [347, 69] width 72 height 20
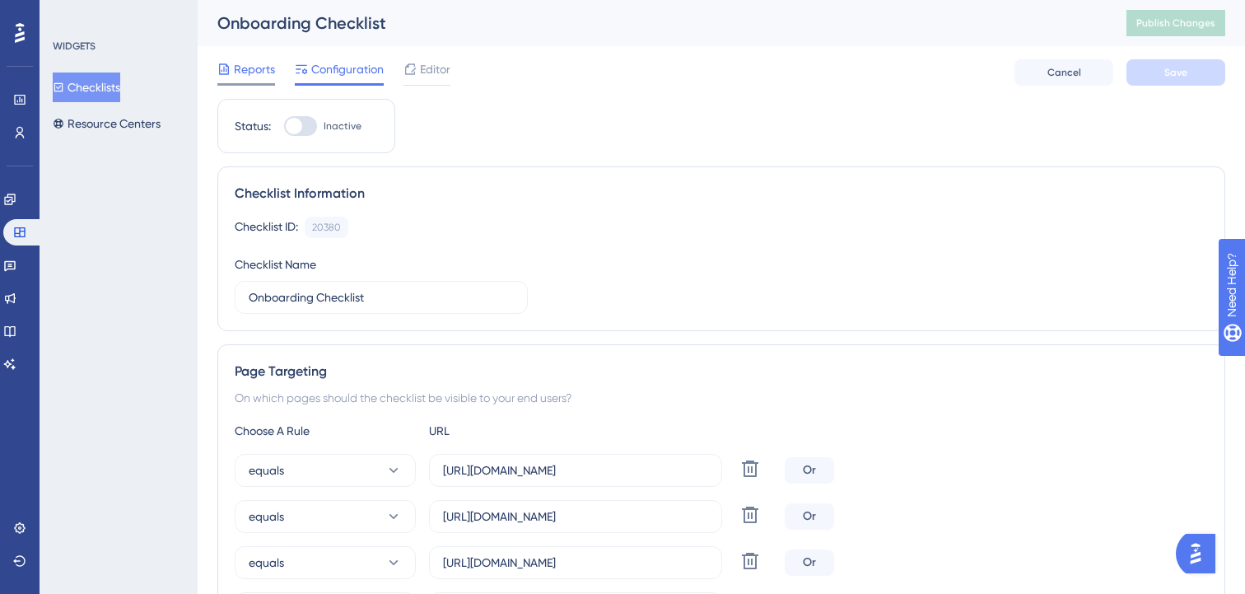
click at [242, 72] on span "Reports" at bounding box center [254, 69] width 41 height 20
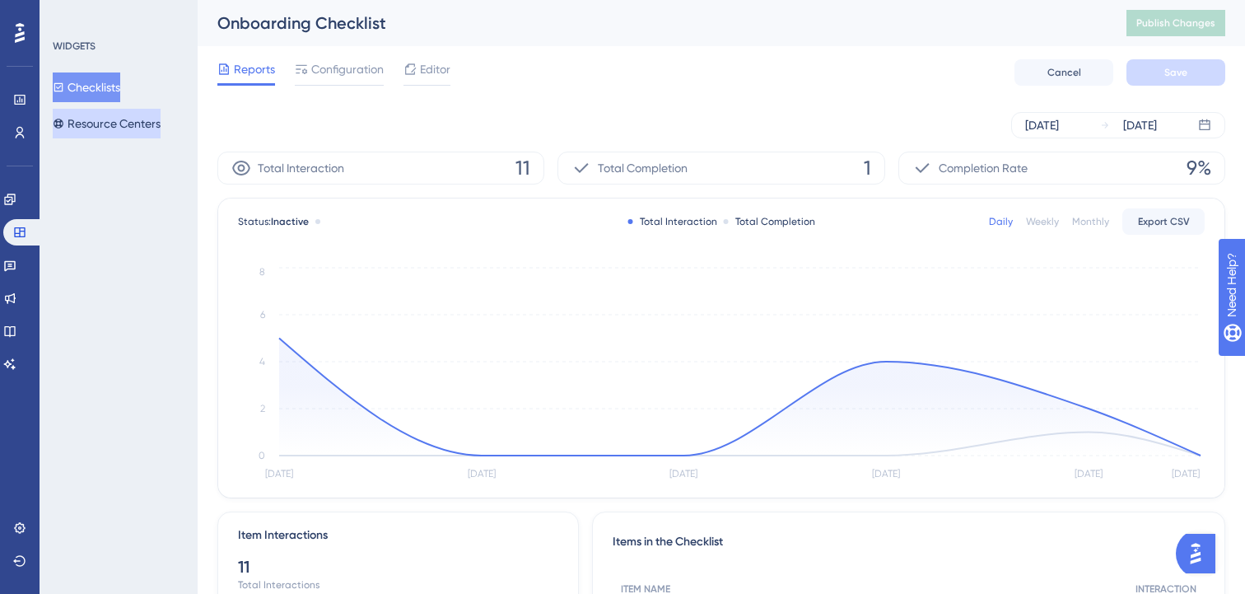
click at [138, 122] on button "Resource Centers" at bounding box center [107, 124] width 108 height 30
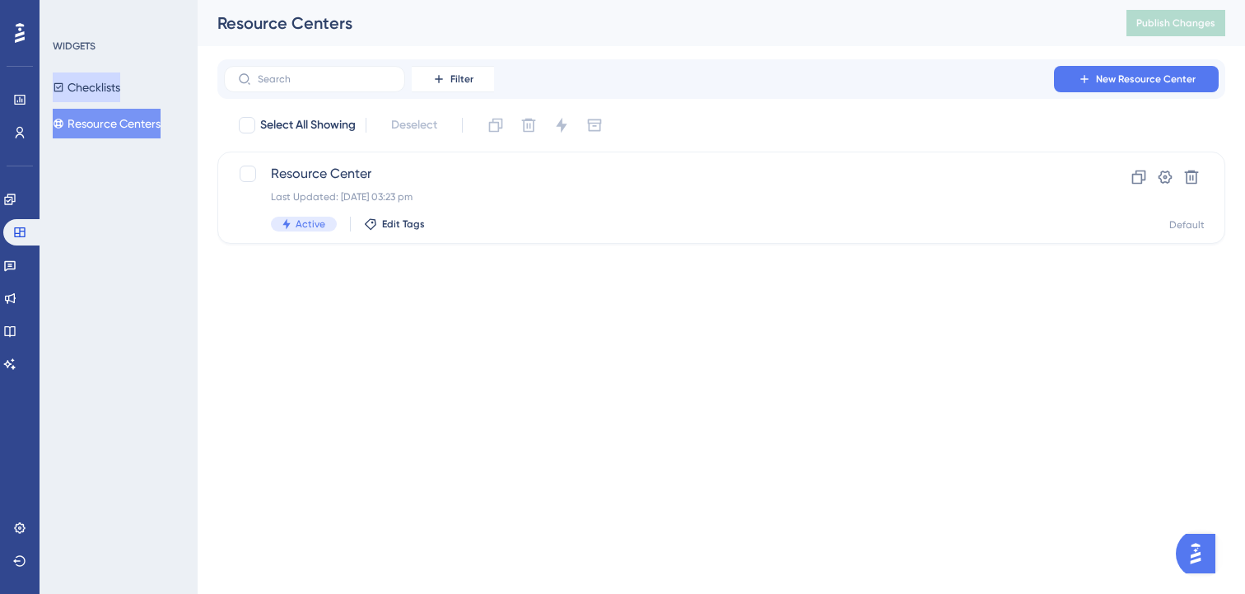
click at [120, 81] on button "Checklists" at bounding box center [87, 87] width 68 height 30
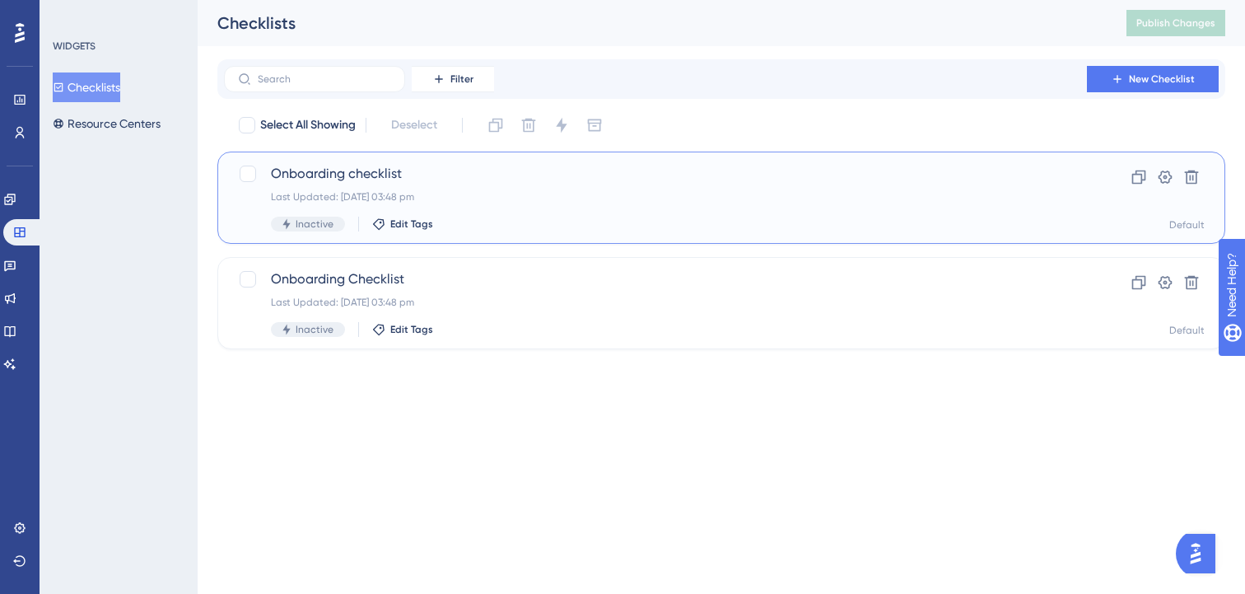
click at [576, 205] on div "Onboarding checklist Last Updated: 12 Aug 2025 03:48 pm Inactive Edit Tags" at bounding box center [655, 198] width 769 height 68
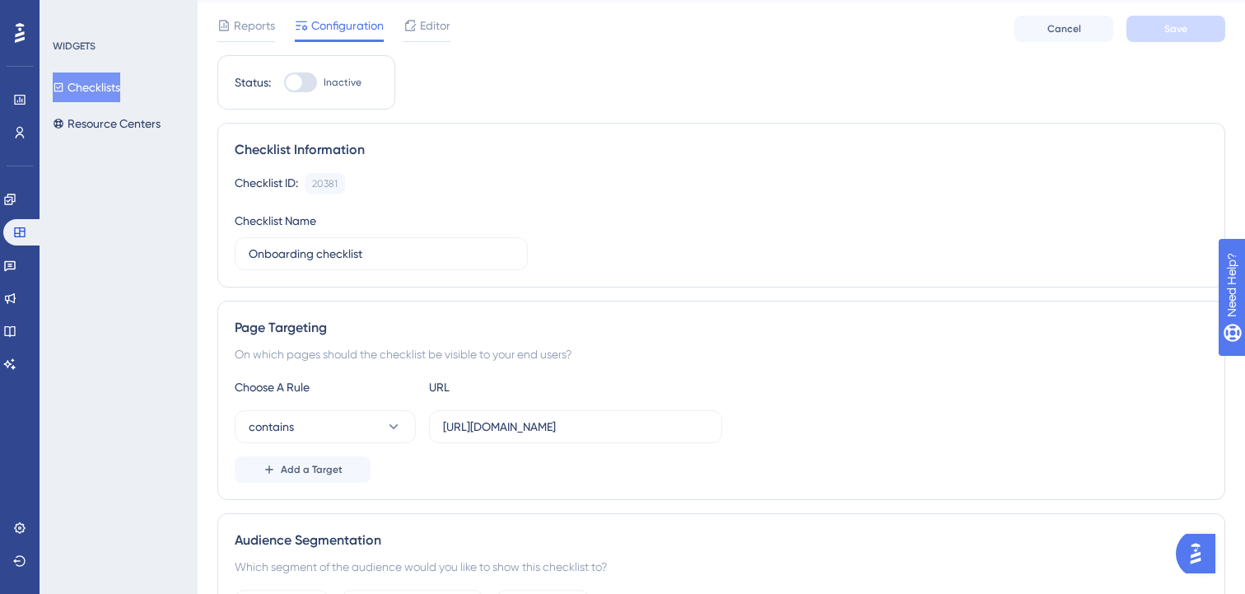
scroll to position [59, 0]
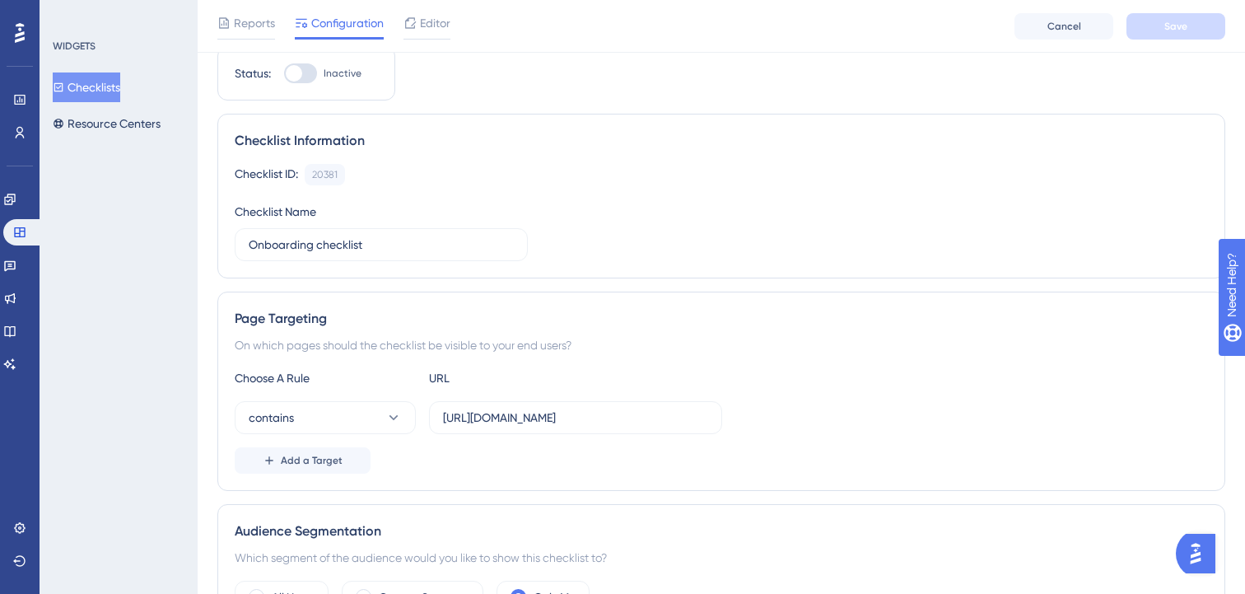
click at [296, 68] on div at bounding box center [294, 73] width 16 height 16
click at [284, 73] on input "Inactive" at bounding box center [283, 73] width 1 height 1
checkbox input "true"
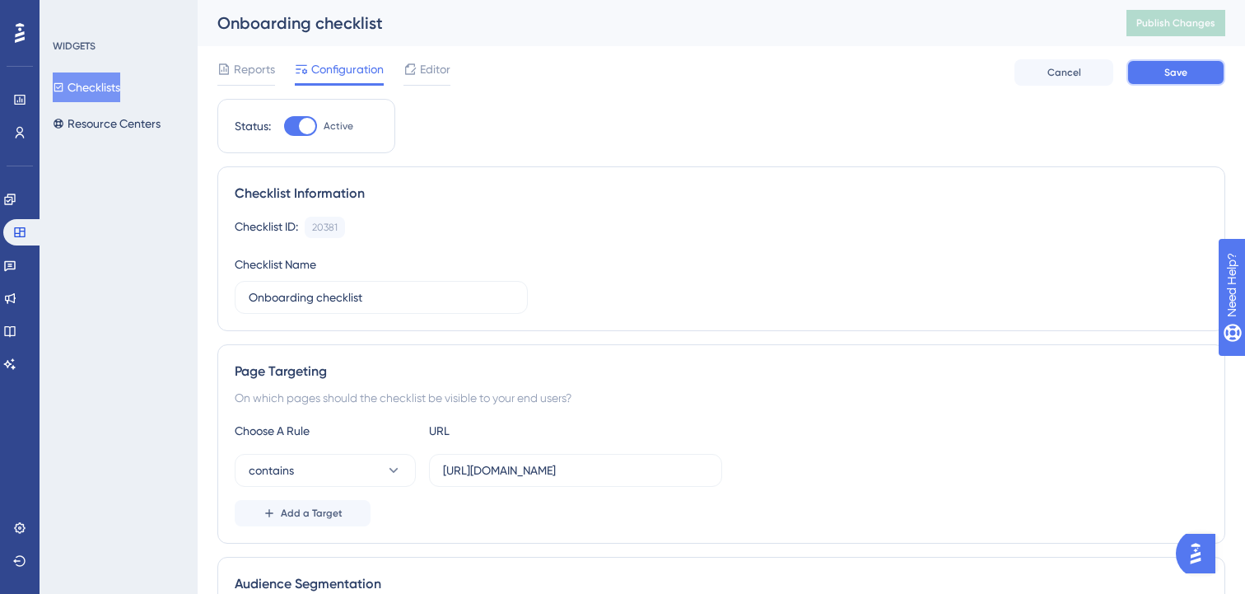
click at [1177, 65] on button "Save" at bounding box center [1175, 72] width 99 height 26
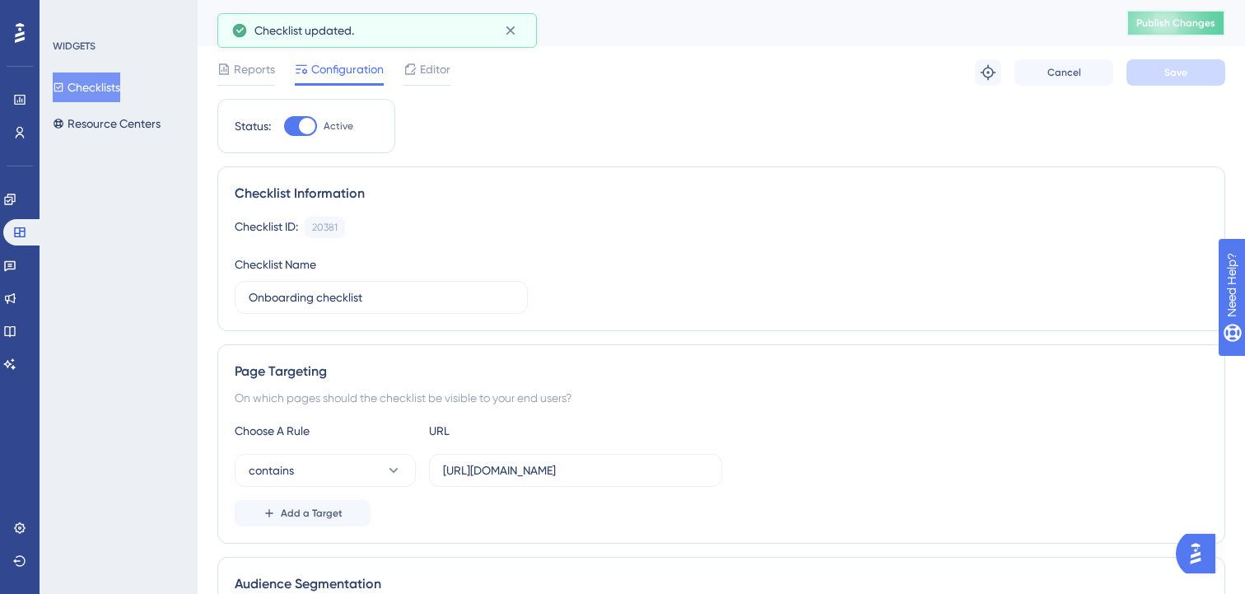
click at [1173, 22] on span "Publish Changes" at bounding box center [1175, 22] width 79 height 13
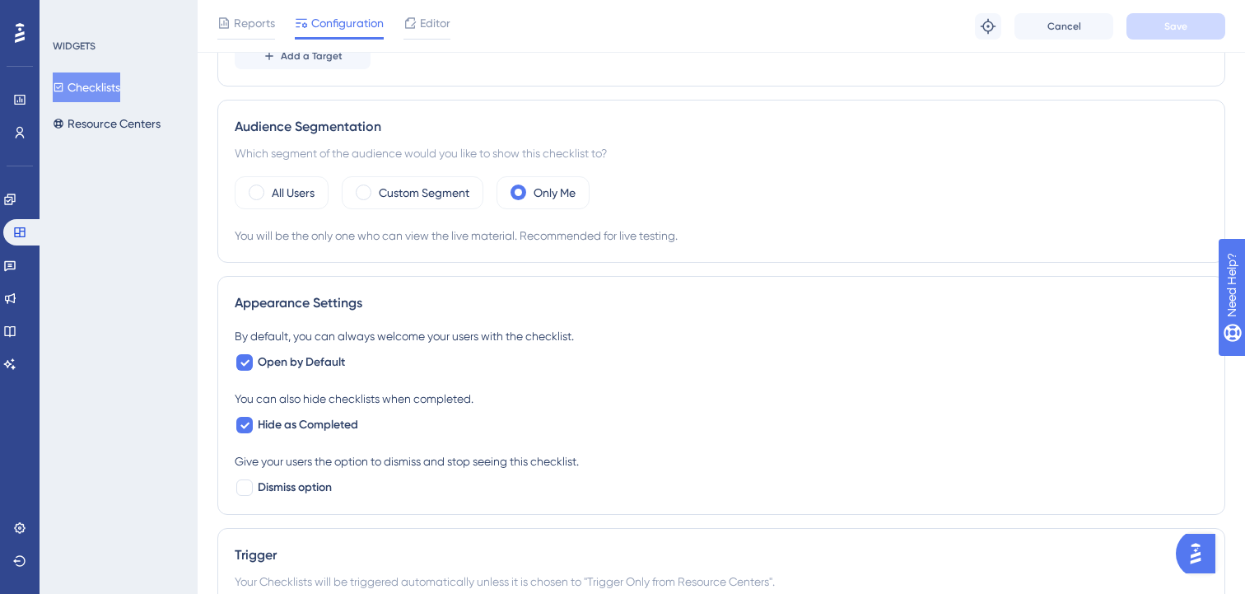
scroll to position [591, 0]
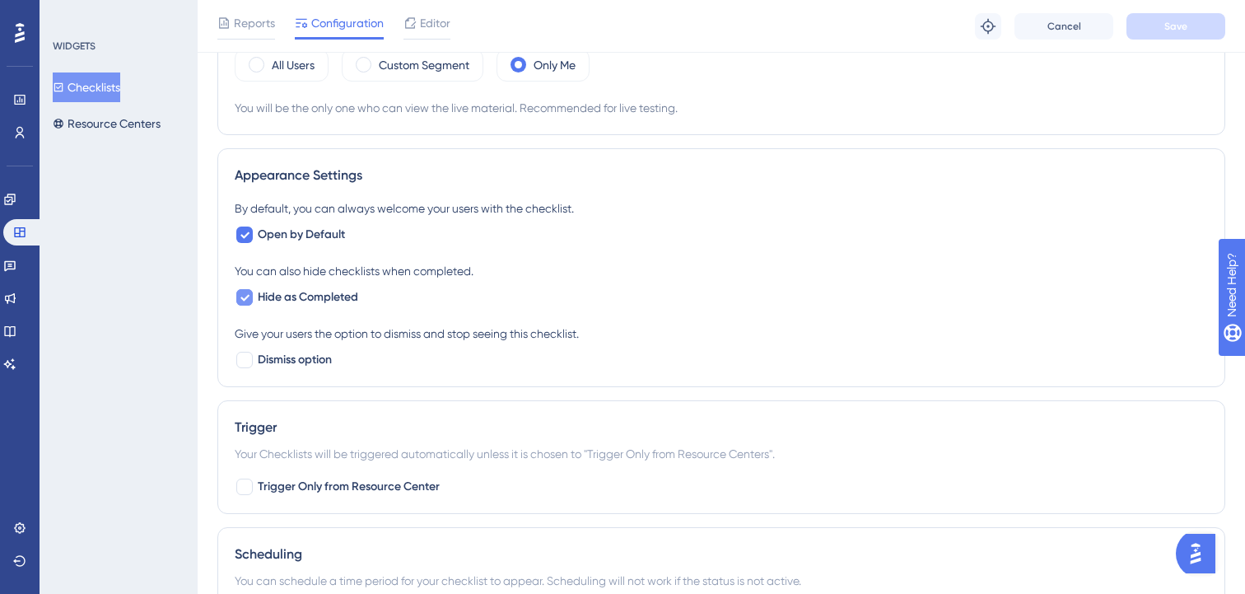
click at [242, 297] on icon at bounding box center [244, 298] width 9 height 7
checkbox input "false"
click at [1183, 21] on span "Save" at bounding box center [1175, 26] width 23 height 13
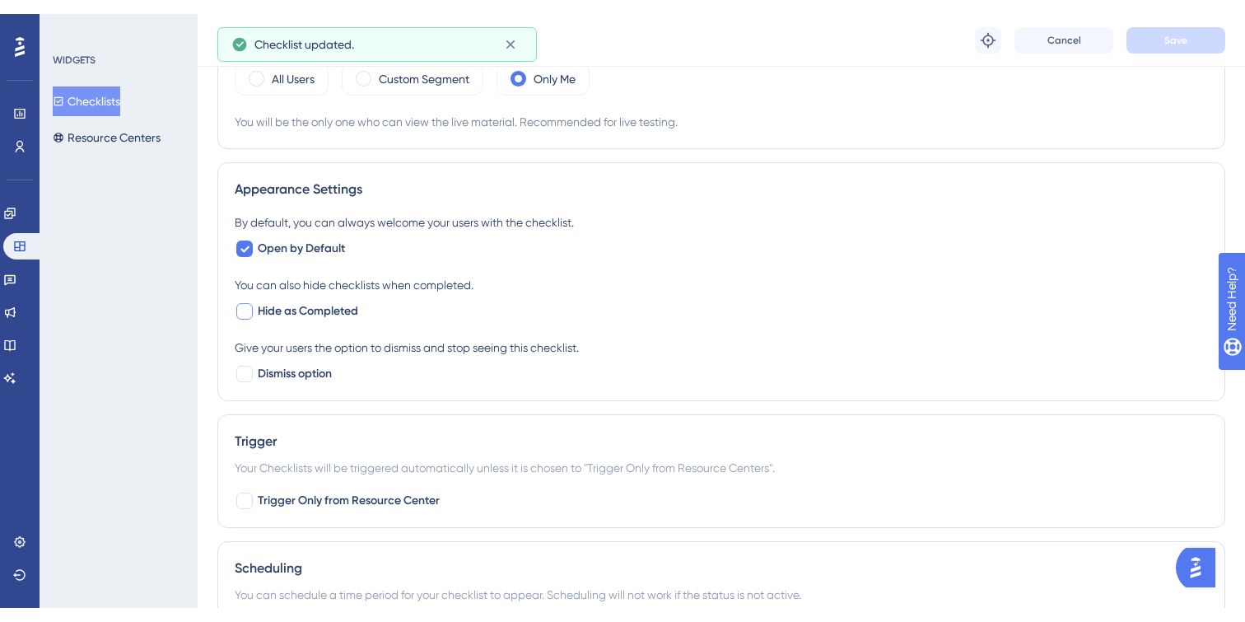
scroll to position [0, 0]
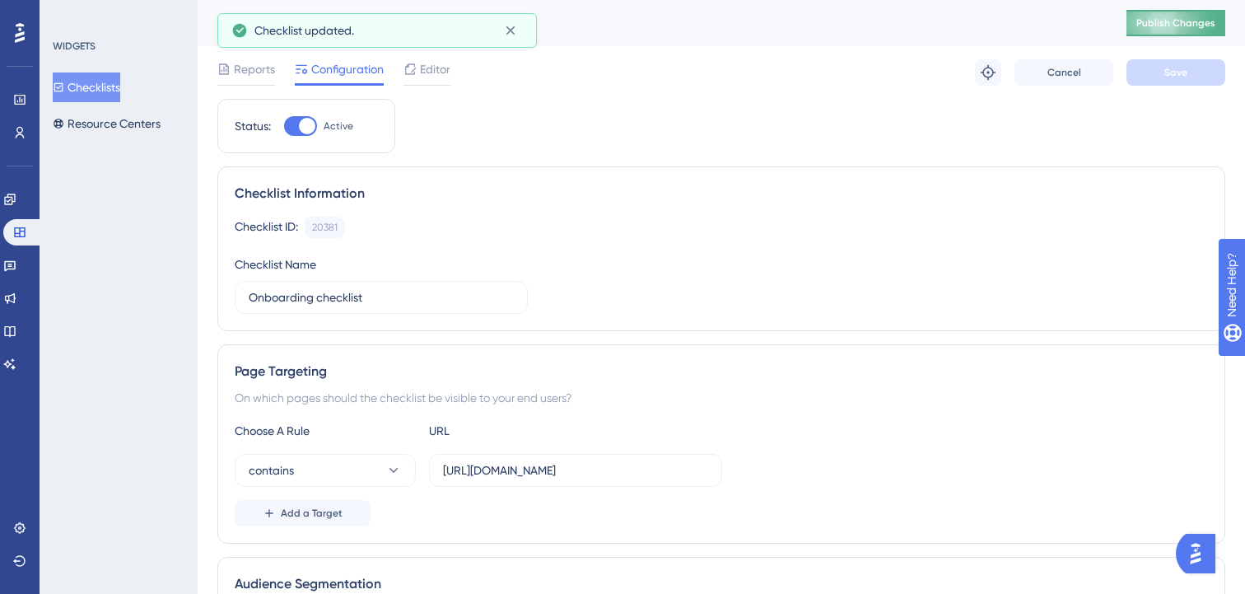
click at [1175, 21] on span "Publish Changes" at bounding box center [1175, 22] width 79 height 13
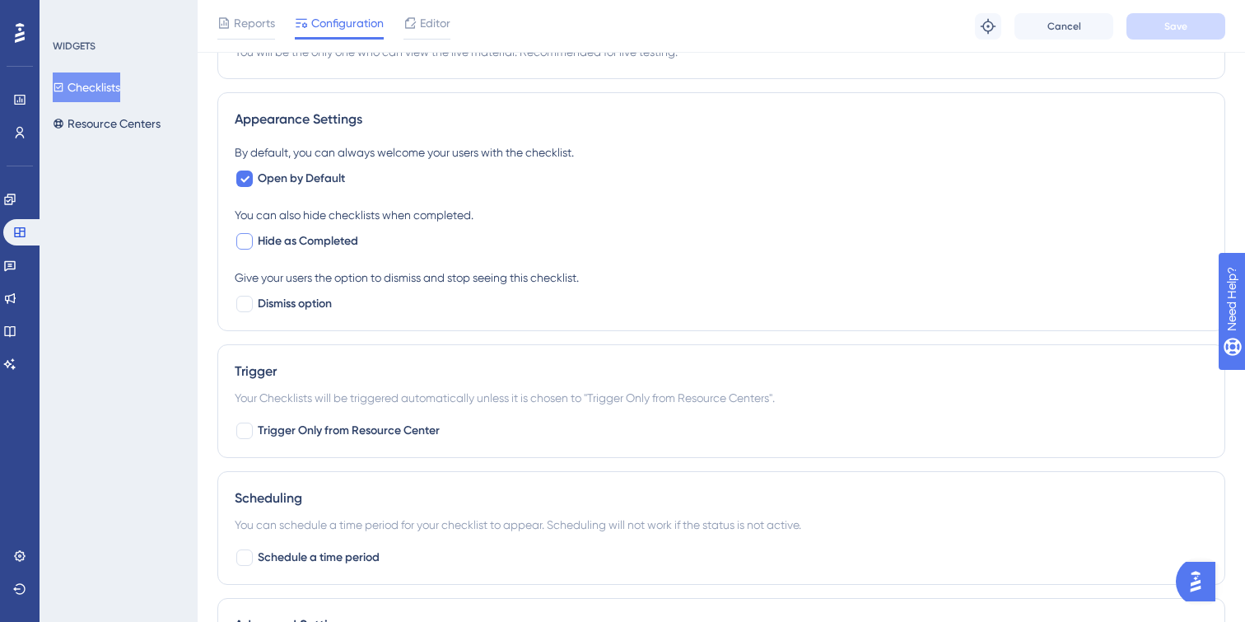
scroll to position [641, 0]
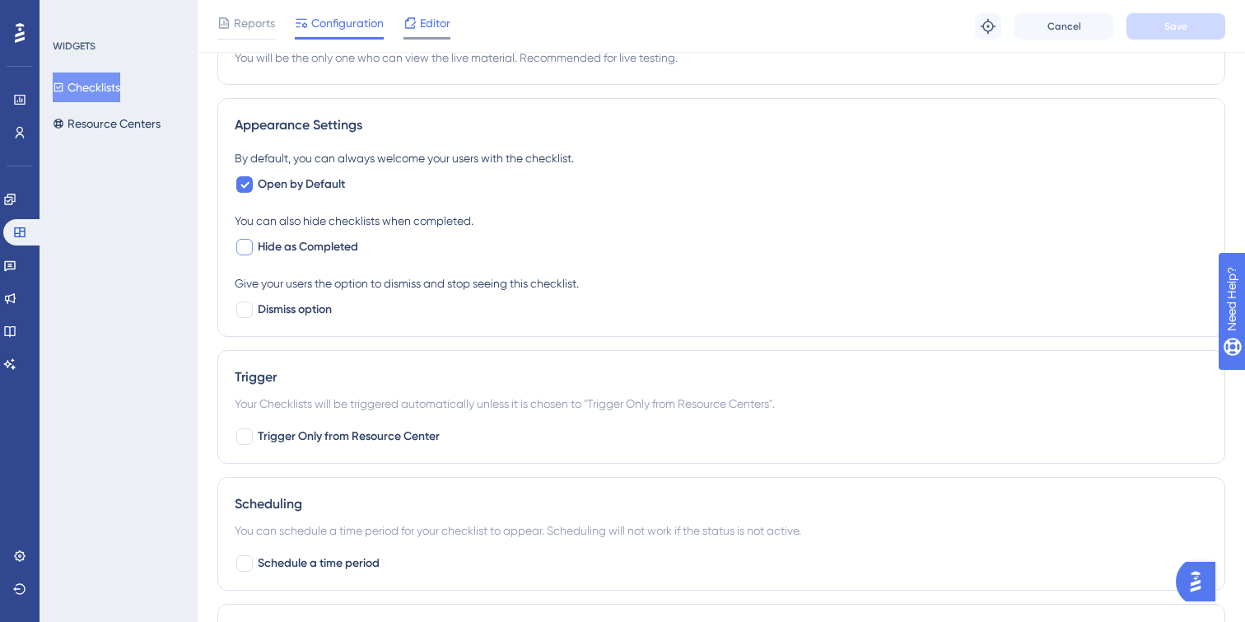
click at [438, 26] on span "Editor" at bounding box center [435, 23] width 30 height 20
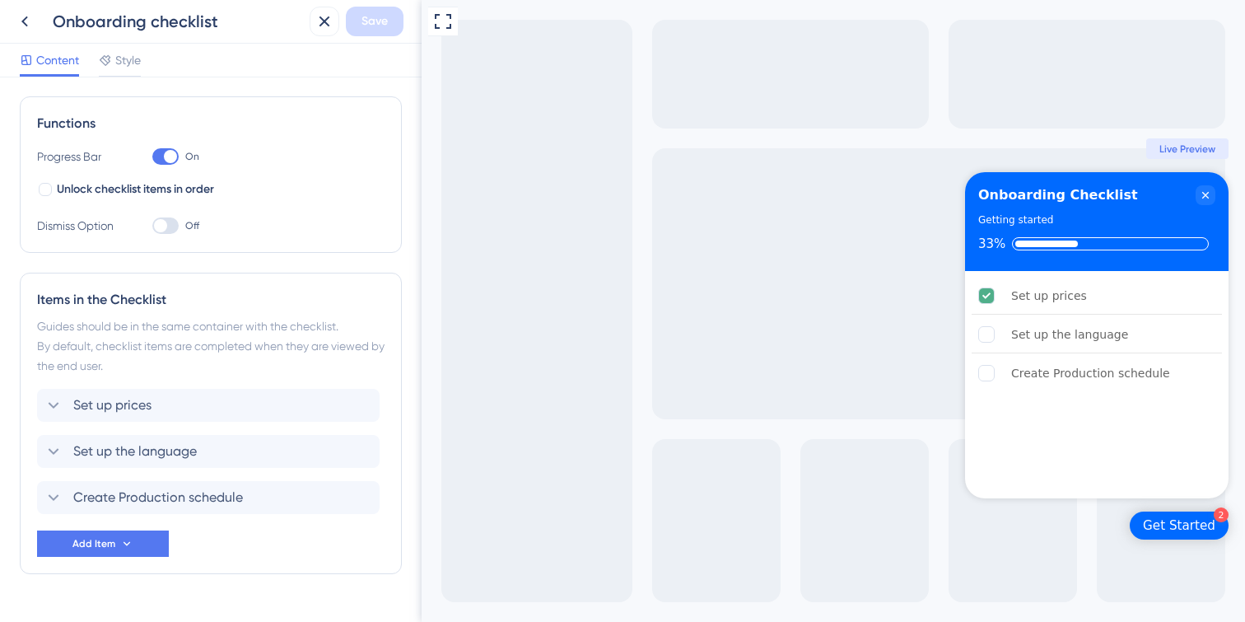
scroll to position [261, 0]
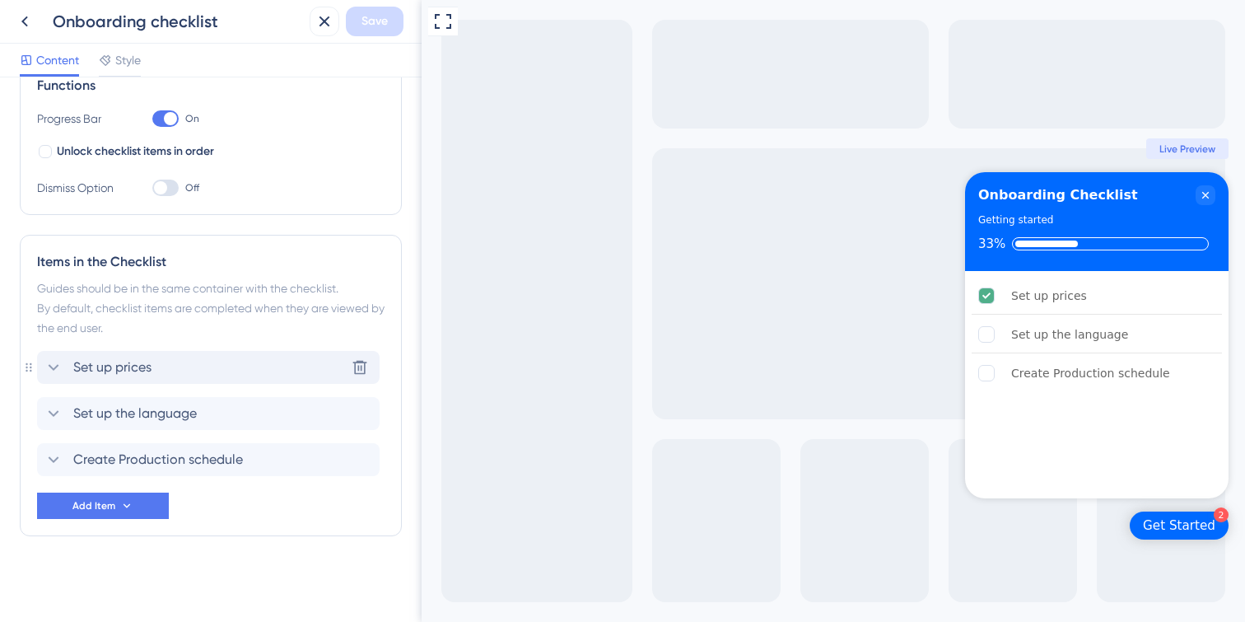
click at [54, 364] on icon at bounding box center [54, 367] width 20 height 20
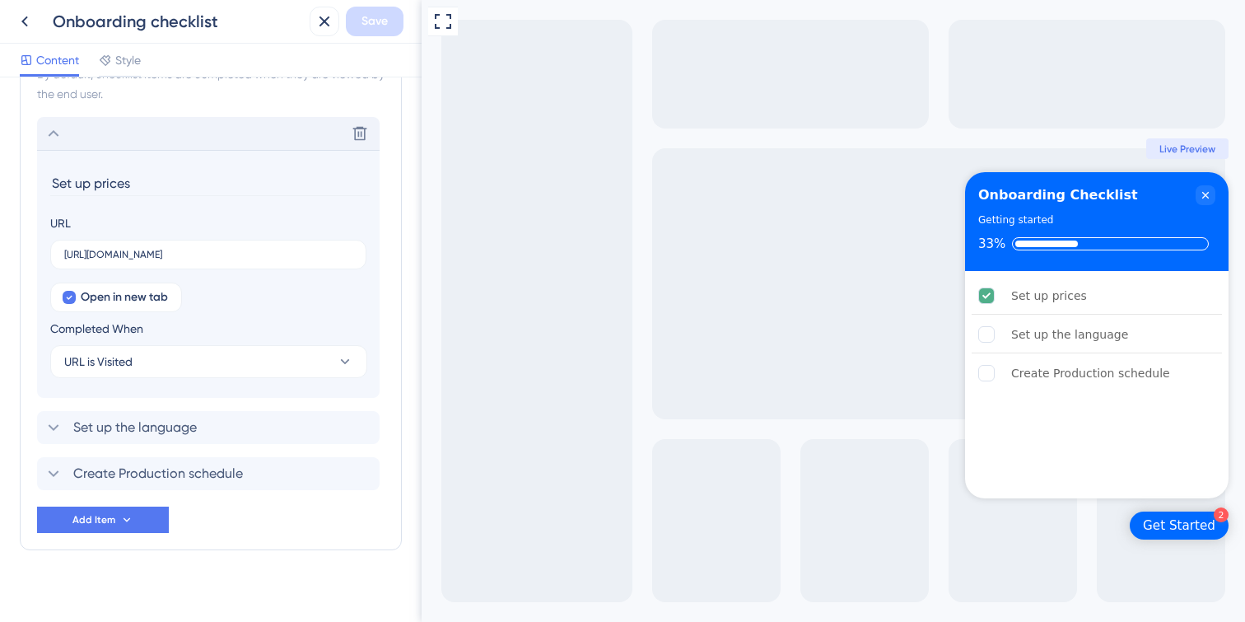
scroll to position [509, 0]
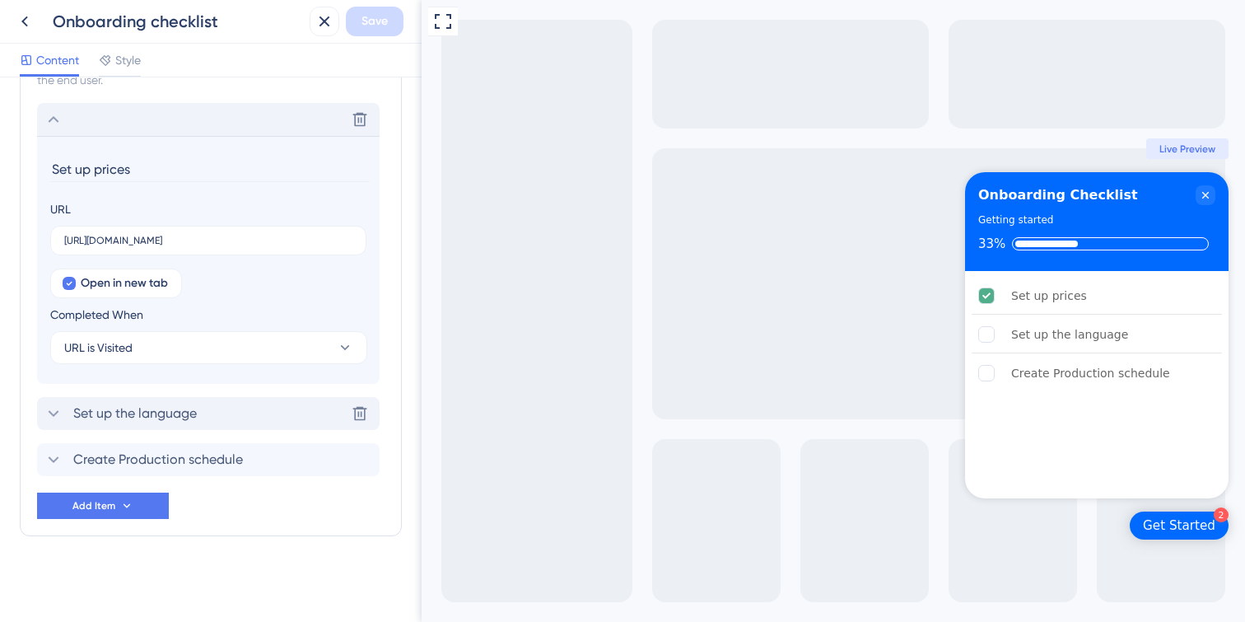
click at [49, 411] on icon at bounding box center [54, 413] width 20 height 20
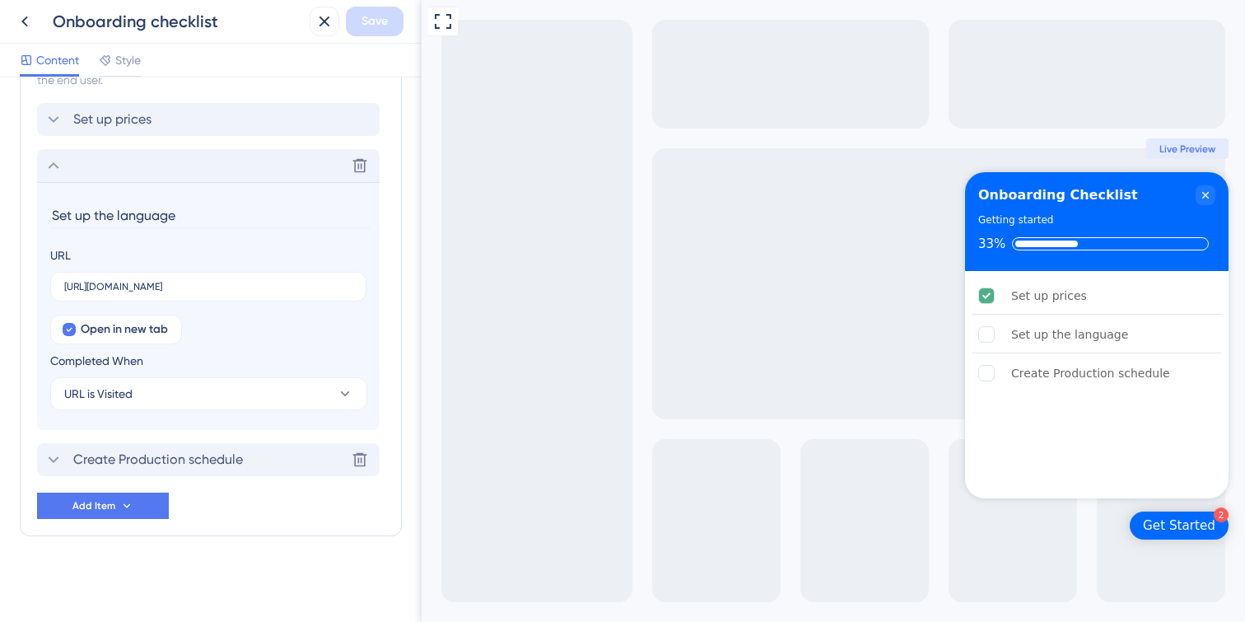
click at [52, 454] on icon at bounding box center [54, 459] width 20 height 20
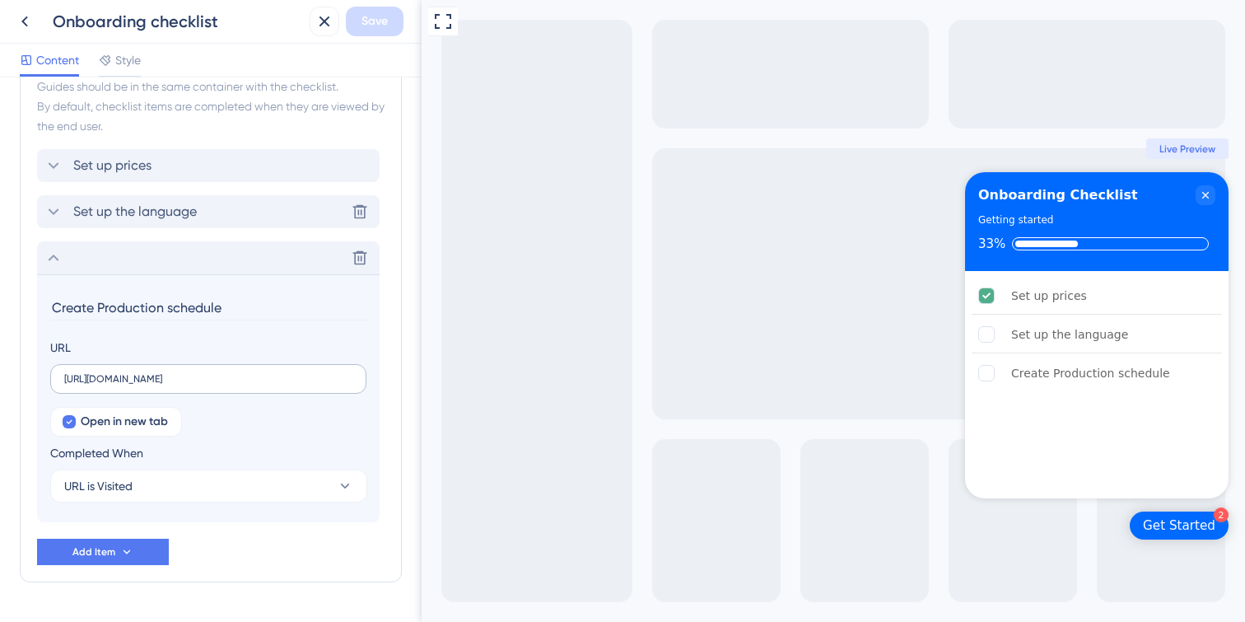
scroll to position [468, 0]
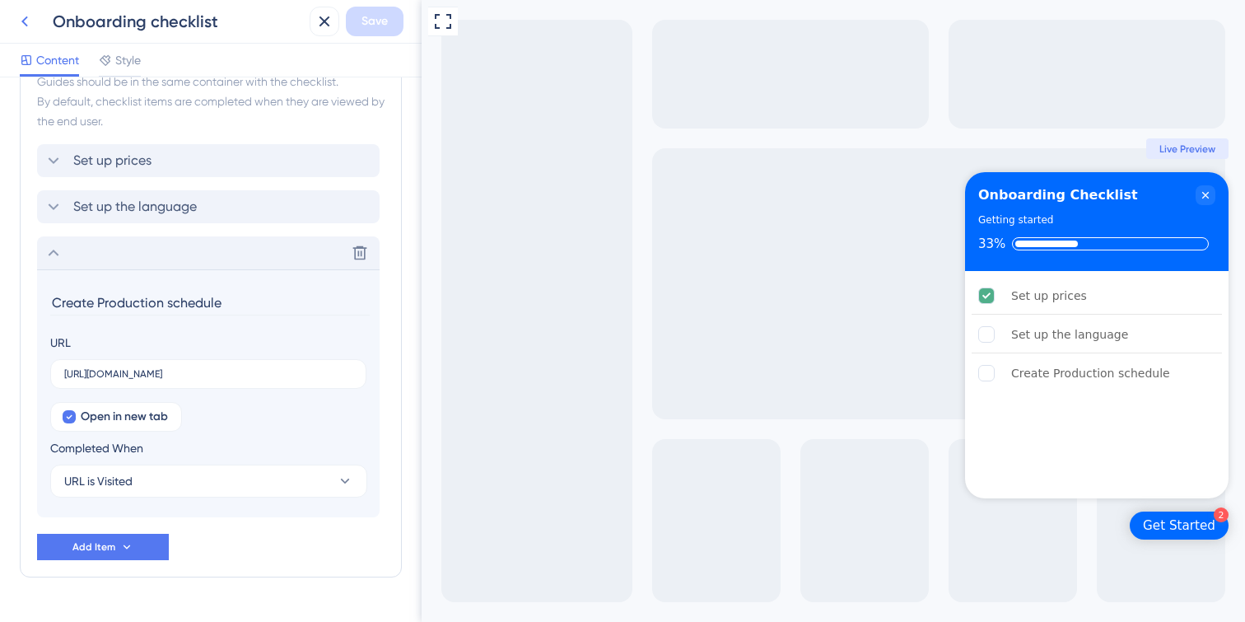
click at [24, 22] on icon at bounding box center [24, 21] width 7 height 11
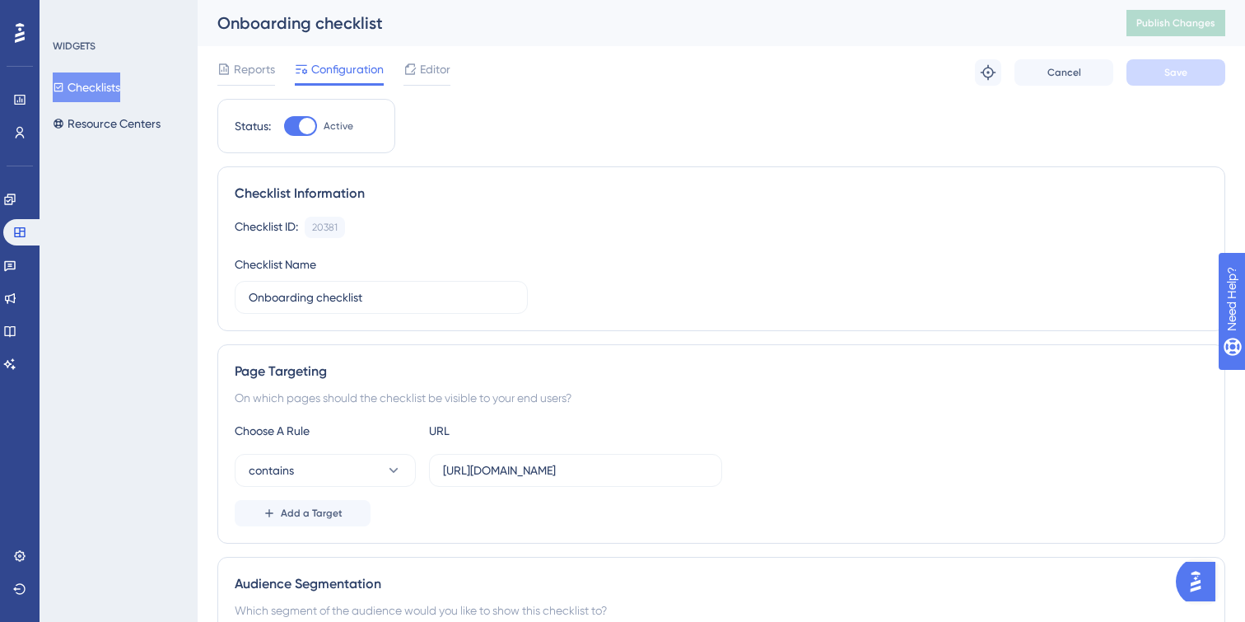
click at [100, 89] on button "Checklists" at bounding box center [87, 87] width 68 height 30
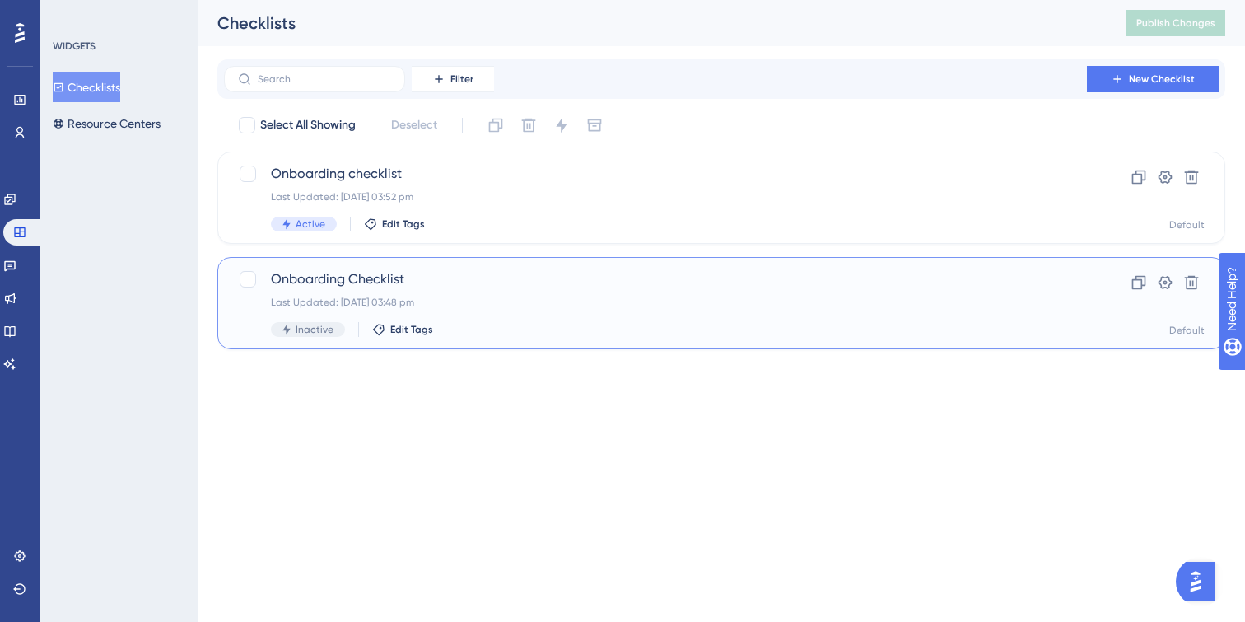
click at [468, 306] on div "Last Updated: 12 Aug 2025 03:48 pm" at bounding box center [655, 302] width 769 height 13
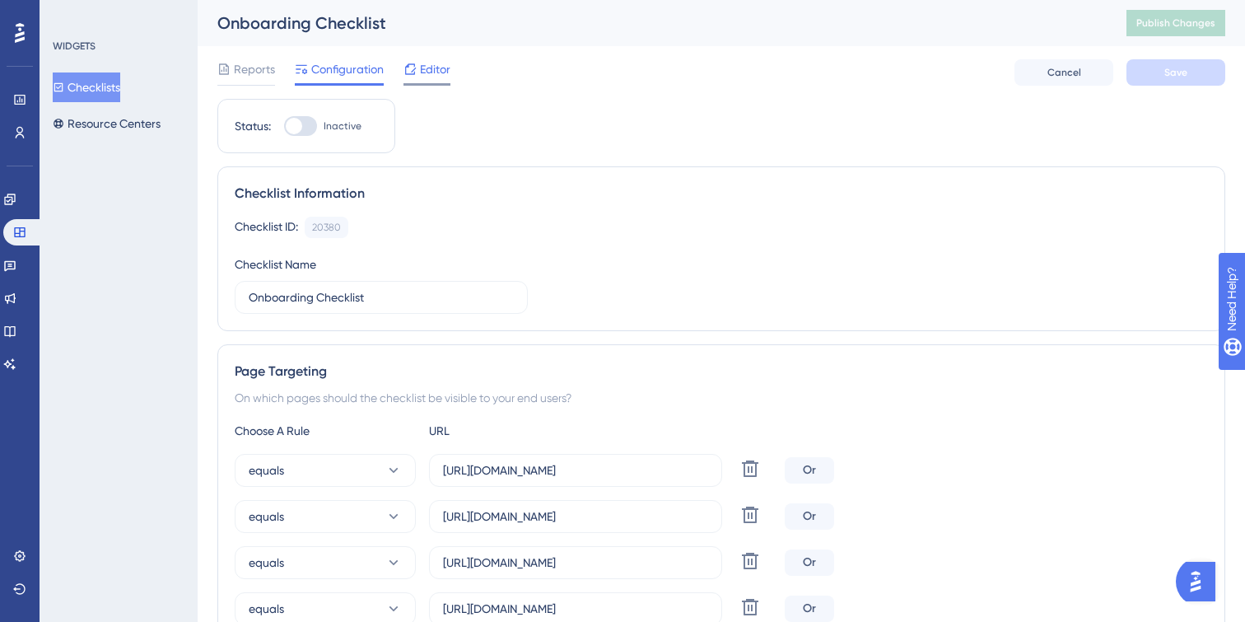
click at [433, 72] on span "Editor" at bounding box center [435, 69] width 30 height 20
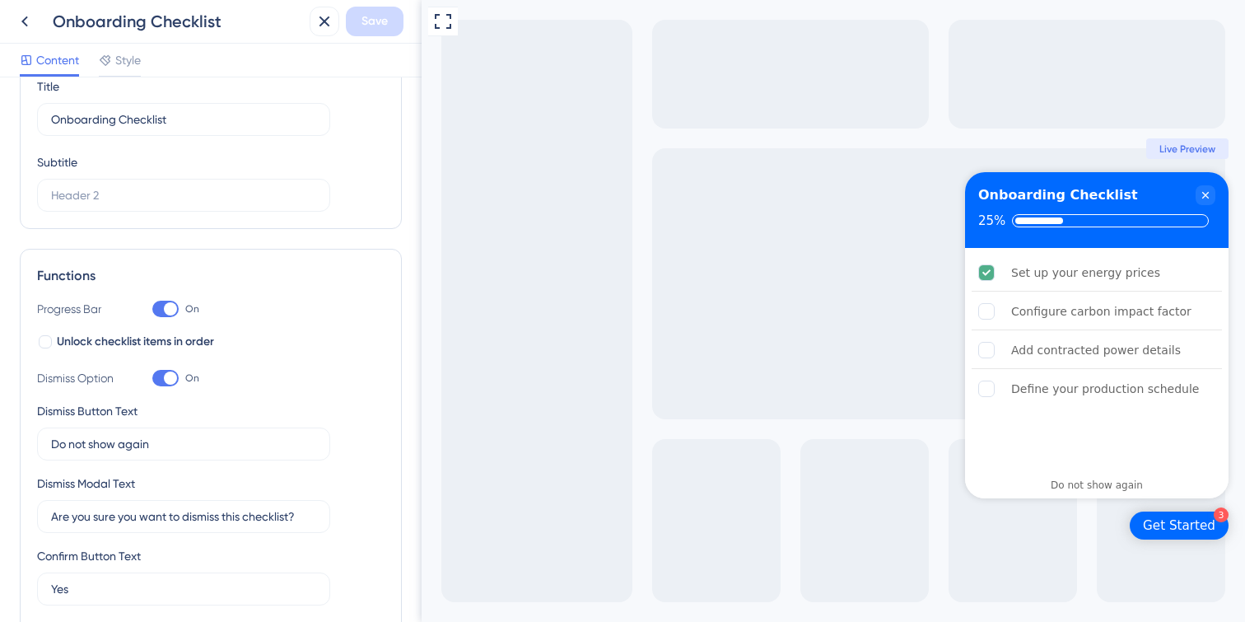
scroll to position [90, 0]
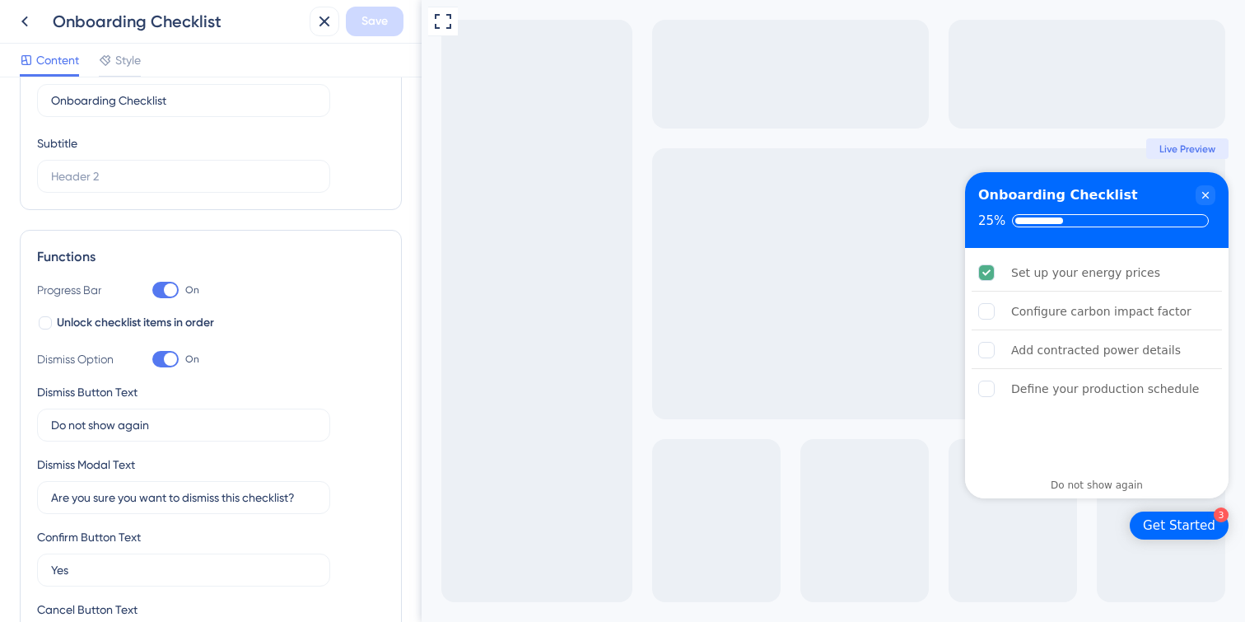
click at [173, 353] on div at bounding box center [170, 358] width 13 height 13
click at [152, 359] on input "On" at bounding box center [151, 359] width 1 height 1
checkbox input "false"
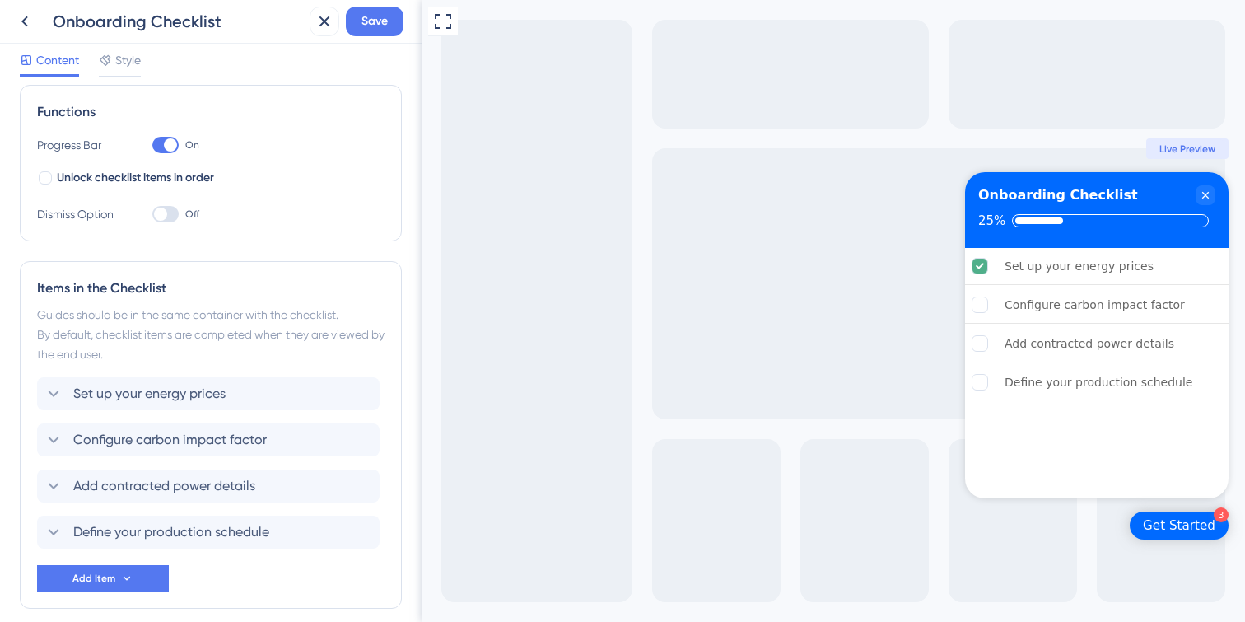
scroll to position [266, 0]
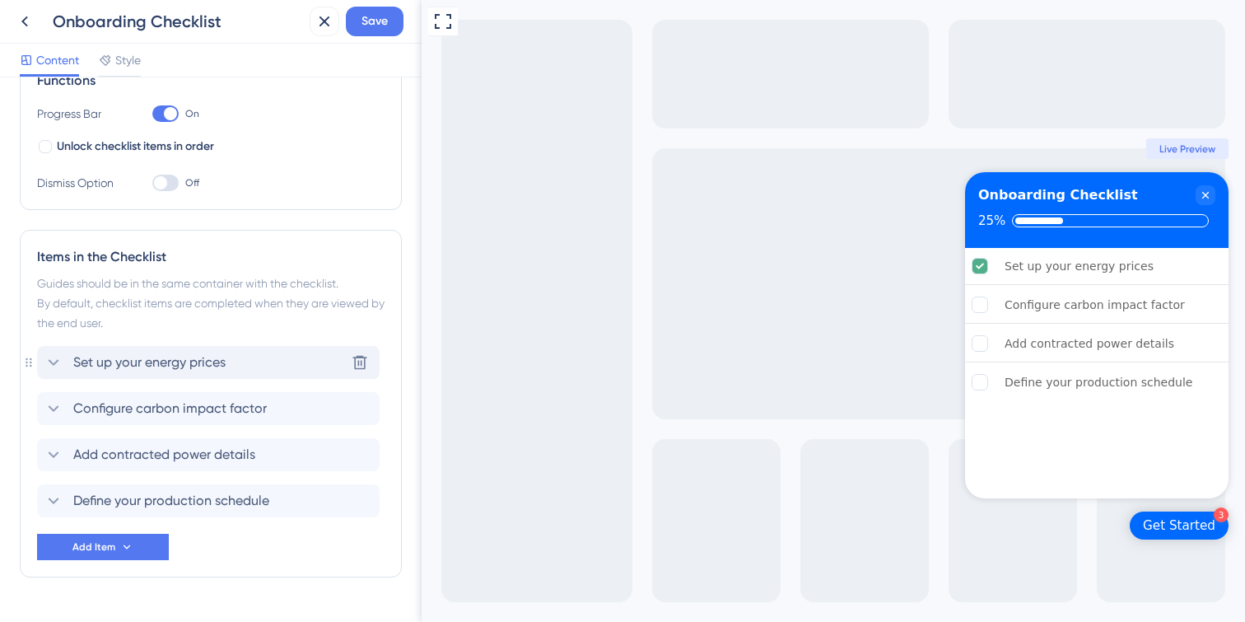
click at [58, 358] on icon at bounding box center [54, 362] width 20 height 20
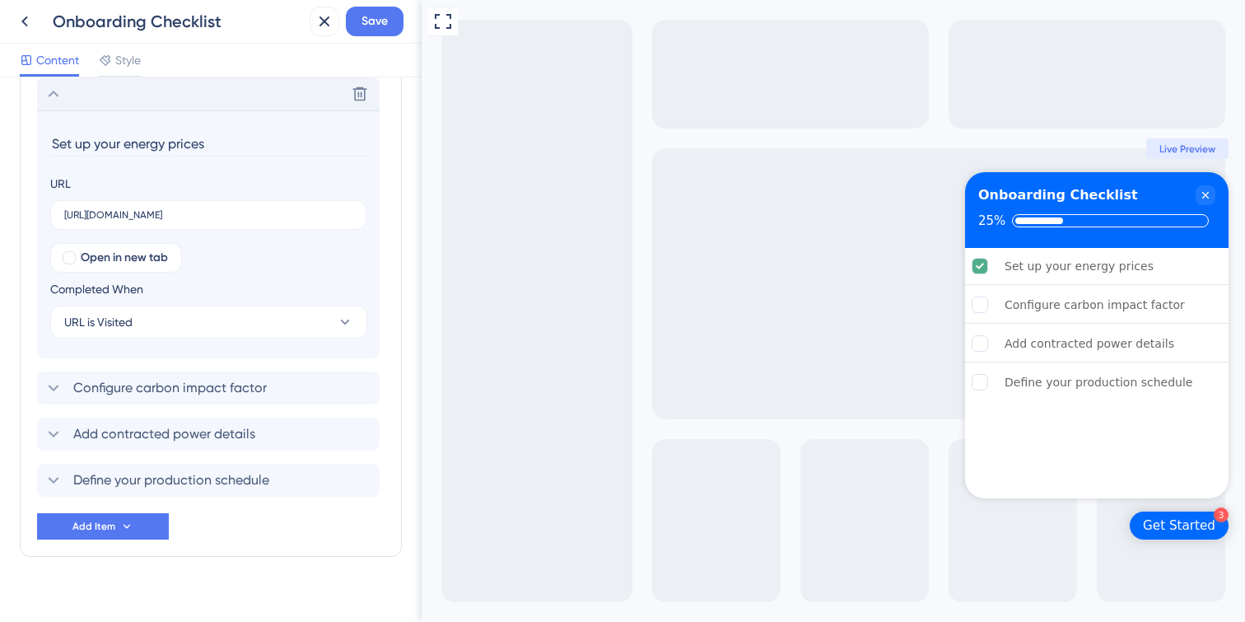
scroll to position [555, 0]
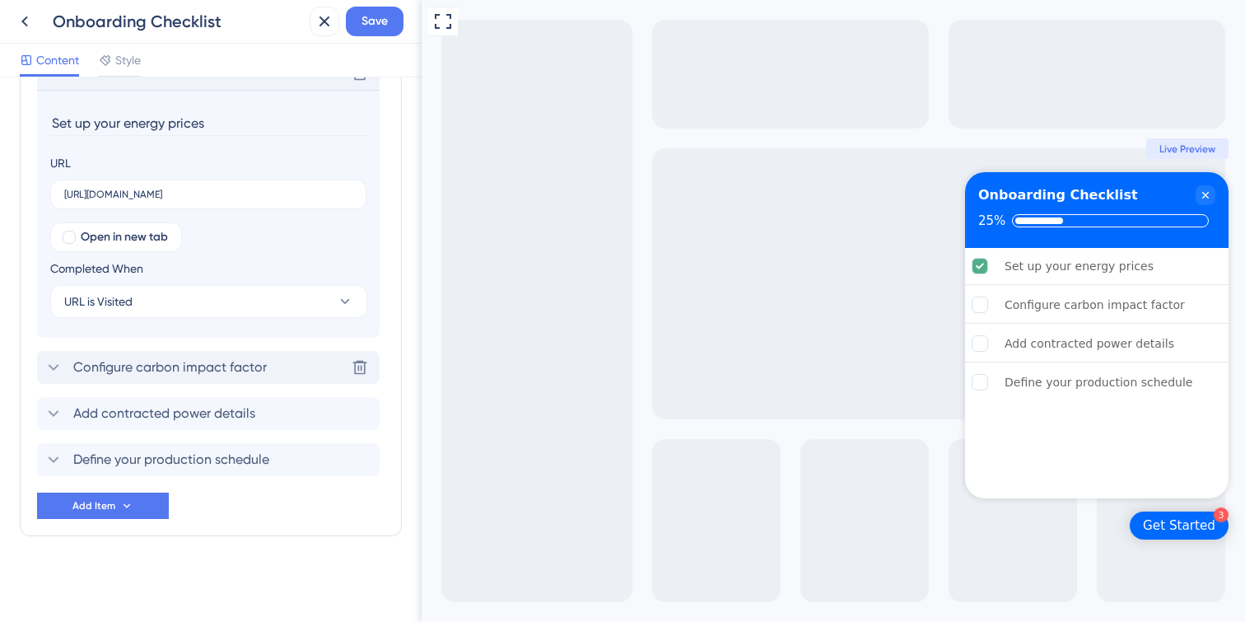
click at [41, 358] on div "Configure carbon impact factor Delete" at bounding box center [208, 367] width 342 height 33
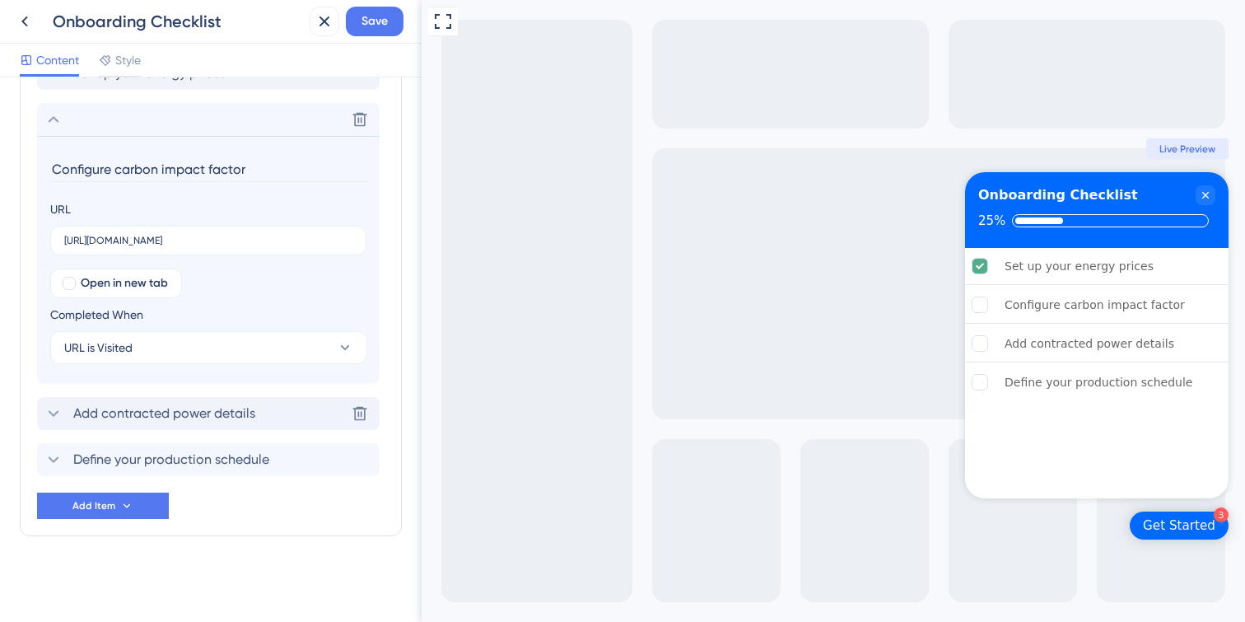
click at [54, 417] on icon at bounding box center [54, 413] width 20 height 20
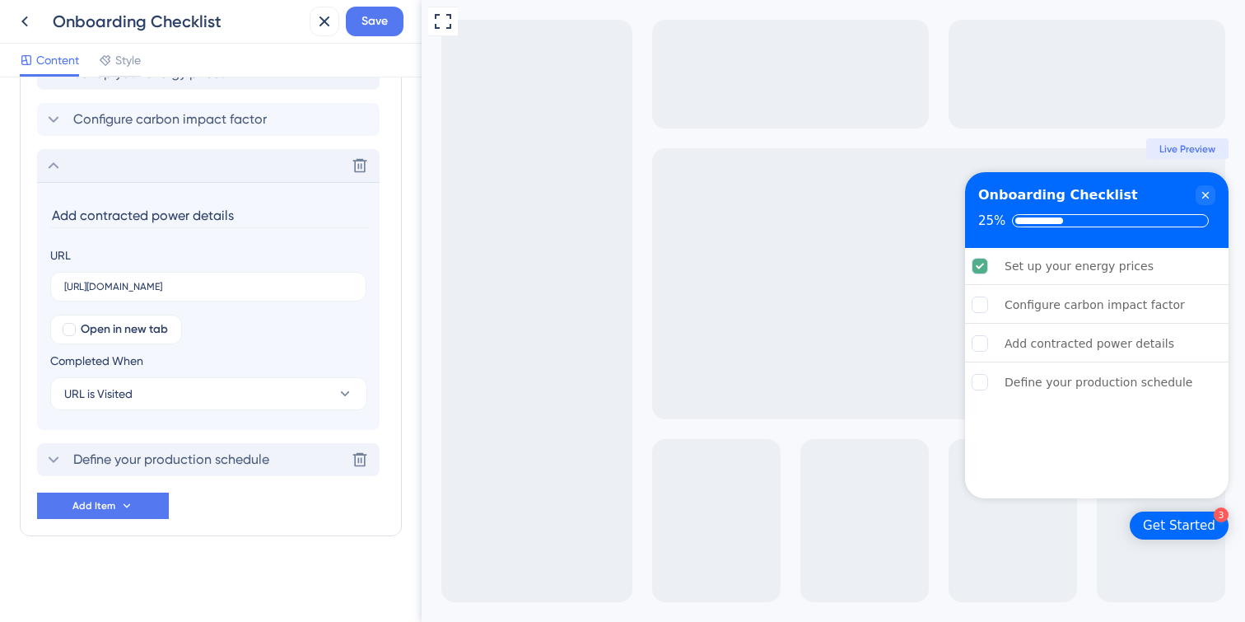
click at [55, 449] on icon at bounding box center [54, 459] width 20 height 20
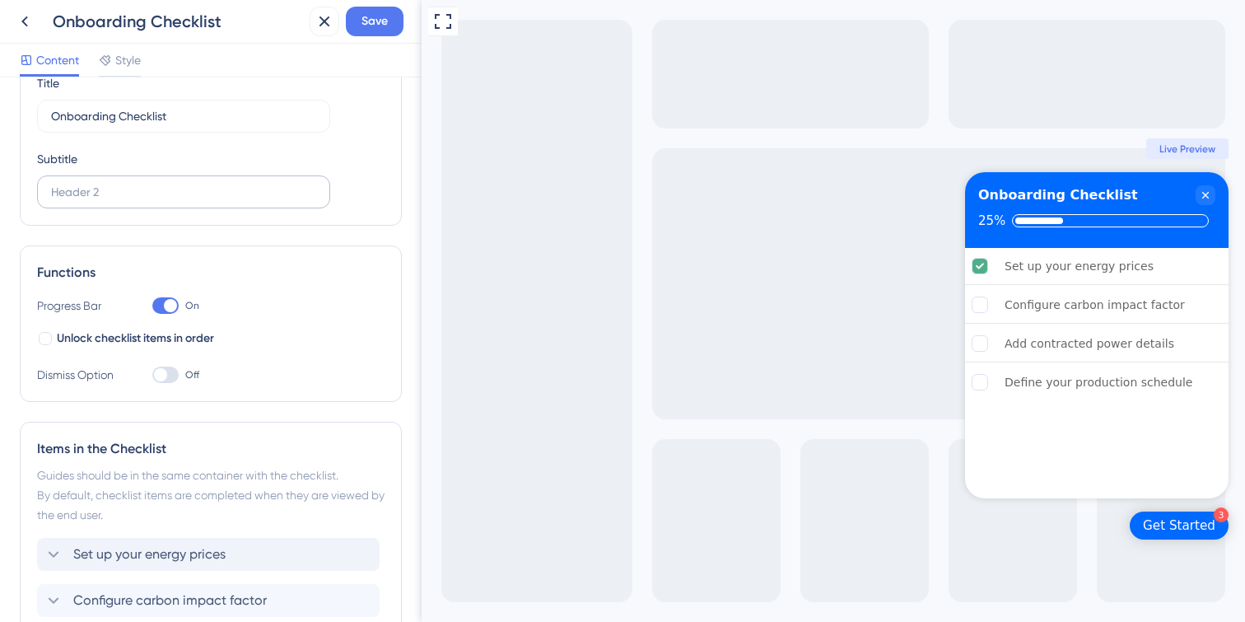
scroll to position [0, 0]
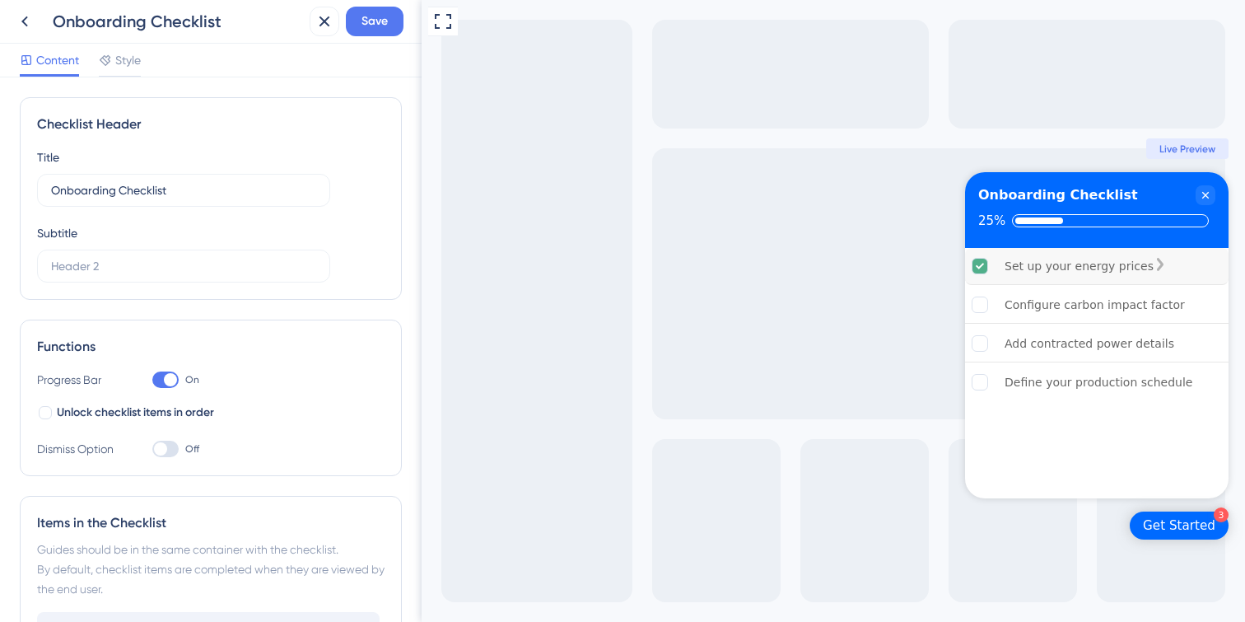
click at [1088, 272] on div "Set up your energy prices" at bounding box center [1078, 266] width 149 height 20
click at [1072, 323] on div "Configure carbon impact factor" at bounding box center [1096, 304] width 263 height 37
click at [1072, 339] on div "Add contracted power details" at bounding box center [1096, 343] width 263 height 37
click at [1072, 389] on div "Define your production schedule" at bounding box center [1098, 382] width 188 height 20
click at [370, 27] on span "Save" at bounding box center [374, 22] width 26 height 20
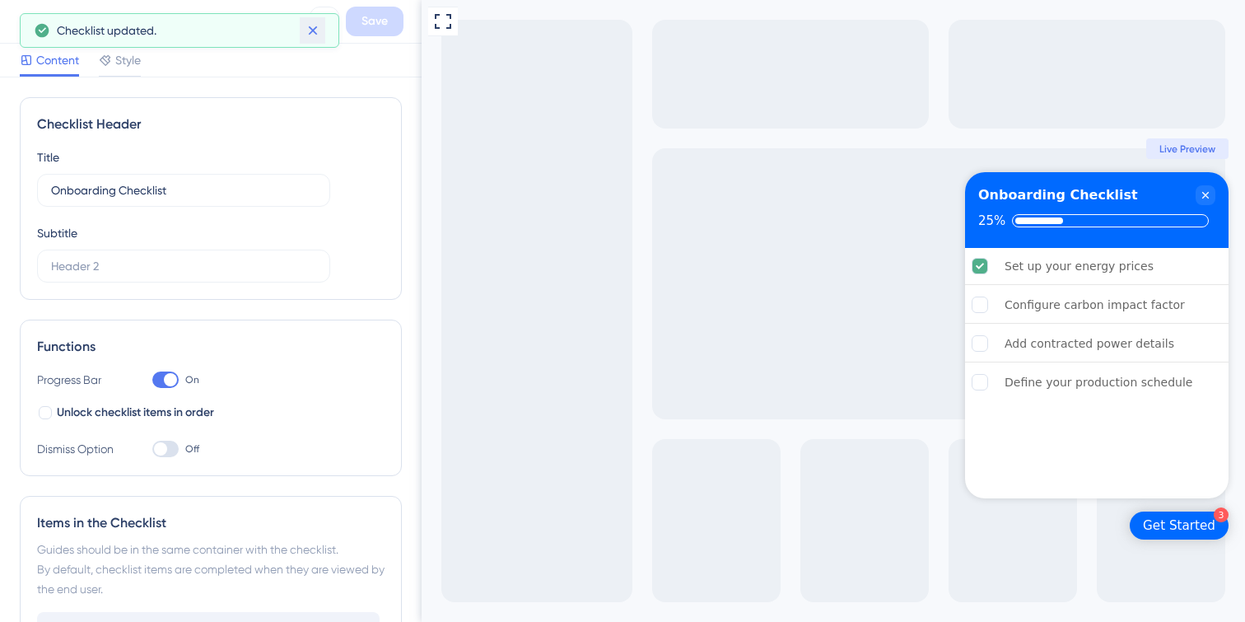
click at [314, 34] on icon at bounding box center [313, 30] width 16 height 16
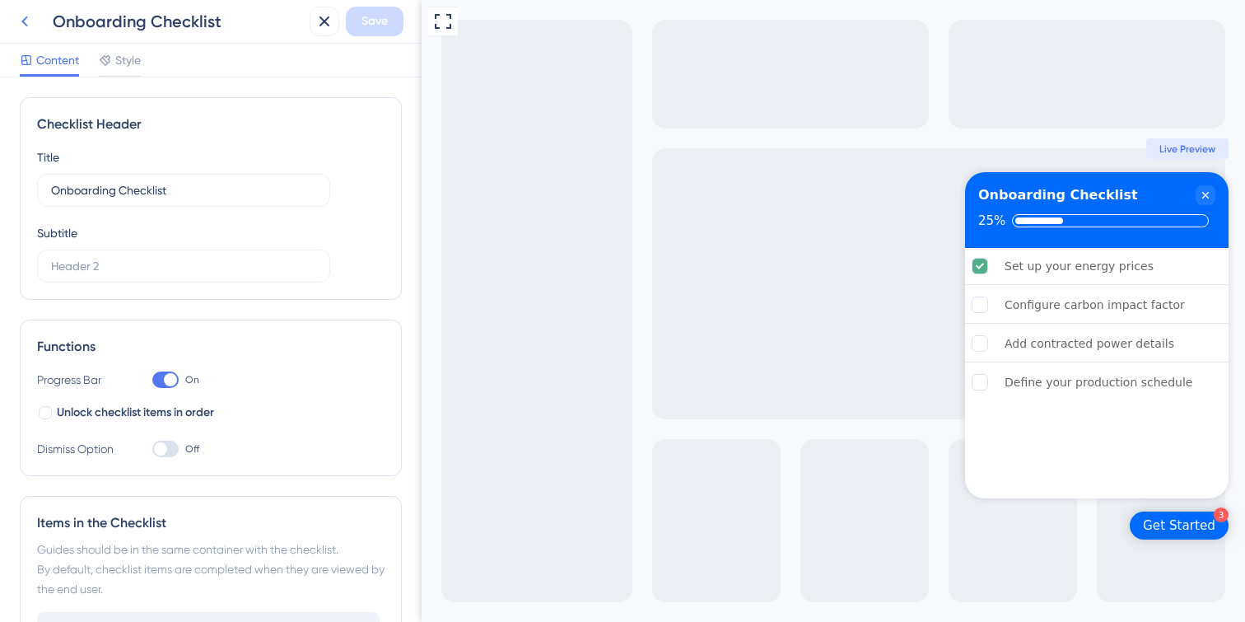
click at [20, 26] on icon at bounding box center [25, 22] width 20 height 20
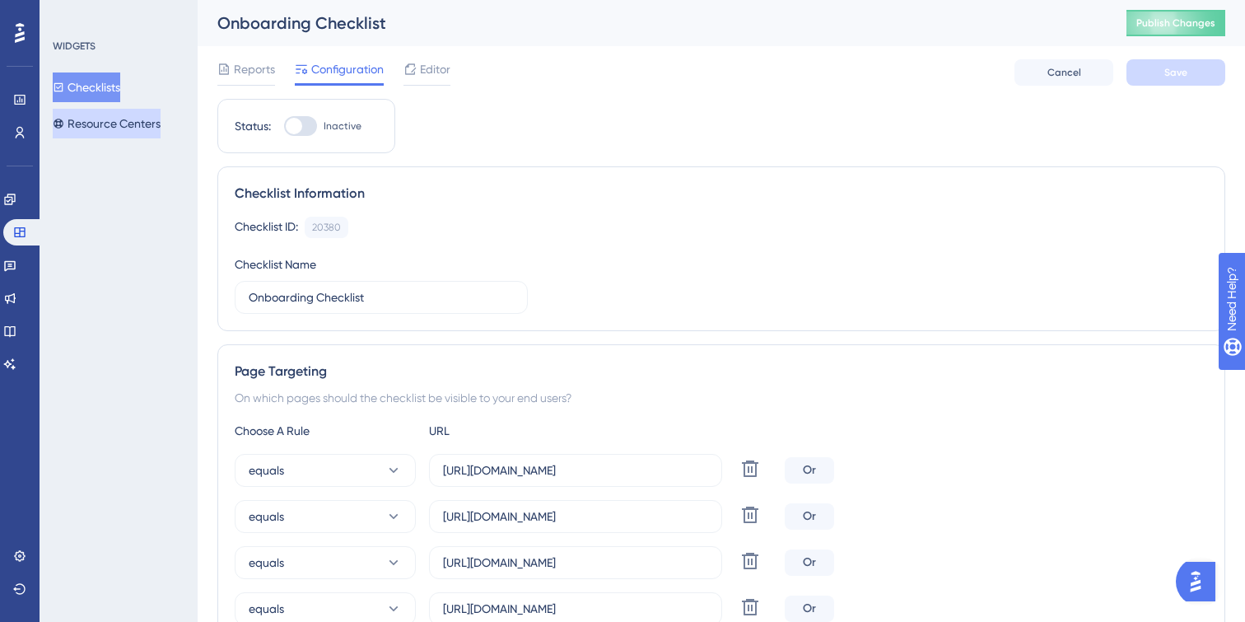
click at [91, 127] on button "Resource Centers" at bounding box center [107, 124] width 108 height 30
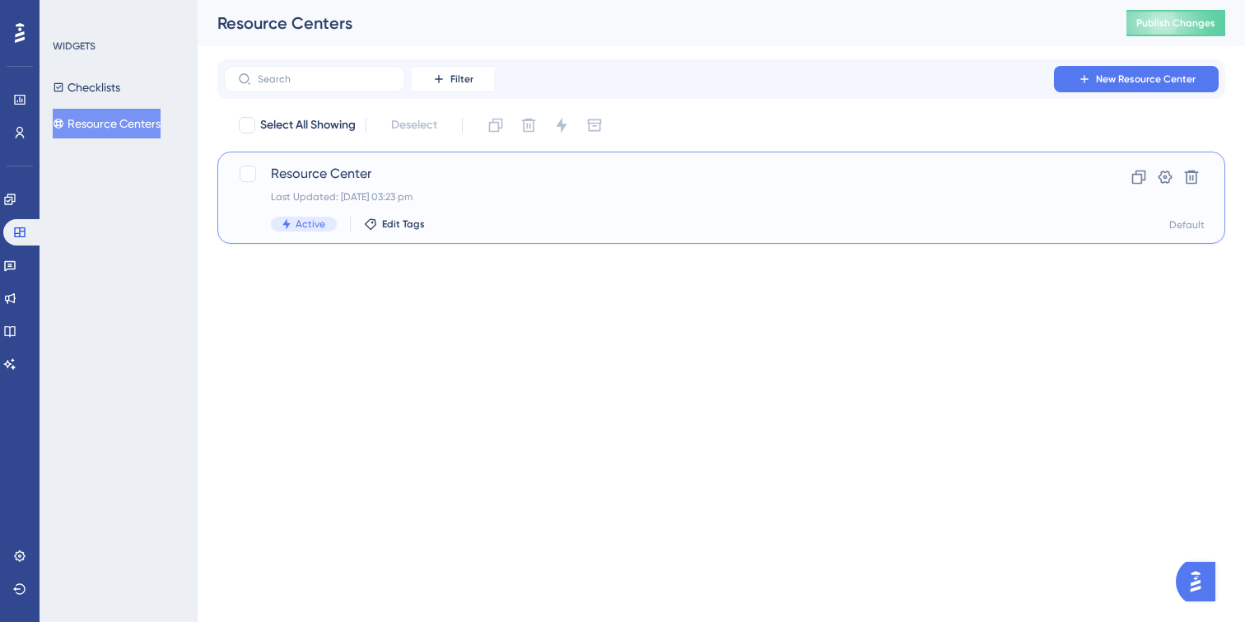
click at [483, 217] on div "Active Edit Tags" at bounding box center [655, 224] width 769 height 15
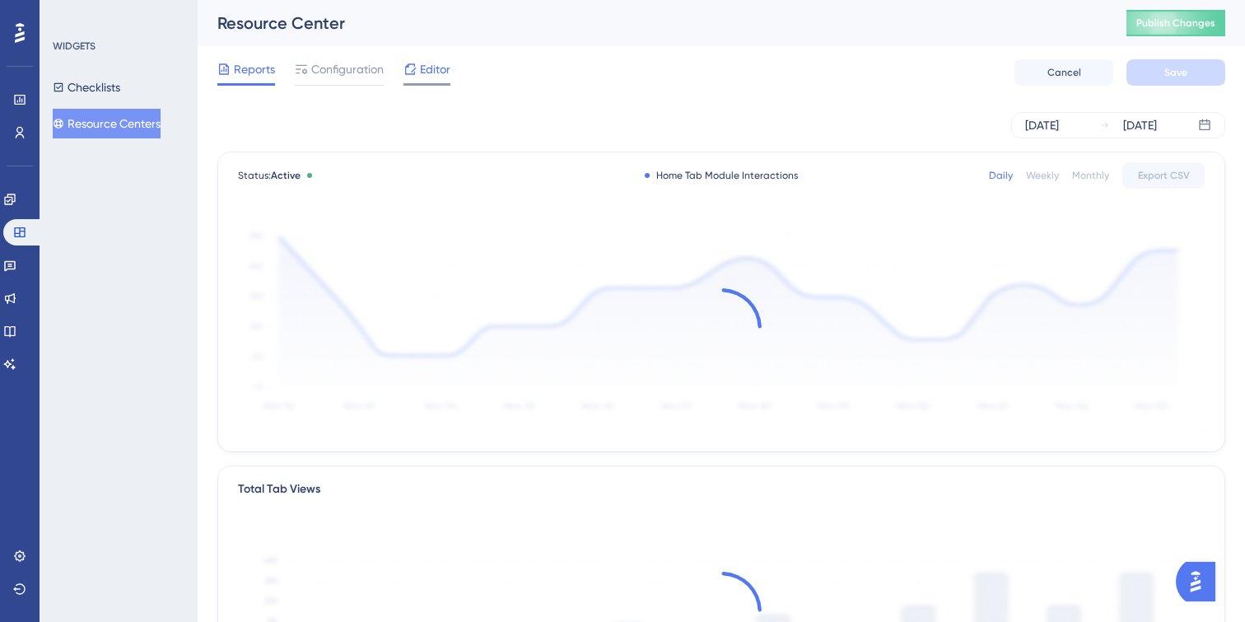
click at [440, 75] on span "Editor" at bounding box center [435, 69] width 30 height 20
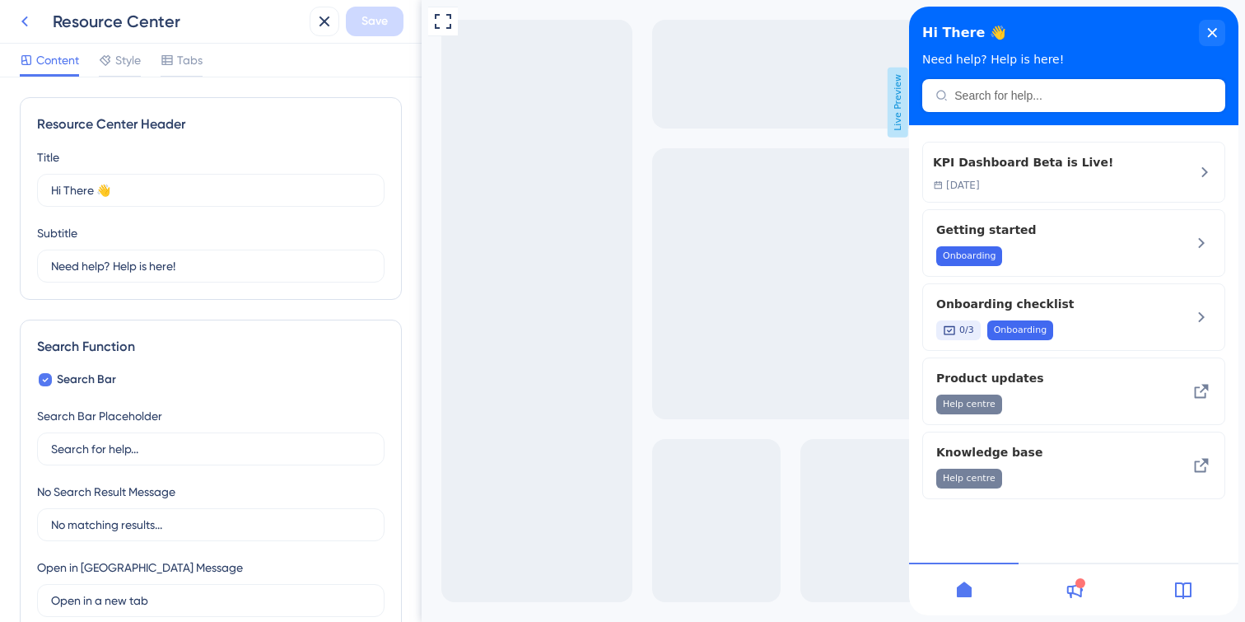
click at [16, 26] on icon at bounding box center [25, 22] width 20 height 20
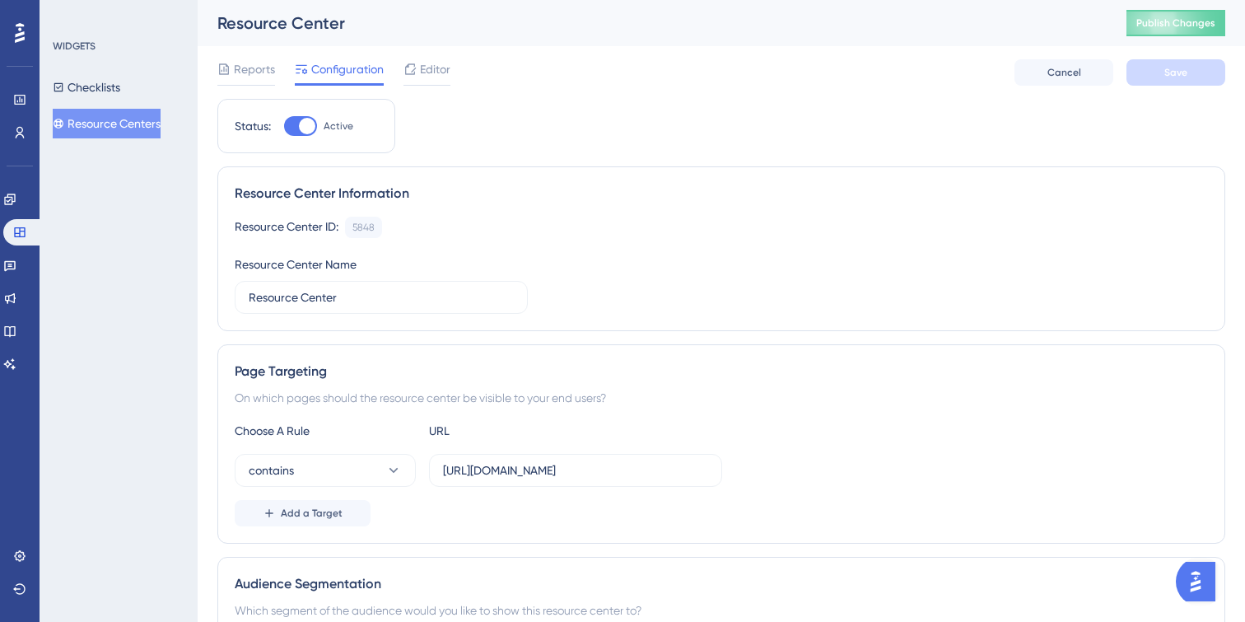
click at [19, 40] on icon at bounding box center [20, 33] width 10 height 20
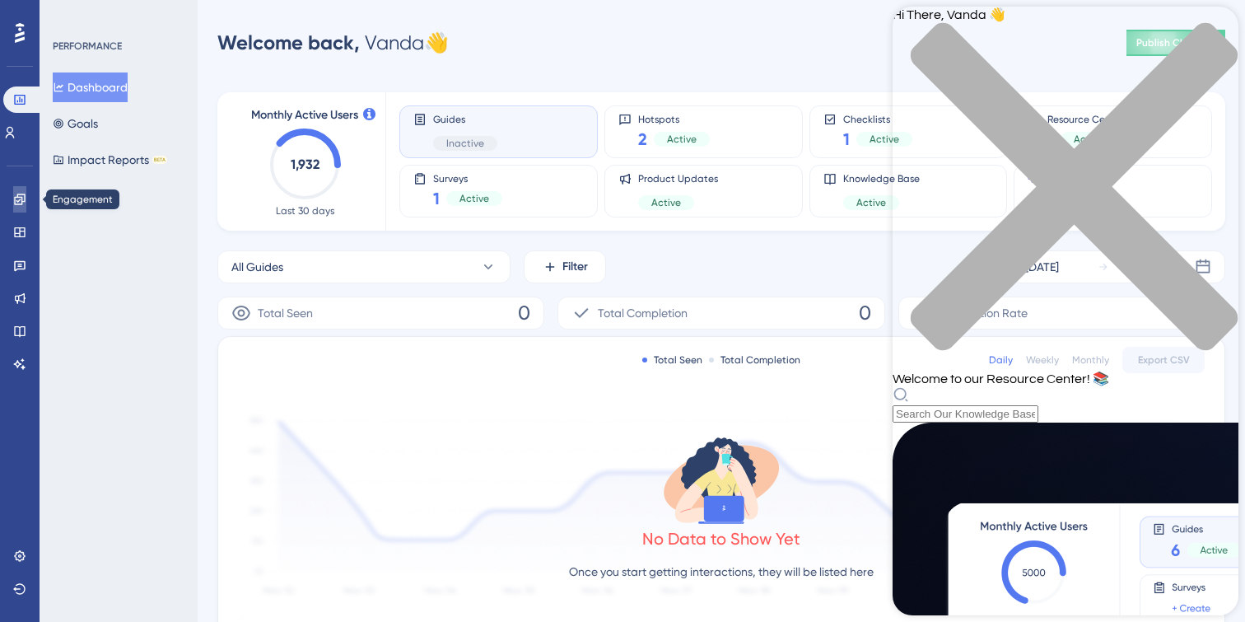
click at [15, 210] on link at bounding box center [19, 199] width 13 height 26
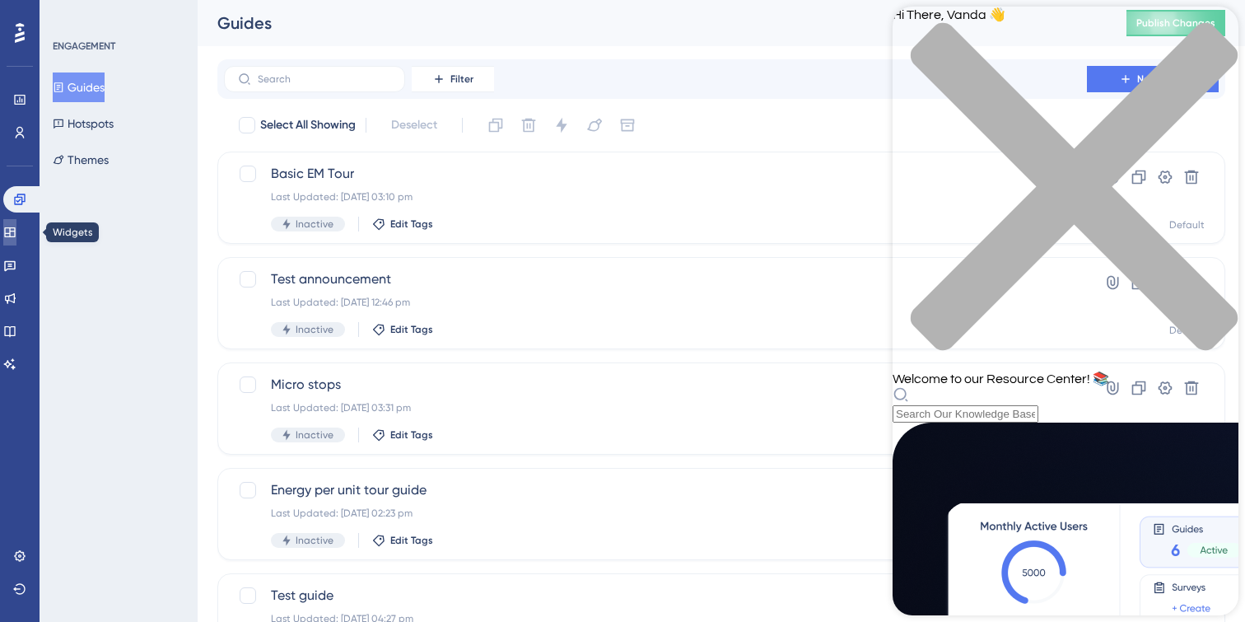
click at [16, 234] on icon at bounding box center [9, 232] width 13 height 13
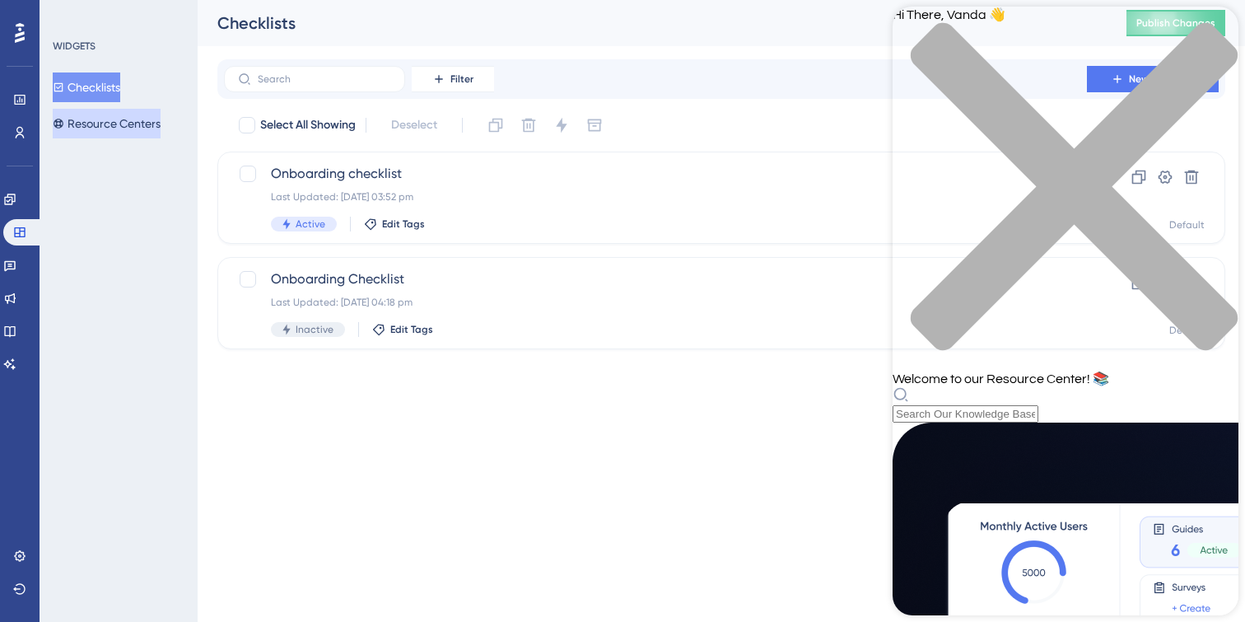
click at [149, 123] on button "Resource Centers" at bounding box center [107, 124] width 108 height 30
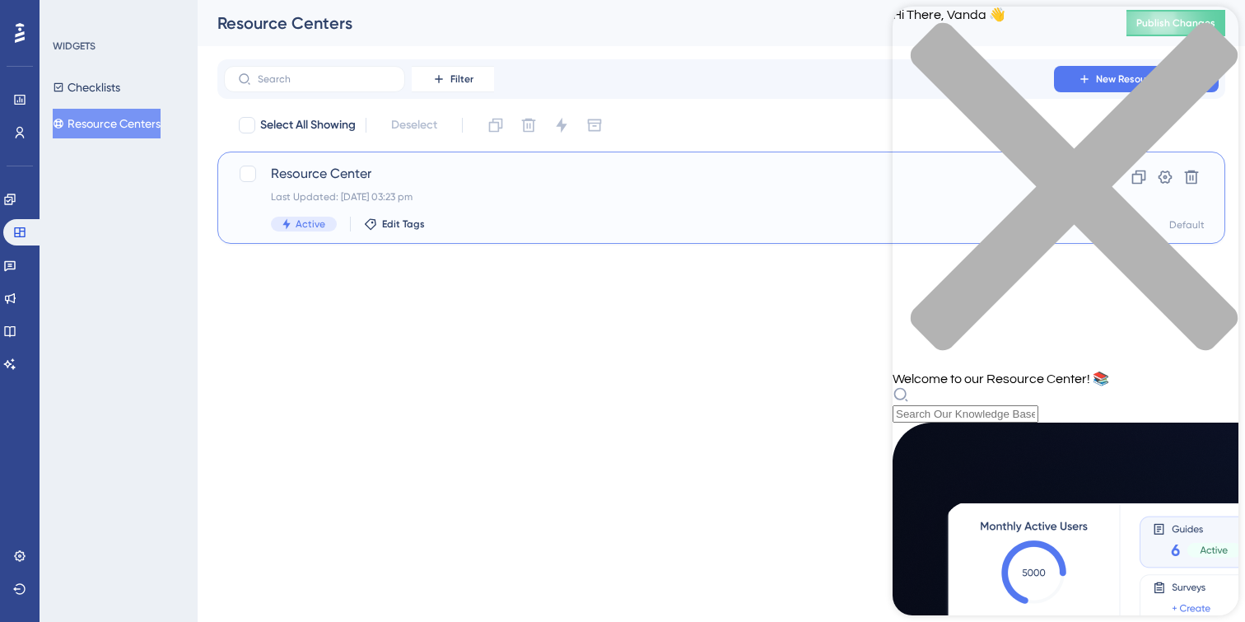
click at [515, 212] on div "Resource Center Last Updated: 12 Aug 2025 03:23 pm Active Edit Tags" at bounding box center [655, 198] width 769 height 68
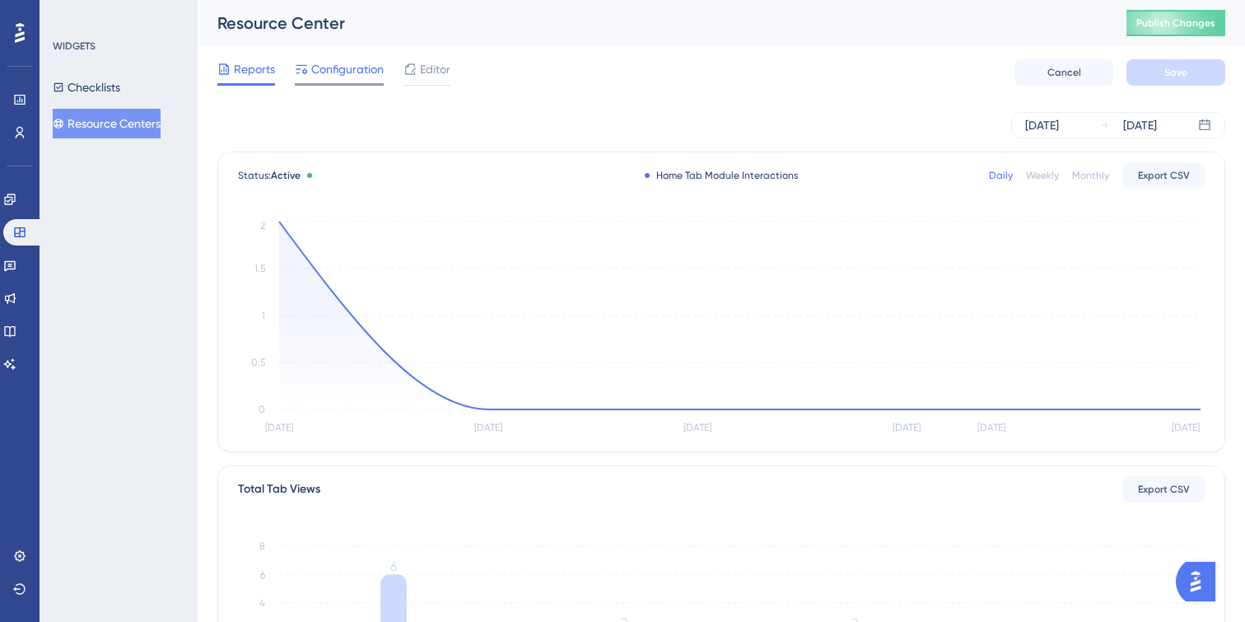
click at [352, 66] on span "Configuration" at bounding box center [347, 69] width 72 height 20
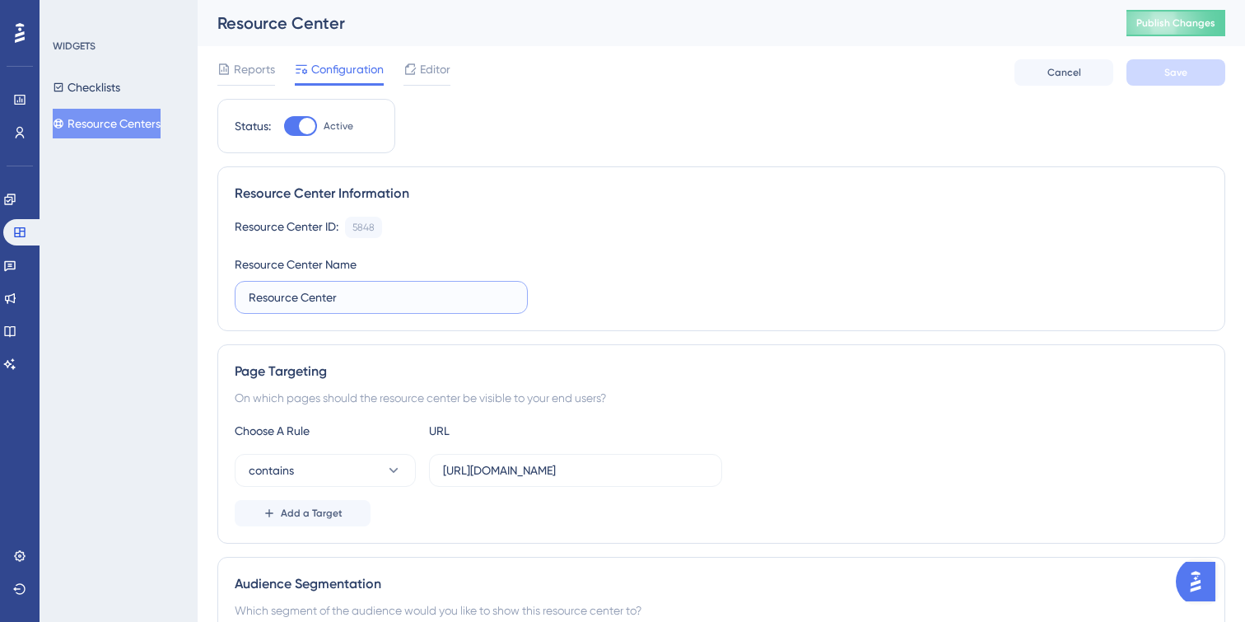
click at [346, 301] on input "Resource Center" at bounding box center [381, 297] width 265 height 18
click at [467, 244] on div "Resource Center ID: 5848 Copy Resource Center Name Resource Center" at bounding box center [721, 265] width 973 height 97
click at [423, 86] on div "Reports Configuration Editor Cancel Save" at bounding box center [721, 72] width 1008 height 53
click at [431, 70] on span "Editor" at bounding box center [435, 69] width 30 height 20
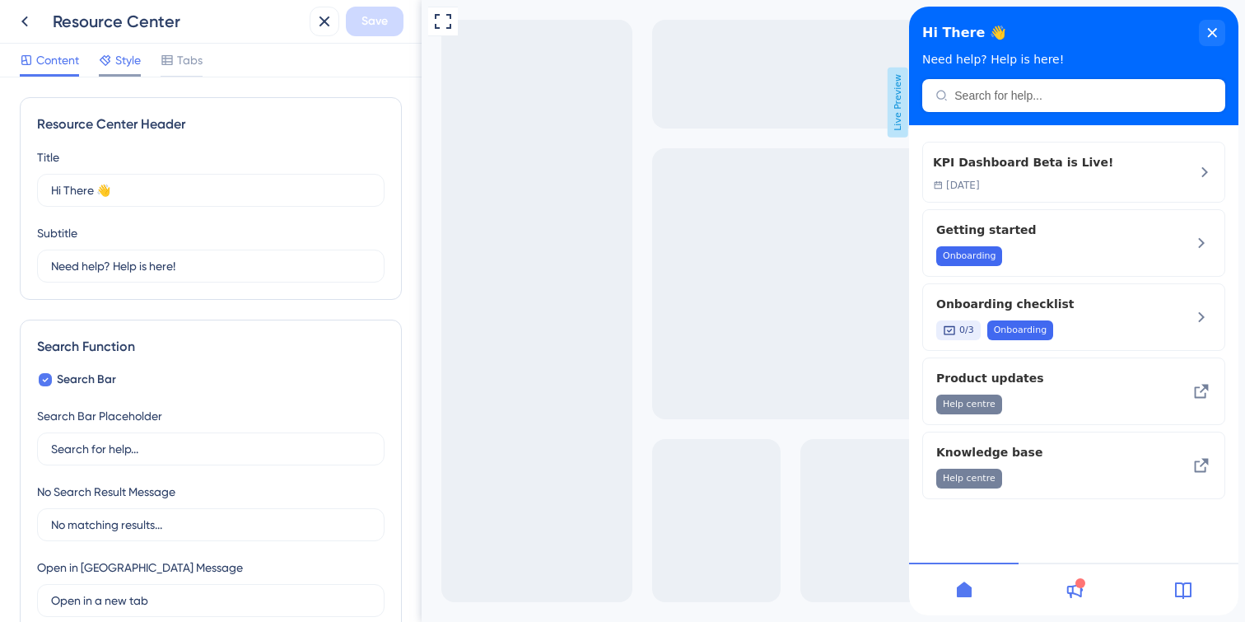
click at [119, 61] on span "Style" at bounding box center [128, 60] width 26 height 20
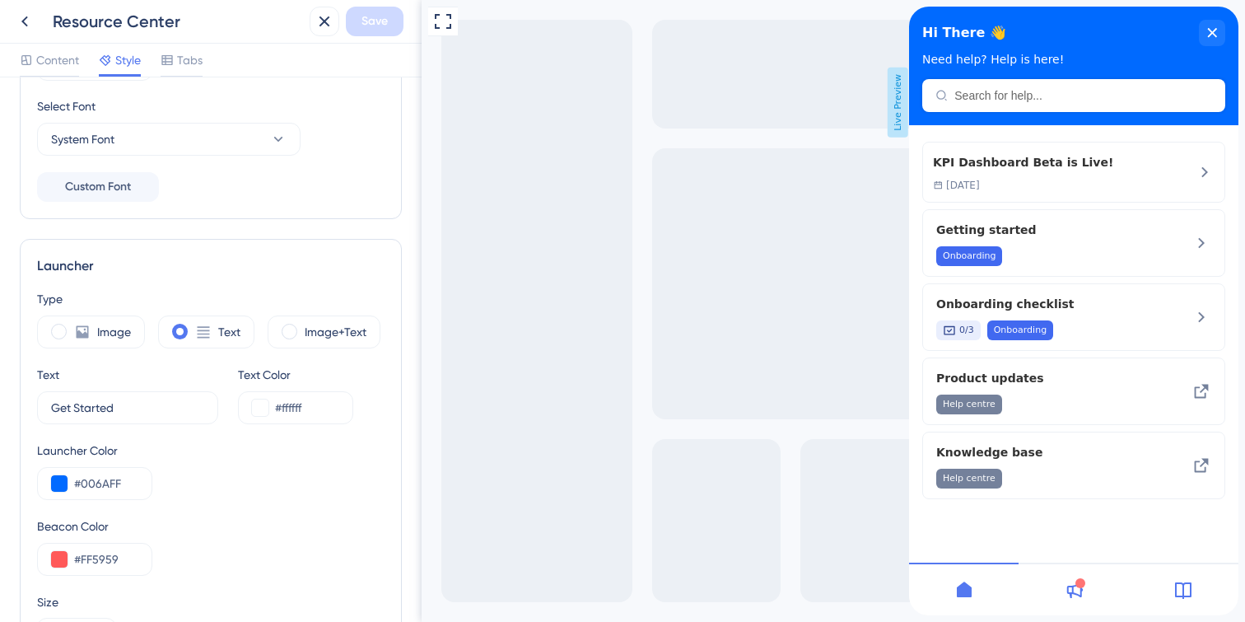
scroll to position [282, 0]
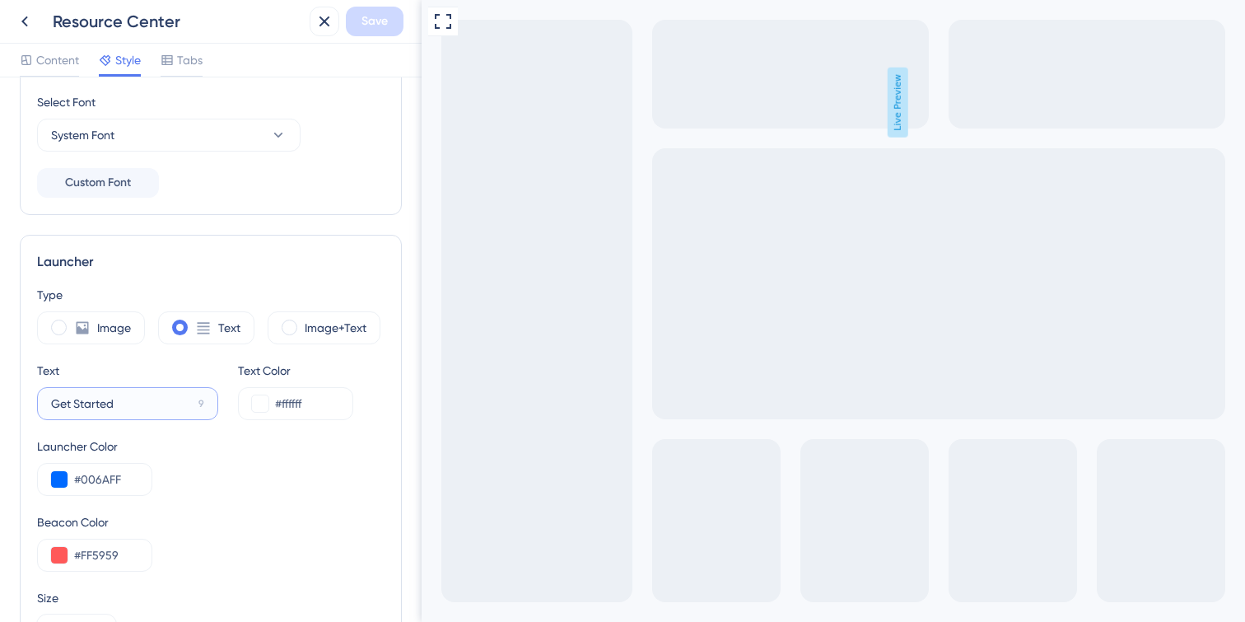
drag, startPoint x: 124, startPoint y: 404, endPoint x: 36, endPoint y: 397, distance: 88.4
click at [37, 397] on label "Get Started 9" at bounding box center [127, 403] width 181 height 33
type input "Need Help ?"
click at [379, 17] on span "Save" at bounding box center [374, 22] width 26 height 20
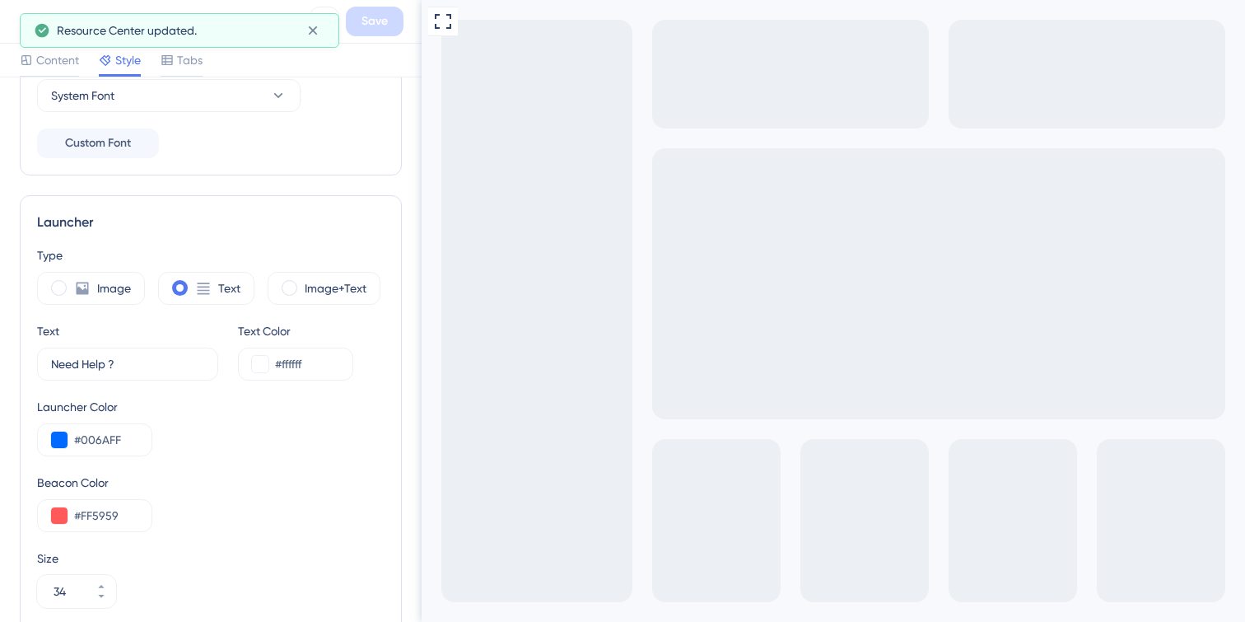
scroll to position [333, 0]
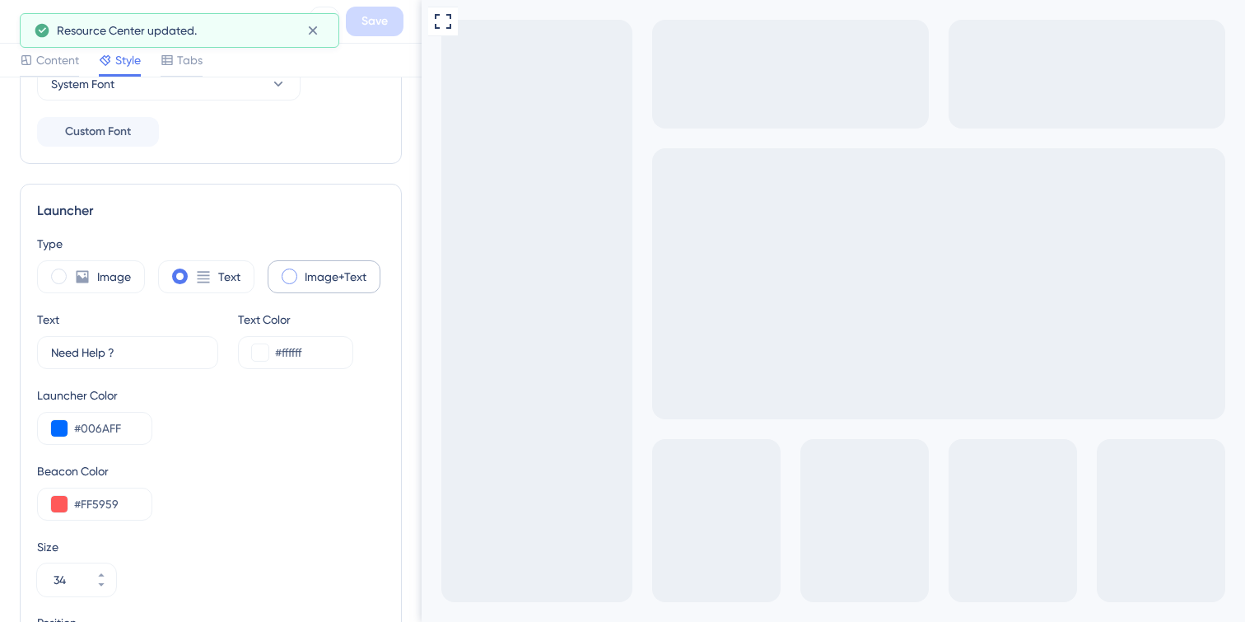
click at [296, 279] on span at bounding box center [290, 276] width 16 height 16
click at [302, 271] on input "radio" at bounding box center [302, 271] width 0 height 0
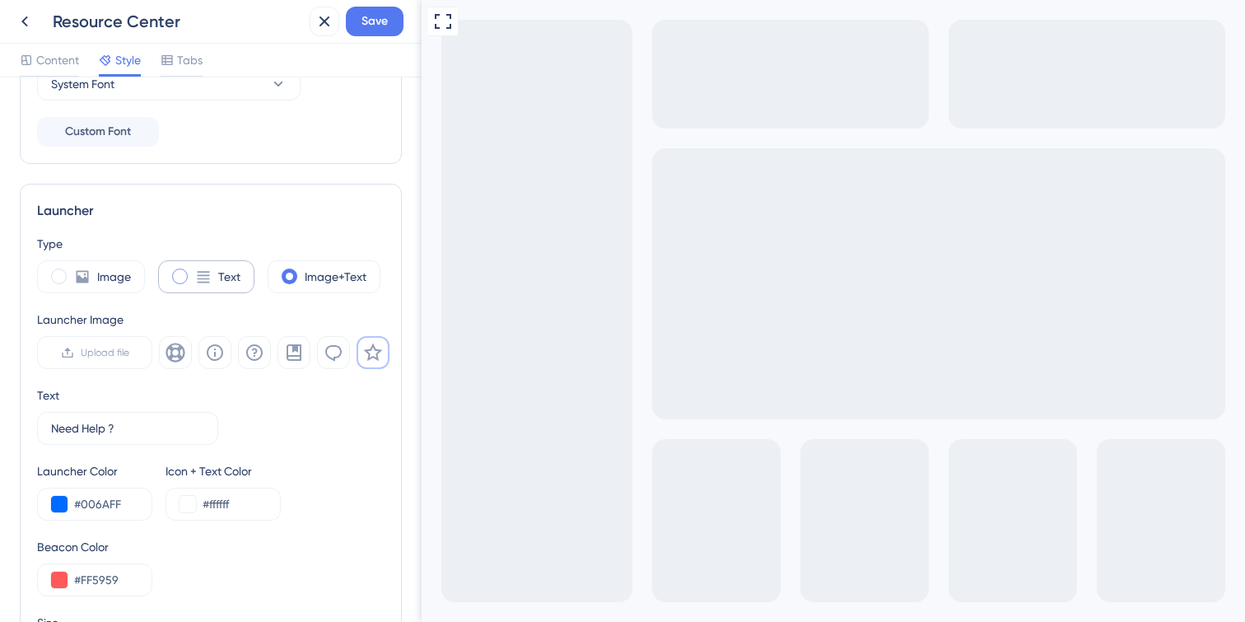
click at [177, 281] on span at bounding box center [180, 276] width 16 height 16
click at [193, 271] on input "radio" at bounding box center [193, 271] width 0 height 0
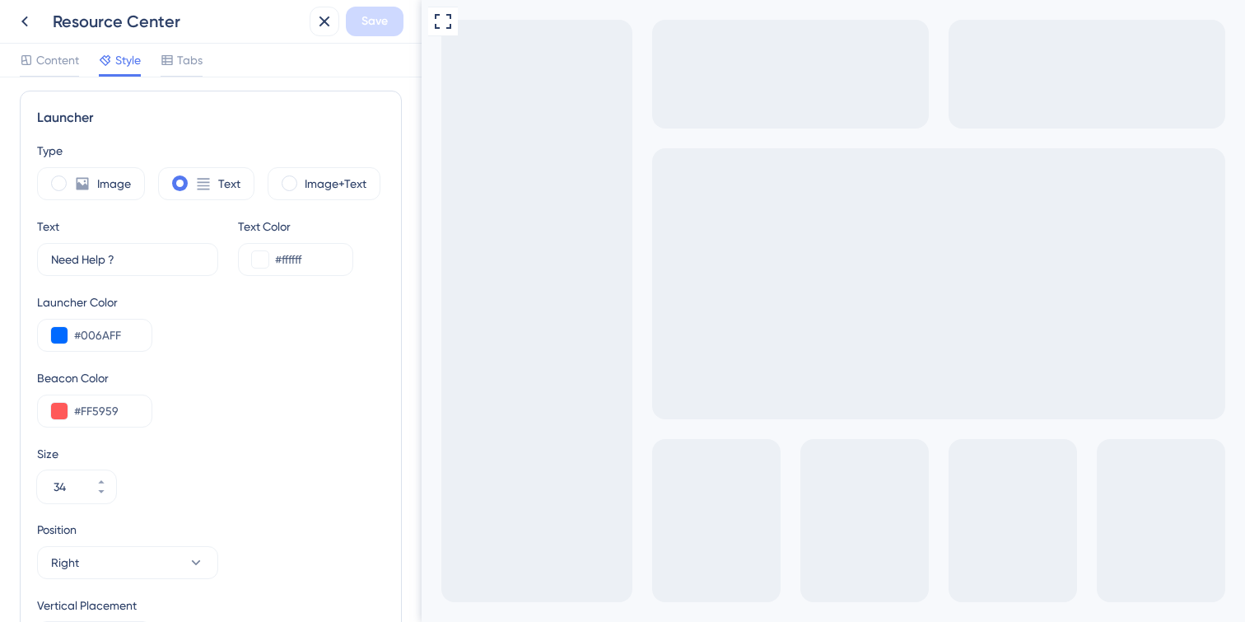
scroll to position [444, 0]
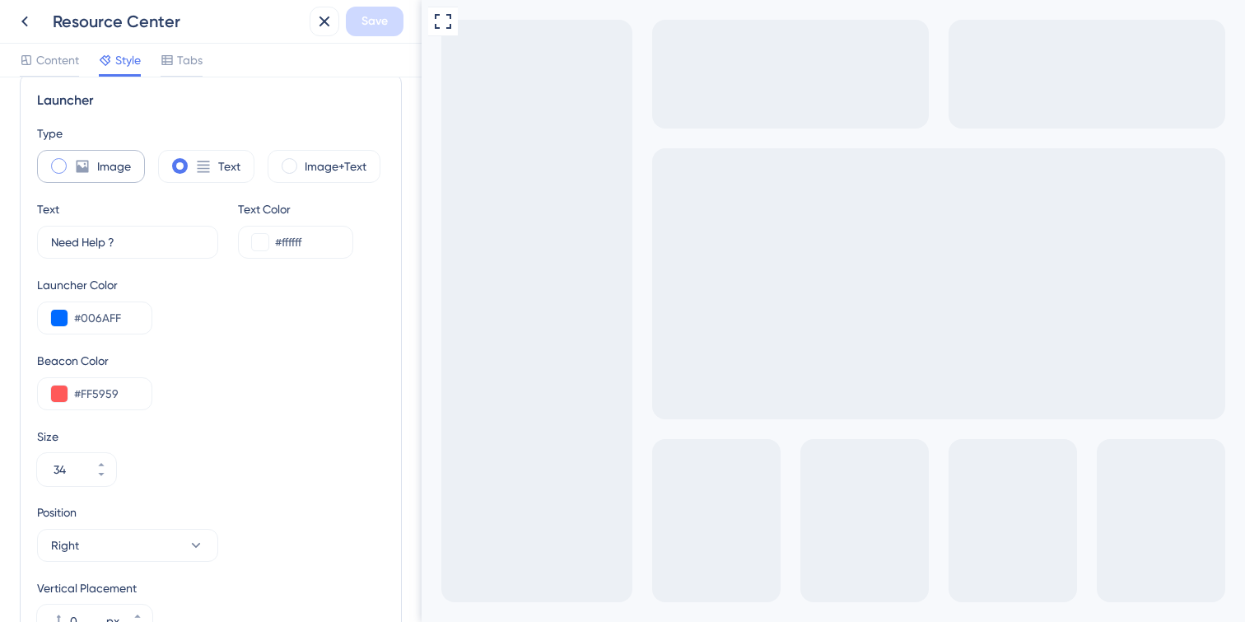
click at [58, 171] on span at bounding box center [59, 166] width 16 height 16
click at [72, 161] on input "radio" at bounding box center [72, 161] width 0 height 0
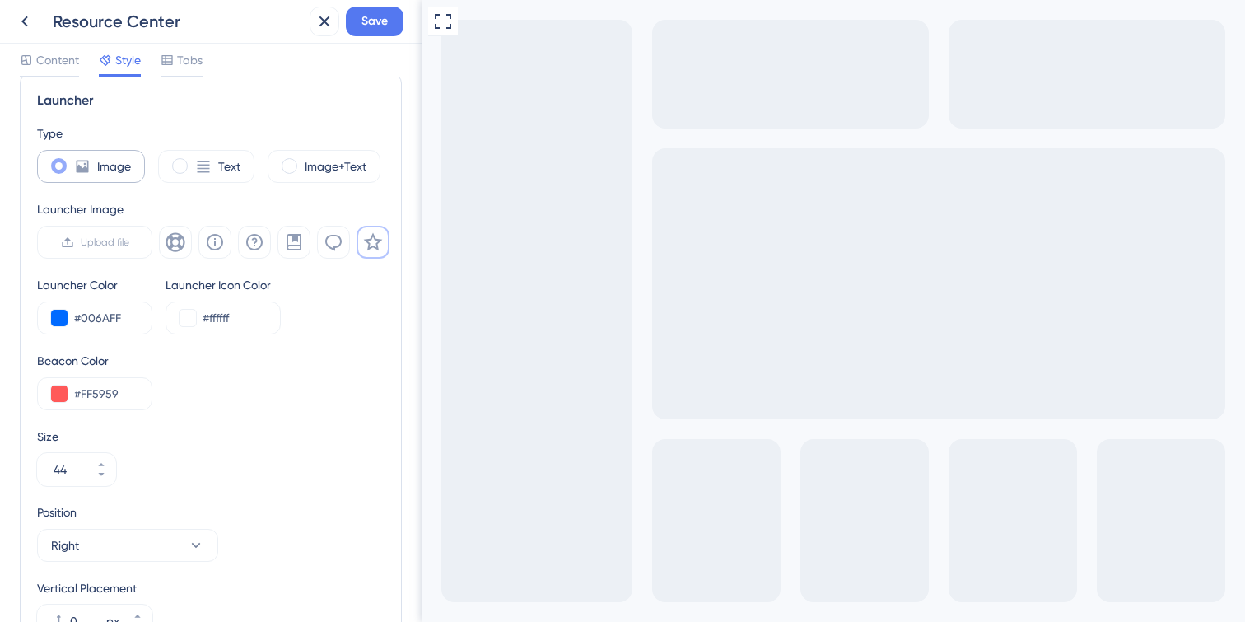
click at [58, 171] on span at bounding box center [59, 166] width 16 height 16
click at [72, 161] on input "radio" at bounding box center [72, 161] width 0 height 0
click at [179, 165] on span at bounding box center [180, 166] width 16 height 16
click at [193, 161] on input "radio" at bounding box center [193, 161] width 0 height 0
type input "34"
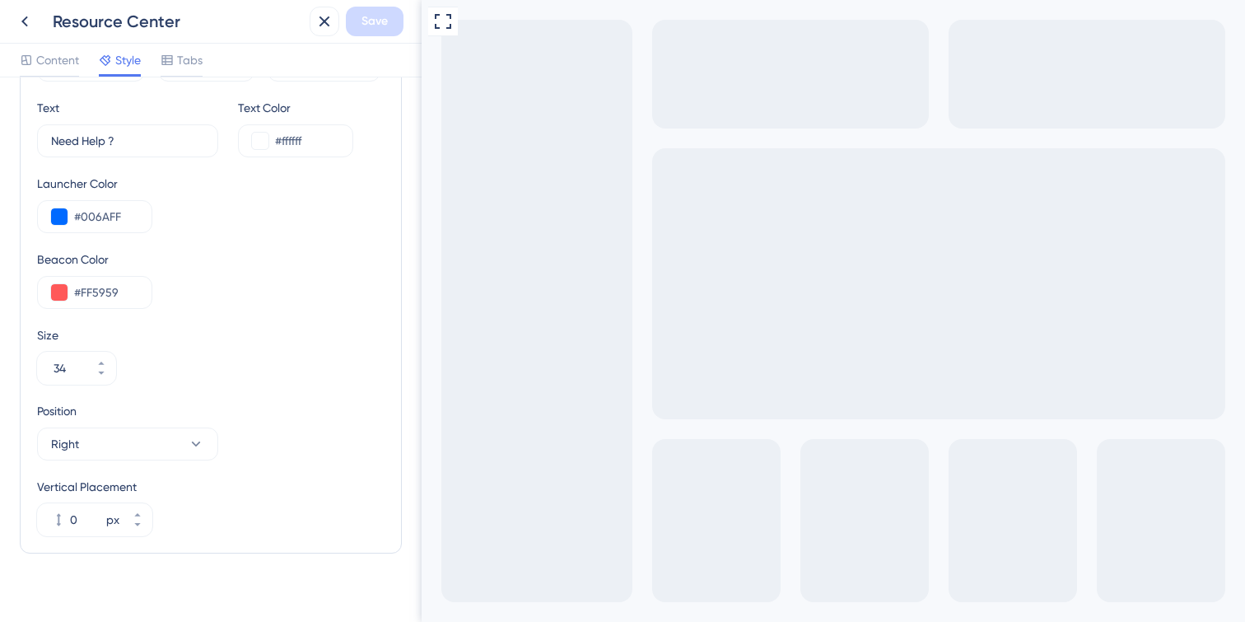
scroll to position [562, 0]
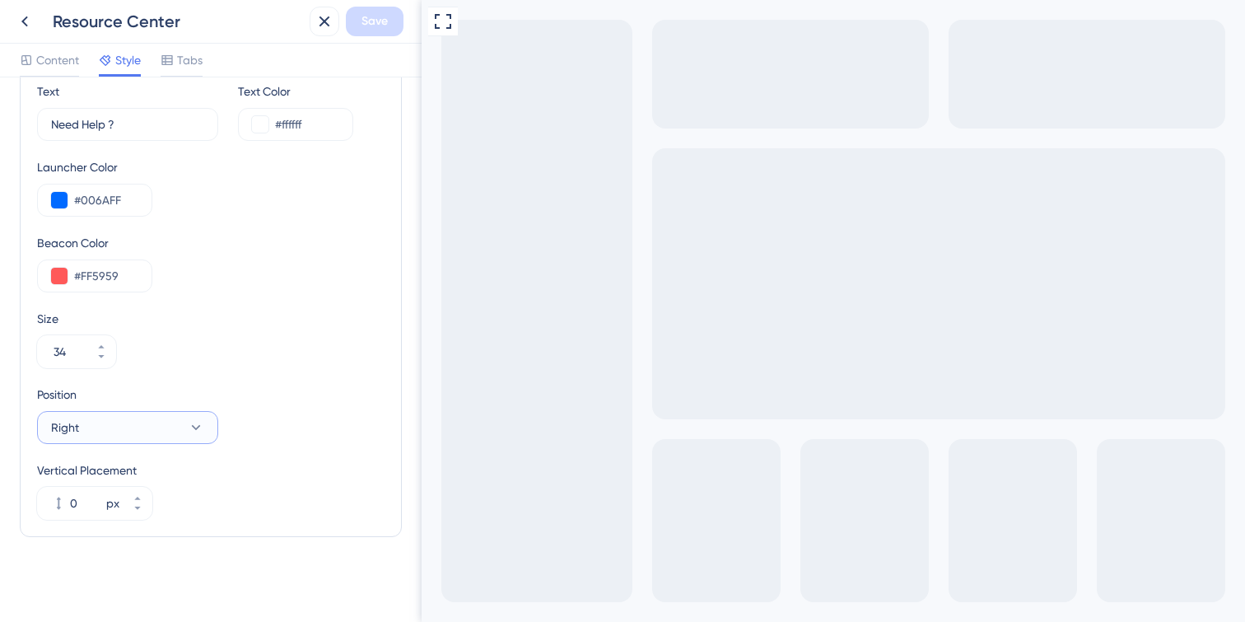
click at [127, 440] on button "Right" at bounding box center [127, 427] width 181 height 33
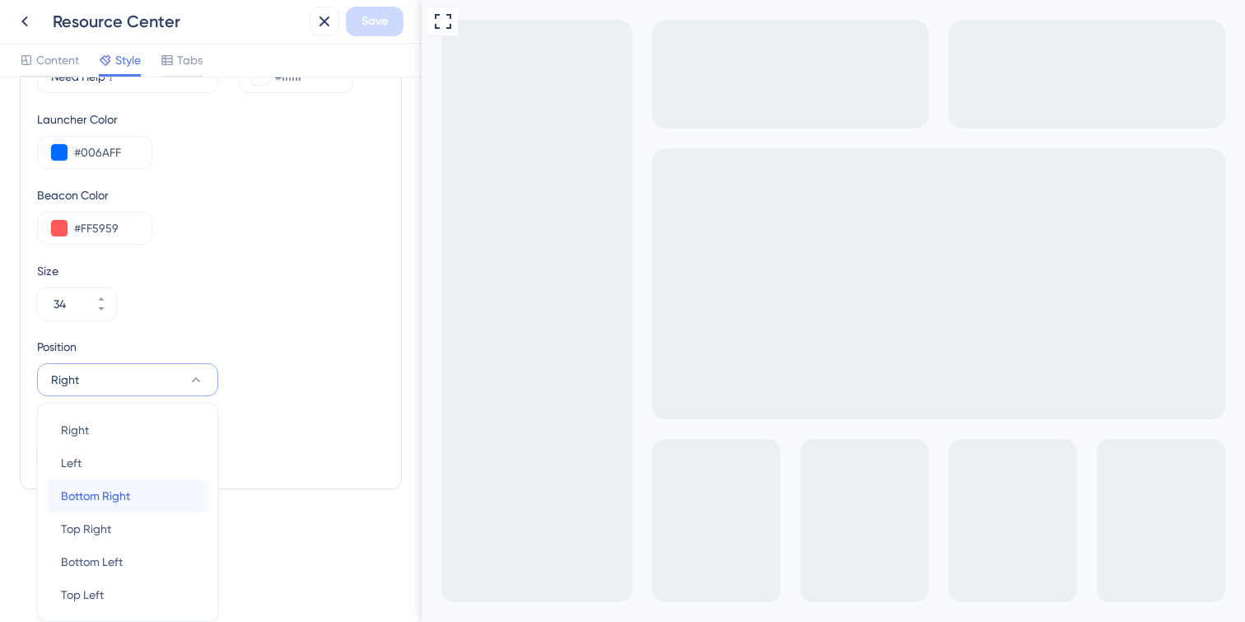
click at [115, 505] on div "Bottom Right Bottom Right" at bounding box center [127, 495] width 133 height 33
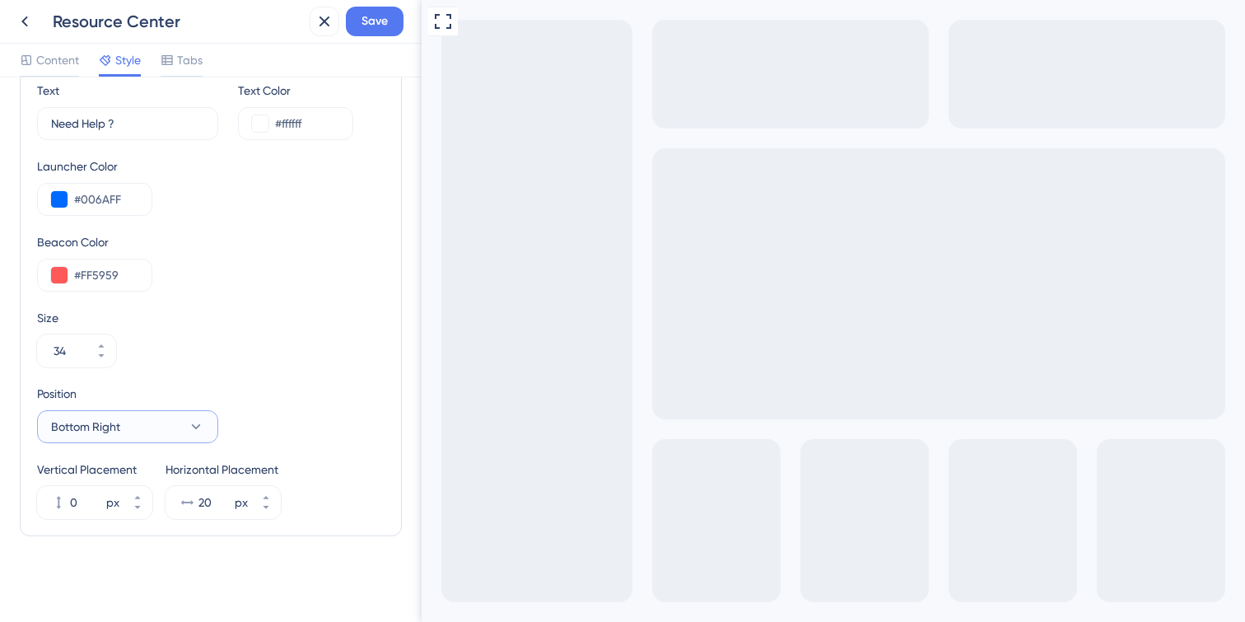
click at [151, 414] on button "Bottom Right" at bounding box center [127, 426] width 181 height 33
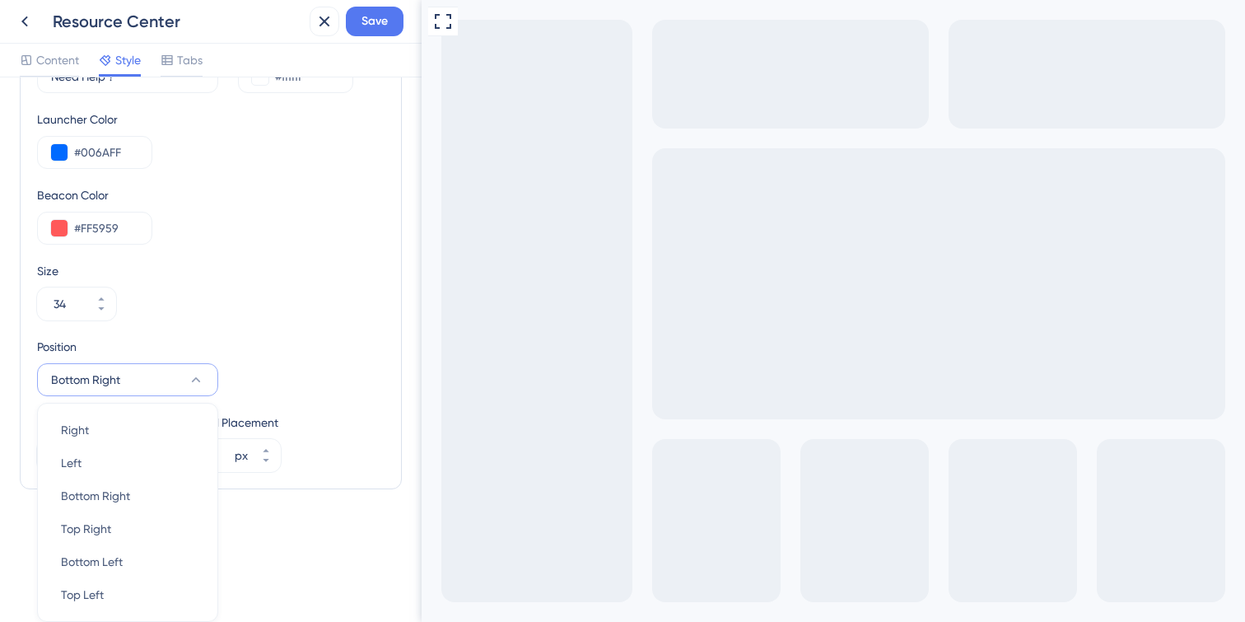
click at [319, 277] on div "Size" at bounding box center [210, 271] width 347 height 20
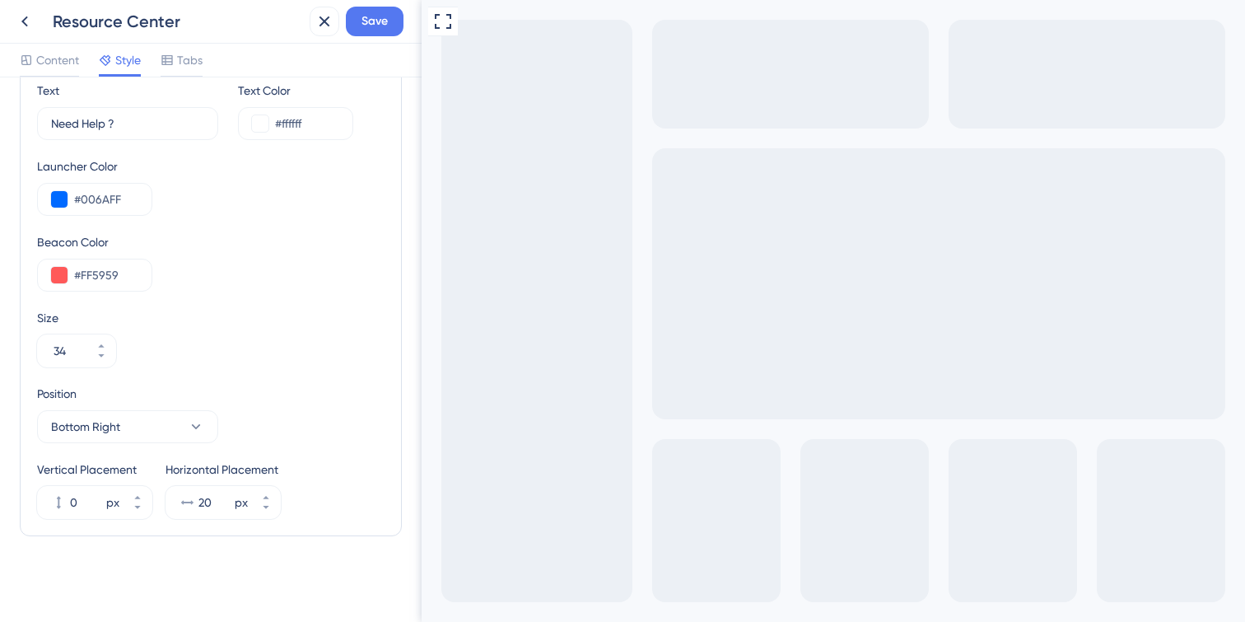
scroll to position [562, 0]
click at [379, 25] on span "Save" at bounding box center [374, 22] width 26 height 20
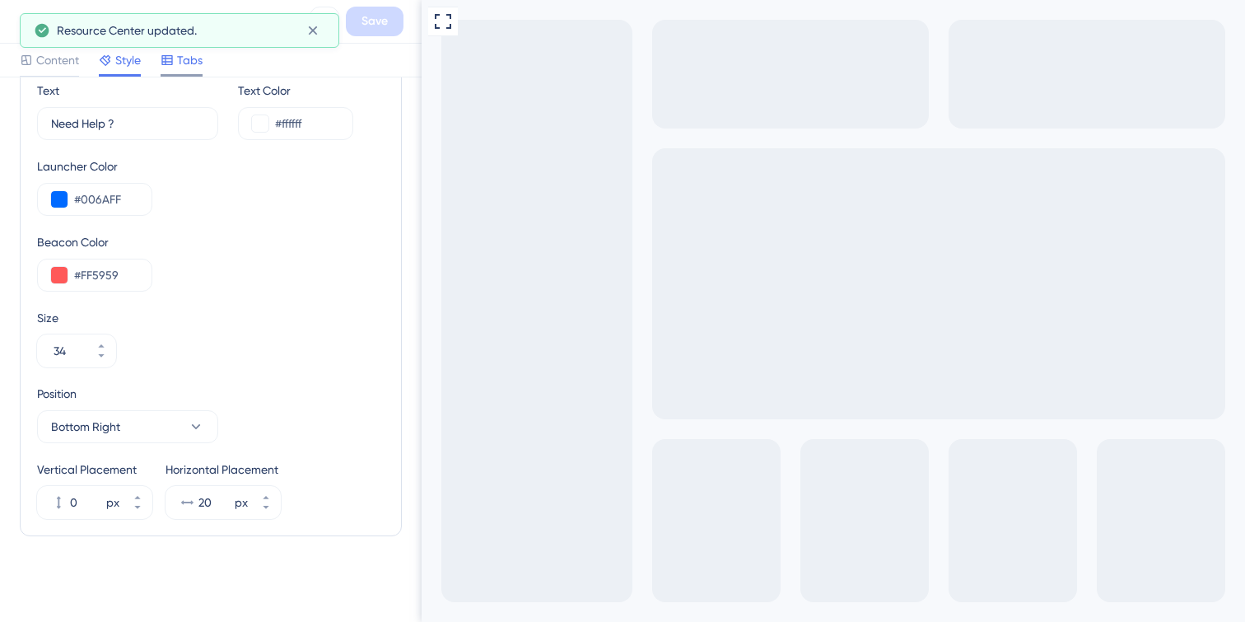
click at [172, 62] on icon at bounding box center [166, 60] width 11 height 10
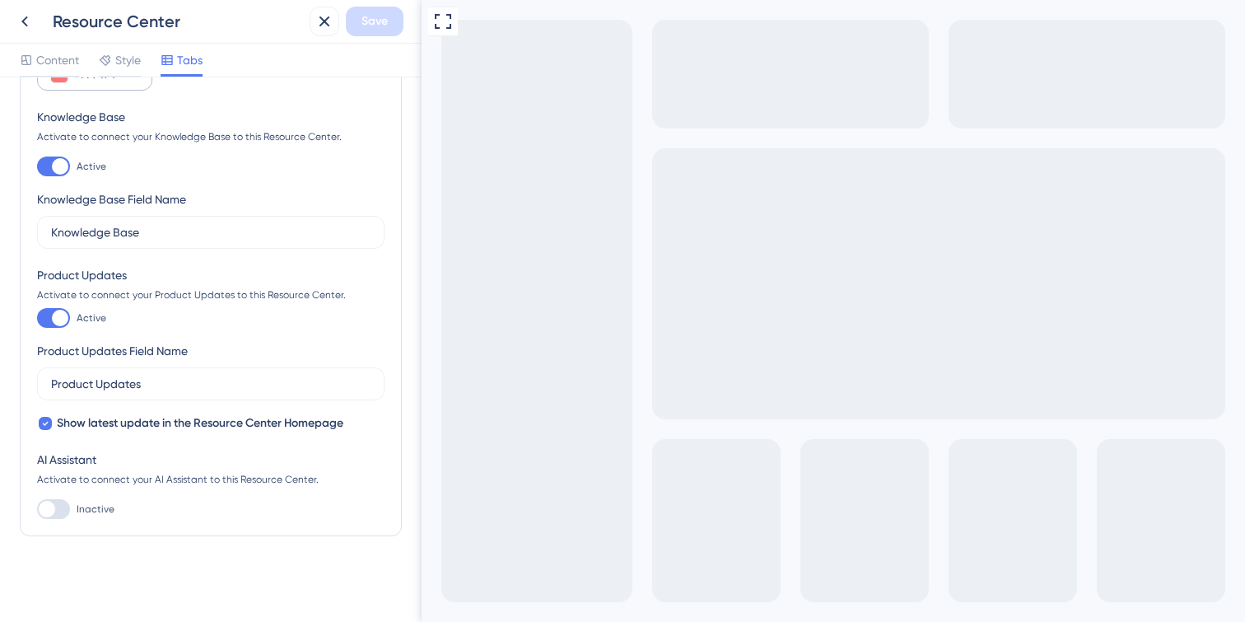
click at [56, 83] on div "#FF7474" at bounding box center [94, 74] width 115 height 33
click at [176, 95] on div "Starting Tab Home Tab Menu Color #5478F0 Tab Menu Beacon Color #FF7474 Knowledg…" at bounding box center [210, 199] width 347 height 639
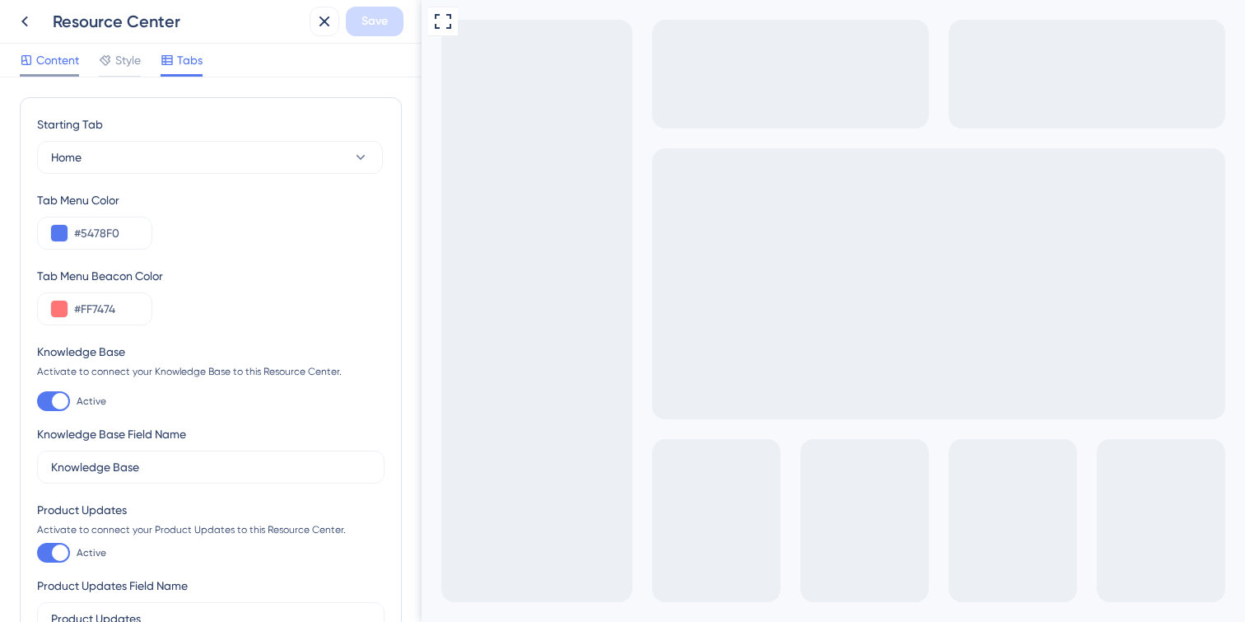
click at [63, 65] on span "Content" at bounding box center [57, 60] width 43 height 20
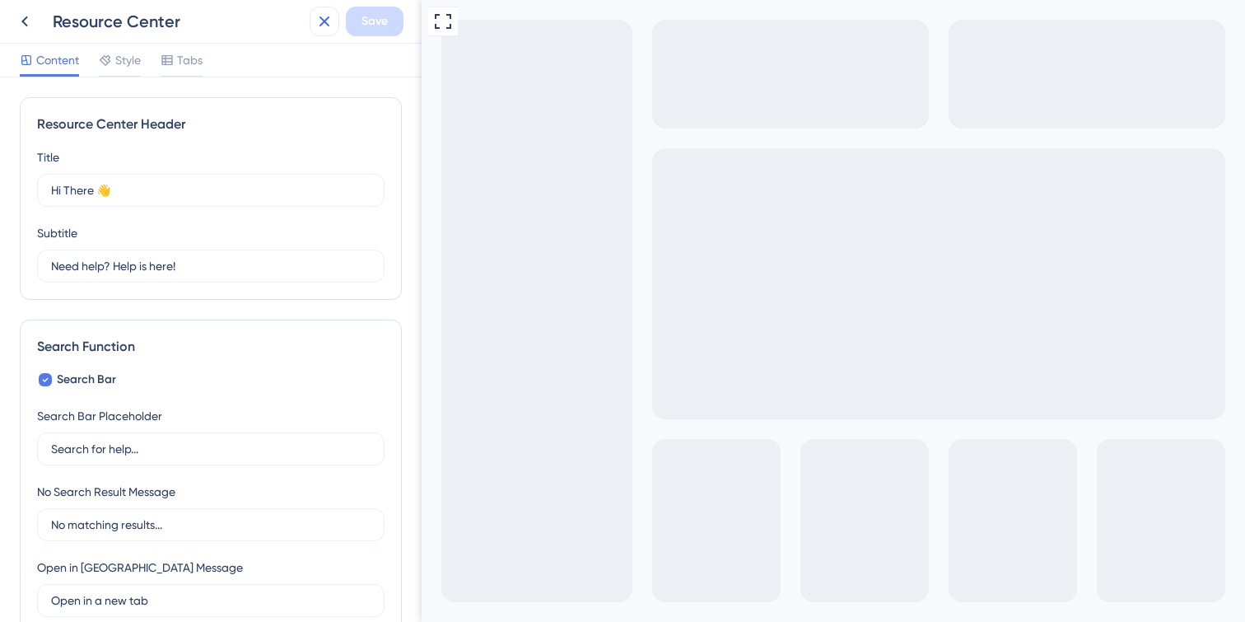
click at [324, 25] on icon at bounding box center [324, 22] width 20 height 20
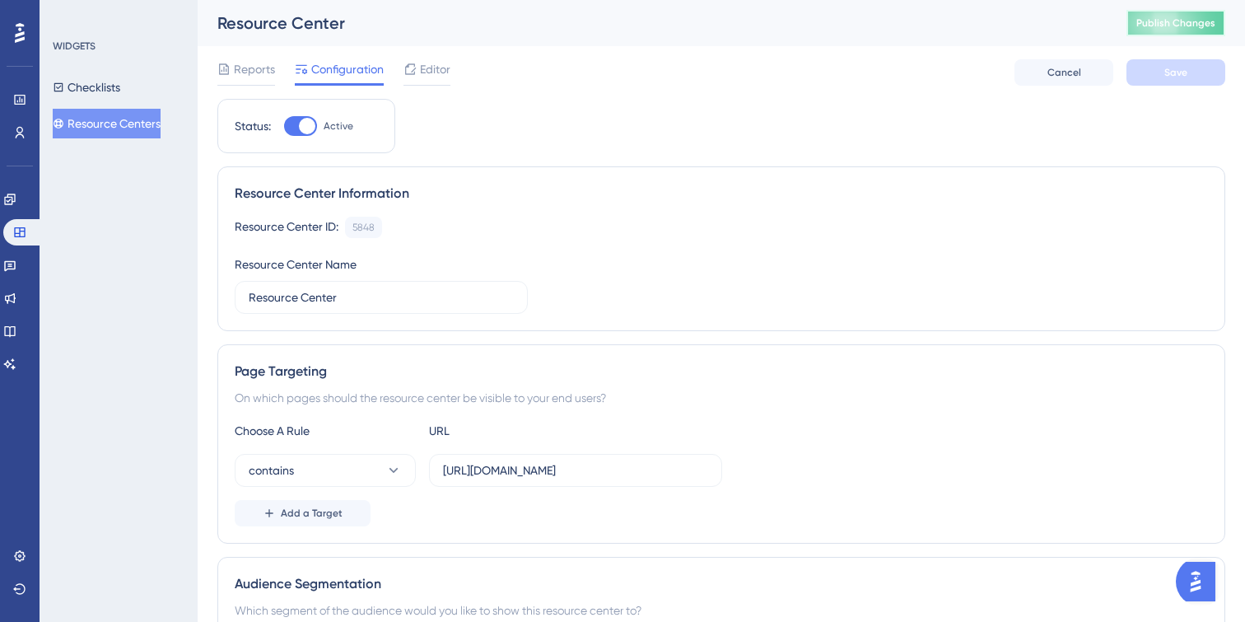
click at [1190, 30] on button "Publish Changes" at bounding box center [1175, 23] width 99 height 26
click at [431, 65] on span "Editor" at bounding box center [435, 69] width 30 height 20
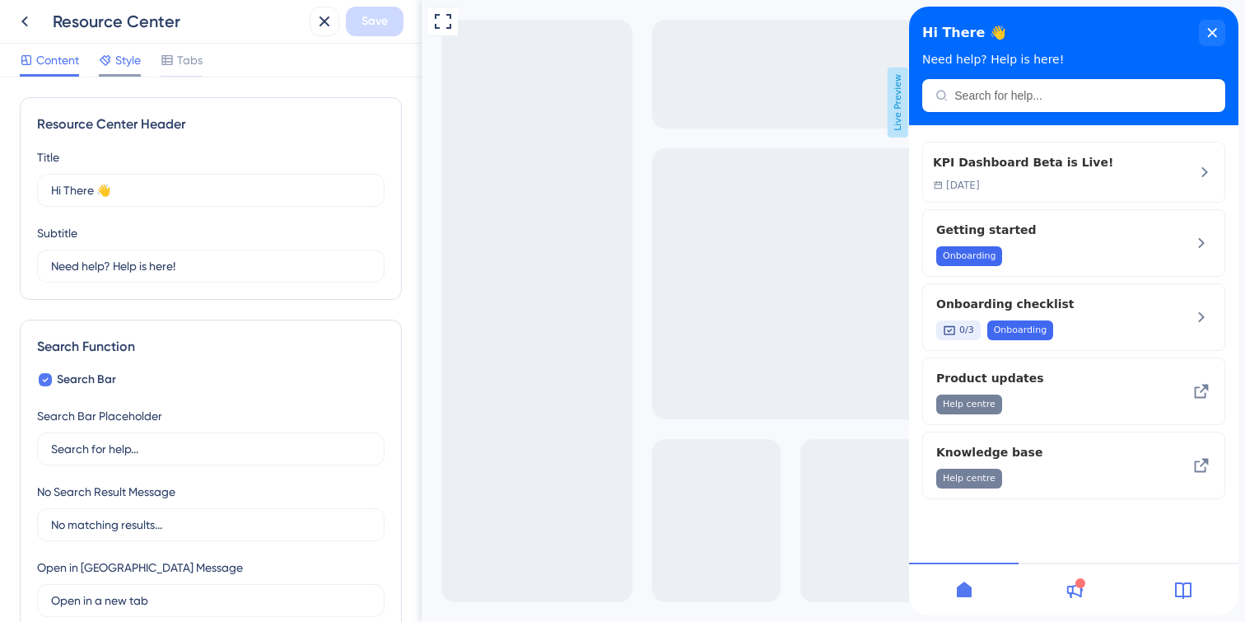
click at [128, 60] on span "Style" at bounding box center [128, 60] width 26 height 20
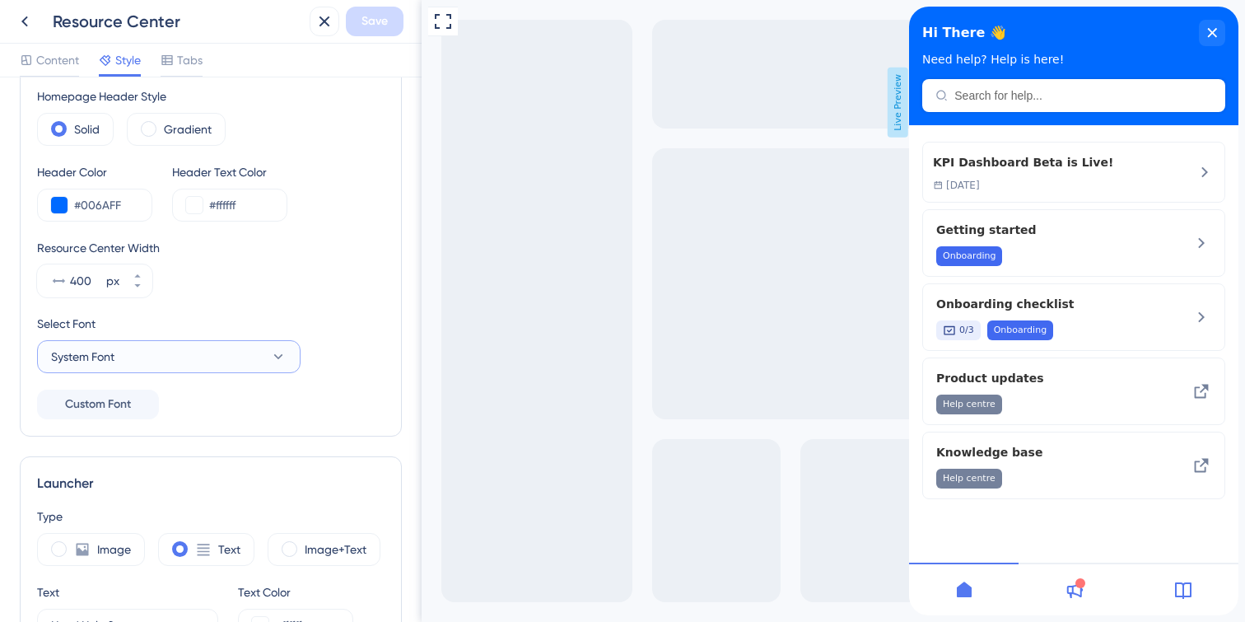
click at [249, 348] on button "System Font" at bounding box center [168, 356] width 263 height 33
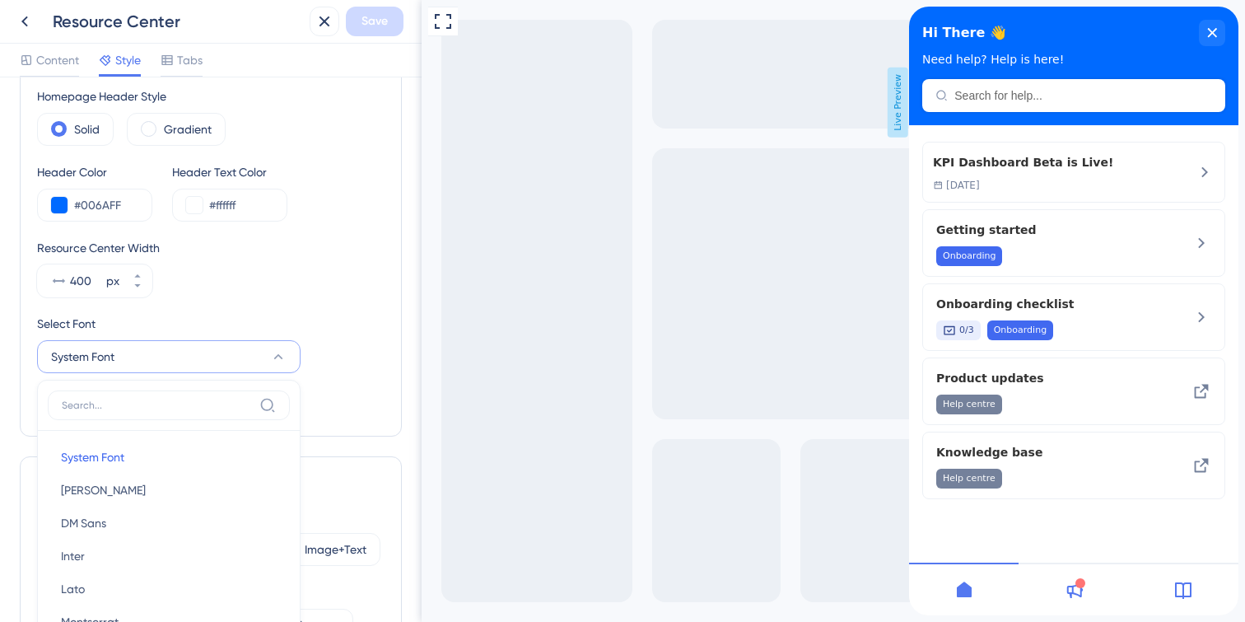
scroll to position [244, 0]
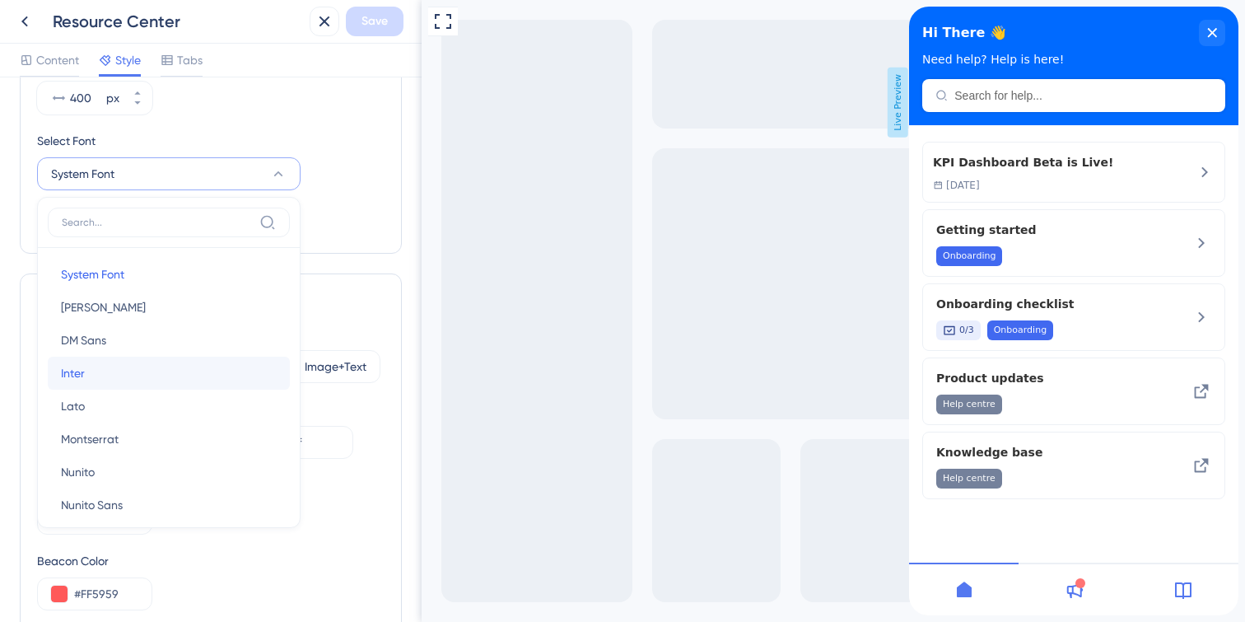
click at [162, 370] on button "Inter Inter" at bounding box center [169, 372] width 242 height 33
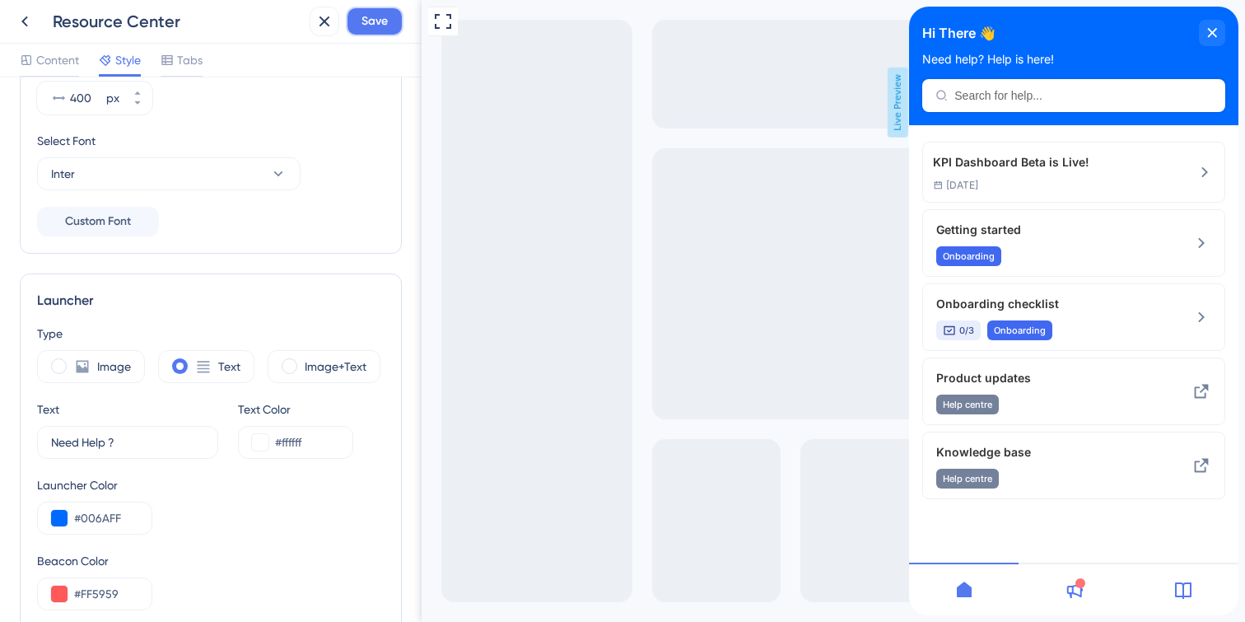
click at [380, 28] on span "Save" at bounding box center [374, 22] width 26 height 20
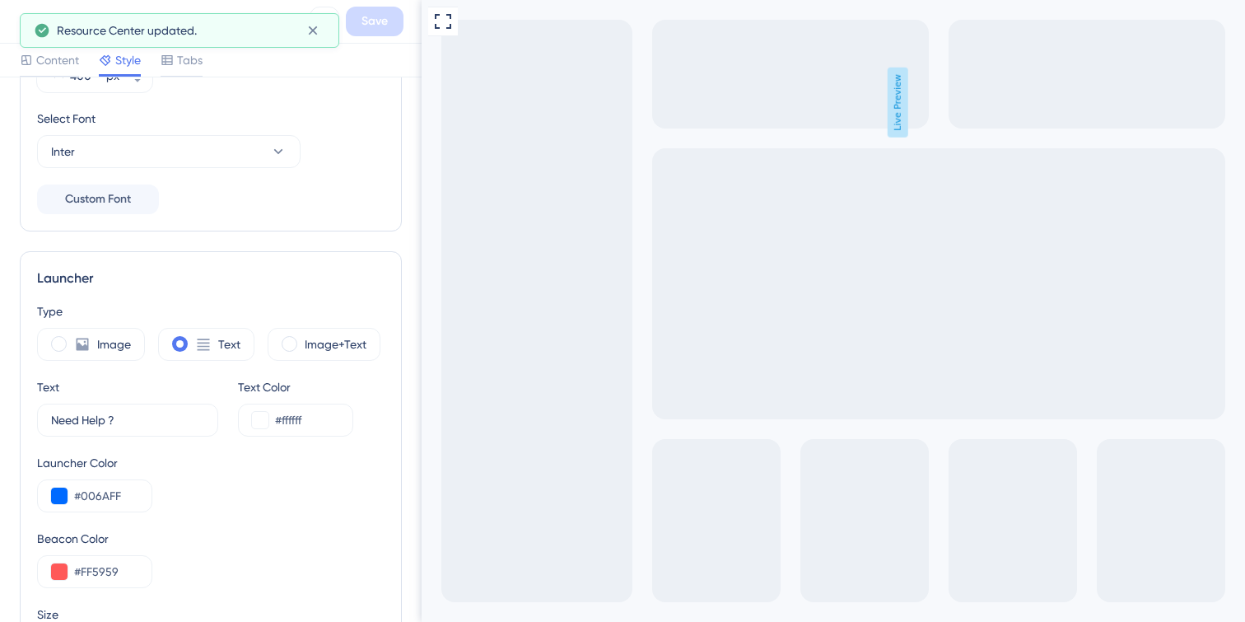
scroll to position [277, 0]
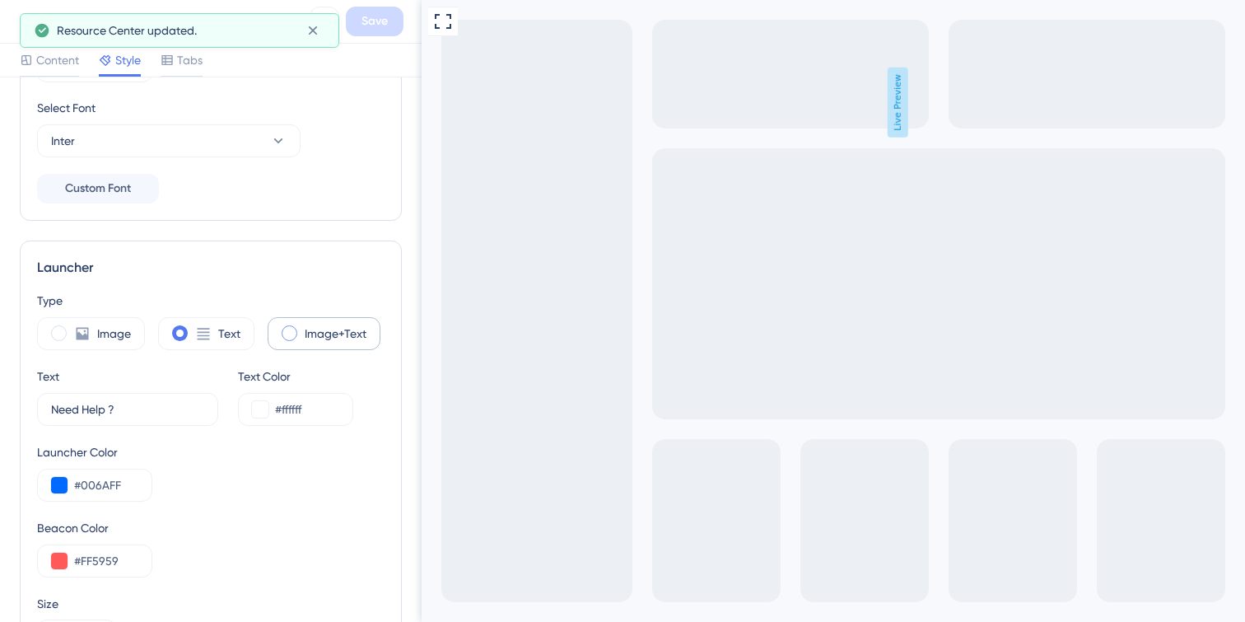
click at [283, 333] on span at bounding box center [290, 333] width 16 height 16
click at [302, 328] on input "radio" at bounding box center [302, 328] width 0 height 0
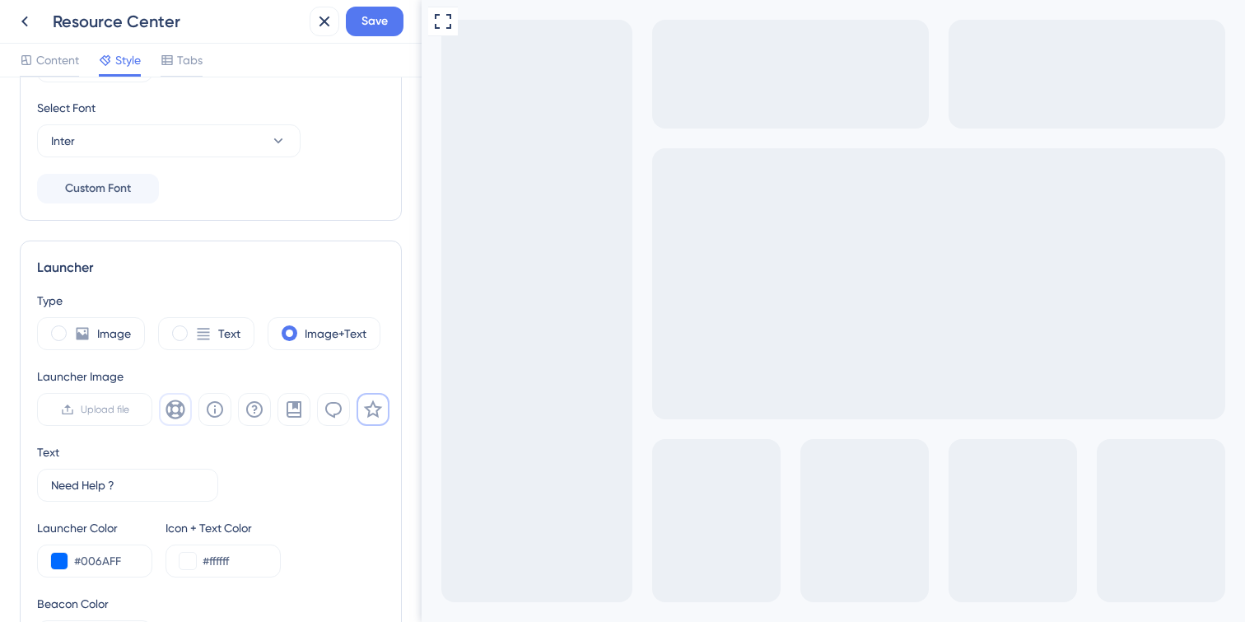
click at [174, 409] on icon at bounding box center [175, 409] width 20 height 20
click at [255, 409] on icon at bounding box center [254, 409] width 16 height 16
click at [208, 413] on icon at bounding box center [215, 409] width 16 height 16
click at [379, 414] on icon at bounding box center [373, 409] width 20 height 20
click at [296, 409] on icon at bounding box center [294, 409] width 20 height 20
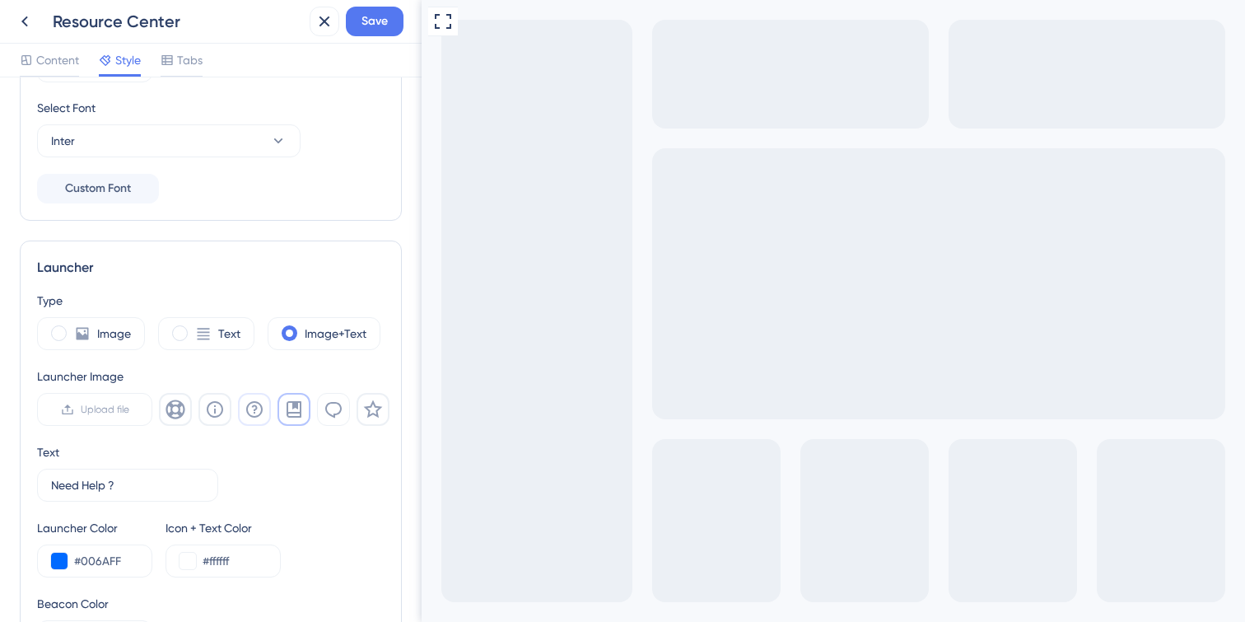
click at [261, 411] on icon at bounding box center [254, 409] width 16 height 16
click at [220, 408] on icon at bounding box center [215, 409] width 20 height 20
click at [182, 407] on icon at bounding box center [175, 409] width 20 height 20
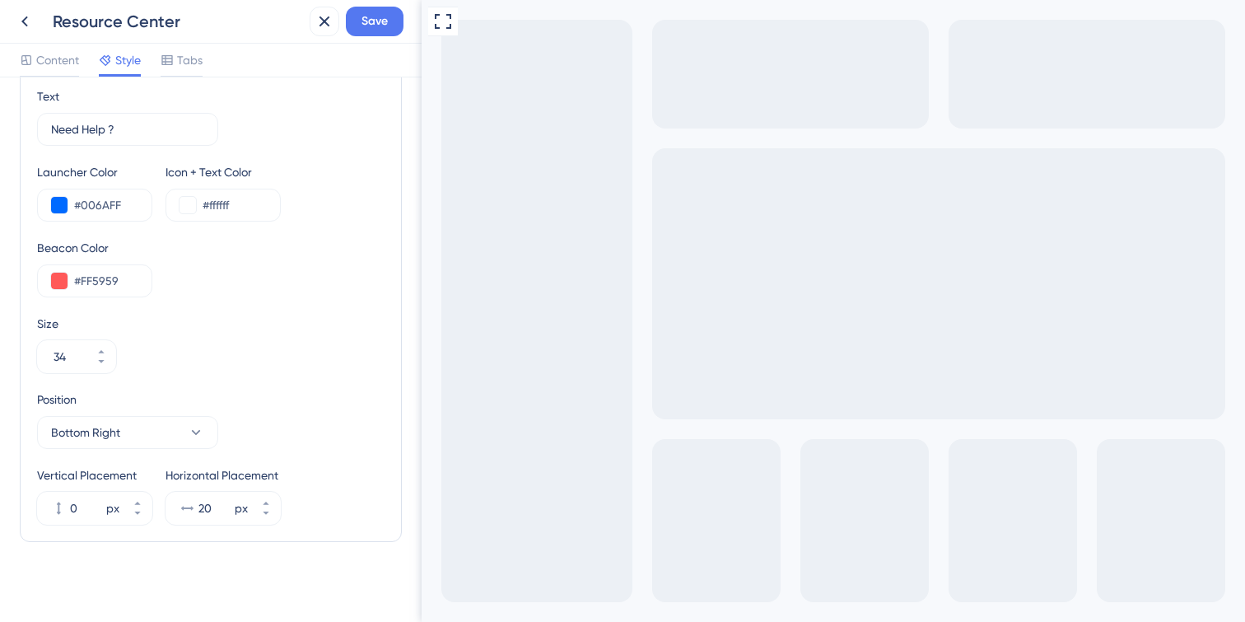
scroll to position [638, 0]
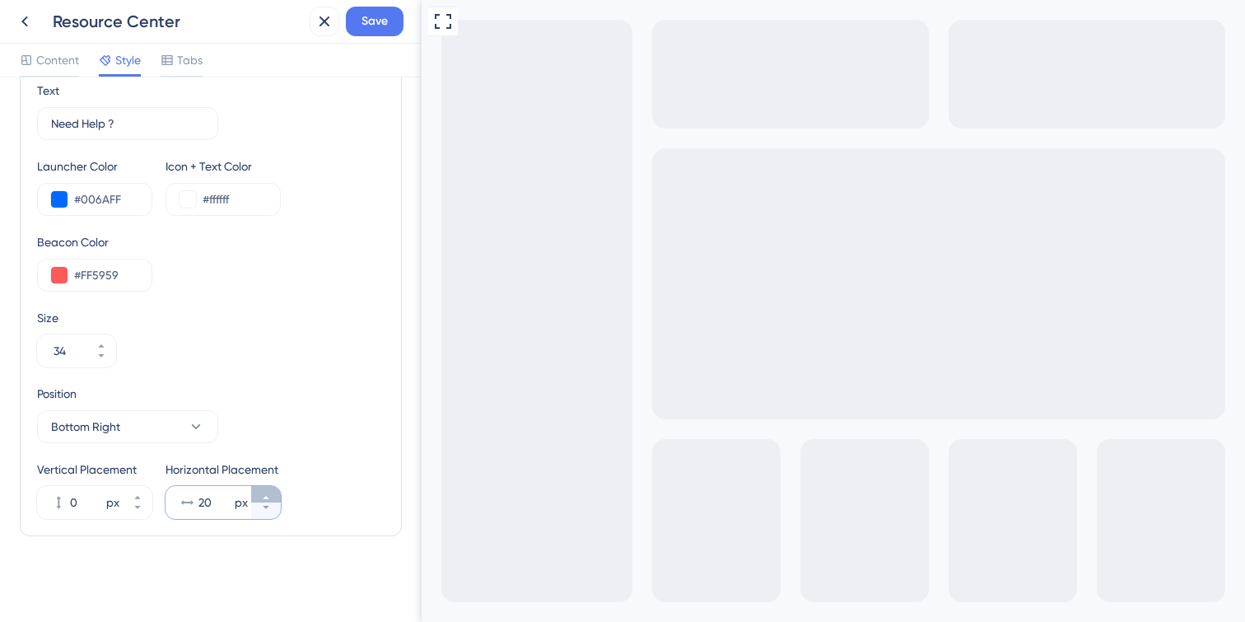
click at [266, 493] on icon at bounding box center [266, 497] width 10 height 10
click at [268, 507] on icon at bounding box center [266, 507] width 10 height 10
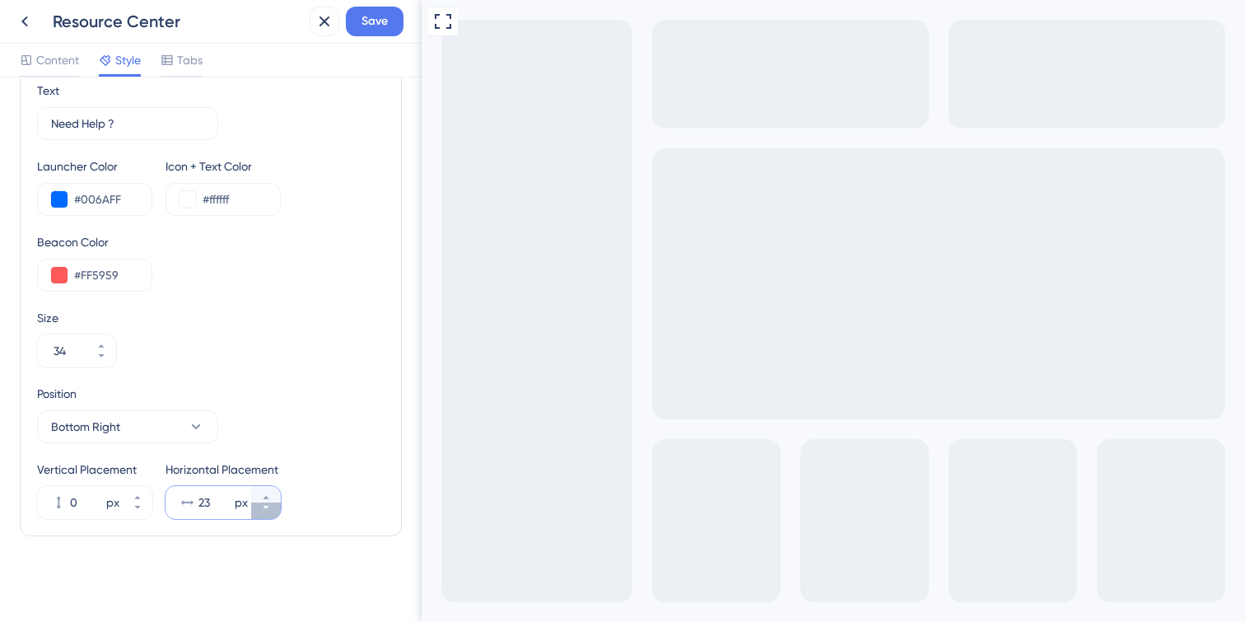
click at [268, 507] on icon at bounding box center [266, 507] width 10 height 10
click at [268, 509] on icon at bounding box center [266, 507] width 10 height 10
type input "20"
click at [135, 487] on button "33 px" at bounding box center [138, 494] width 30 height 16
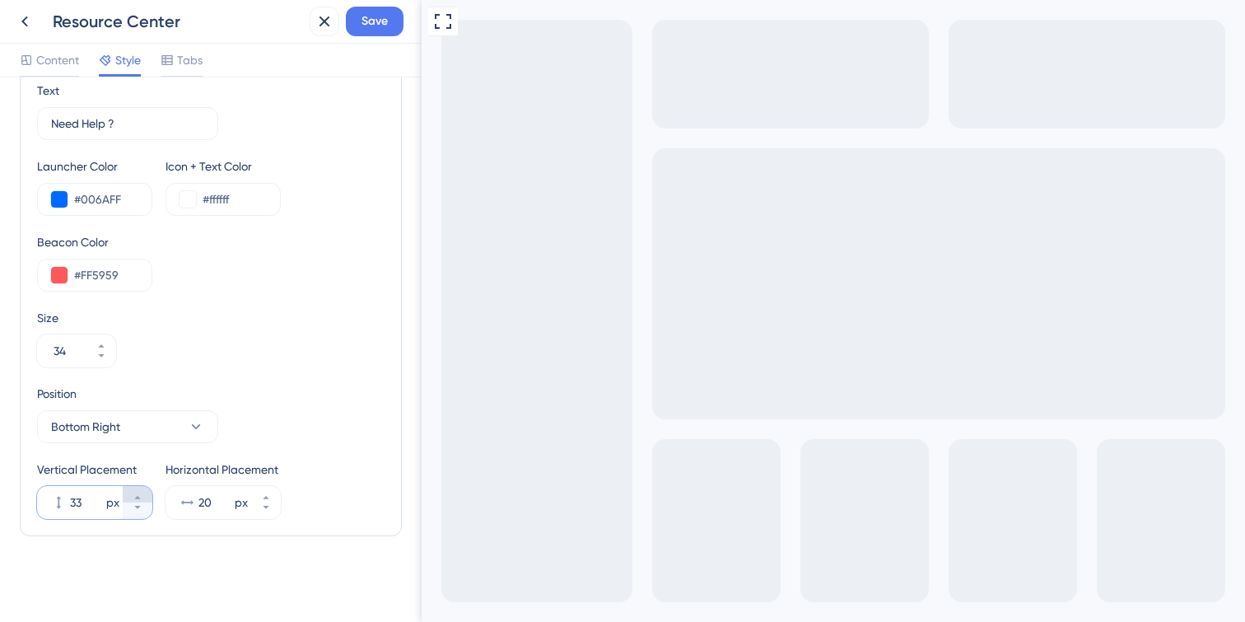
type input "34"
click at [150, 577] on div "Resource Center Homepage Header Style Solid Gradient Header Color #006AFF Heade…" at bounding box center [211, 30] width 382 height 1143
click at [378, 38] on div "Resource Center Save" at bounding box center [211, 22] width 422 height 44
click at [379, 22] on span "Save" at bounding box center [374, 22] width 26 height 20
click at [331, 22] on icon at bounding box center [324, 22] width 20 height 20
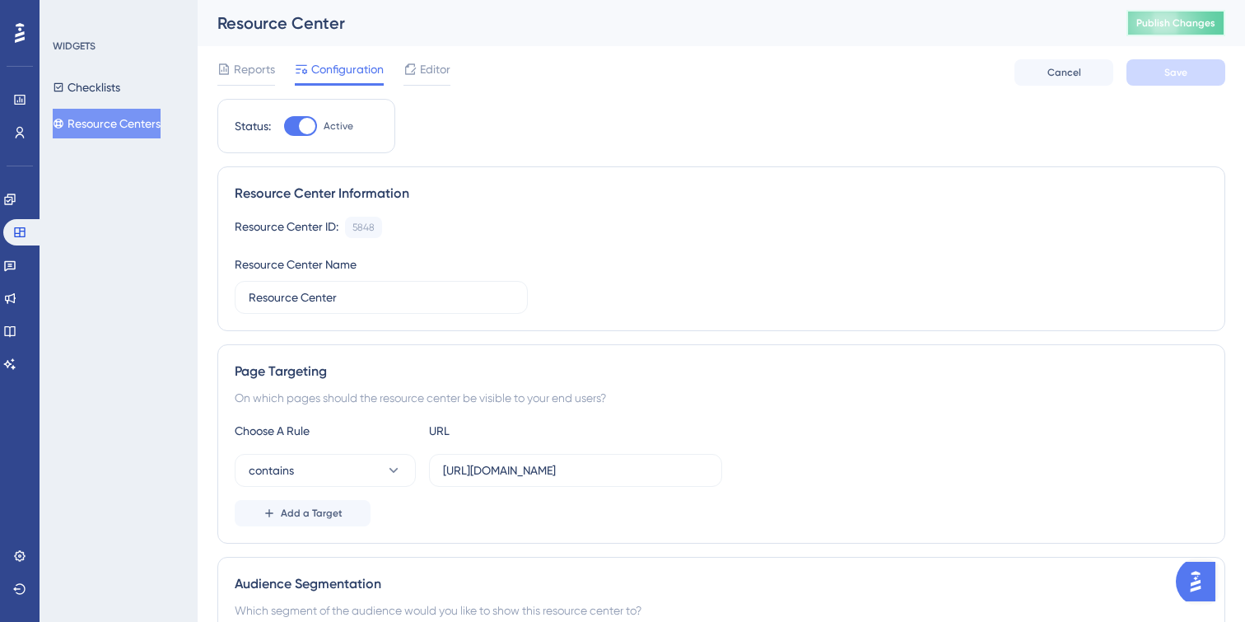
click at [1143, 30] on button "Publish Changes" at bounding box center [1175, 23] width 99 height 26
click at [445, 85] on div at bounding box center [426, 84] width 47 height 2
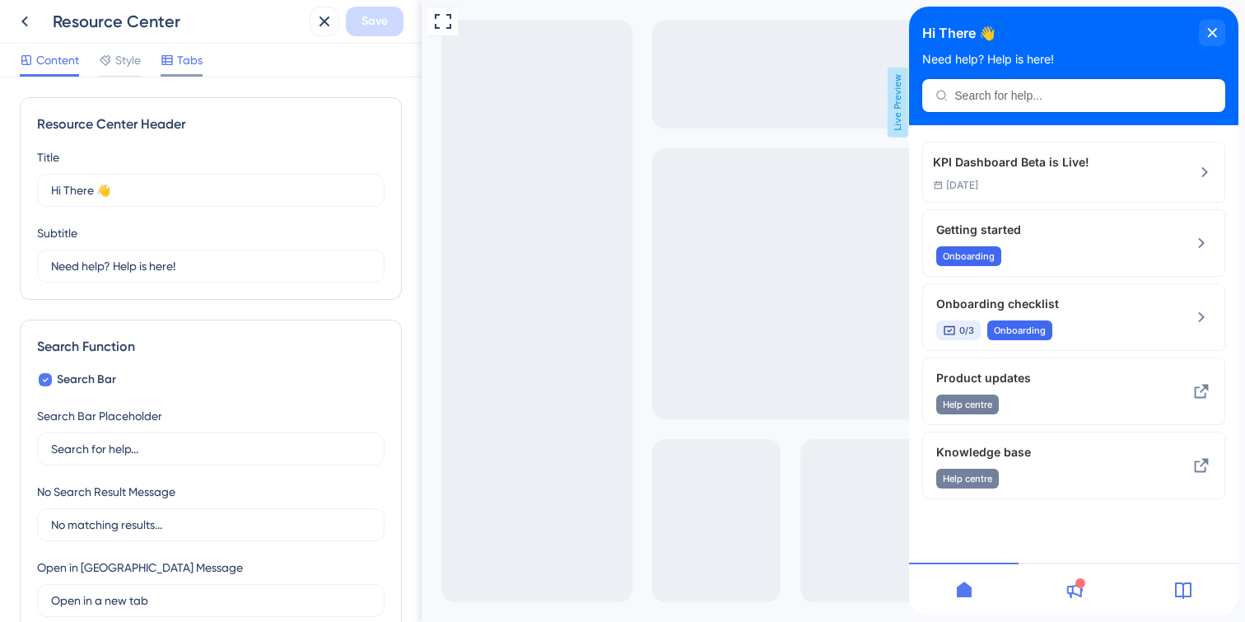
click at [175, 58] on div "Tabs" at bounding box center [182, 60] width 42 height 20
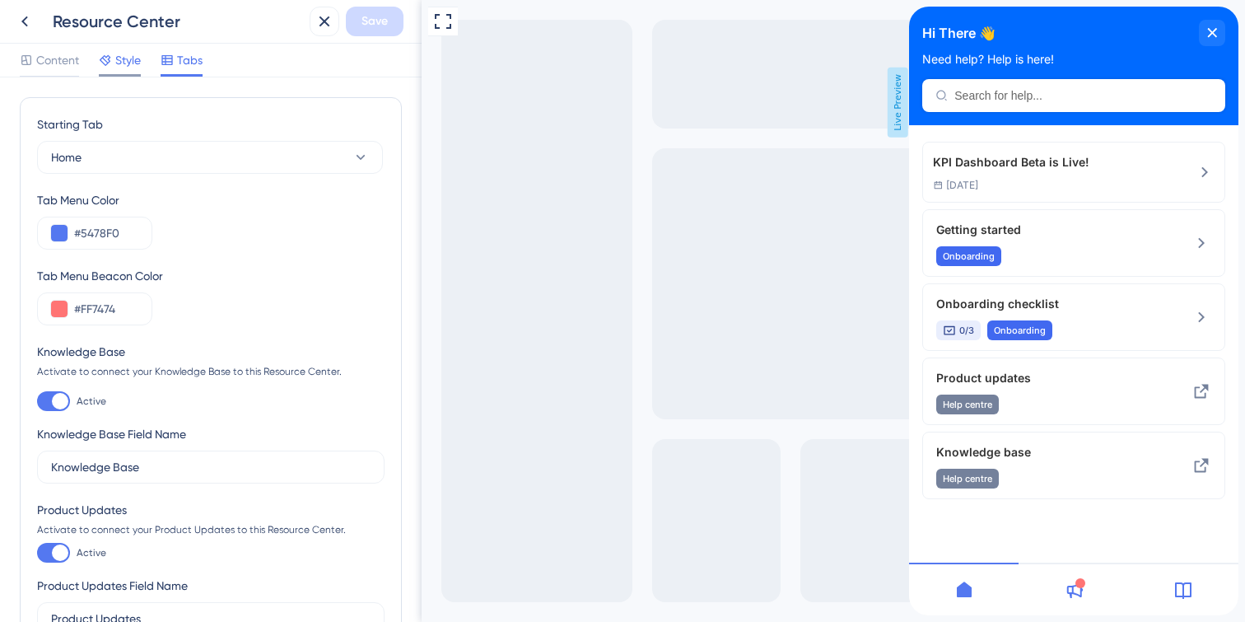
click at [123, 61] on span "Style" at bounding box center [128, 60] width 26 height 20
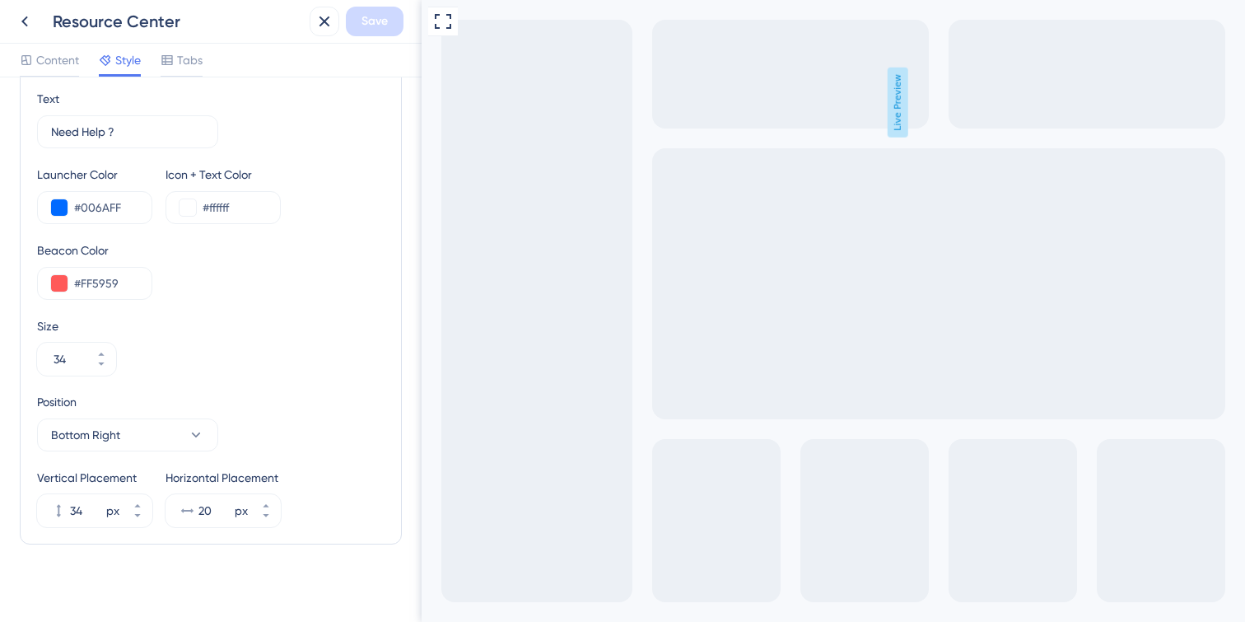
scroll to position [638, 0]
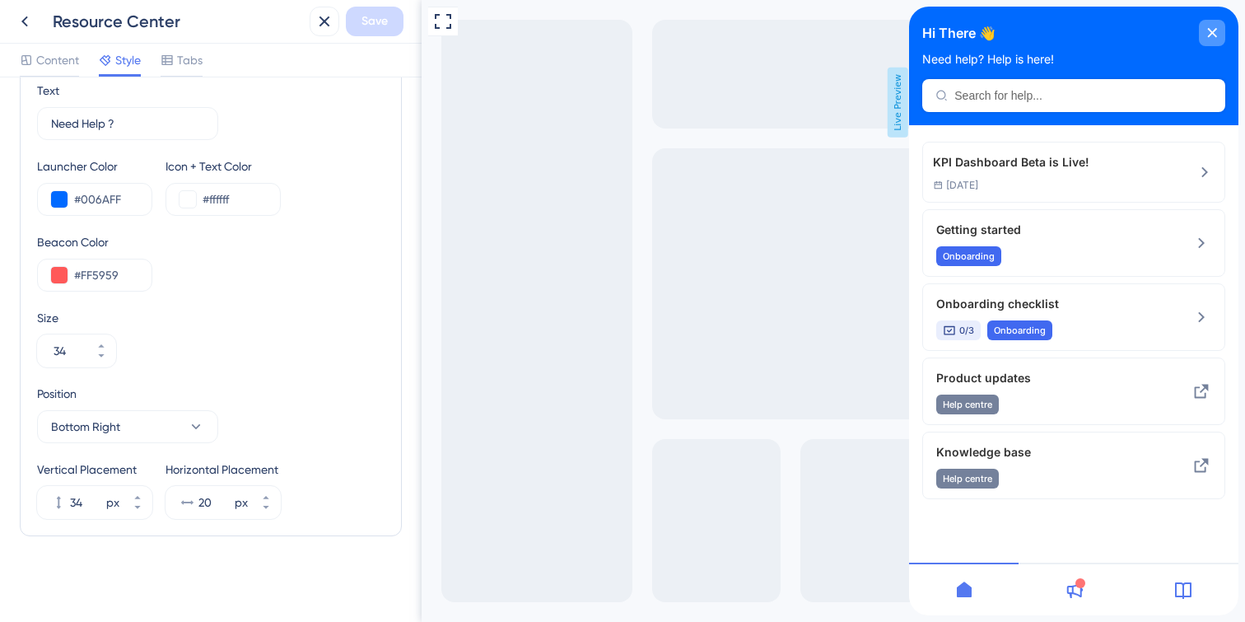
click at [1220, 29] on div "close resource center" at bounding box center [1212, 33] width 26 height 26
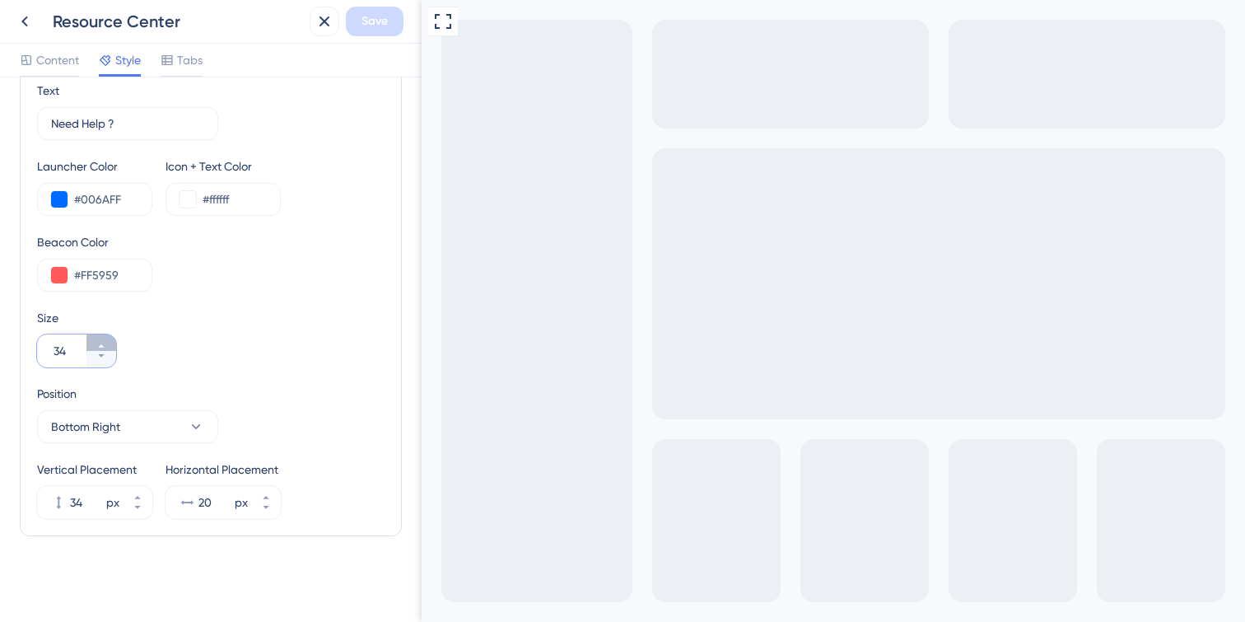
click at [99, 343] on icon at bounding box center [101, 346] width 10 height 10
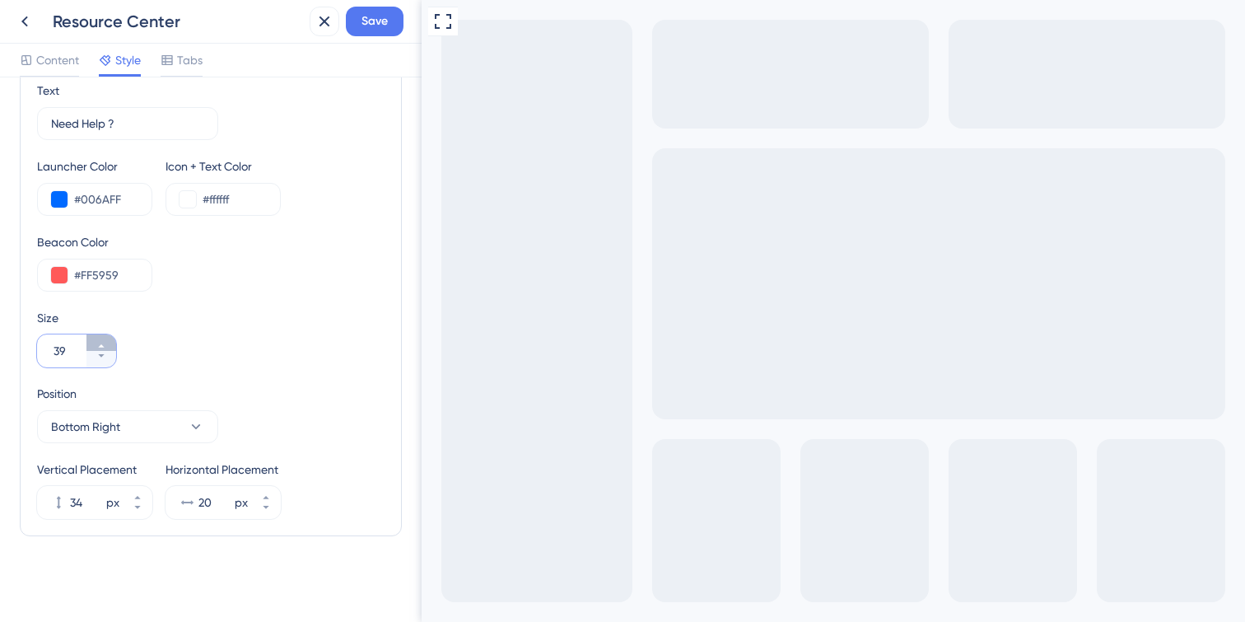
click at [99, 343] on icon at bounding box center [101, 346] width 10 height 10
click at [102, 356] on icon at bounding box center [101, 356] width 10 height 10
type input "38"
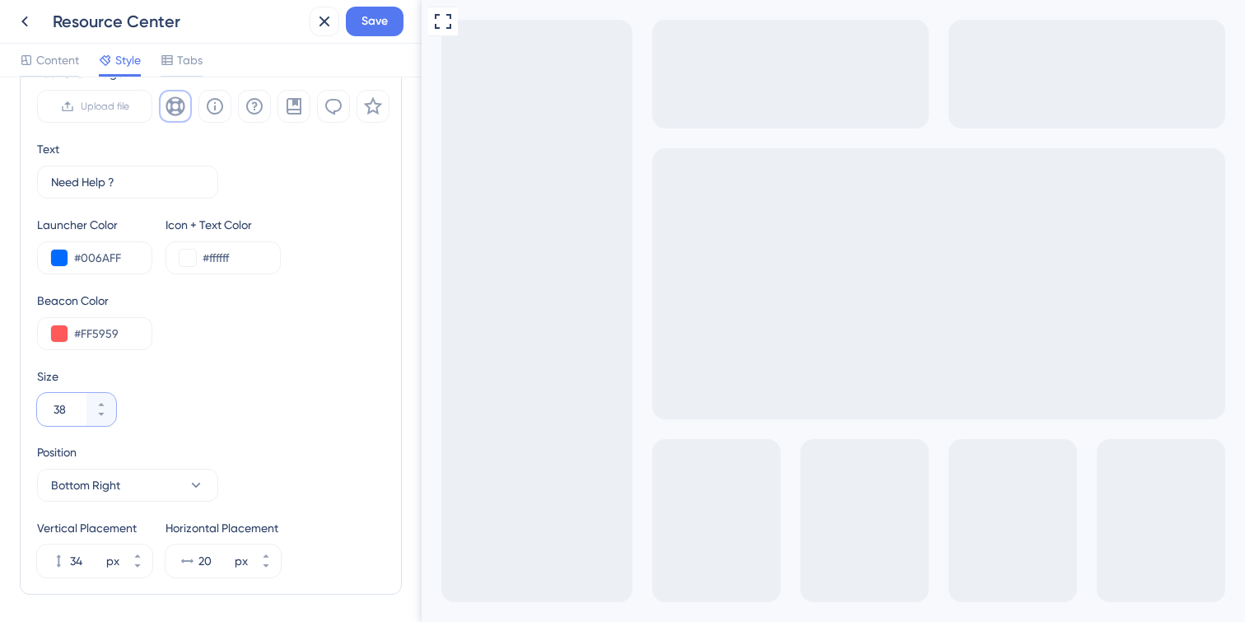
scroll to position [556, 0]
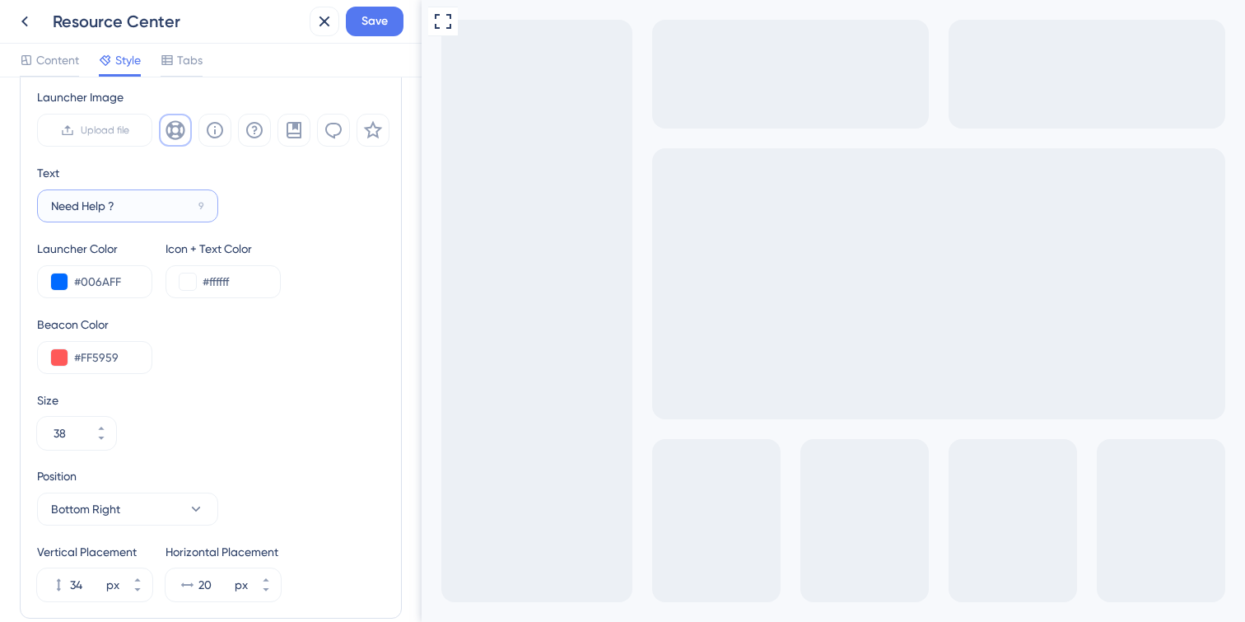
drag, startPoint x: 121, startPoint y: 210, endPoint x: 46, endPoint y: 199, distance: 75.7
click at [46, 199] on label "Need Help ? 9" at bounding box center [127, 205] width 181 height 33
type input "R"
type input "Help Centre"
click at [315, 208] on div "Text Help Centre 9" at bounding box center [210, 192] width 347 height 59
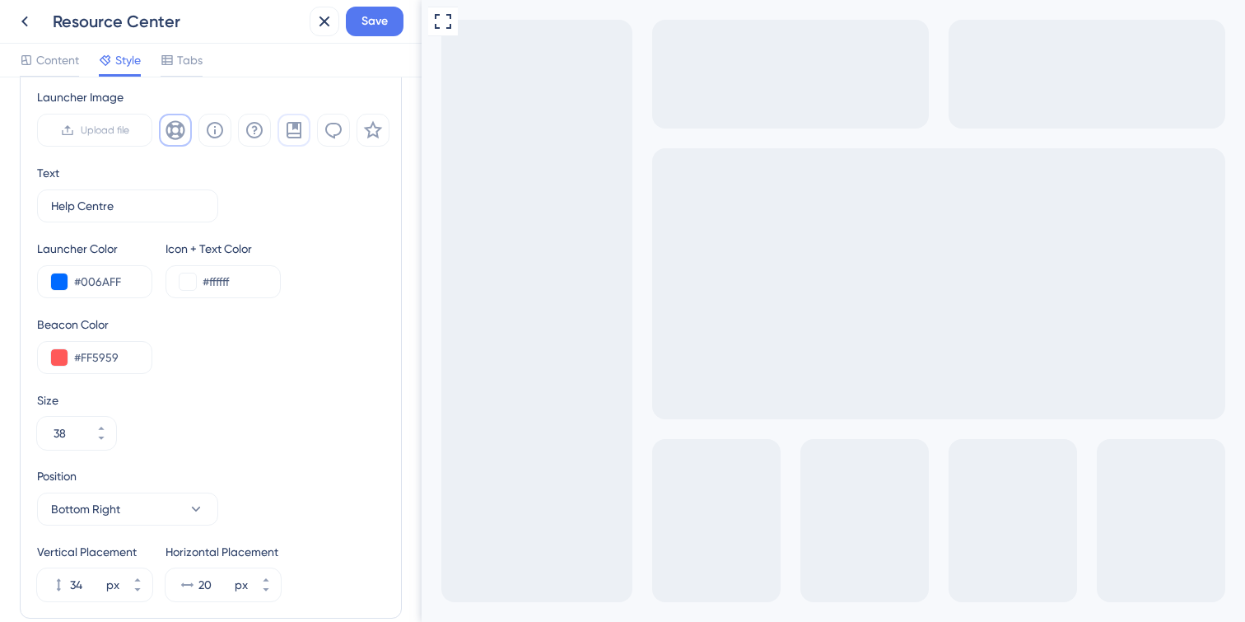
click at [295, 133] on icon at bounding box center [293, 130] width 15 height 16
